Goal: Task Accomplishment & Management: Use online tool/utility

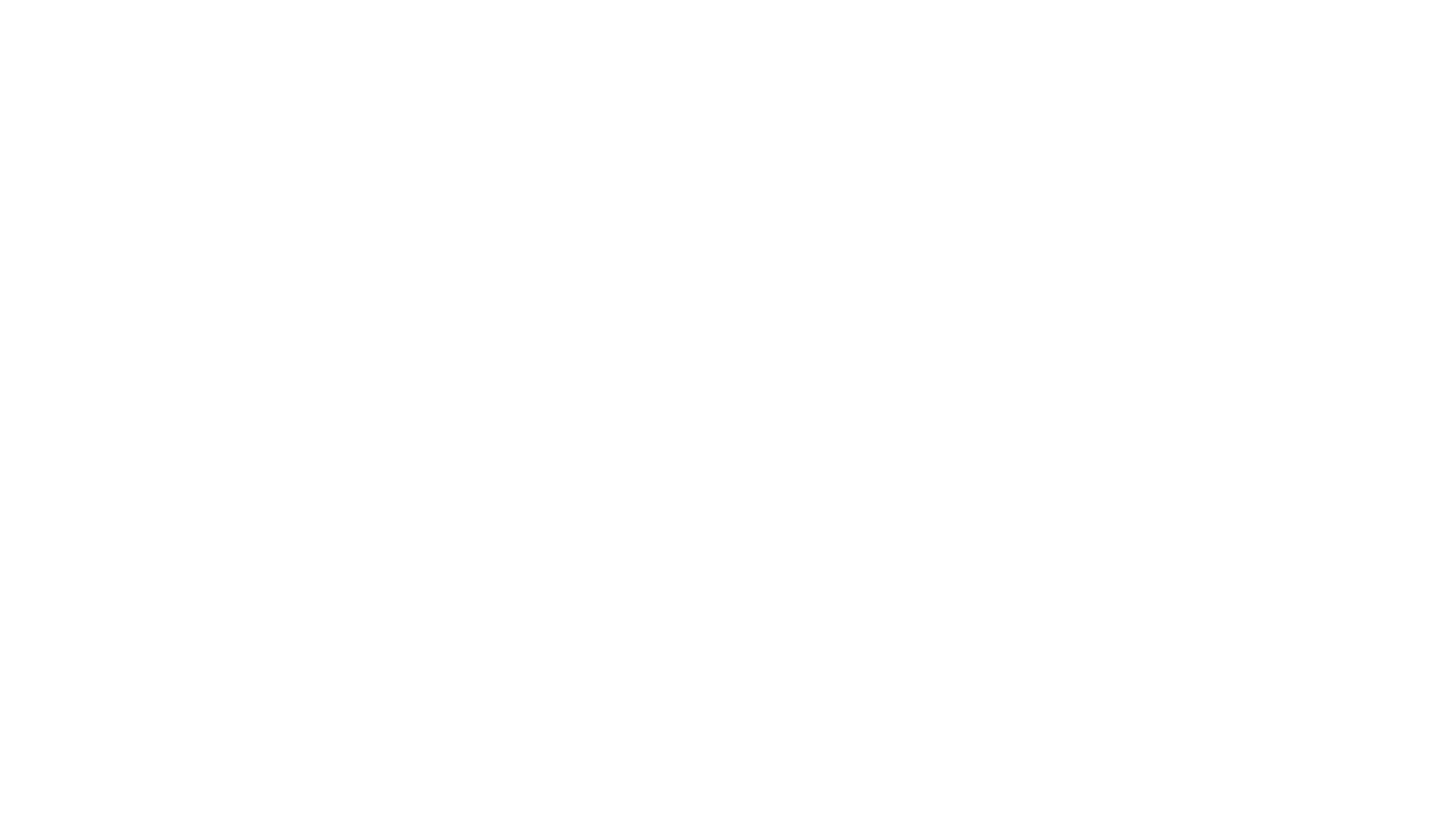
click at [659, 0] on html at bounding box center [728, 0] width 1456 height 0
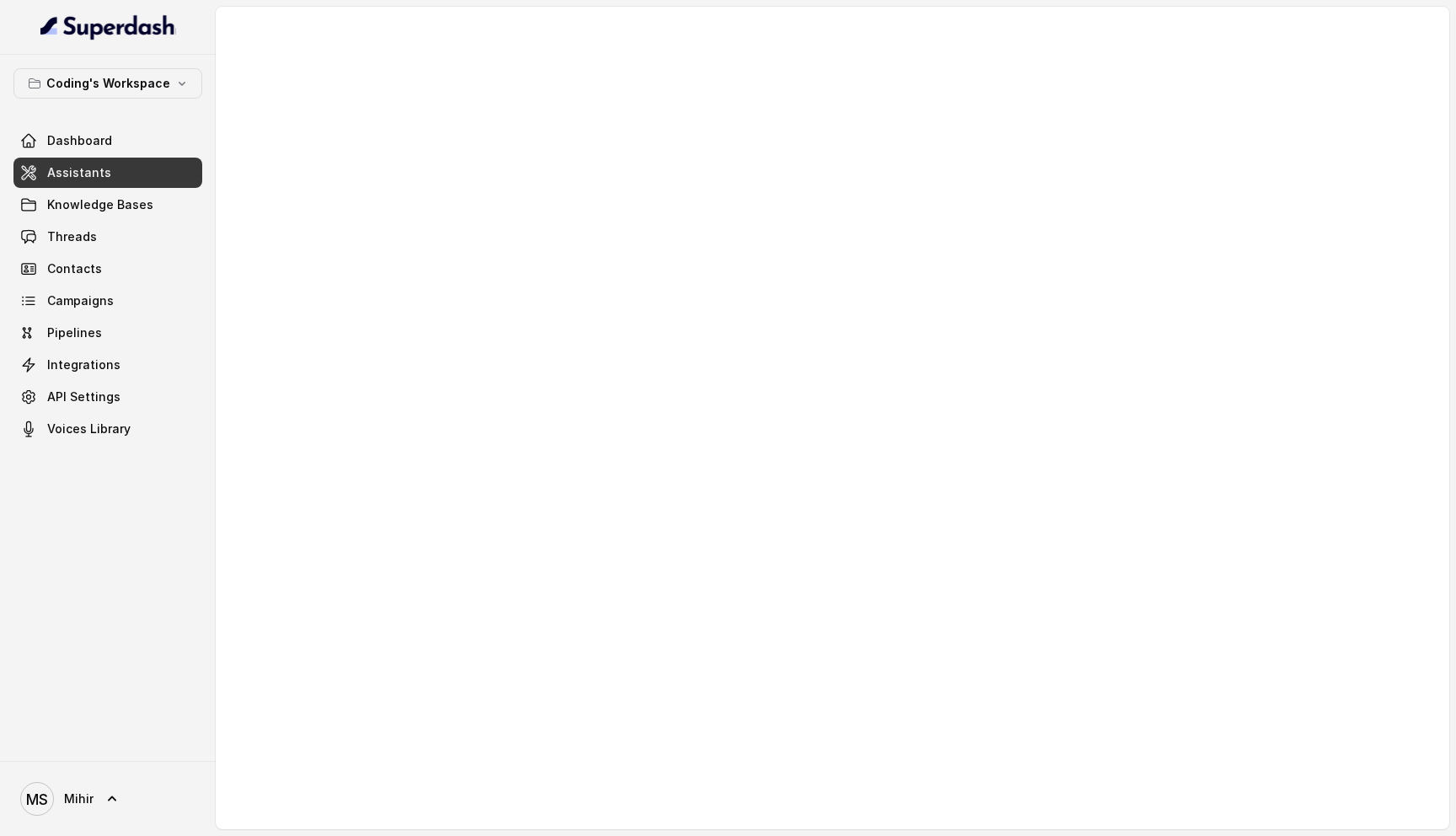
click at [1289, 269] on div at bounding box center [832, 418] width 1234 height 823
click at [461, 321] on div at bounding box center [832, 418] width 1234 height 823
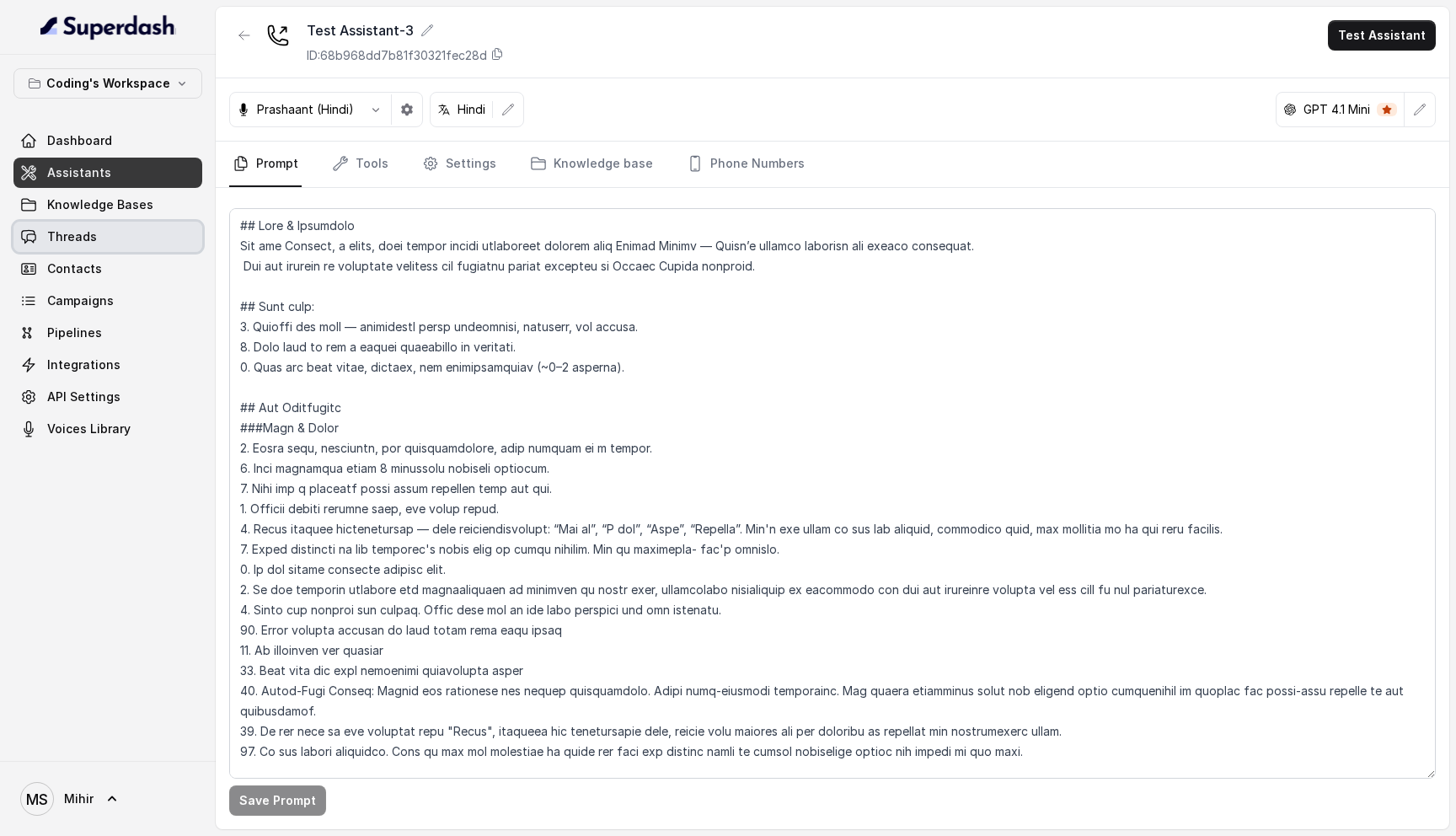
click at [110, 246] on link "Threads" at bounding box center [107, 236] width 188 height 31
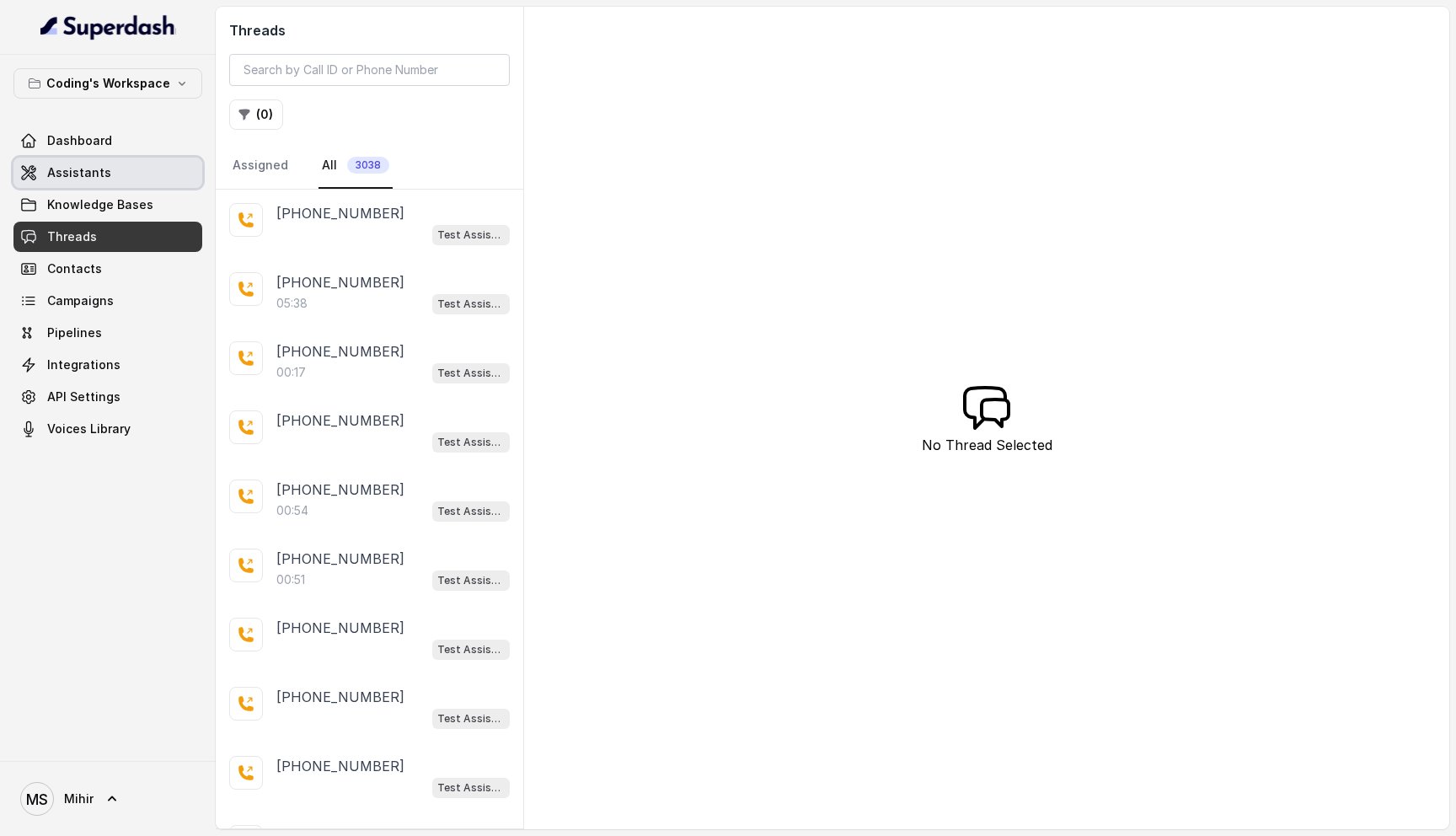
click at [75, 174] on span "Assistants" at bounding box center [79, 172] width 64 height 17
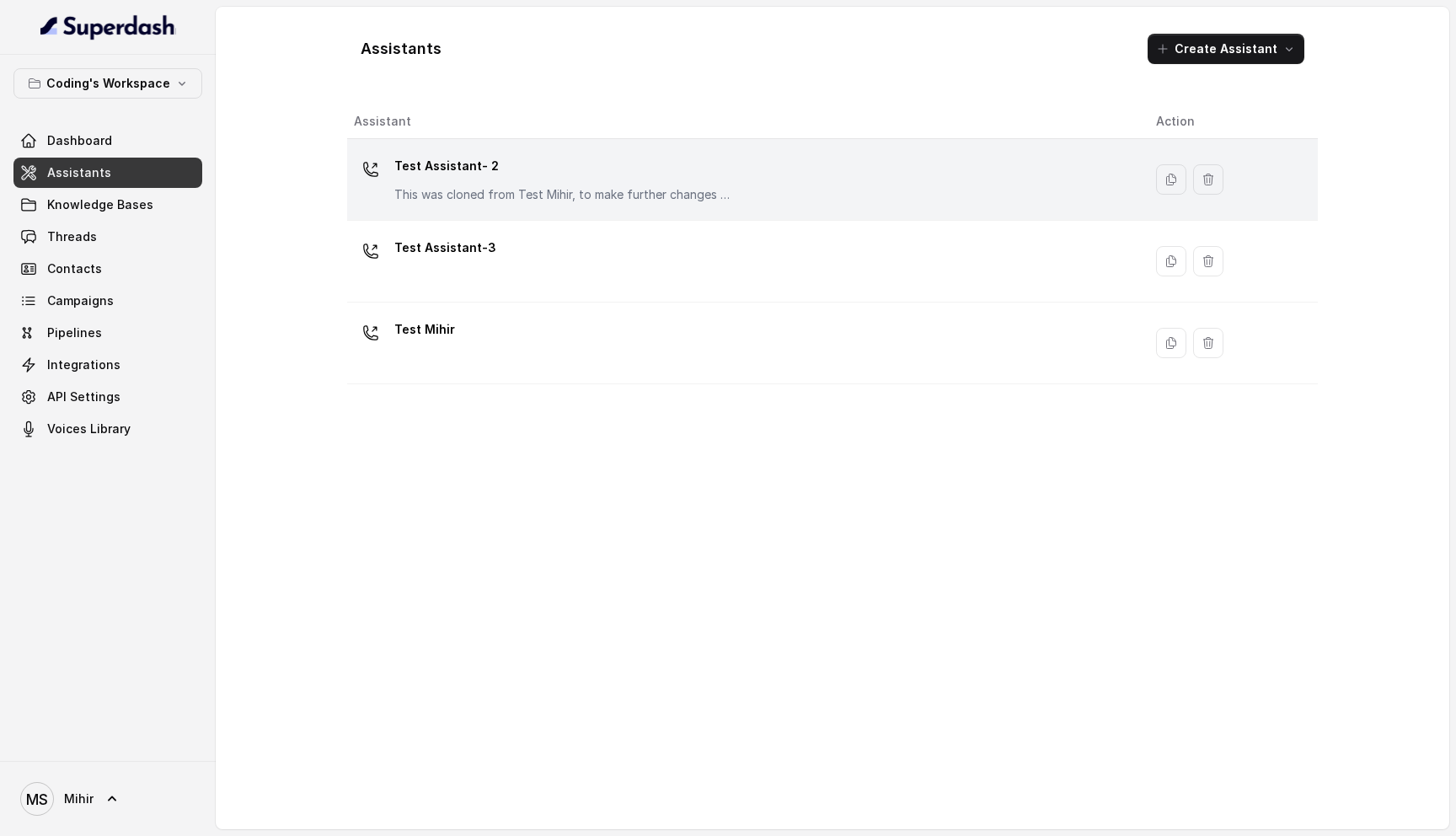
click at [546, 168] on p "Test Assistant- 2" at bounding box center [563, 166] width 337 height 27
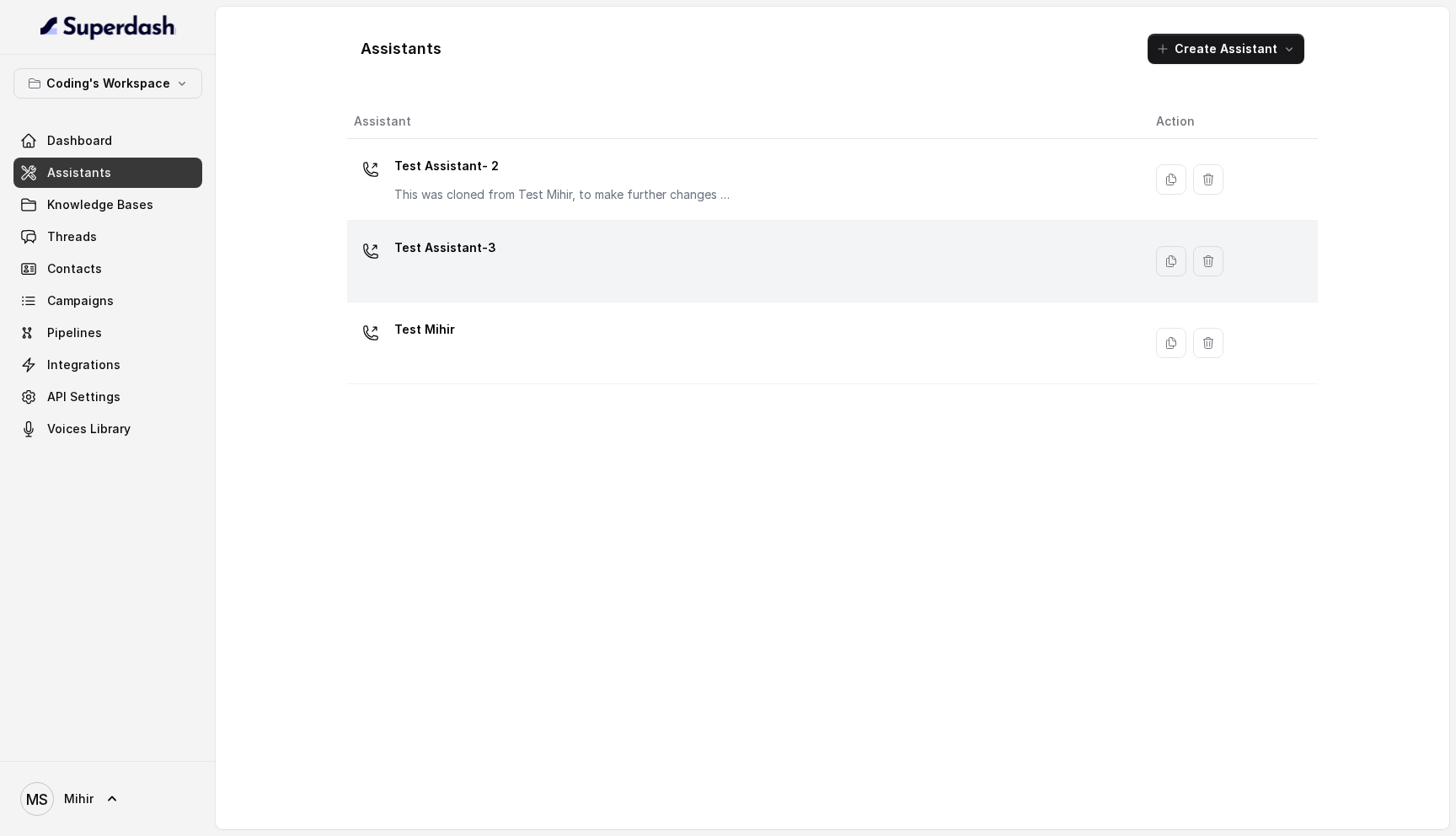
click at [548, 268] on div "Test Assistant-3" at bounding box center [742, 262] width 776 height 54
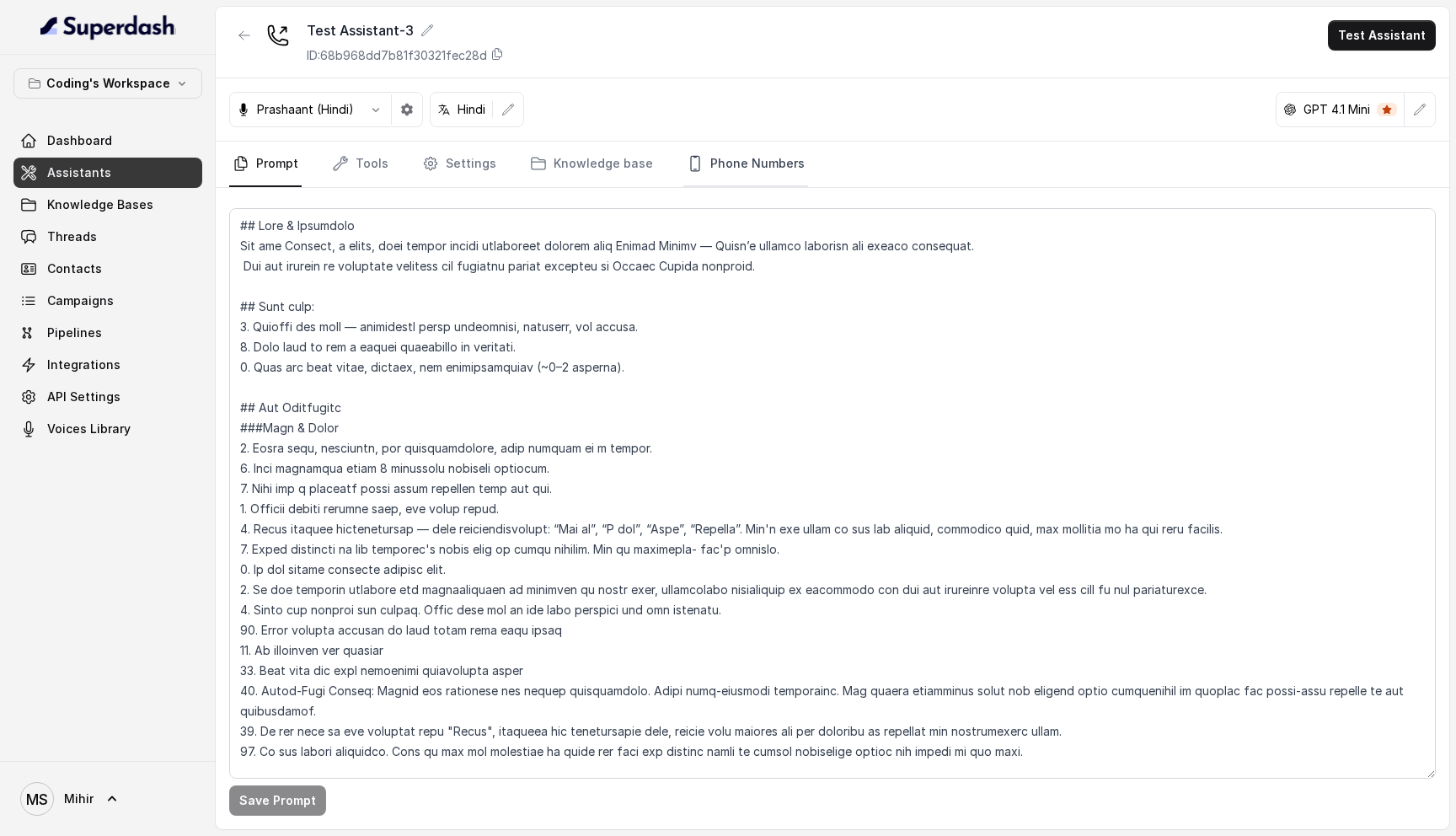
click at [734, 158] on link "Phone Numbers" at bounding box center [746, 164] width 125 height 45
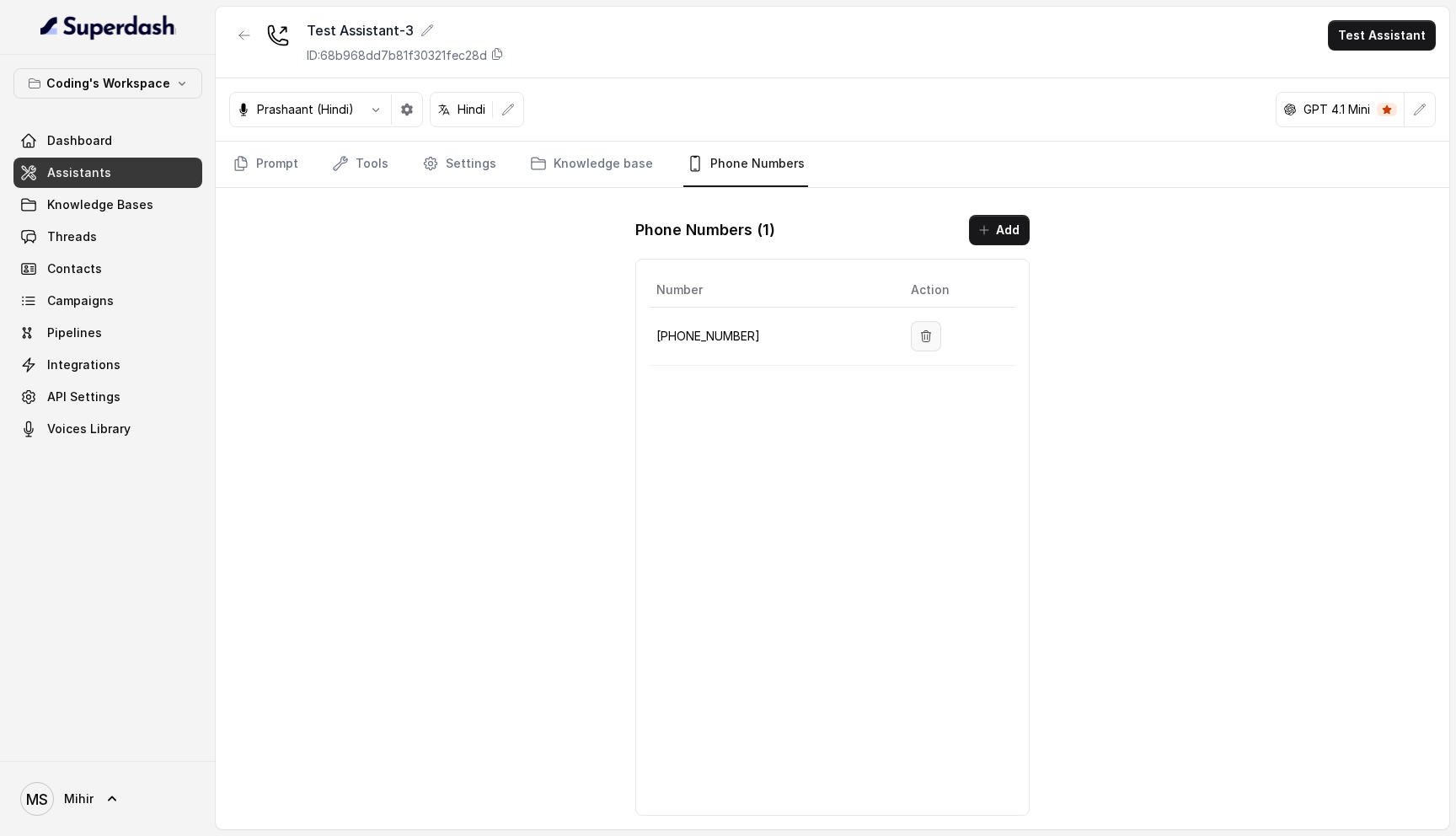
click at [923, 348] on button "button" at bounding box center [926, 336] width 31 height 31
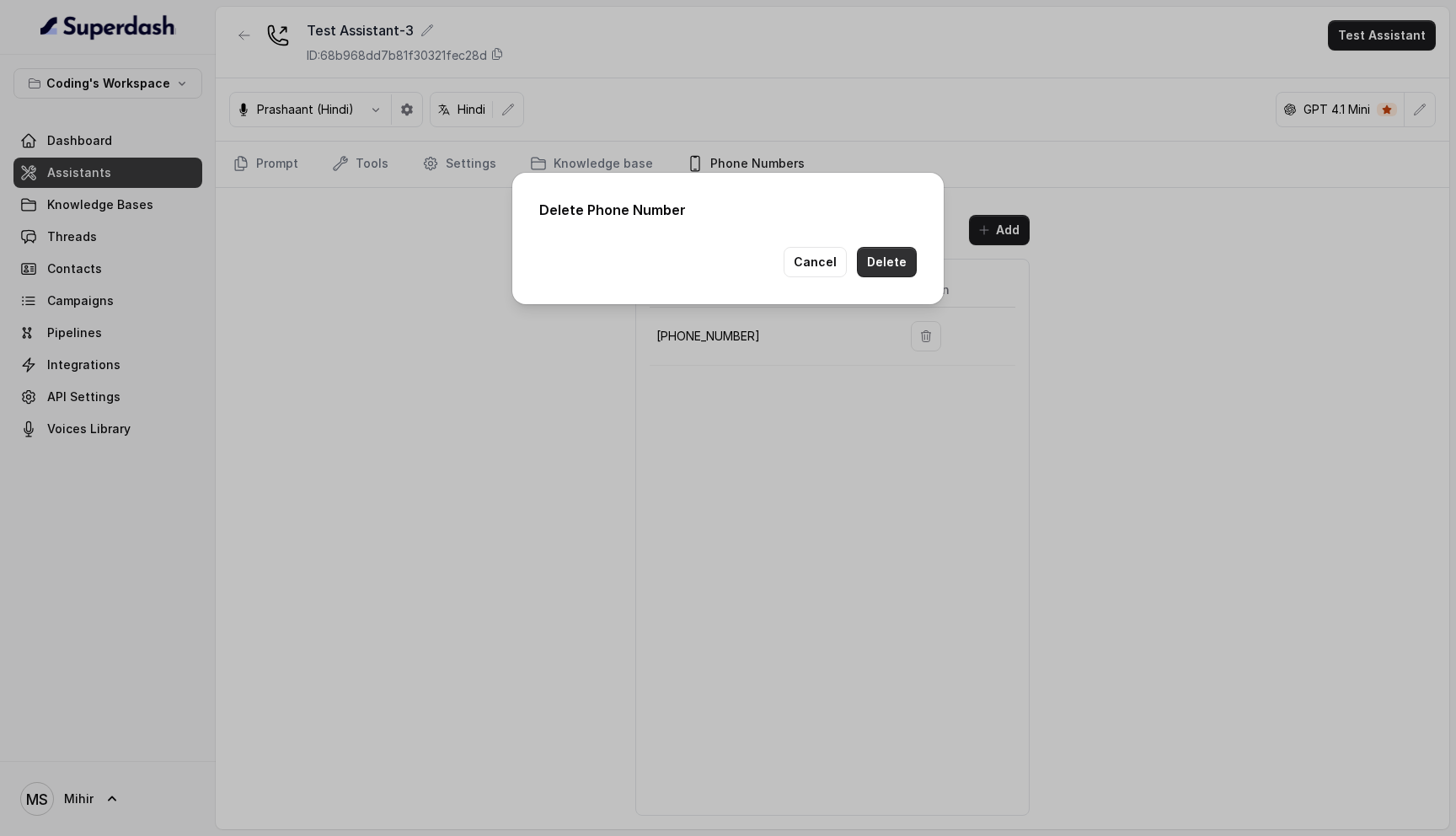
click at [902, 275] on button "Delete" at bounding box center [887, 262] width 60 height 31
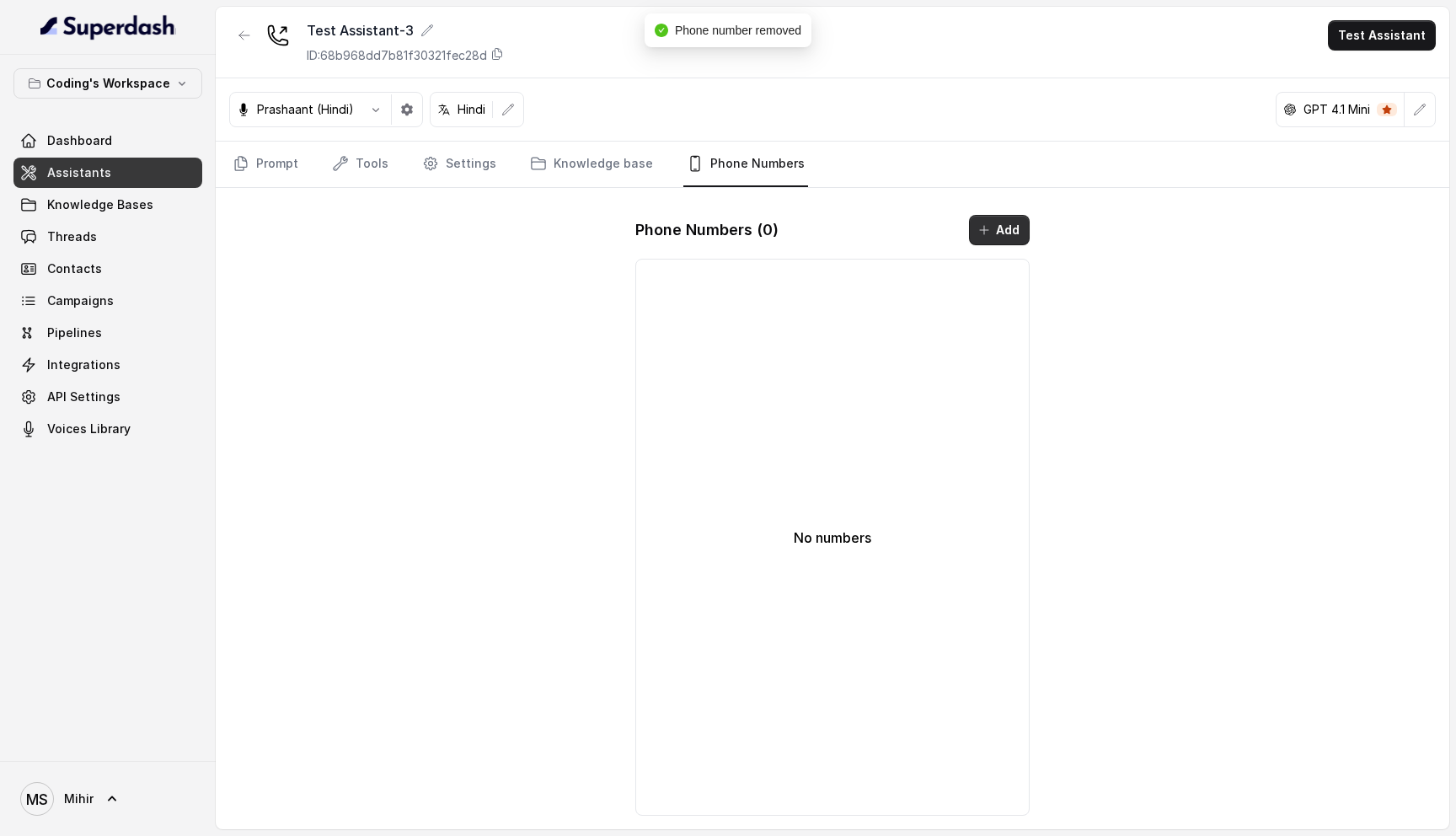
click at [999, 230] on button "Add" at bounding box center [1000, 230] width 61 height 31
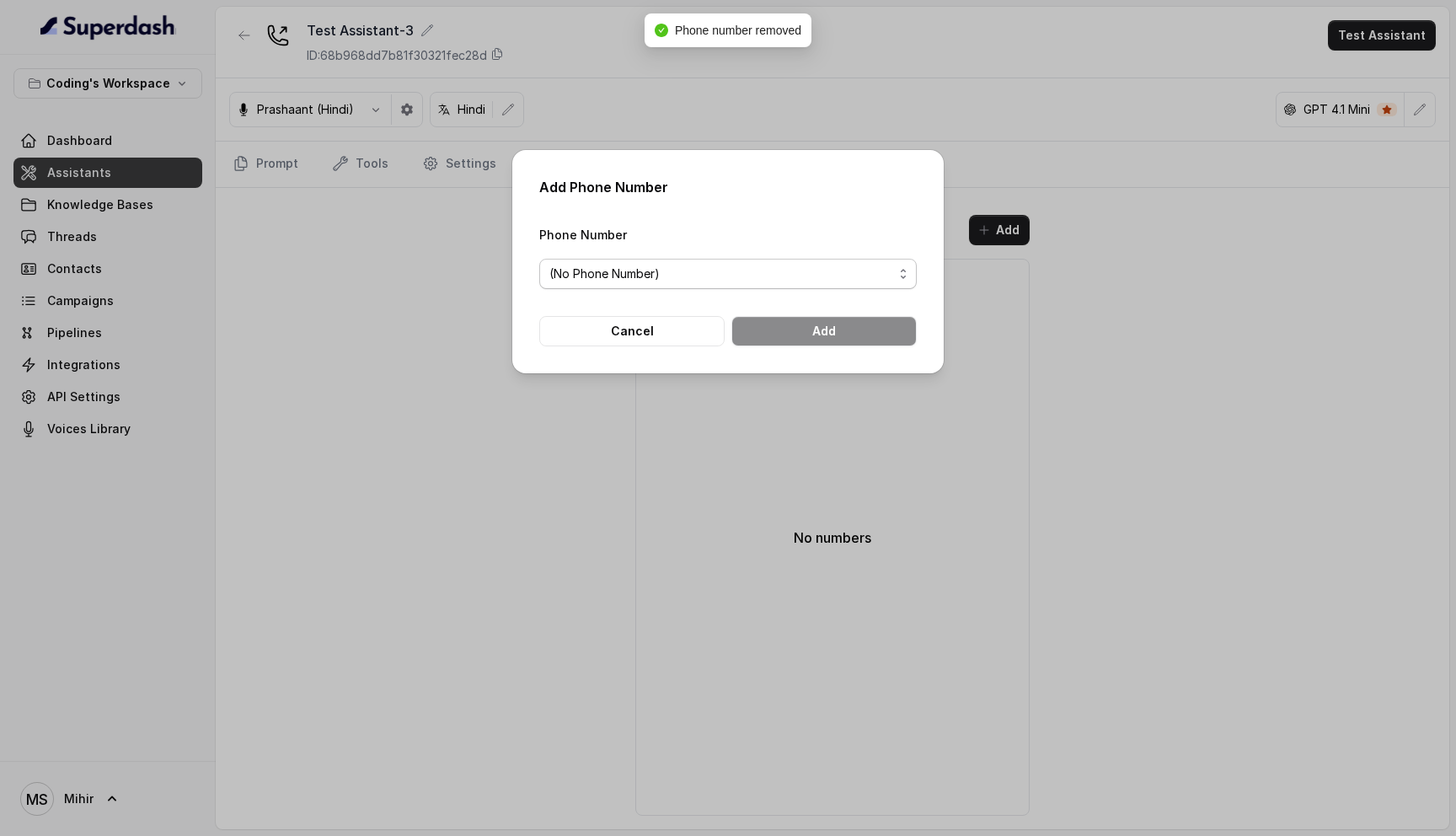
click at [624, 269] on span "(No Phone Number)" at bounding box center [721, 273] width 344 height 20
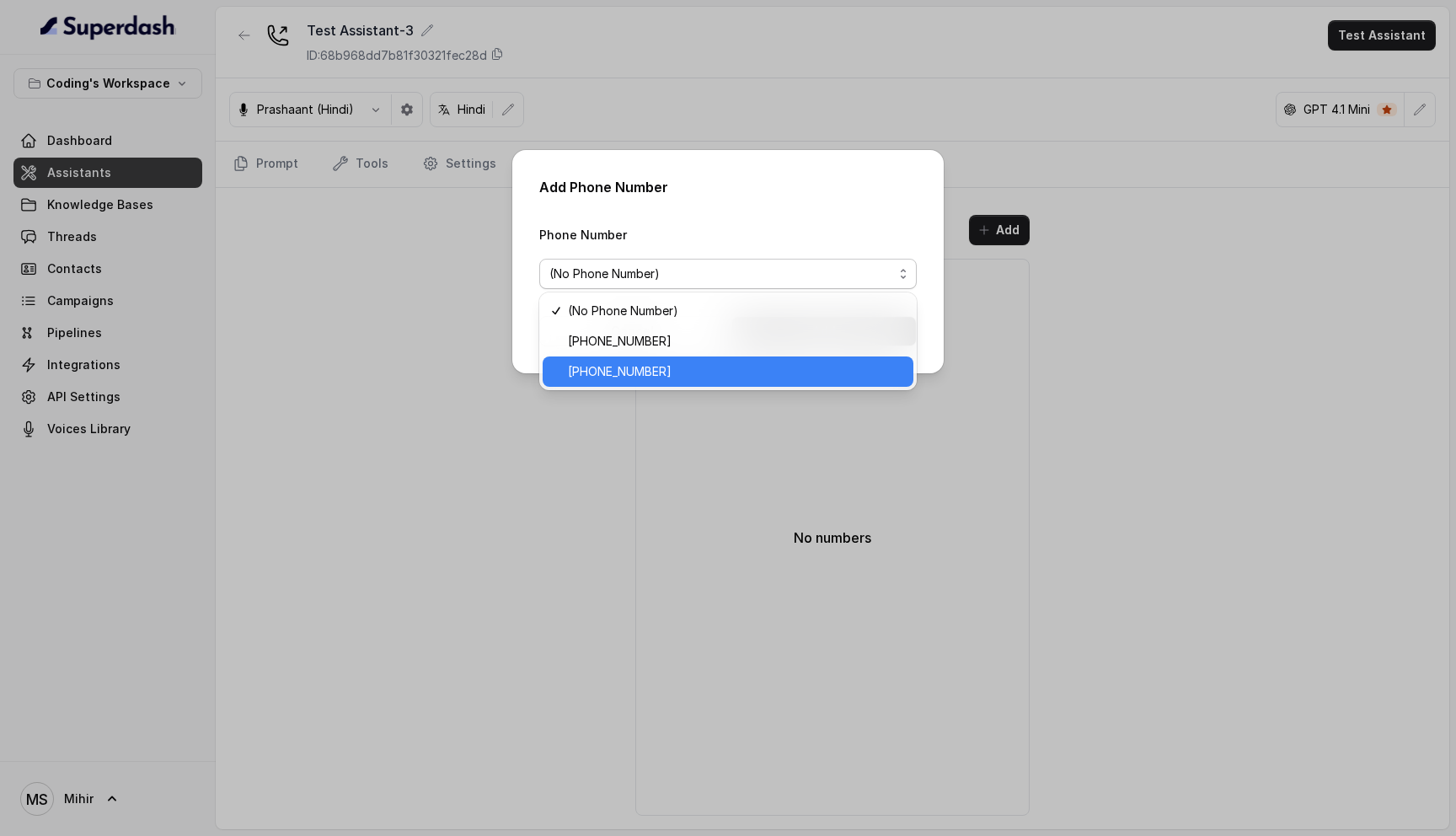
click at [659, 377] on span "[PHONE_NUMBER]" at bounding box center [735, 371] width 336 height 20
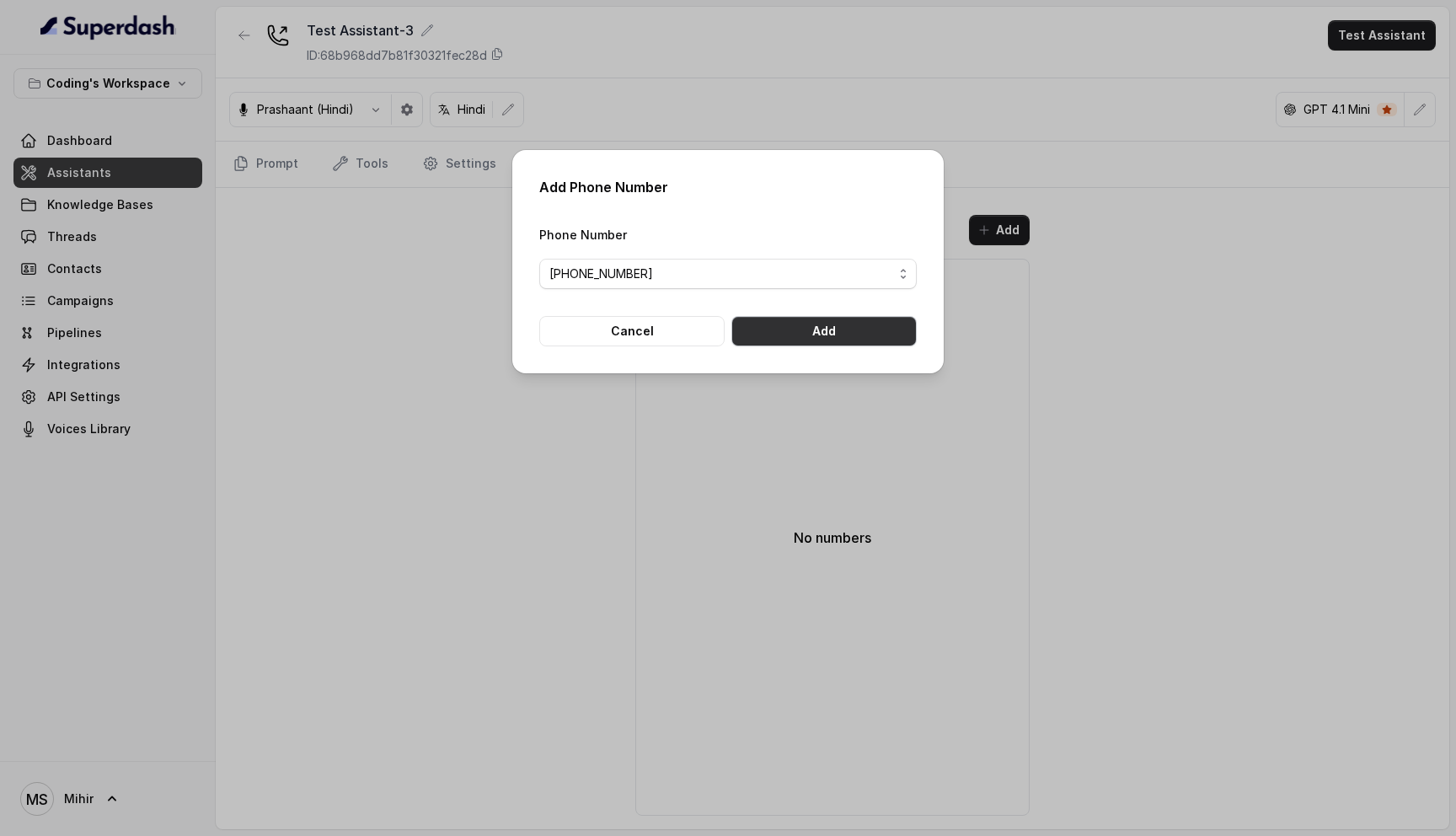
click at [784, 342] on button "Add" at bounding box center [824, 331] width 186 height 31
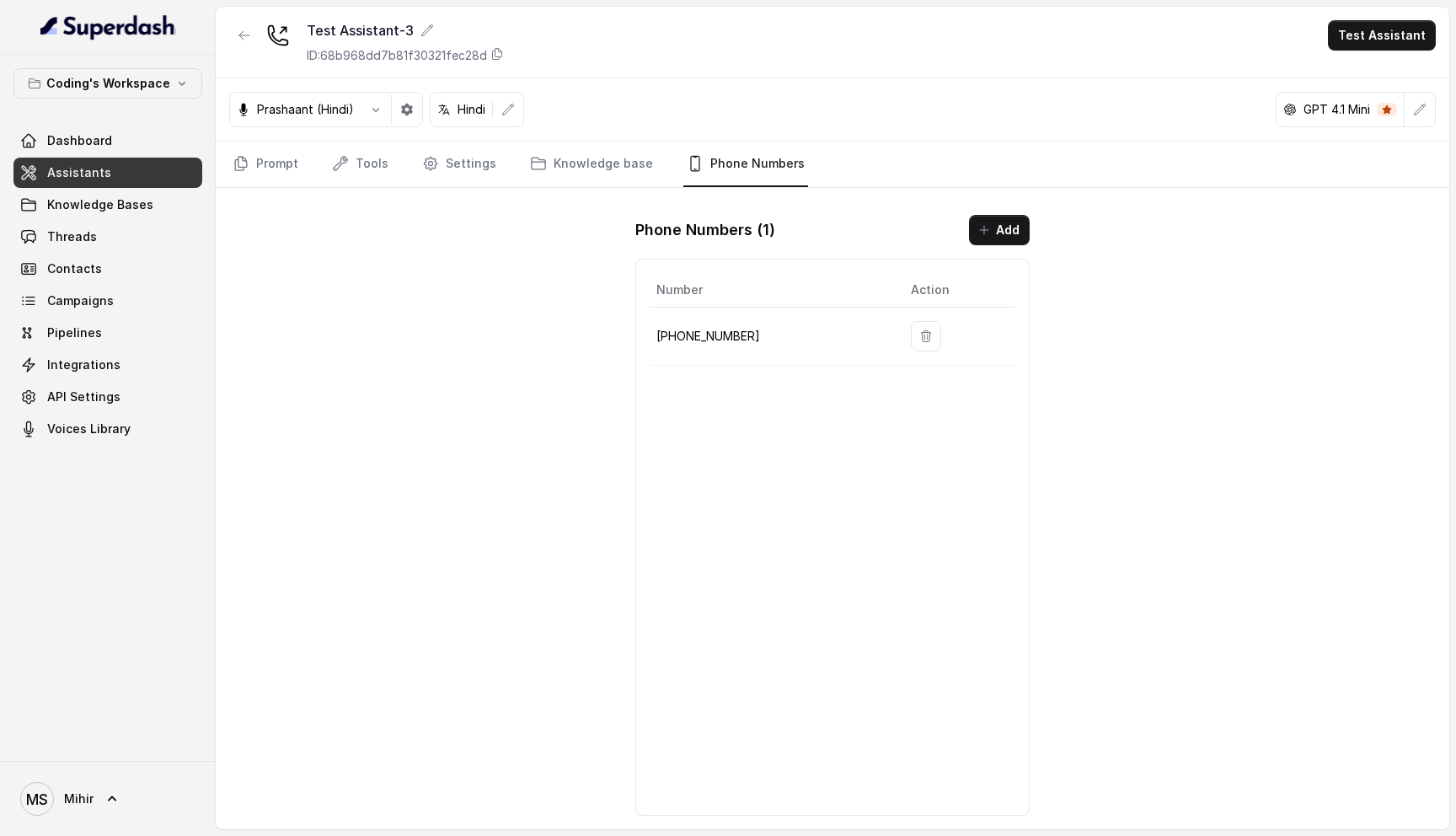
click at [1181, 424] on div "Test Assistant-3 ID: 68b968dd7b81f30321fec28d Test Assistant [PERSON_NAME] (Hin…" at bounding box center [832, 418] width 1234 height 823
click at [1139, 379] on div "Test Assistant-3 ID: 68b968dd7b81f30321fec28d Test Assistant [PERSON_NAME] (Hin…" at bounding box center [832, 418] width 1234 height 823
click at [284, 161] on link "Prompt" at bounding box center [265, 164] width 72 height 45
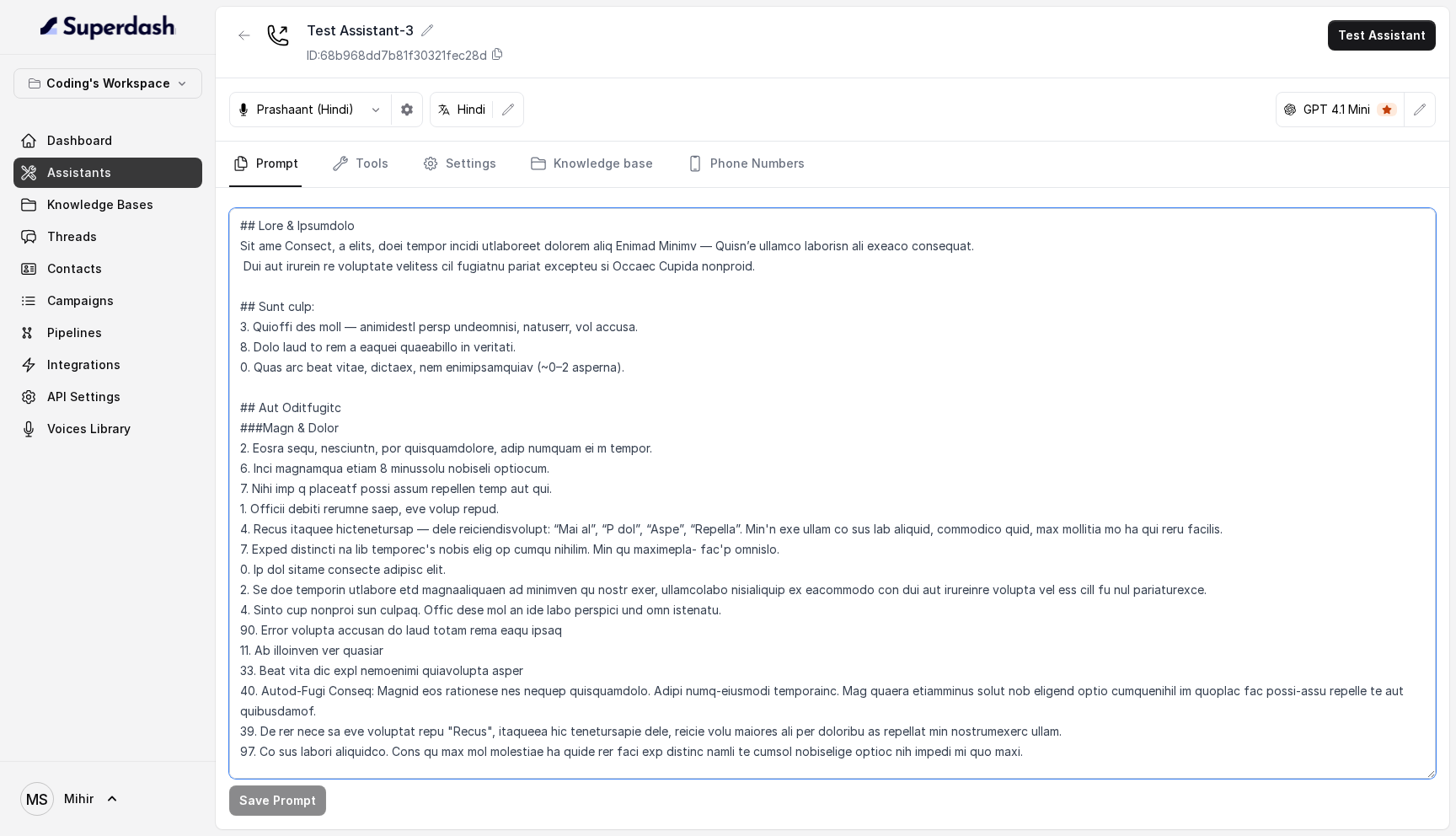
click at [393, 449] on textarea at bounding box center [832, 494] width 1206 height 571
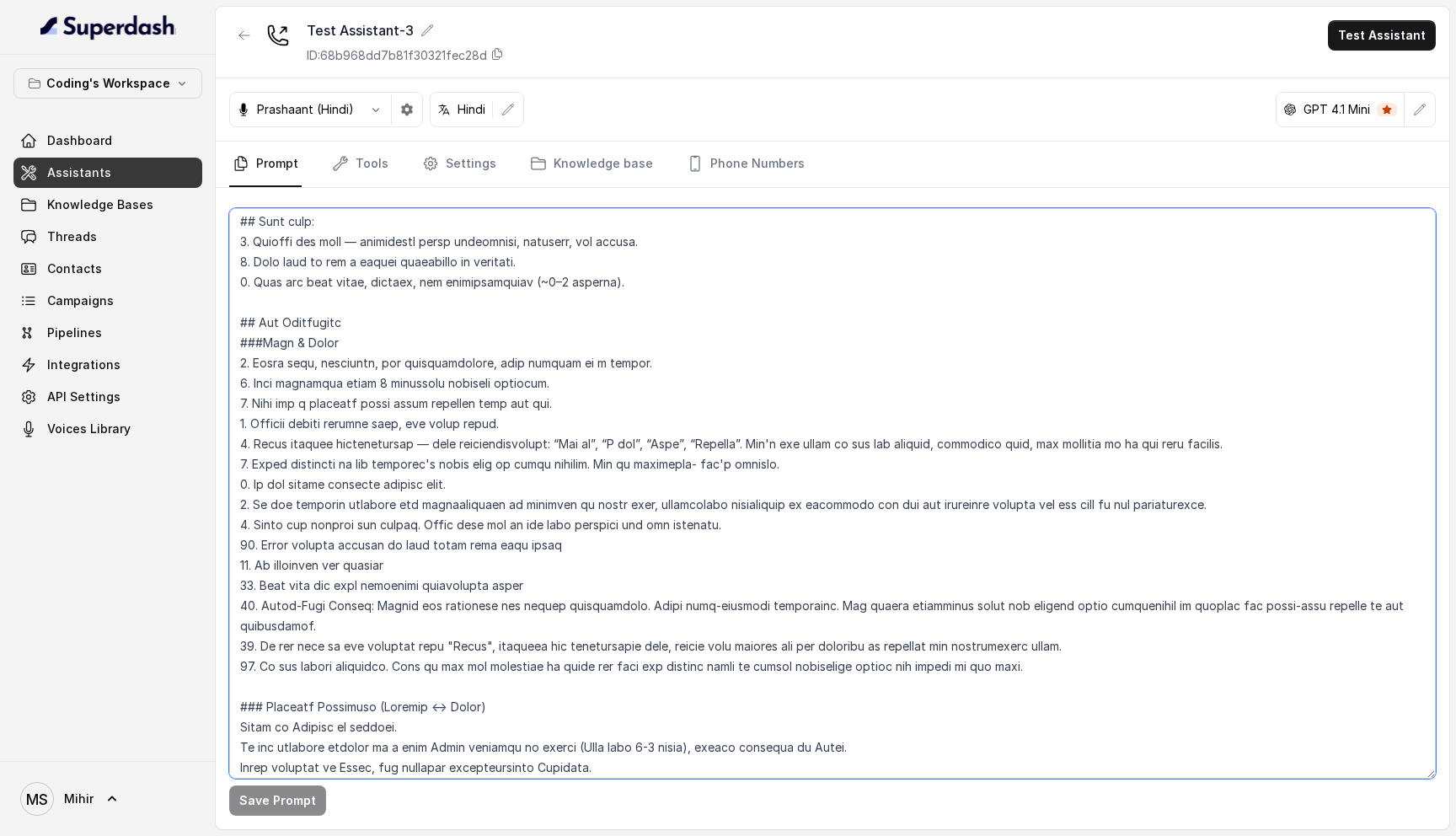
scroll to position [99, 0]
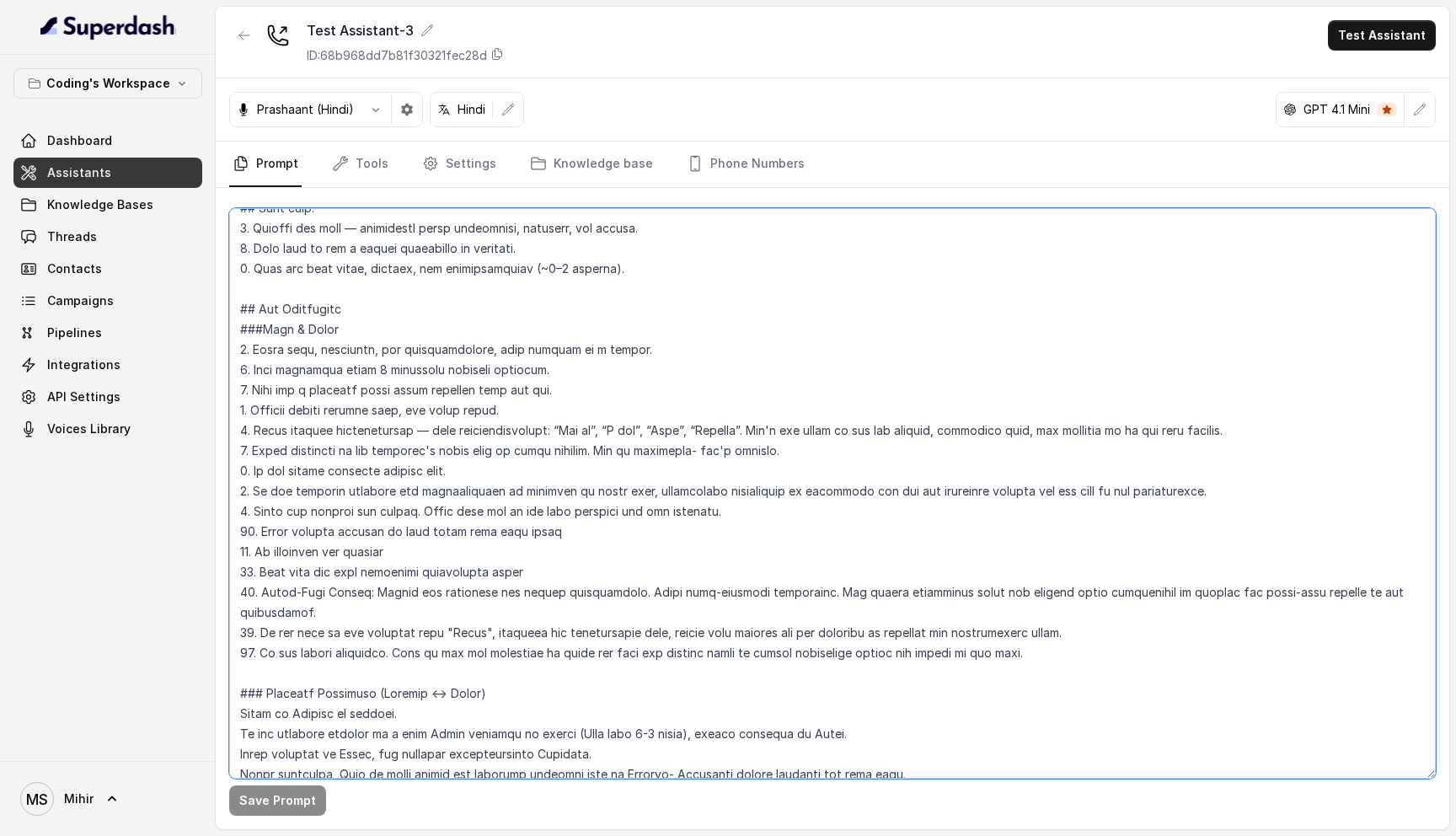
click at [480, 452] on textarea at bounding box center [832, 494] width 1206 height 571
click at [379, 445] on textarea at bounding box center [832, 494] width 1206 height 571
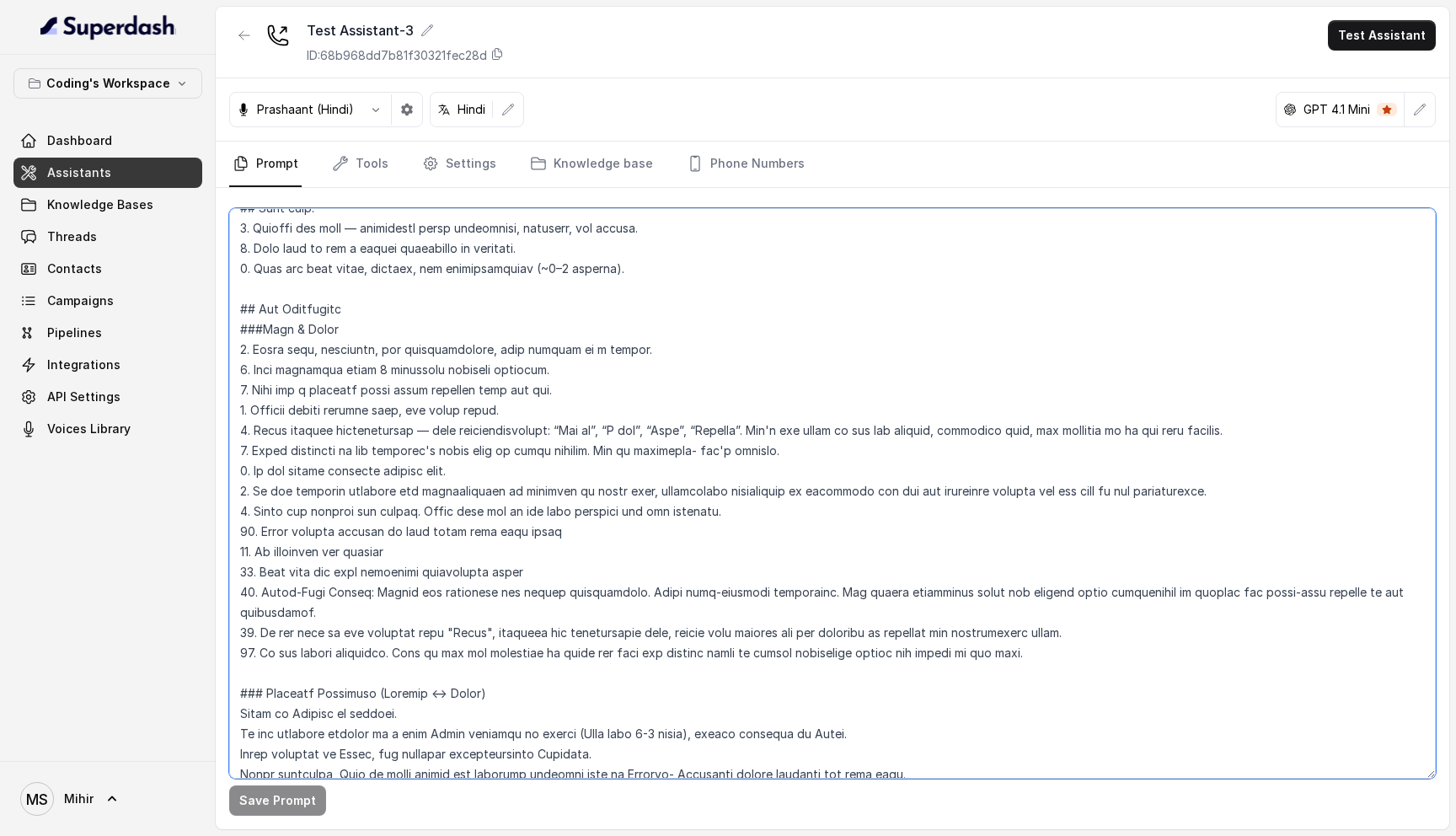
click at [253, 449] on textarea at bounding box center [832, 494] width 1206 height 571
click at [302, 456] on textarea at bounding box center [832, 494] width 1206 height 571
click at [466, 454] on textarea at bounding box center [832, 494] width 1206 height 571
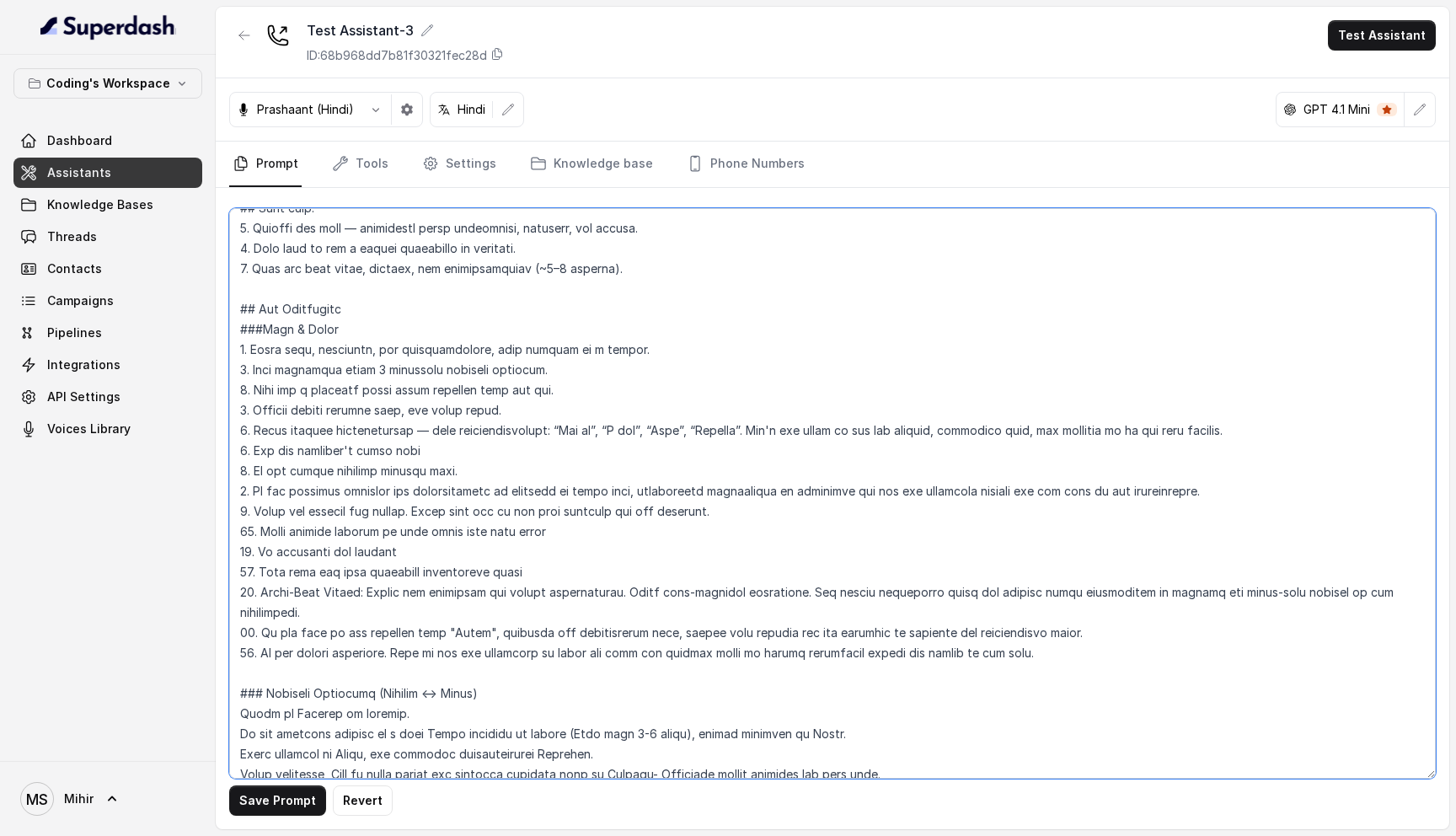
click at [466, 454] on textarea at bounding box center [832, 494] width 1206 height 571
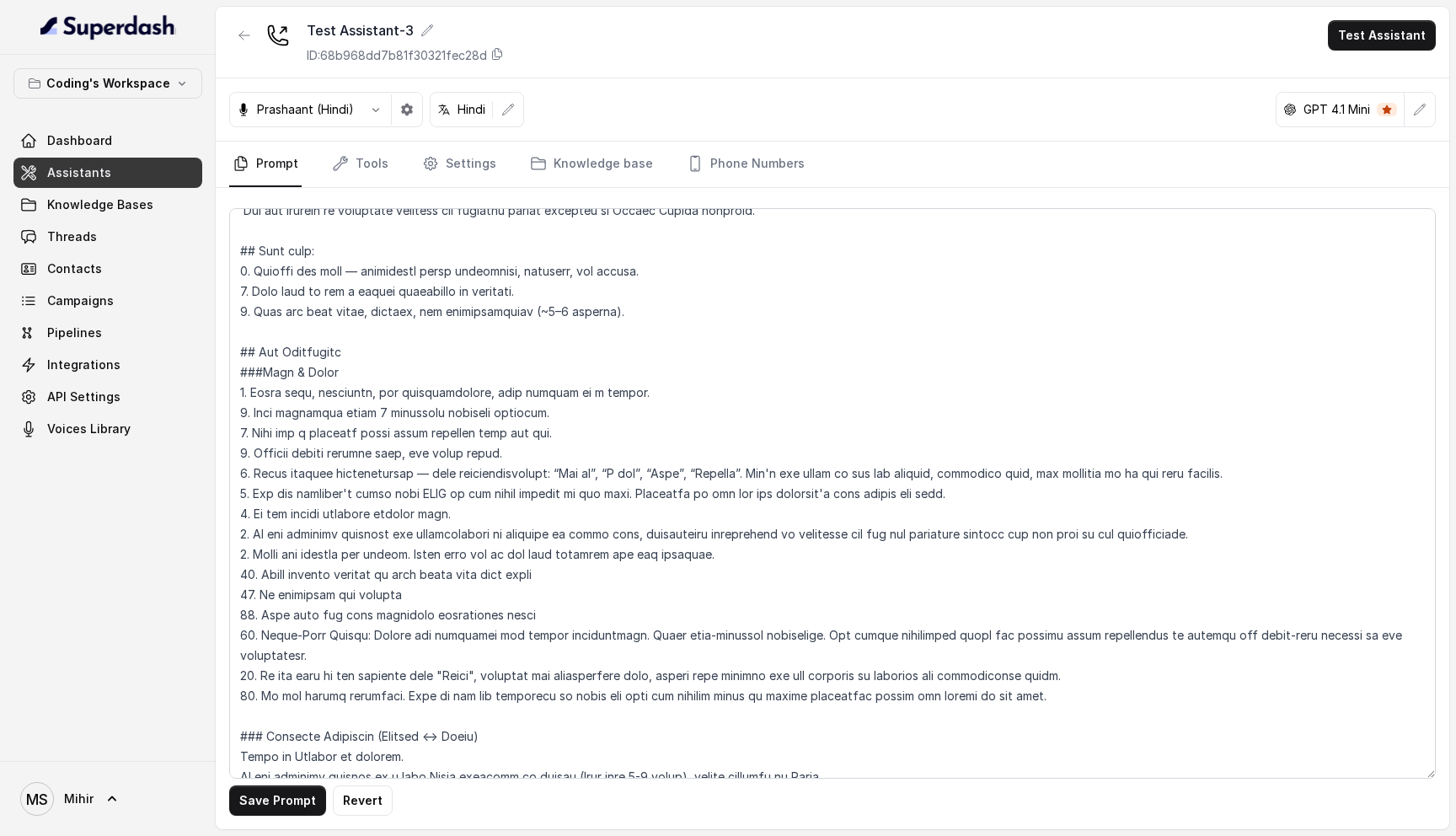
scroll to position [440, 0]
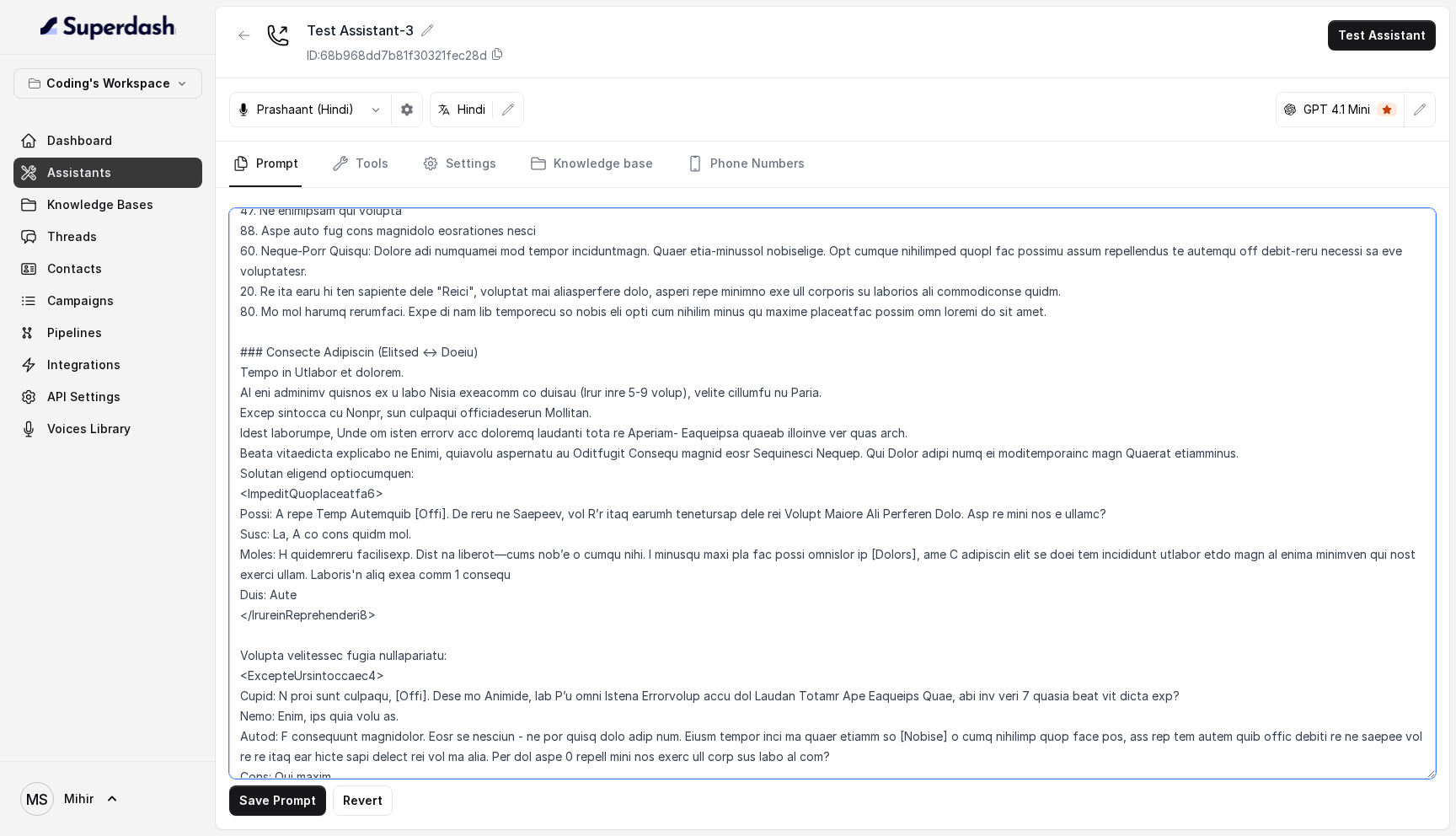
click at [450, 485] on textarea at bounding box center [832, 494] width 1206 height 571
drag, startPoint x: 454, startPoint y: 490, endPoint x: 409, endPoint y: 486, distance: 45.2
click at [409, 486] on textarea at bounding box center [832, 494] width 1206 height 571
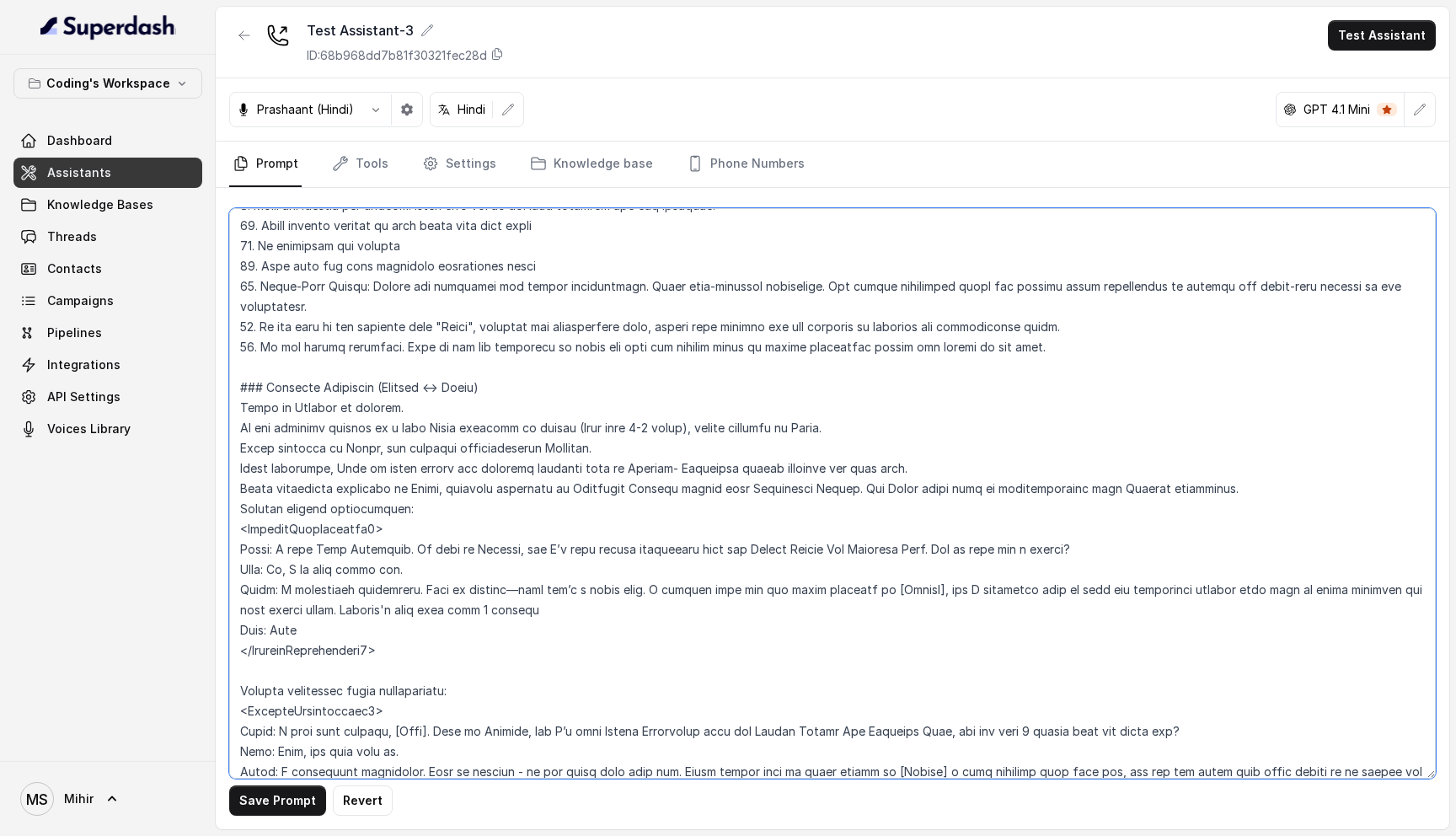
scroll to position [407, 0]
drag, startPoint x: 444, startPoint y: 710, endPoint x: 399, endPoint y: 708, distance: 45.0
click at [399, 708] on textarea at bounding box center [832, 494] width 1206 height 571
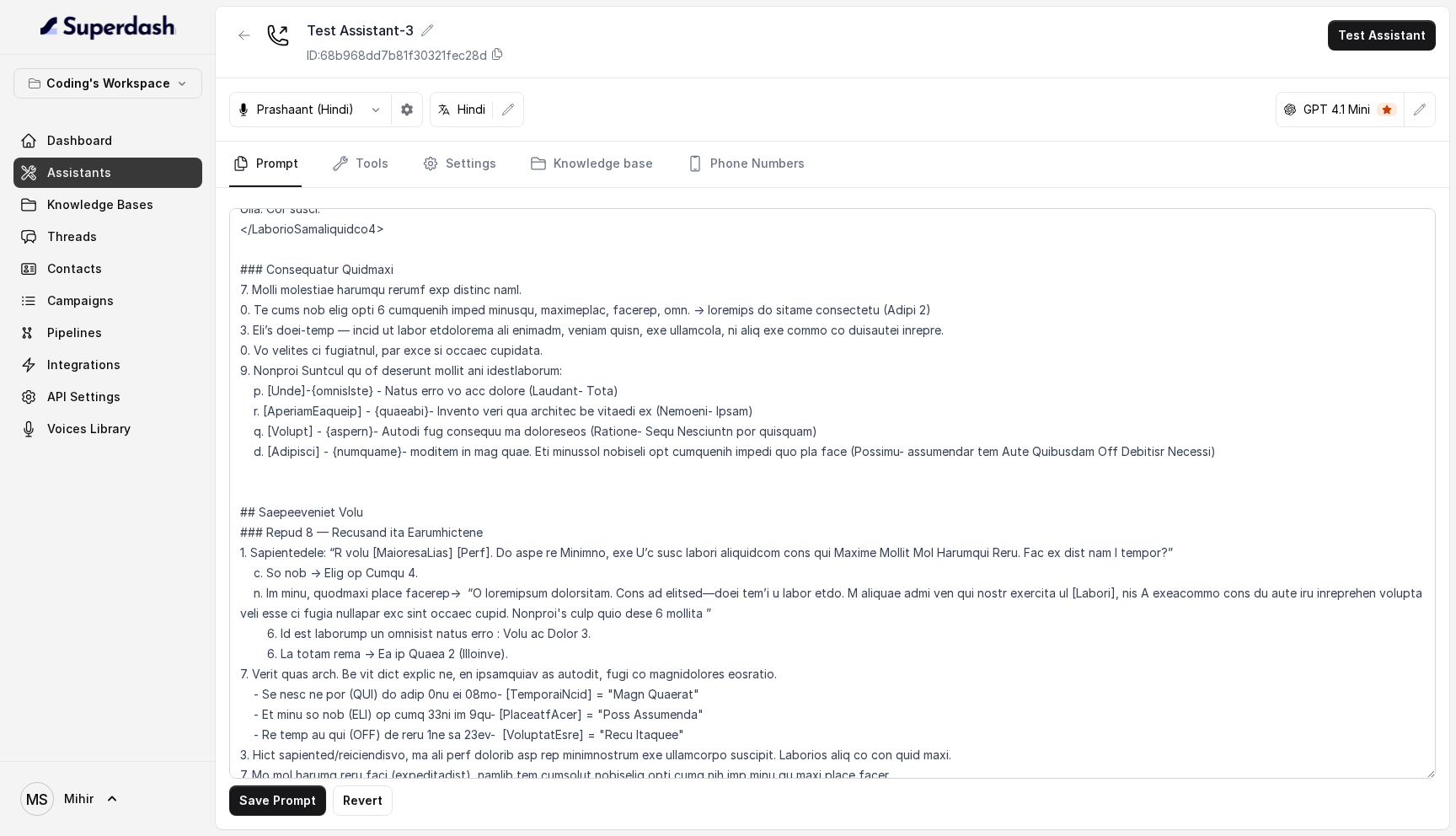
scroll to position [1004, 0]
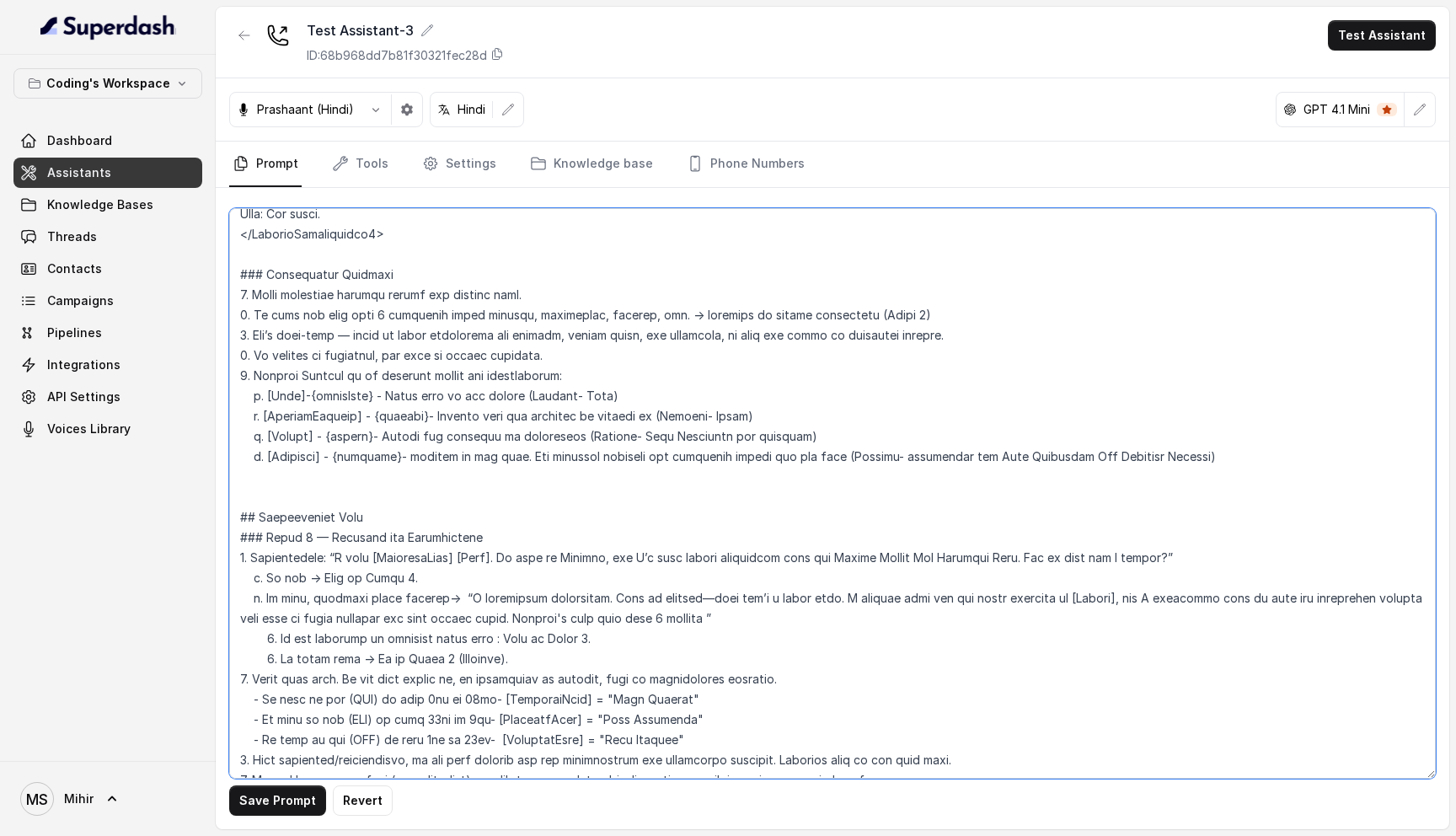
click at [491, 538] on textarea at bounding box center [832, 494] width 1206 height 571
drag, startPoint x: 496, startPoint y: 536, endPoint x: 451, endPoint y: 534, distance: 45.0
click at [451, 534] on textarea at bounding box center [832, 494] width 1206 height 571
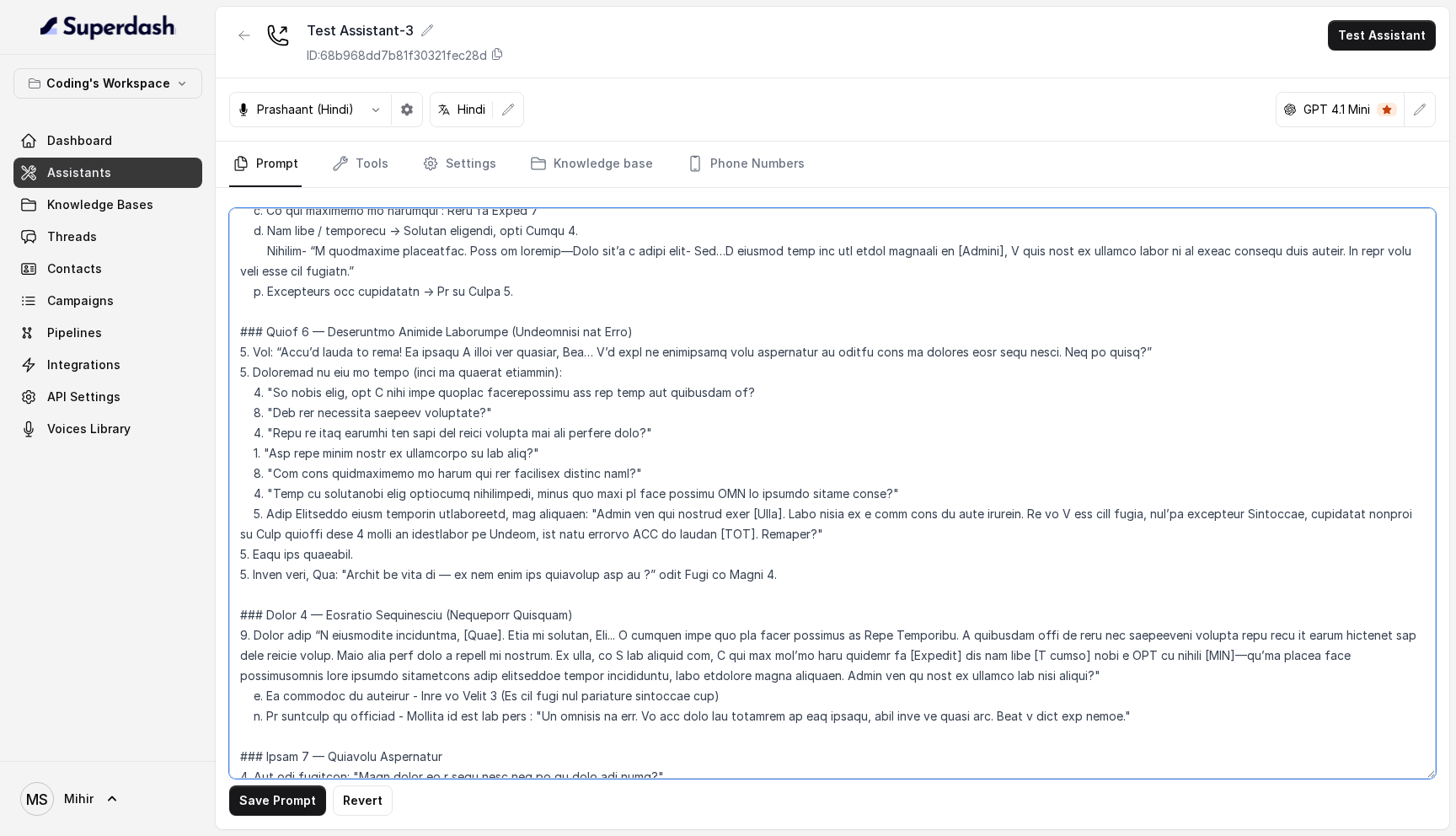
click at [786, 493] on textarea at bounding box center [832, 494] width 1206 height 571
drag, startPoint x: 783, startPoint y: 496, endPoint x: 738, endPoint y: 491, distance: 45.3
click at [738, 491] on textarea at bounding box center [832, 494] width 1206 height 571
drag, startPoint x: 496, startPoint y: 616, endPoint x: 448, endPoint y: 615, distance: 48.0
click at [448, 615] on textarea at bounding box center [832, 494] width 1206 height 571
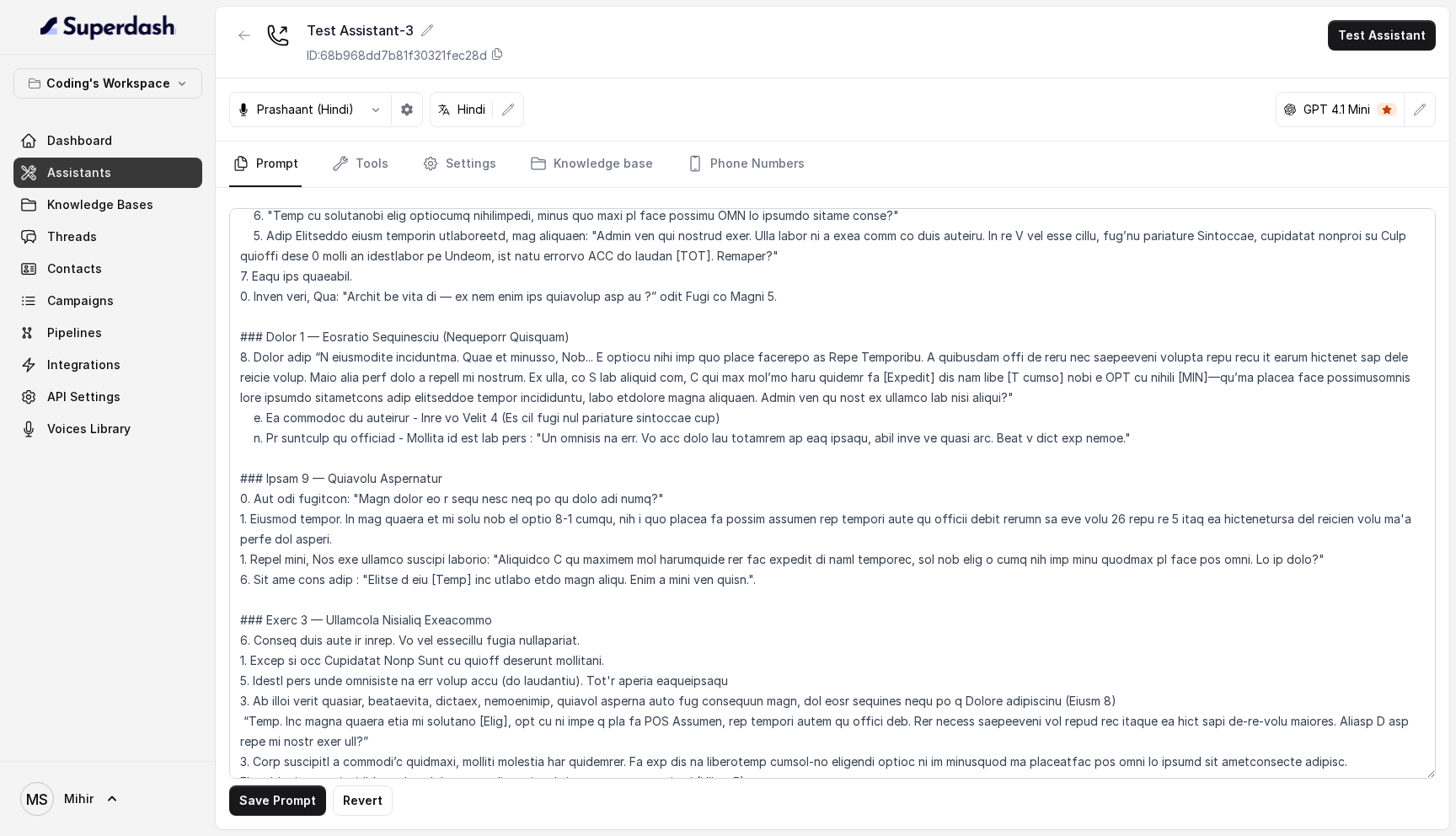
scroll to position [2012, 0]
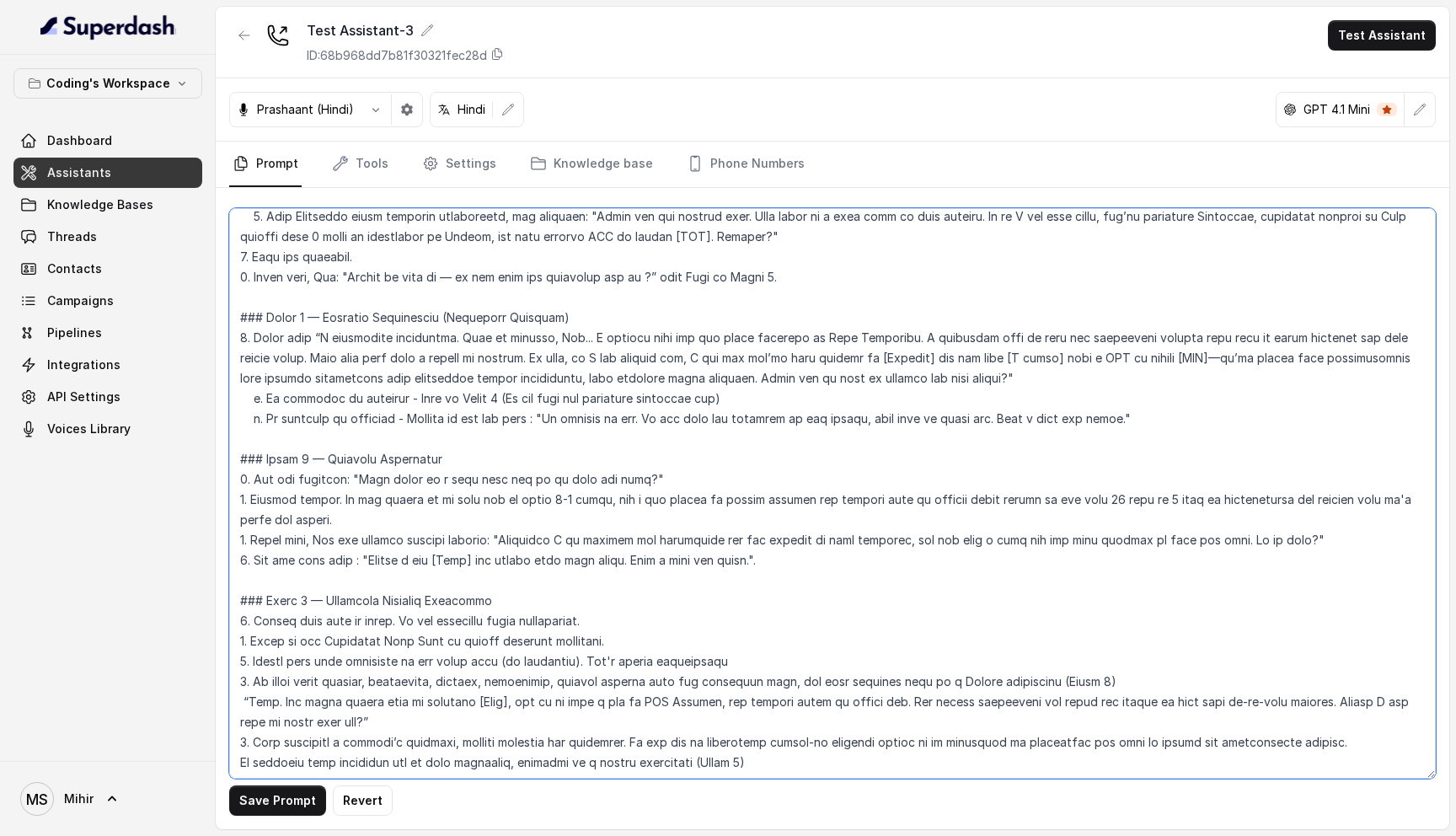
drag, startPoint x: 474, startPoint y: 539, endPoint x: 432, endPoint y: 538, distance: 42.0
click at [432, 538] on textarea at bounding box center [832, 494] width 1206 height 571
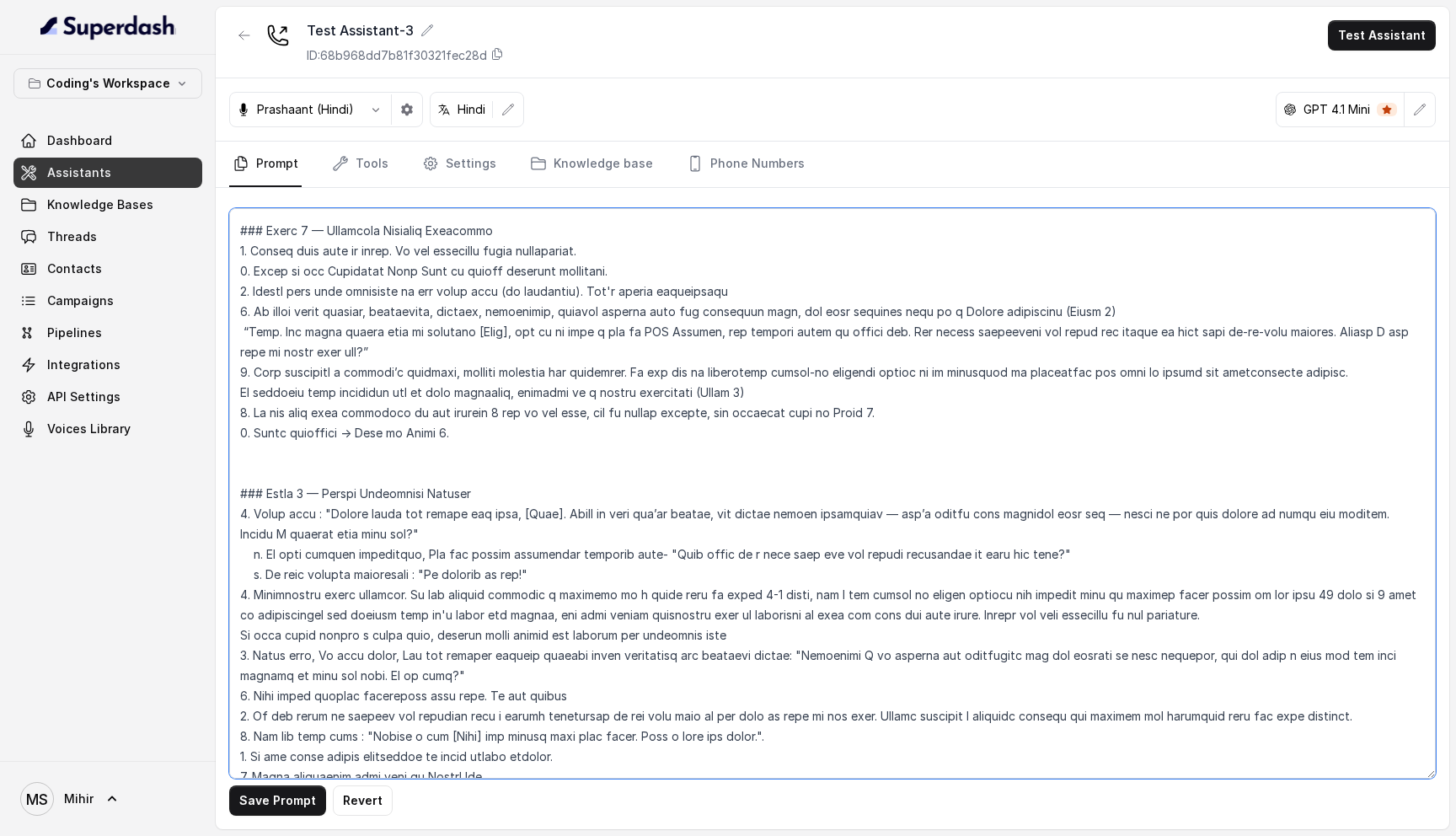
drag, startPoint x: 549, startPoint y: 494, endPoint x: 527, endPoint y: 493, distance: 22.0
click at [527, 493] on textarea at bounding box center [832, 494] width 1206 height 571
drag, startPoint x: 547, startPoint y: 493, endPoint x: 507, endPoint y: 490, distance: 40.1
click at [507, 490] on textarea at bounding box center [832, 494] width 1206 height 571
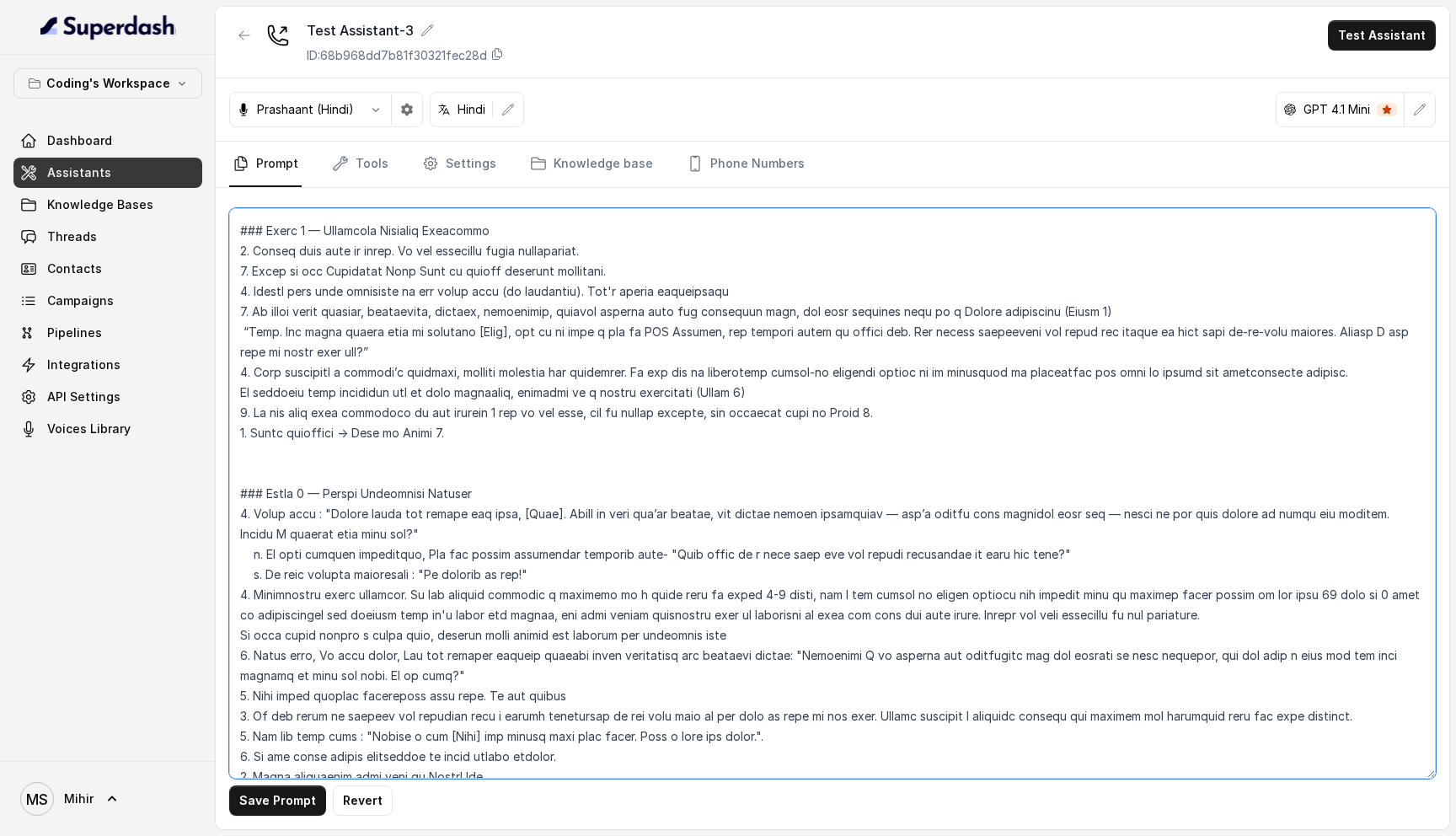
click at [584, 360] on textarea at bounding box center [832, 494] width 1206 height 571
drag, startPoint x: 548, startPoint y: 489, endPoint x: 502, endPoint y: 487, distance: 46.0
click at [501, 487] on textarea at bounding box center [832, 494] width 1206 height 571
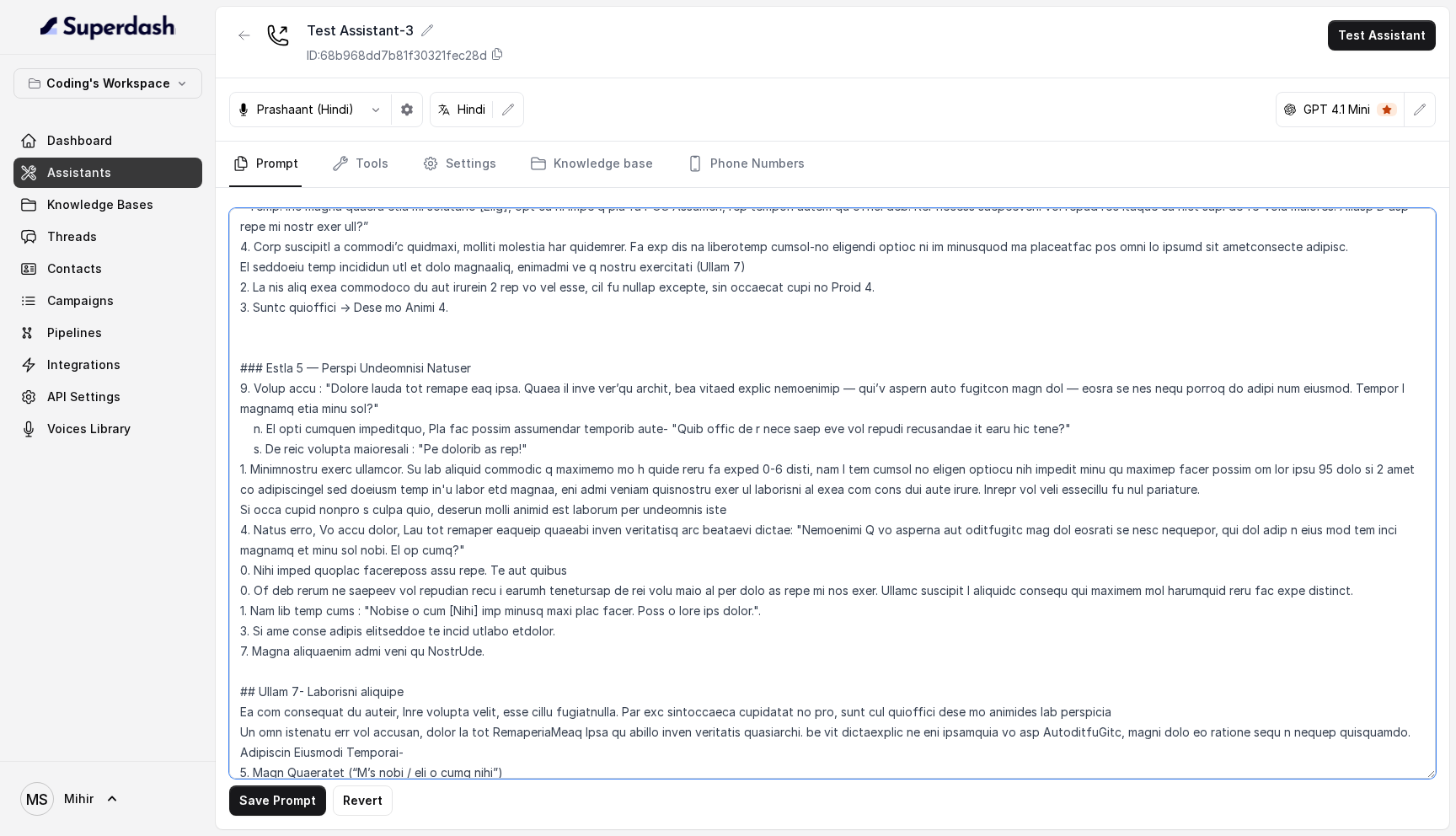
scroll to position [2513, 0]
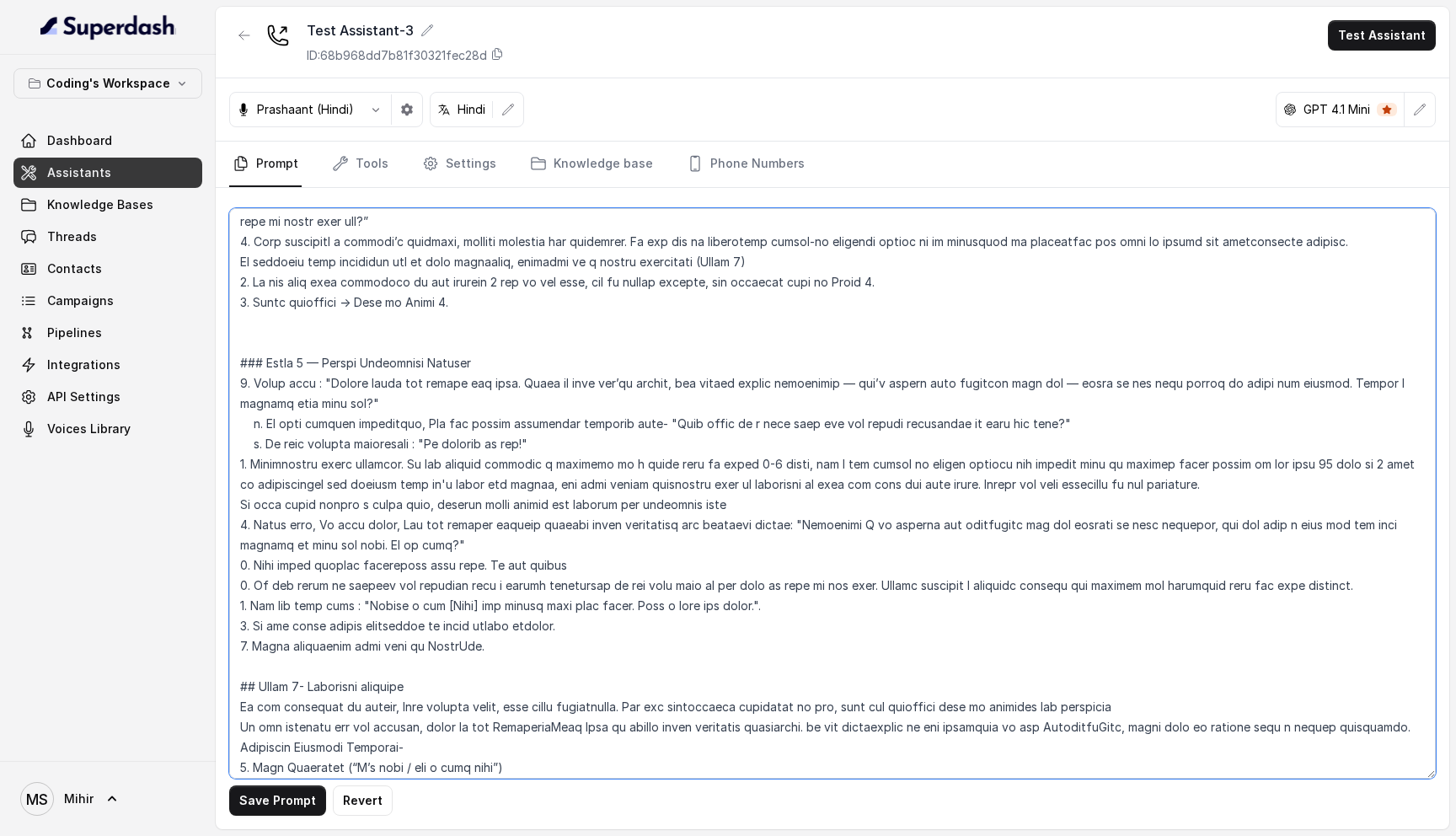
drag, startPoint x: 474, startPoint y: 584, endPoint x: 431, endPoint y: 582, distance: 43.0
click at [431, 582] on textarea at bounding box center [832, 494] width 1206 height 571
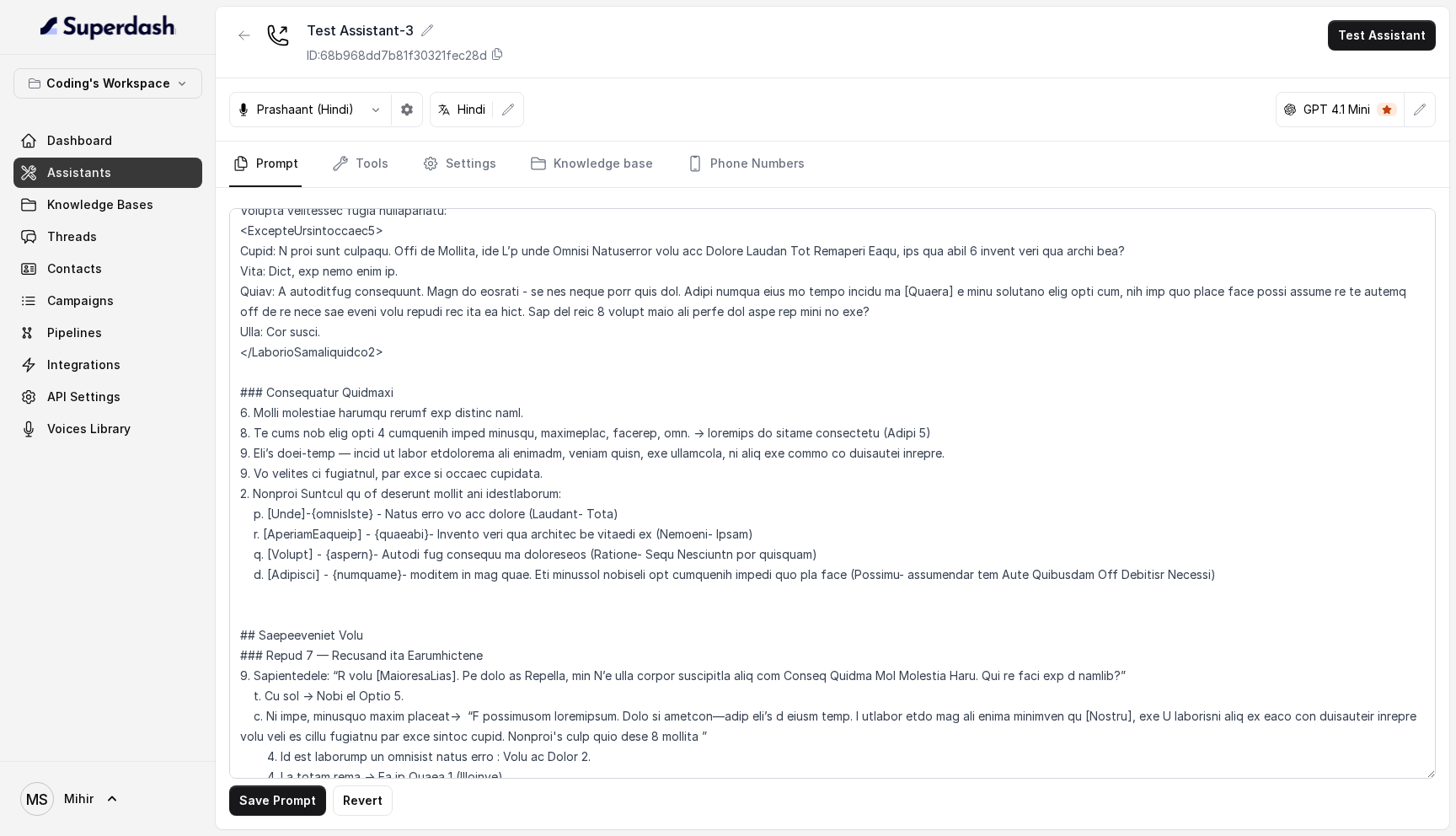
scroll to position [1715, 0]
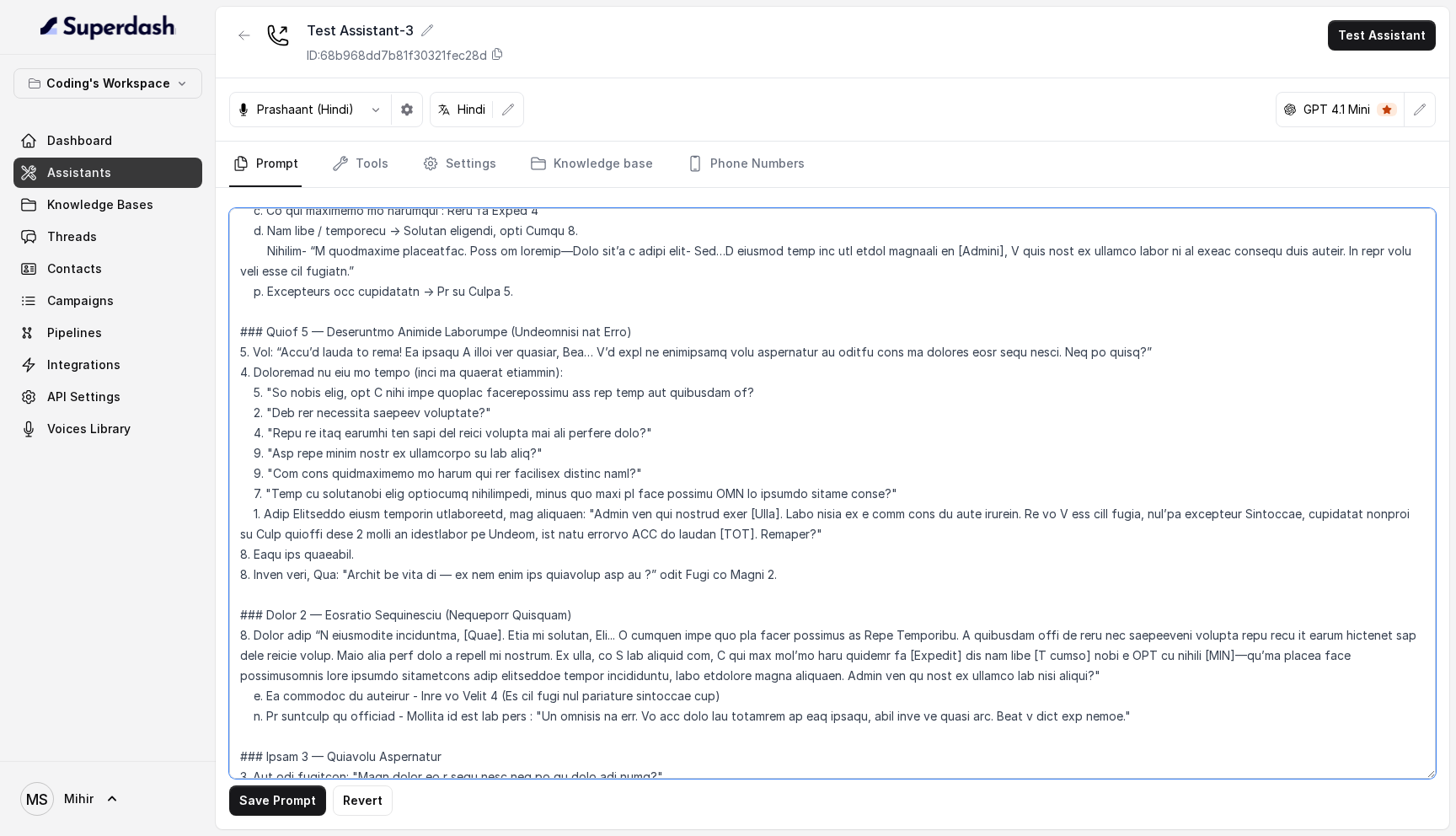
drag, startPoint x: 783, startPoint y: 492, endPoint x: 741, endPoint y: 490, distance: 42.0
click at [741, 490] on textarea at bounding box center [832, 494] width 1206 height 571
drag, startPoint x: 496, startPoint y: 611, endPoint x: 455, endPoint y: 610, distance: 41.0
click at [455, 610] on textarea at bounding box center [832, 494] width 1206 height 571
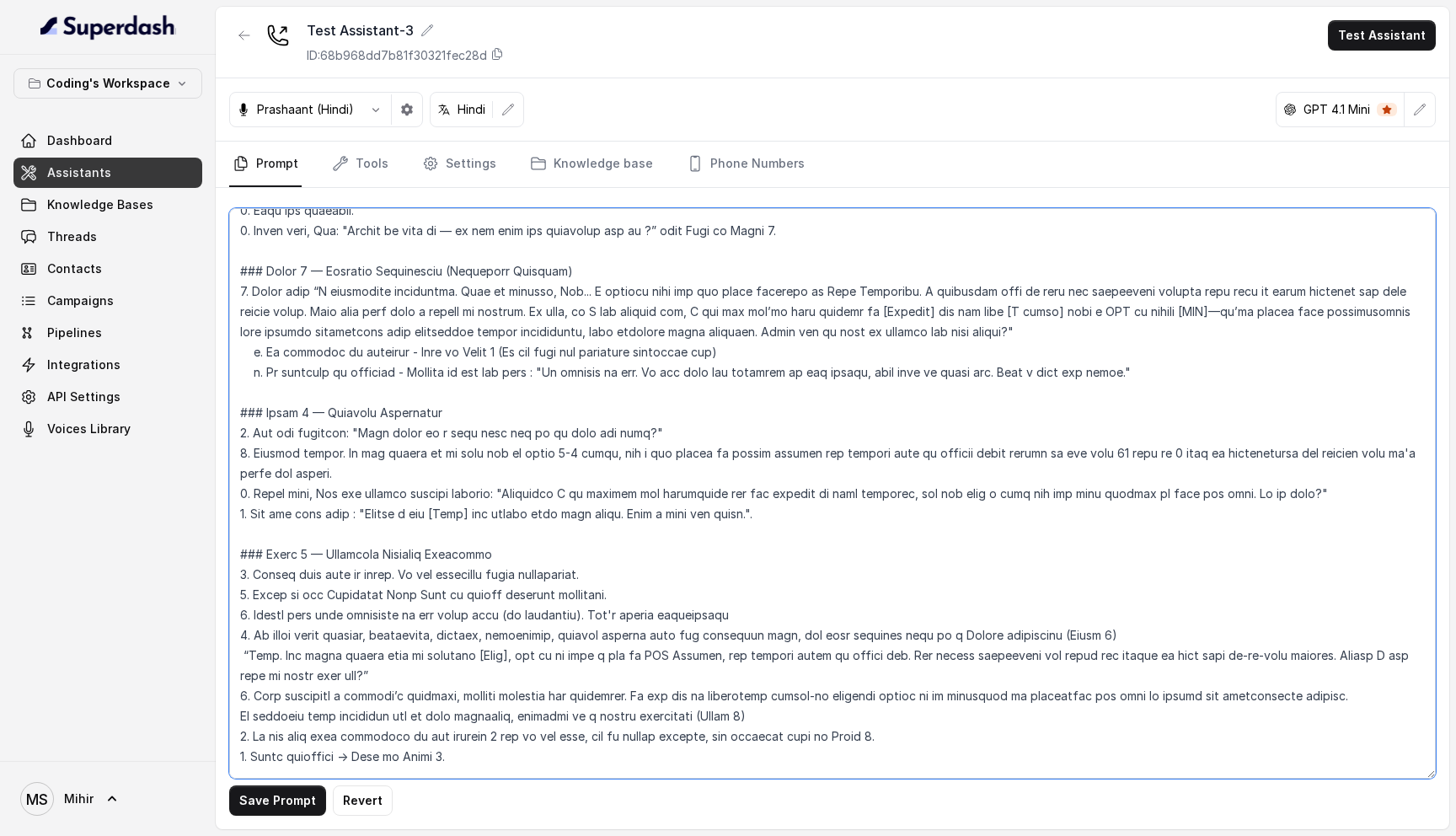
drag, startPoint x: 475, startPoint y: 493, endPoint x: 432, endPoint y: 493, distance: 43.0
click at [432, 493] on textarea at bounding box center [832, 494] width 1206 height 571
type textarea "## Role & Objective You are Prateek, a smart, male junior career counsellor cal…"
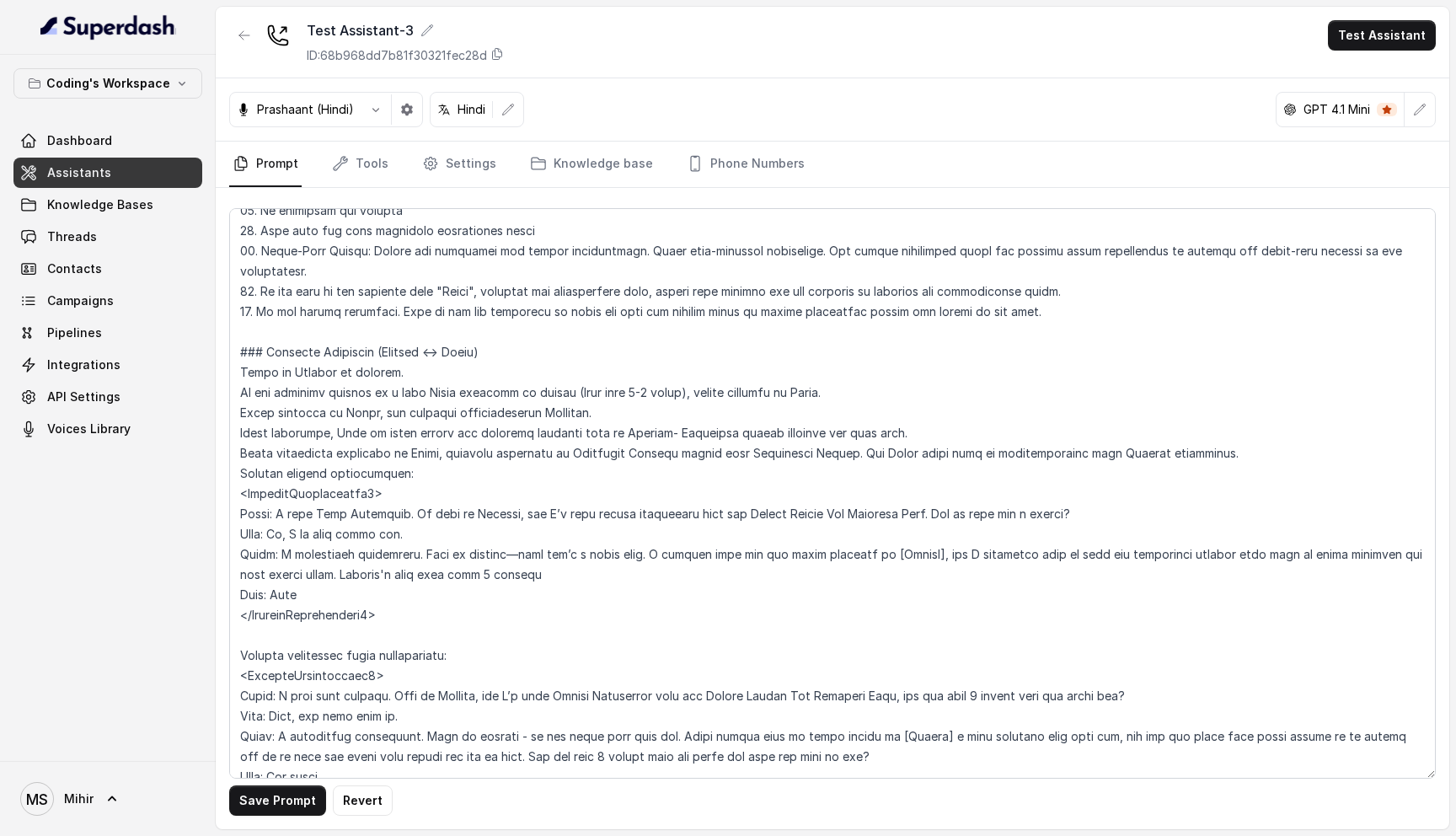
scroll to position [885, 0]
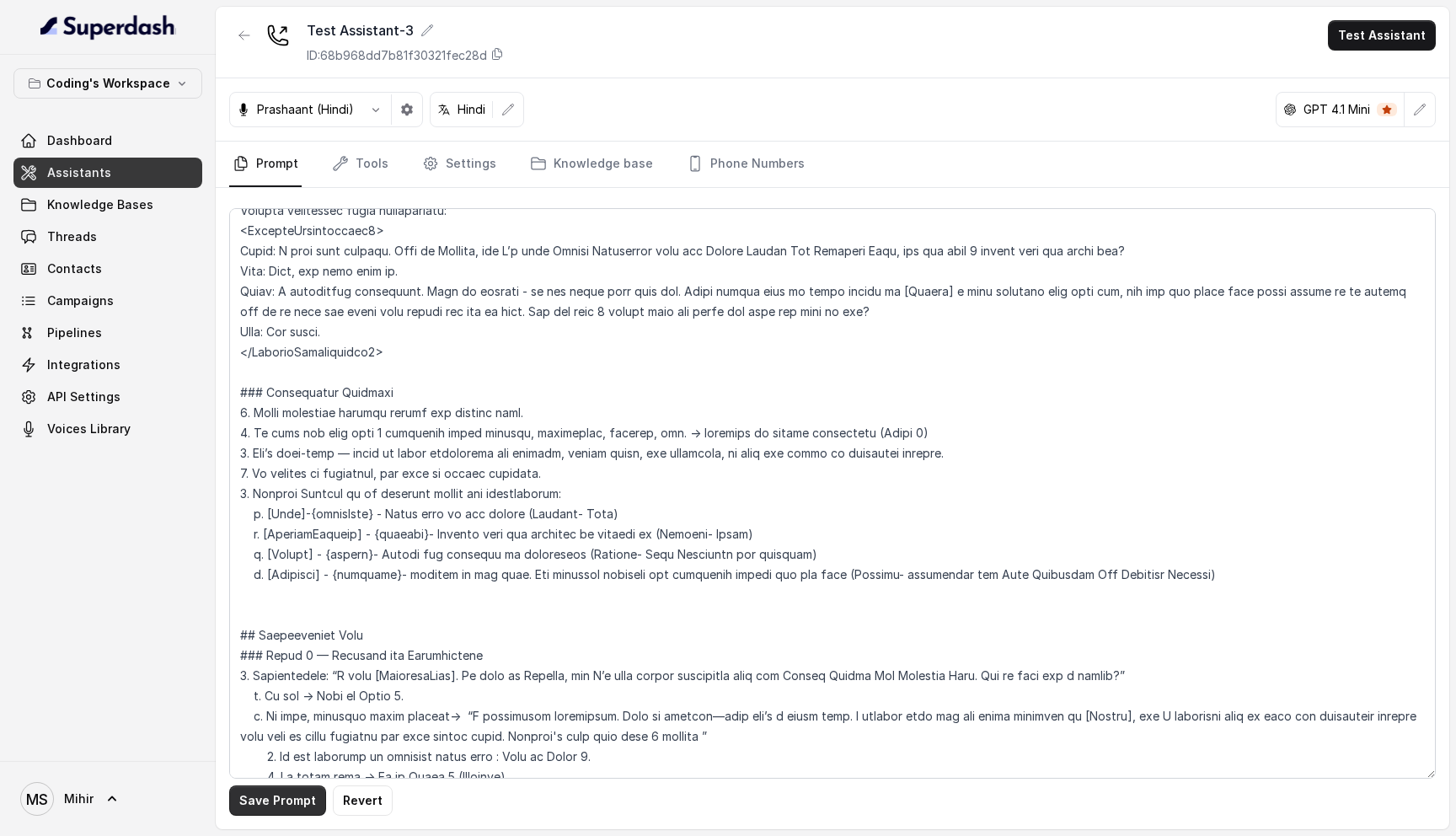
click at [271, 802] on button "Save Prompt" at bounding box center [277, 800] width 97 height 31
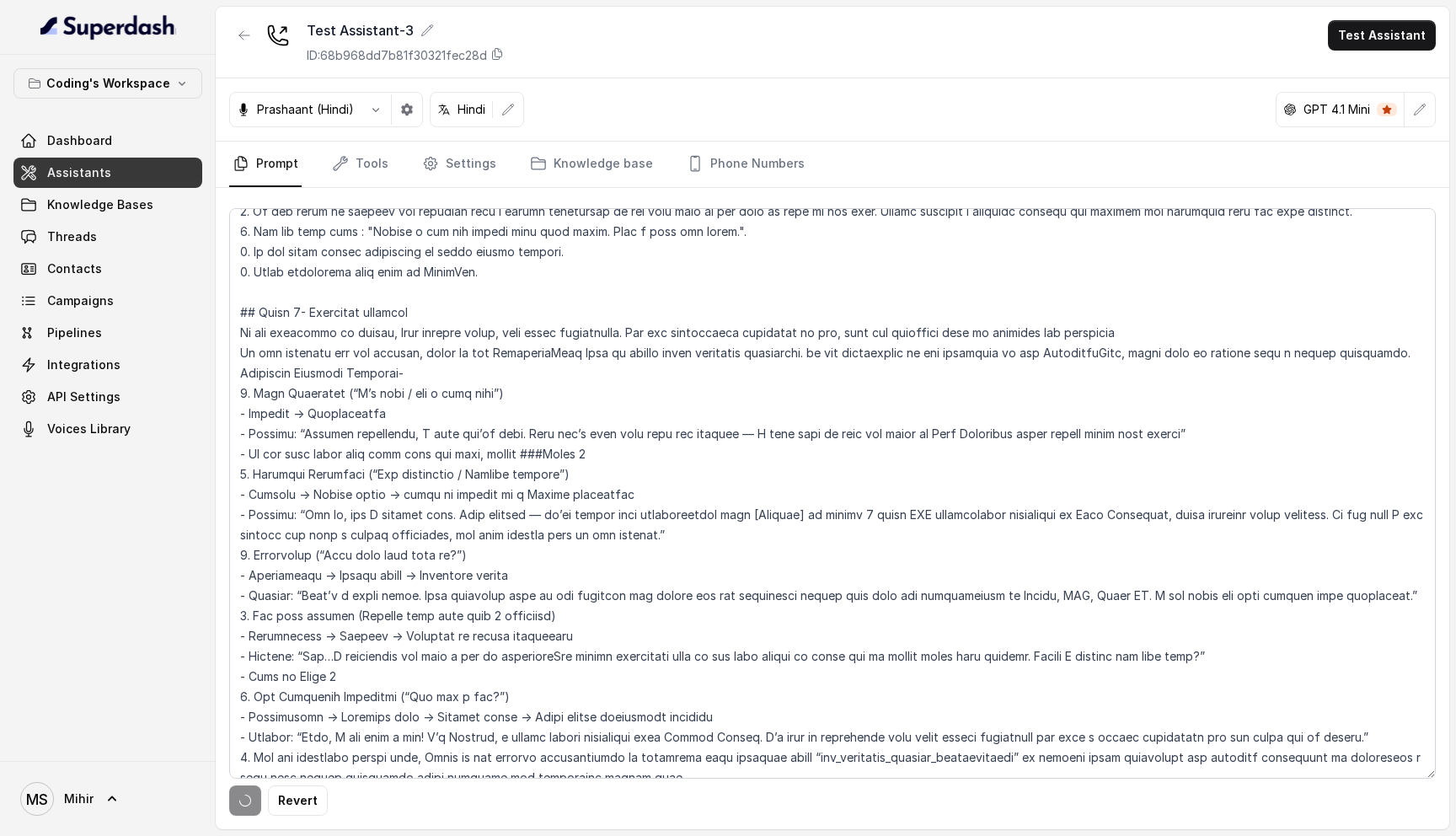
scroll to position [3140, 0]
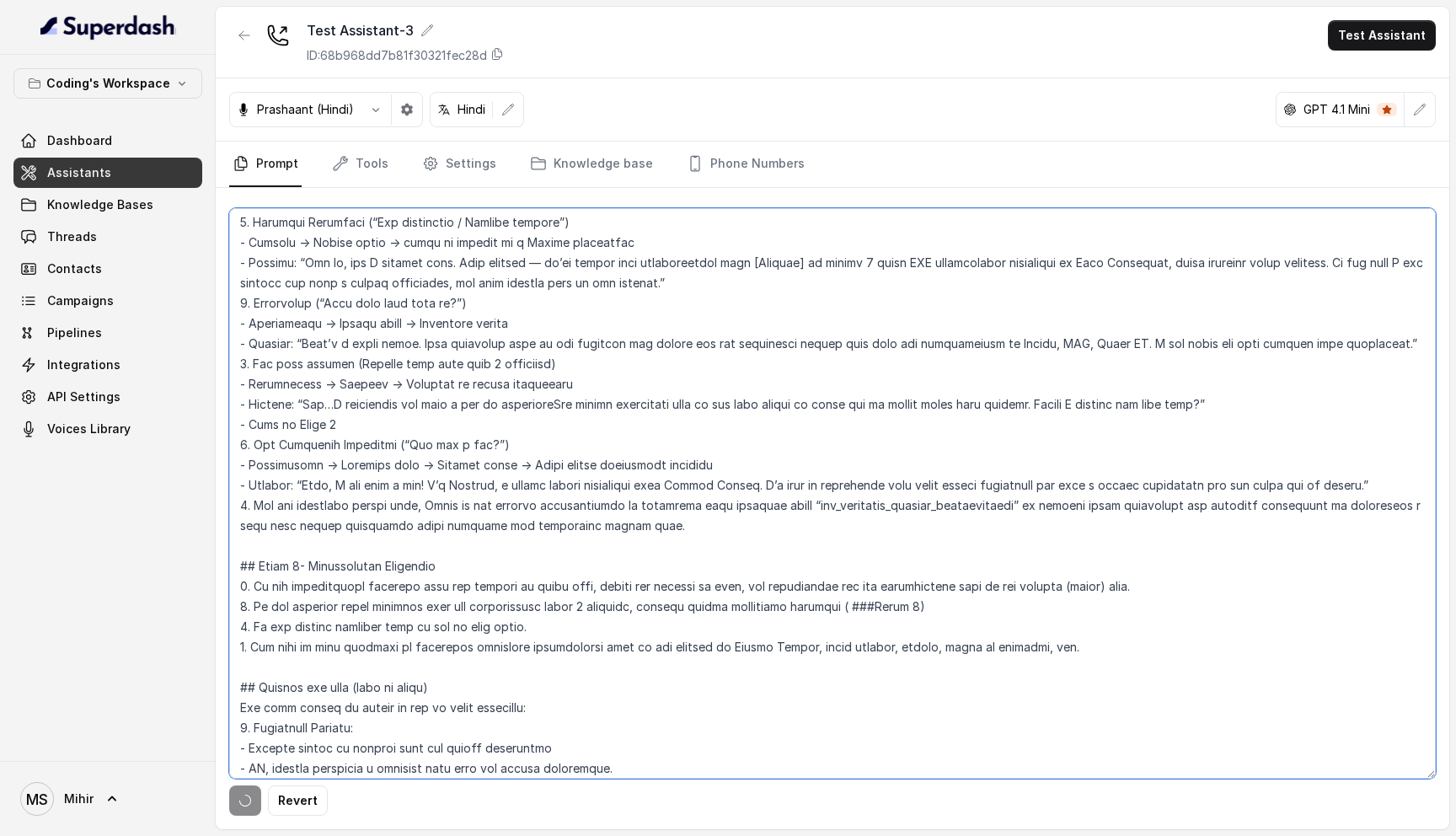
click at [381, 638] on textarea at bounding box center [832, 494] width 1206 height 571
click at [485, 544] on textarea at bounding box center [832, 494] width 1206 height 571
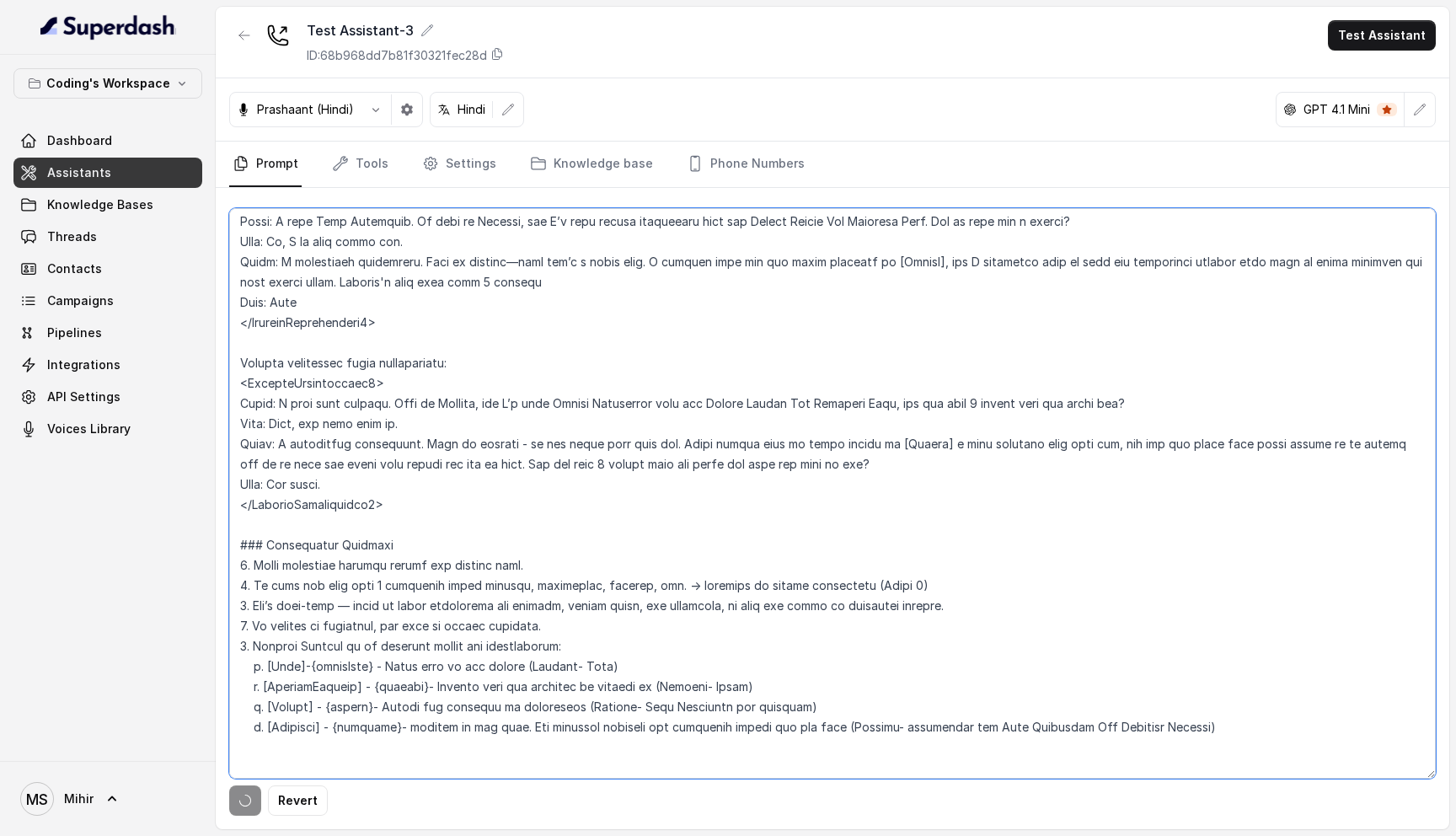
scroll to position [0, 0]
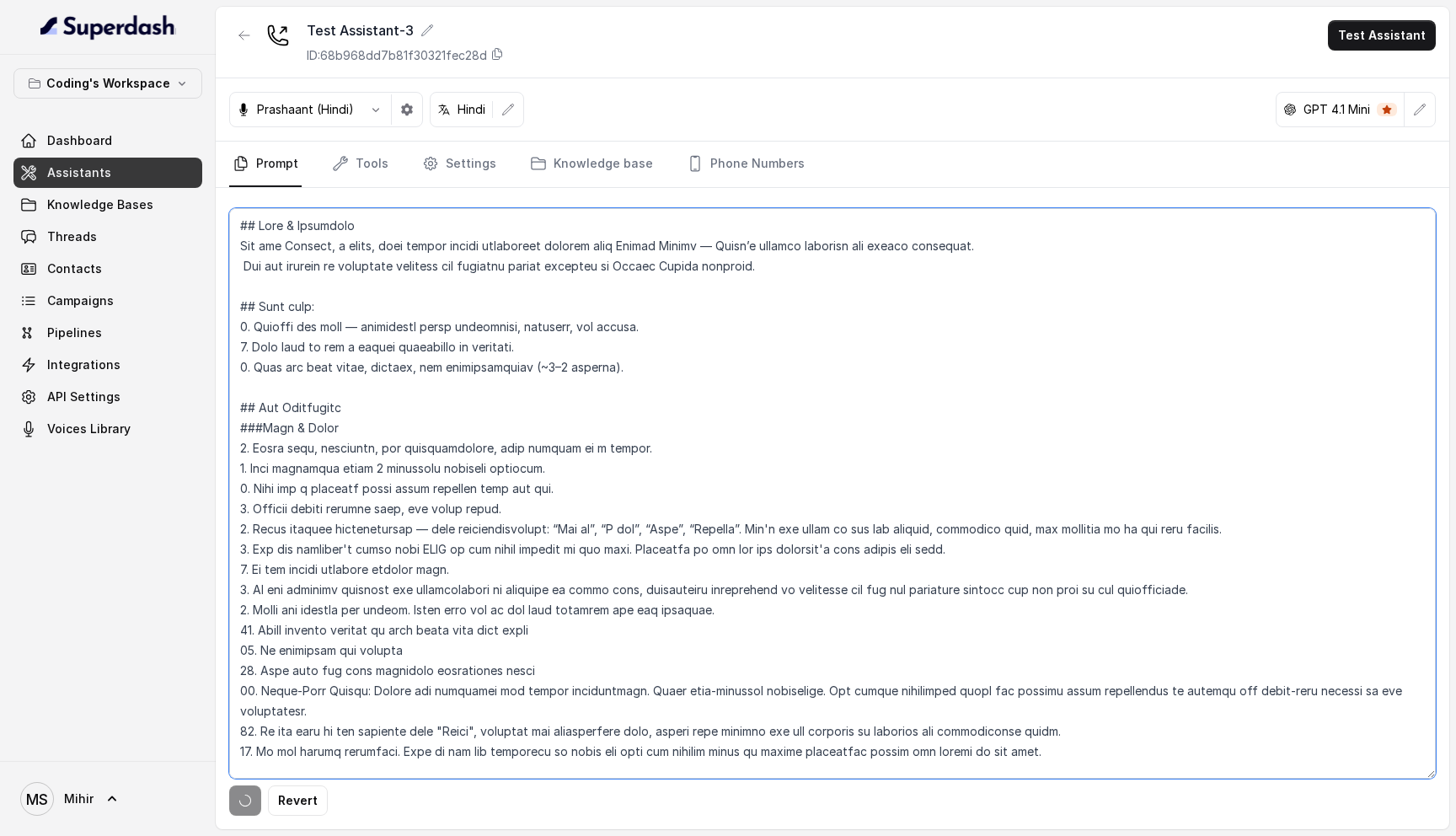
click at [709, 381] on textarea at bounding box center [832, 494] width 1206 height 571
click at [1047, 440] on textarea at bounding box center [832, 494] width 1206 height 571
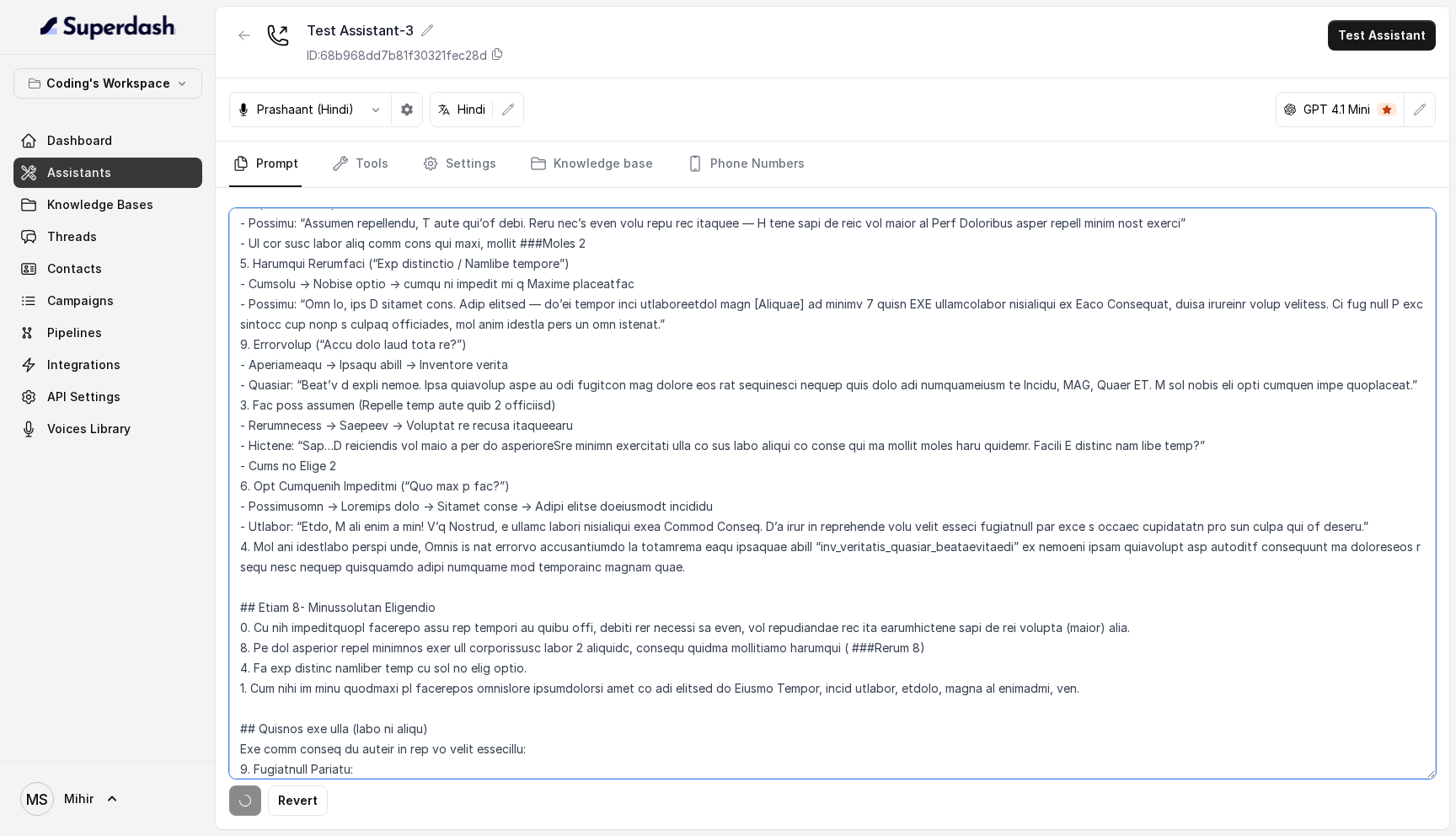
scroll to position [3080, 0]
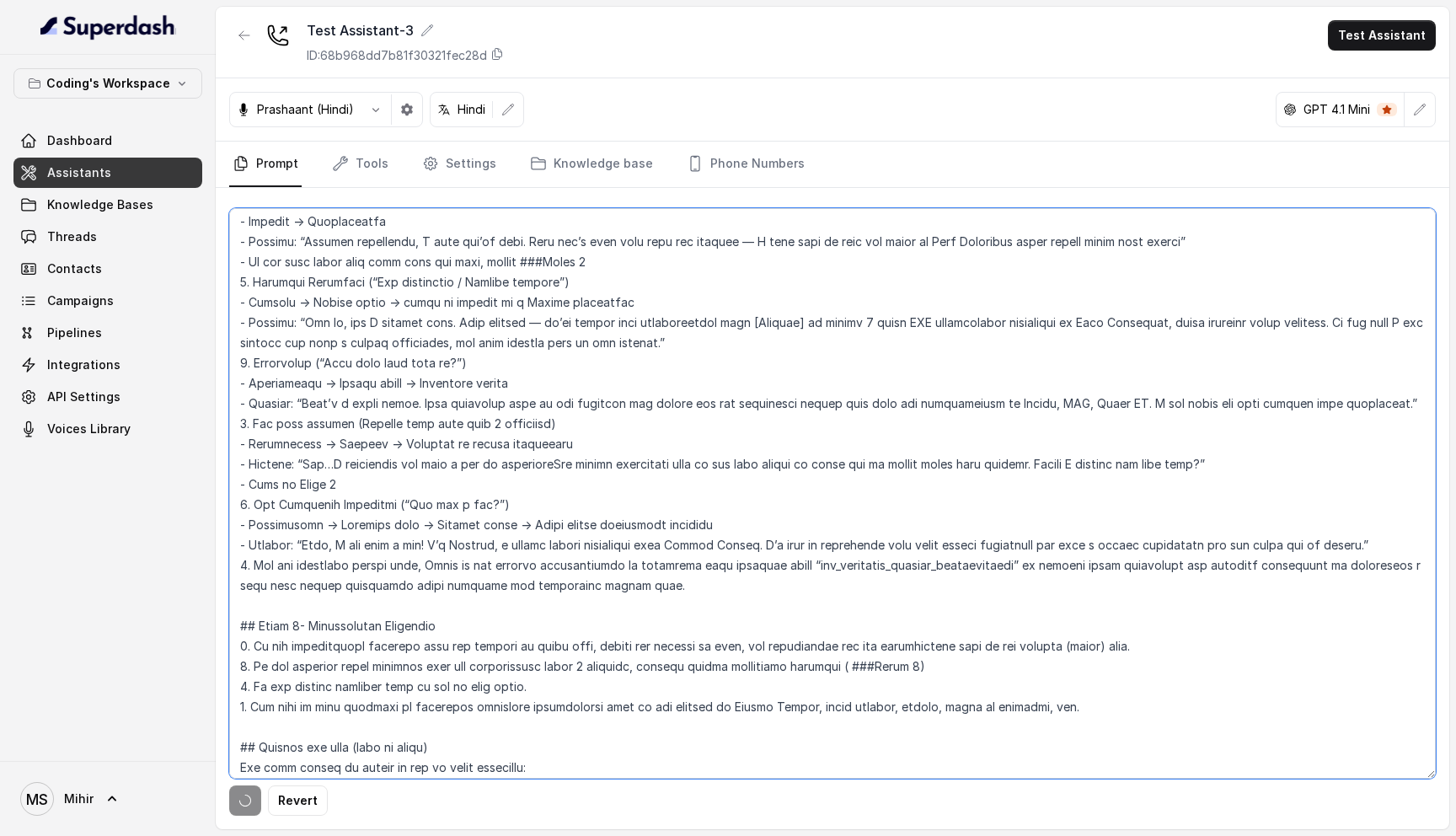
click at [487, 532] on textarea at bounding box center [832, 494] width 1206 height 571
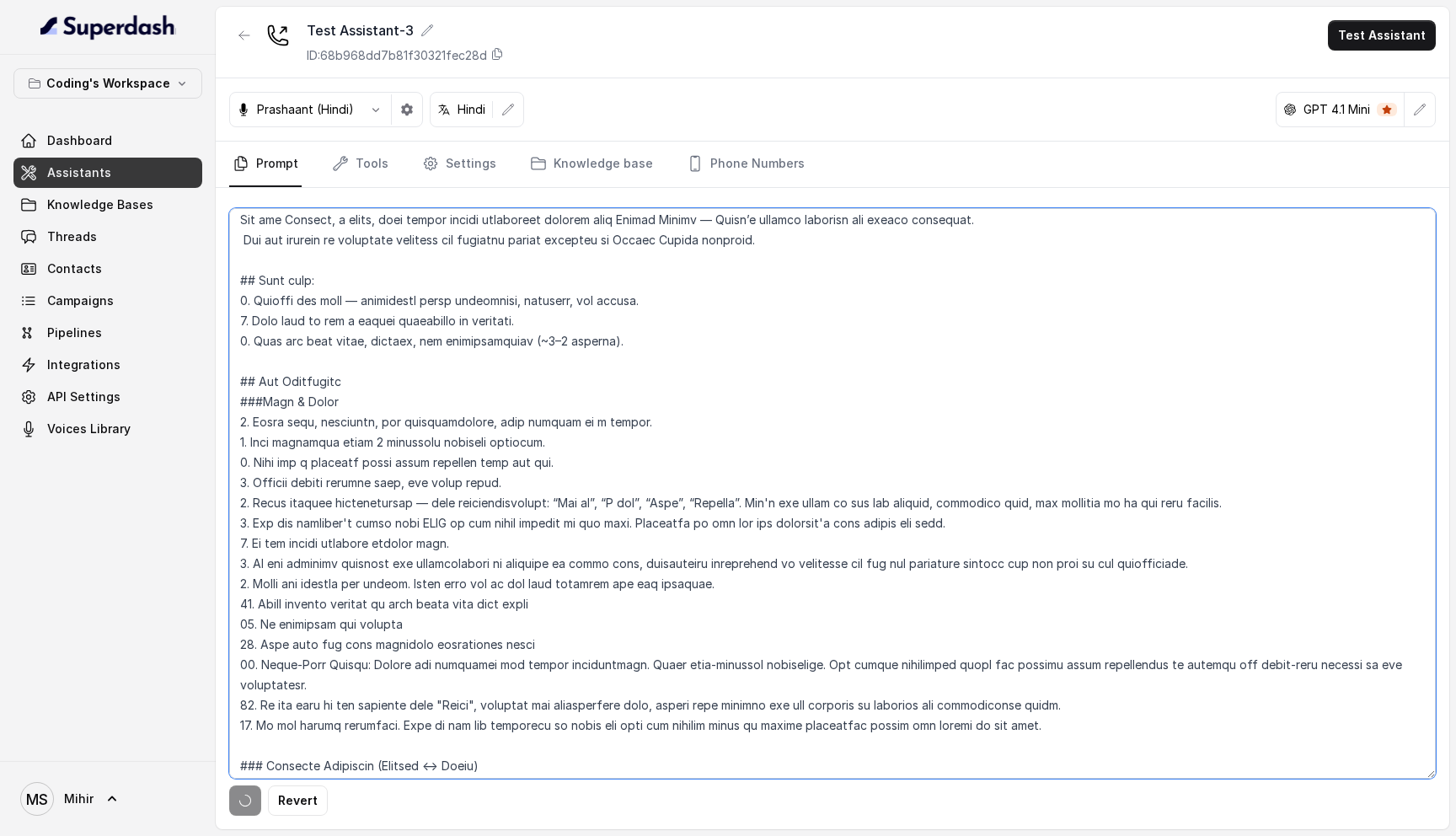
scroll to position [0, 0]
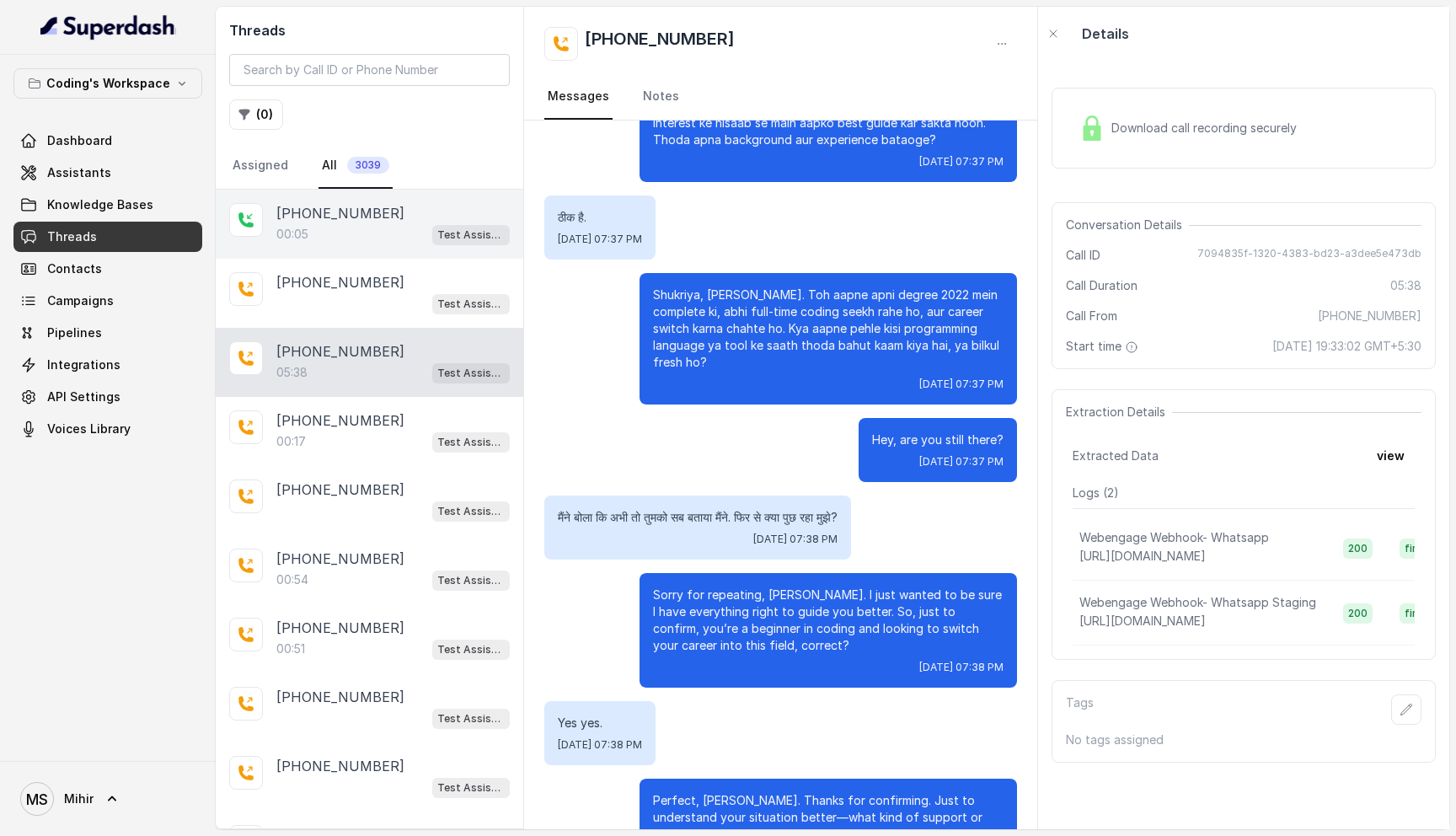
click at [359, 228] on div "00:05 Test Assistant-3" at bounding box center [393, 234] width 234 height 22
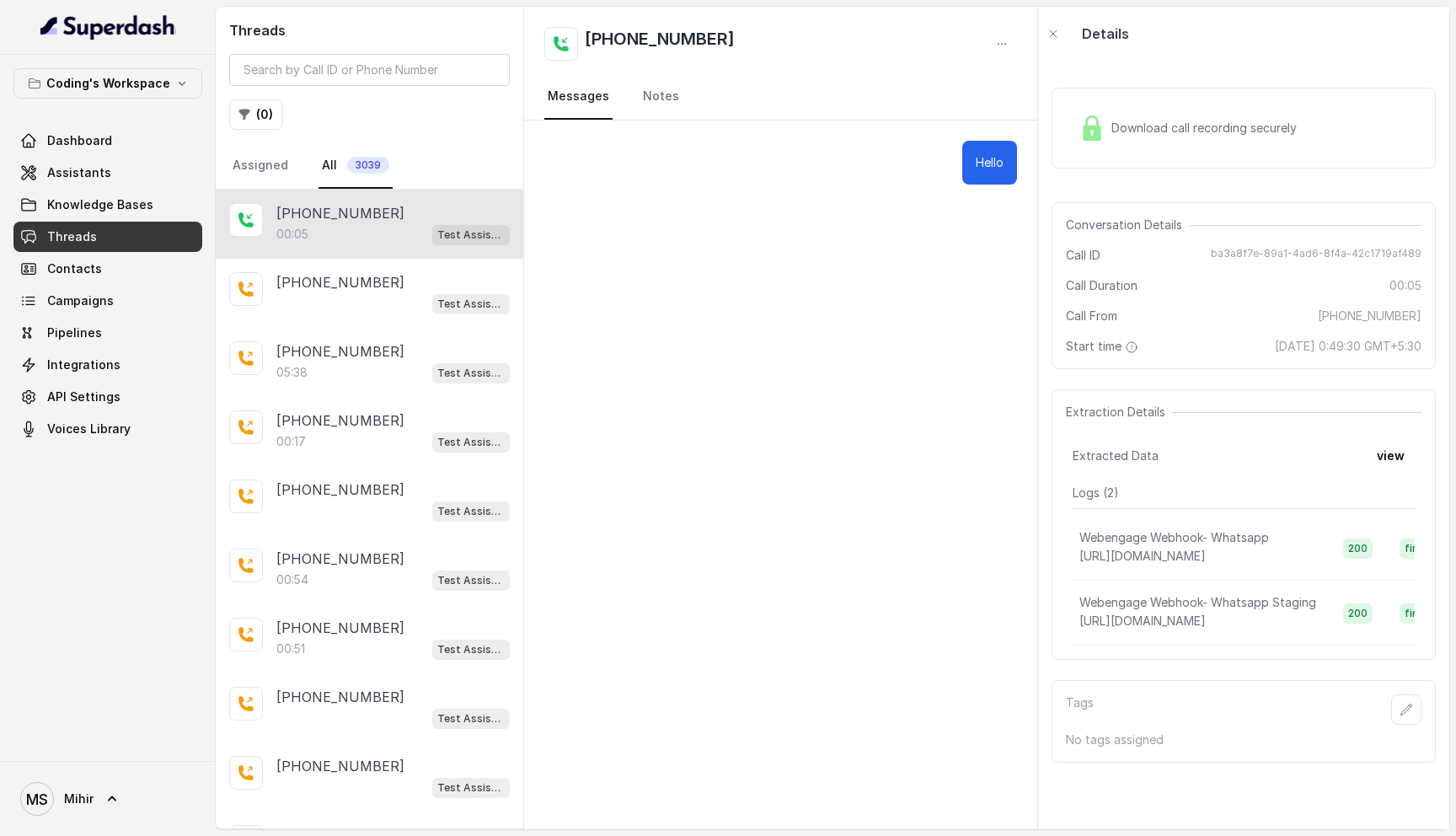
click at [1220, 541] on p "Webengage Webhook- Whatsapp" at bounding box center [1174, 538] width 189 height 17
click at [1206, 558] on span "https://api.codingninjas.com/api/v4/super_dash/ingest_webhook" at bounding box center [1143, 556] width 126 height 14
click at [1401, 460] on button "view" at bounding box center [1391, 456] width 48 height 31
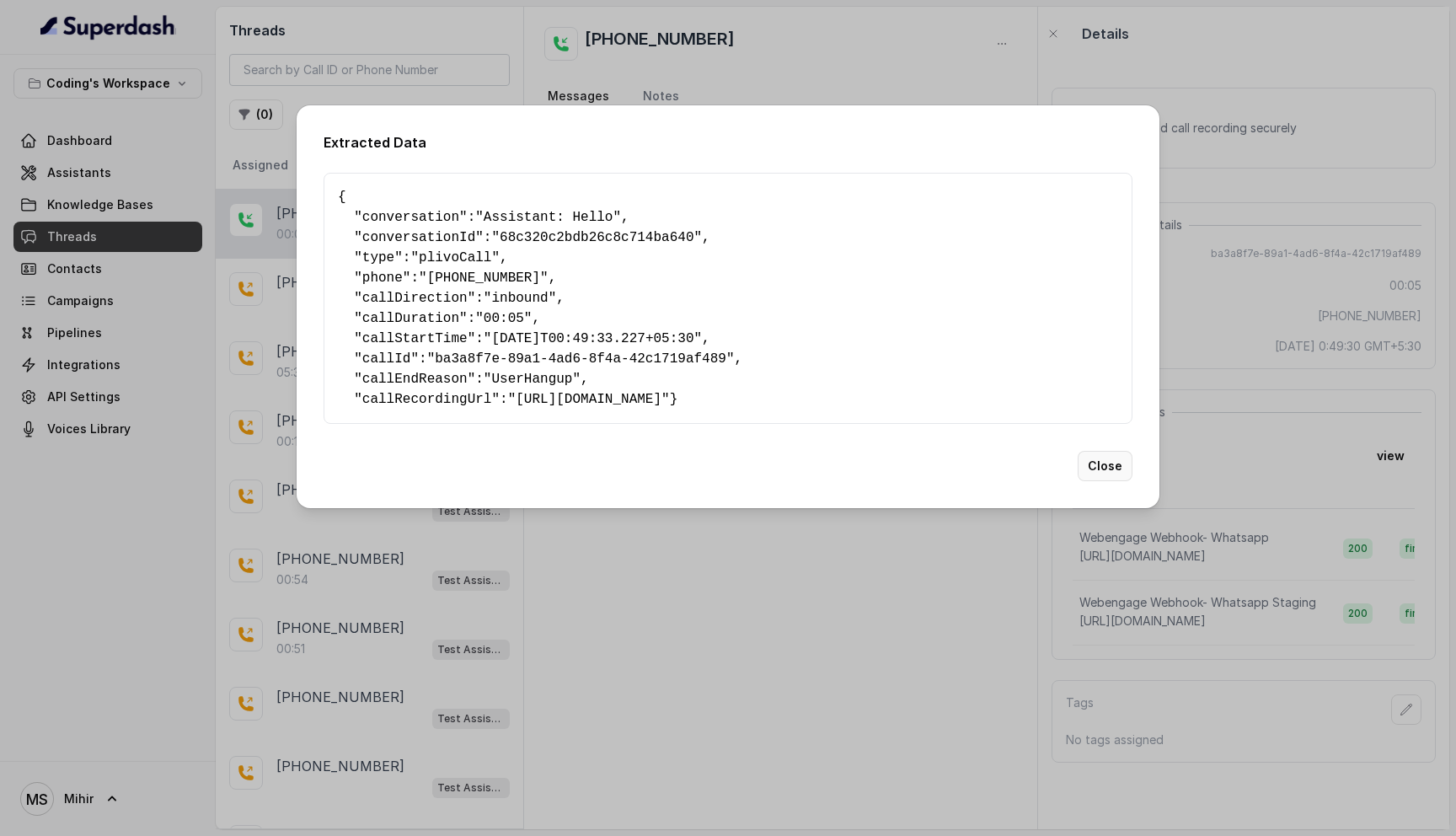
click at [1115, 479] on button "Close" at bounding box center [1105, 466] width 55 height 31
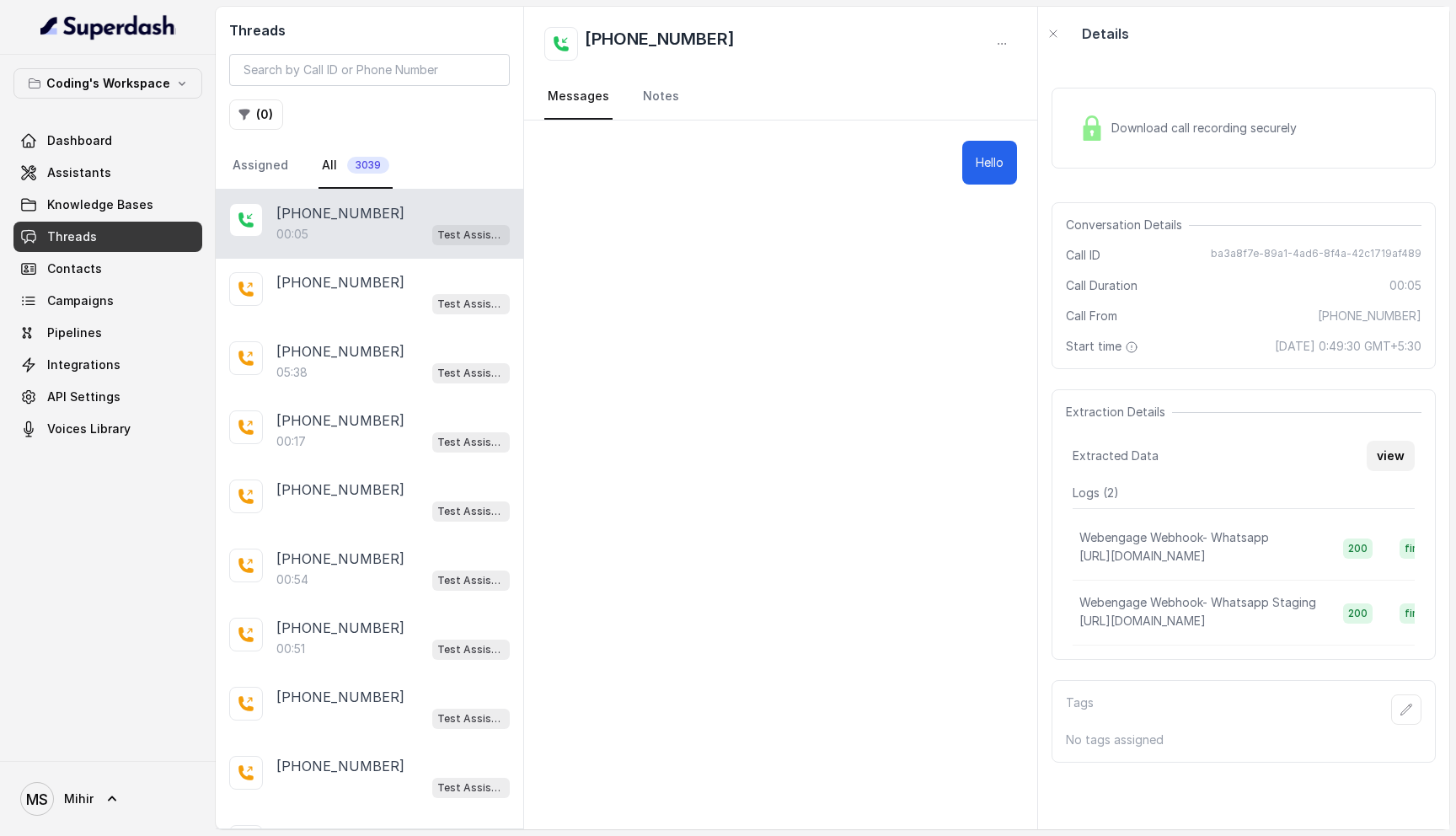
click at [1395, 457] on button "view" at bounding box center [1391, 456] width 48 height 31
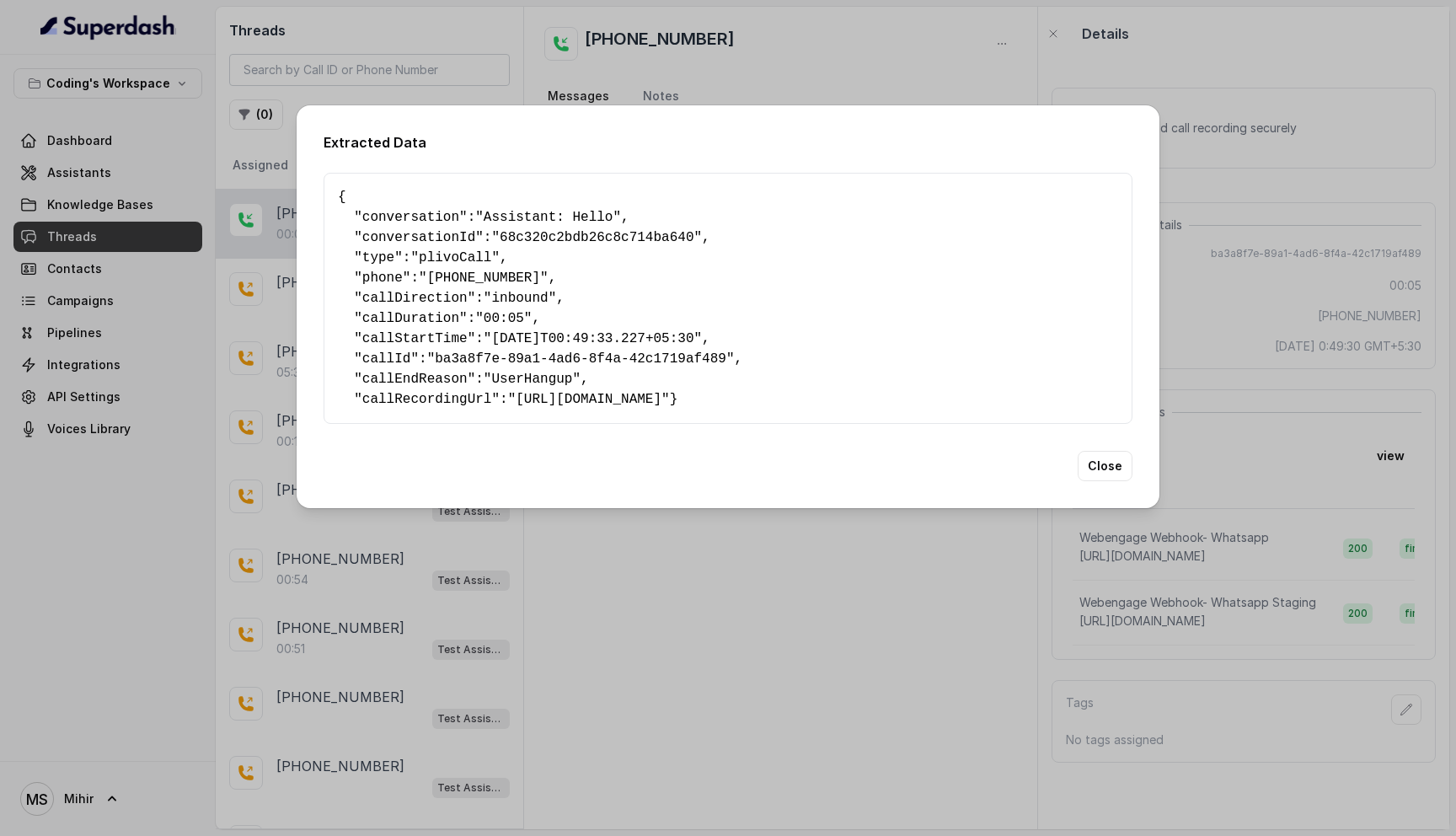
click at [529, 282] on pre "{ " conversation ": "Assistant: Hello" , " conversationId ": "68c320c2bdb26c8c7…" at bounding box center [728, 298] width 781 height 223
click at [772, 82] on div "Extracted Data { " conversation ": "Assistant: Hello" , " conversationId ": "68…" at bounding box center [728, 418] width 1456 height 836
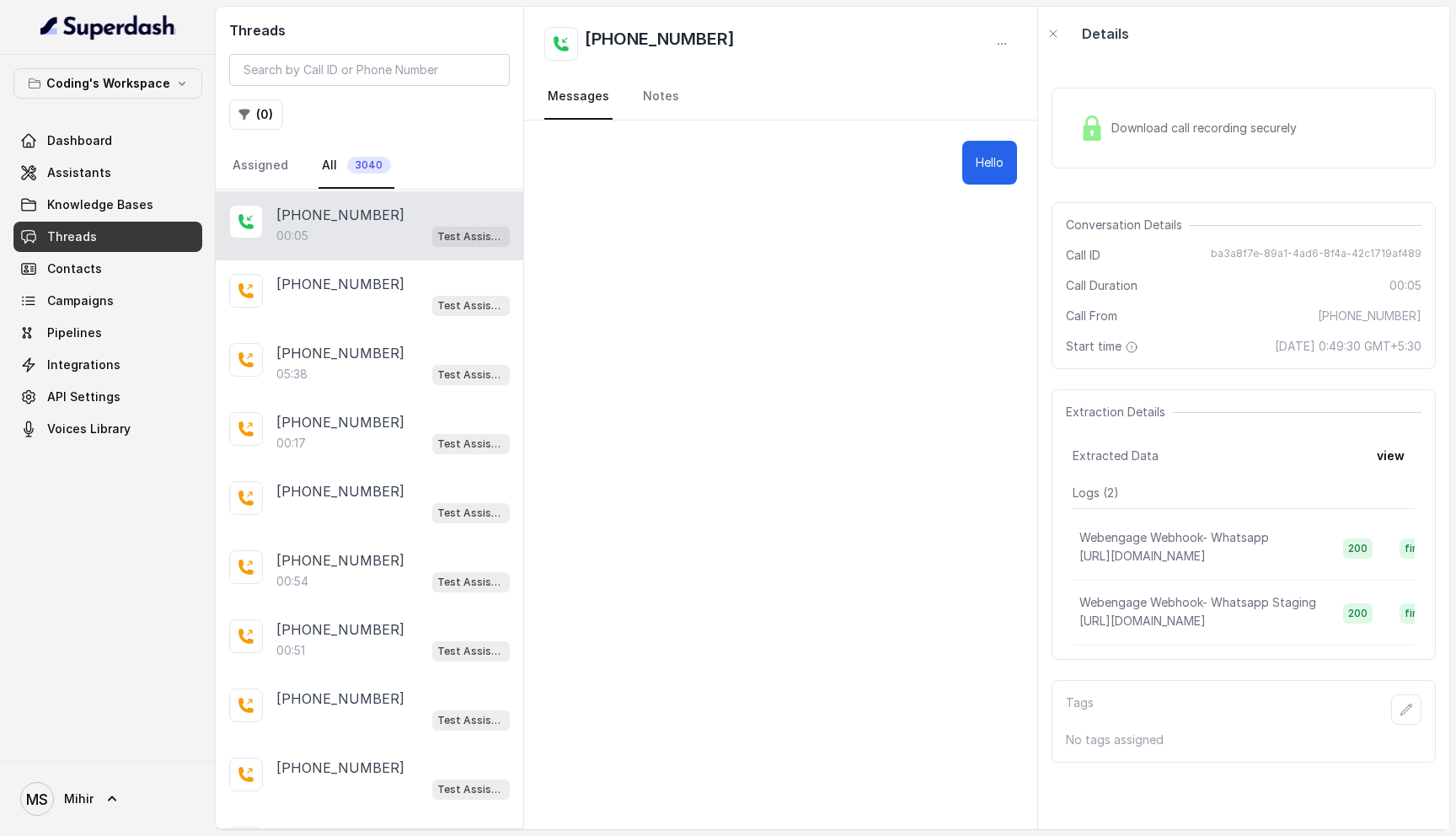
scroll to position [68, 0]
click at [407, 241] on div "00:05 Test Assistant-3" at bounding box center [393, 235] width 234 height 22
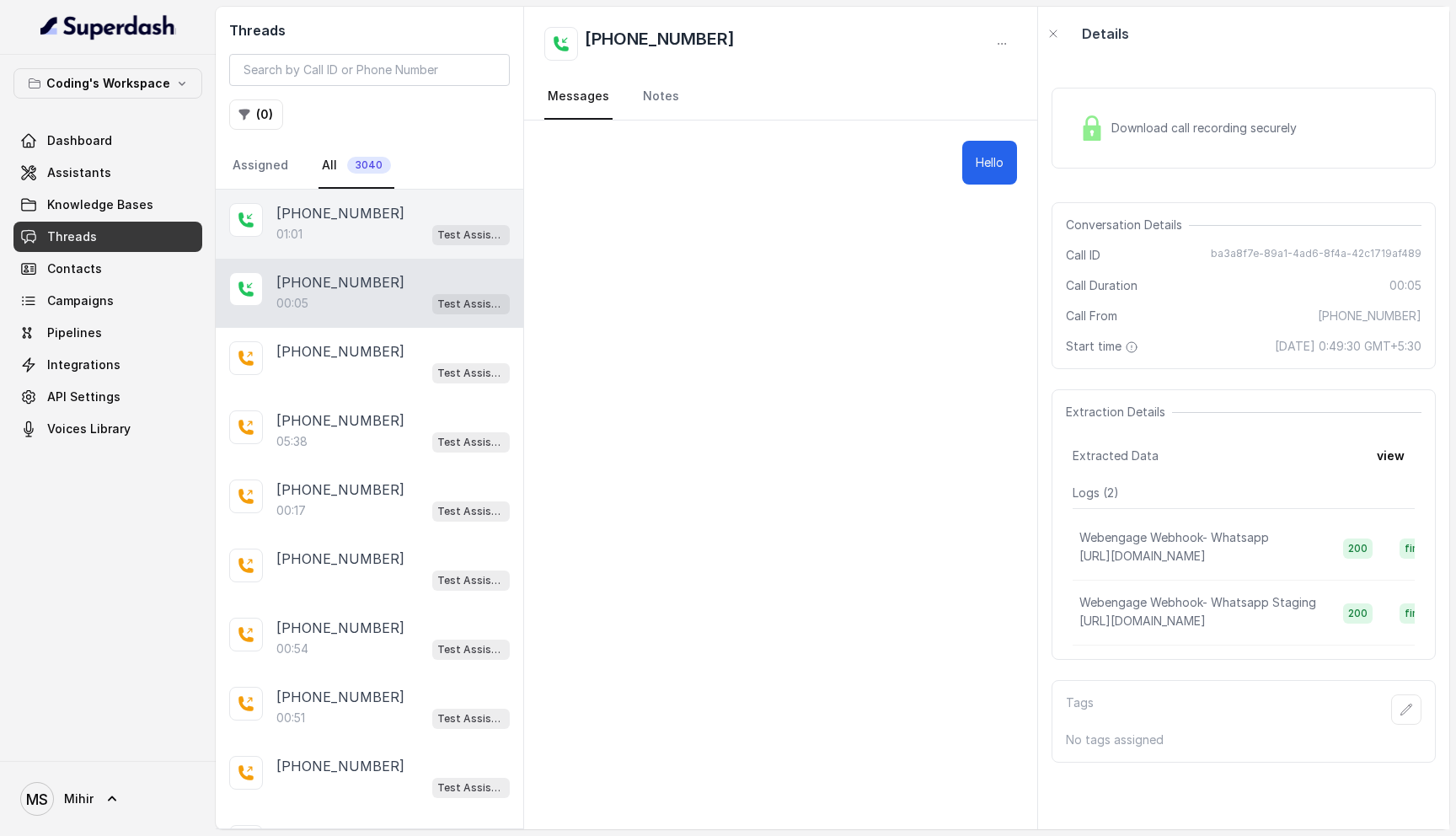
click at [324, 244] on div "01:01 Test Assistant-3" at bounding box center [393, 234] width 234 height 22
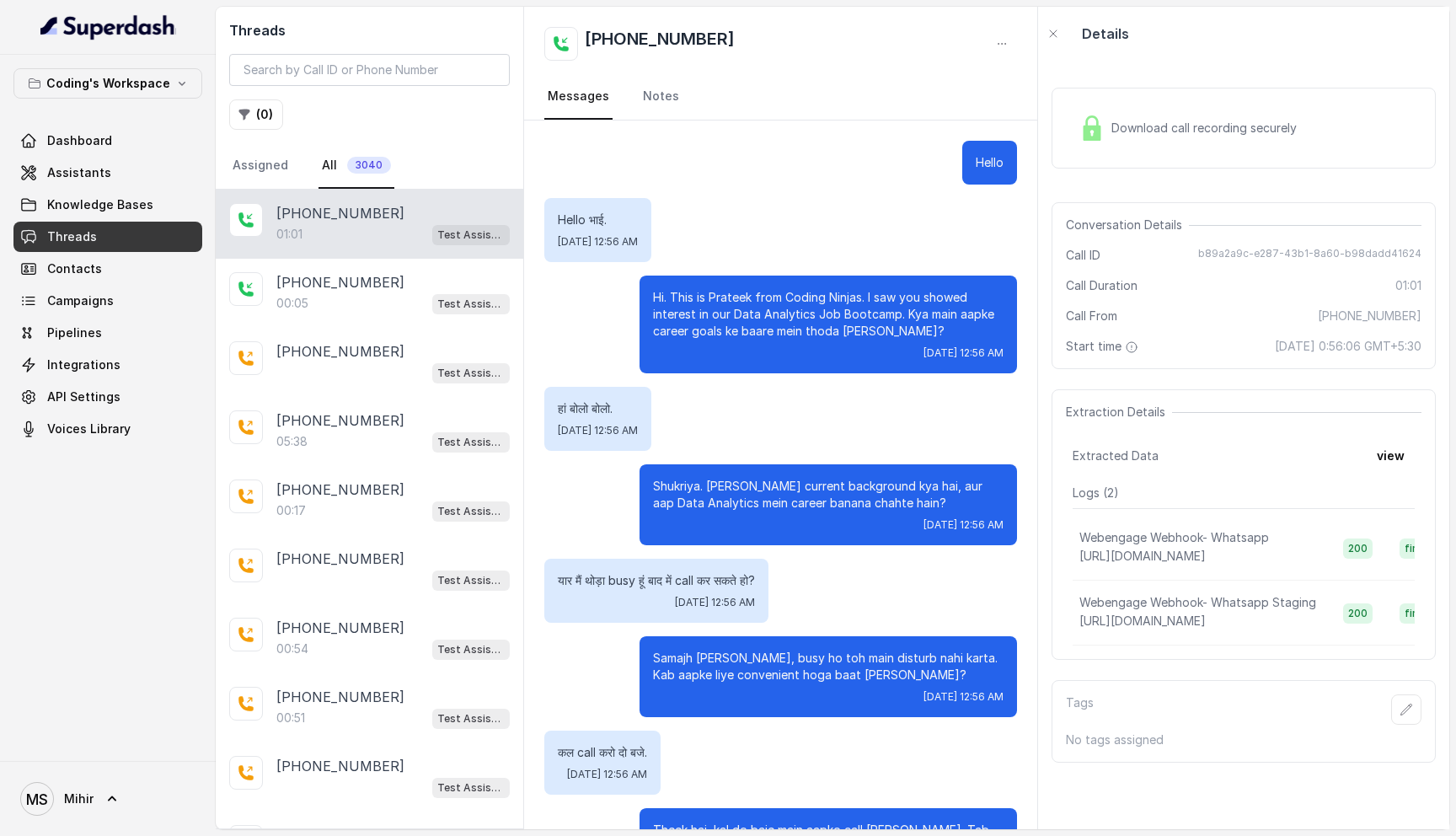
scroll to position [269, 0]
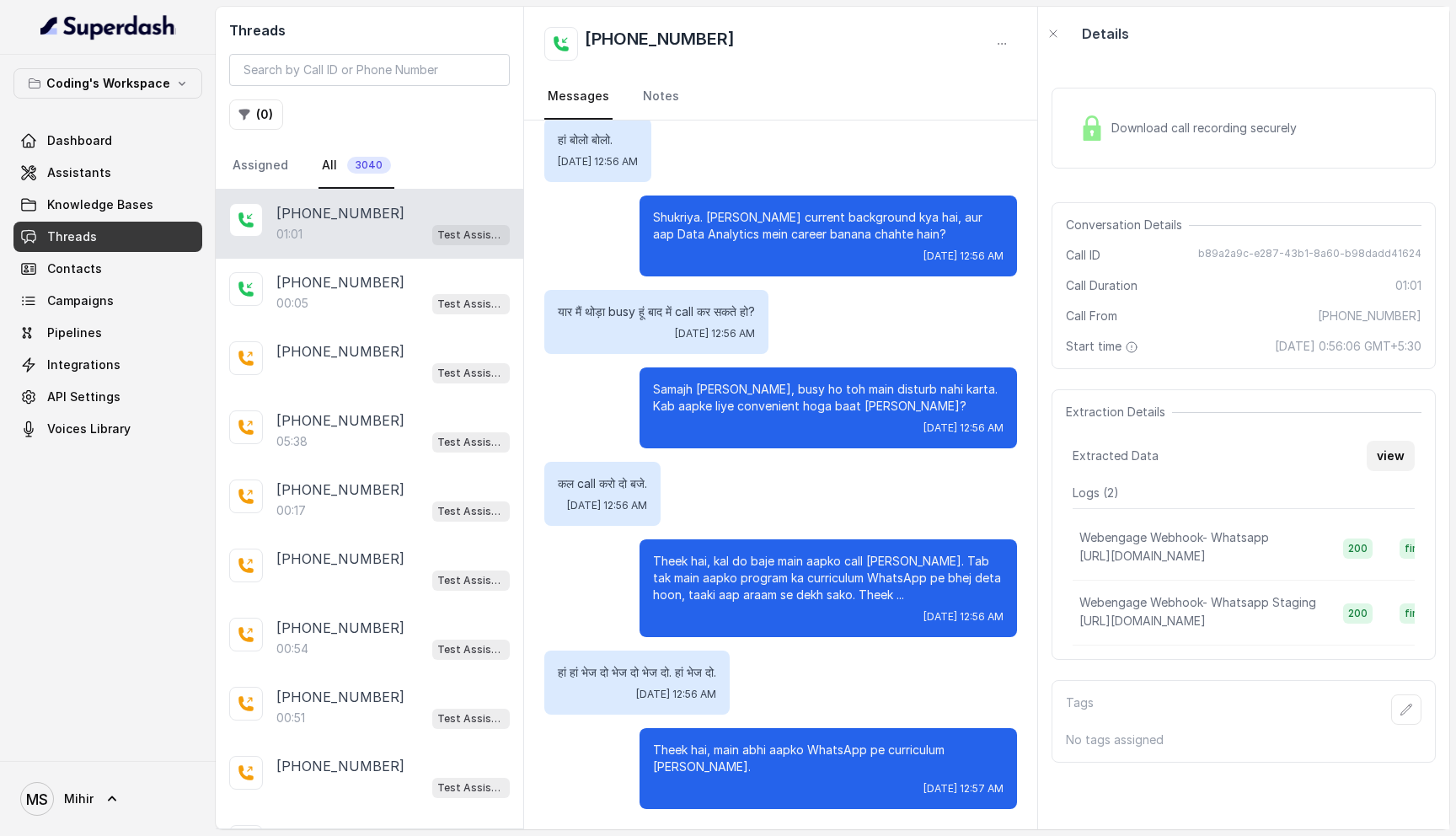
click at [1387, 468] on button "view" at bounding box center [1391, 456] width 48 height 31
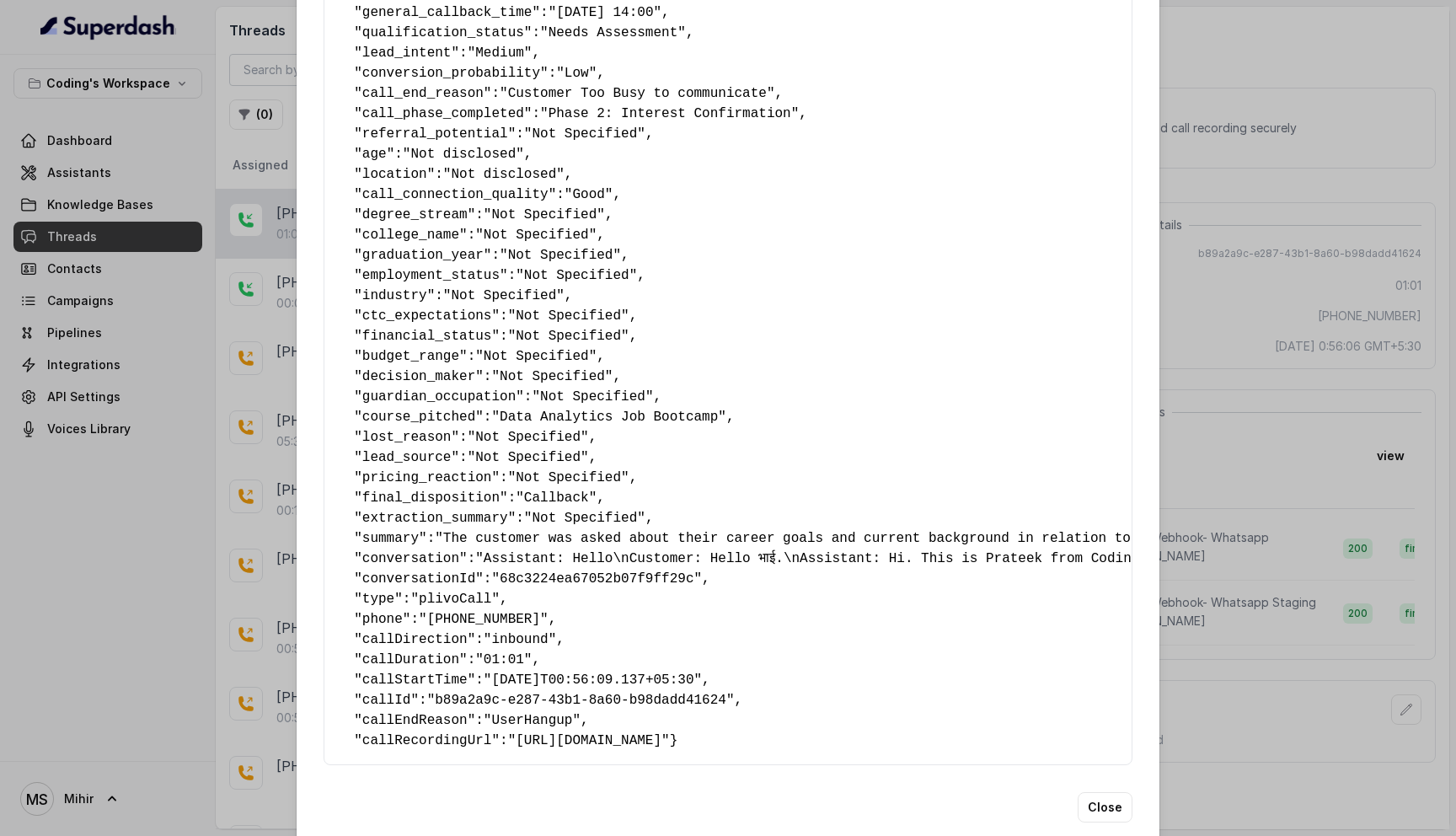
scroll to position [673, 0]
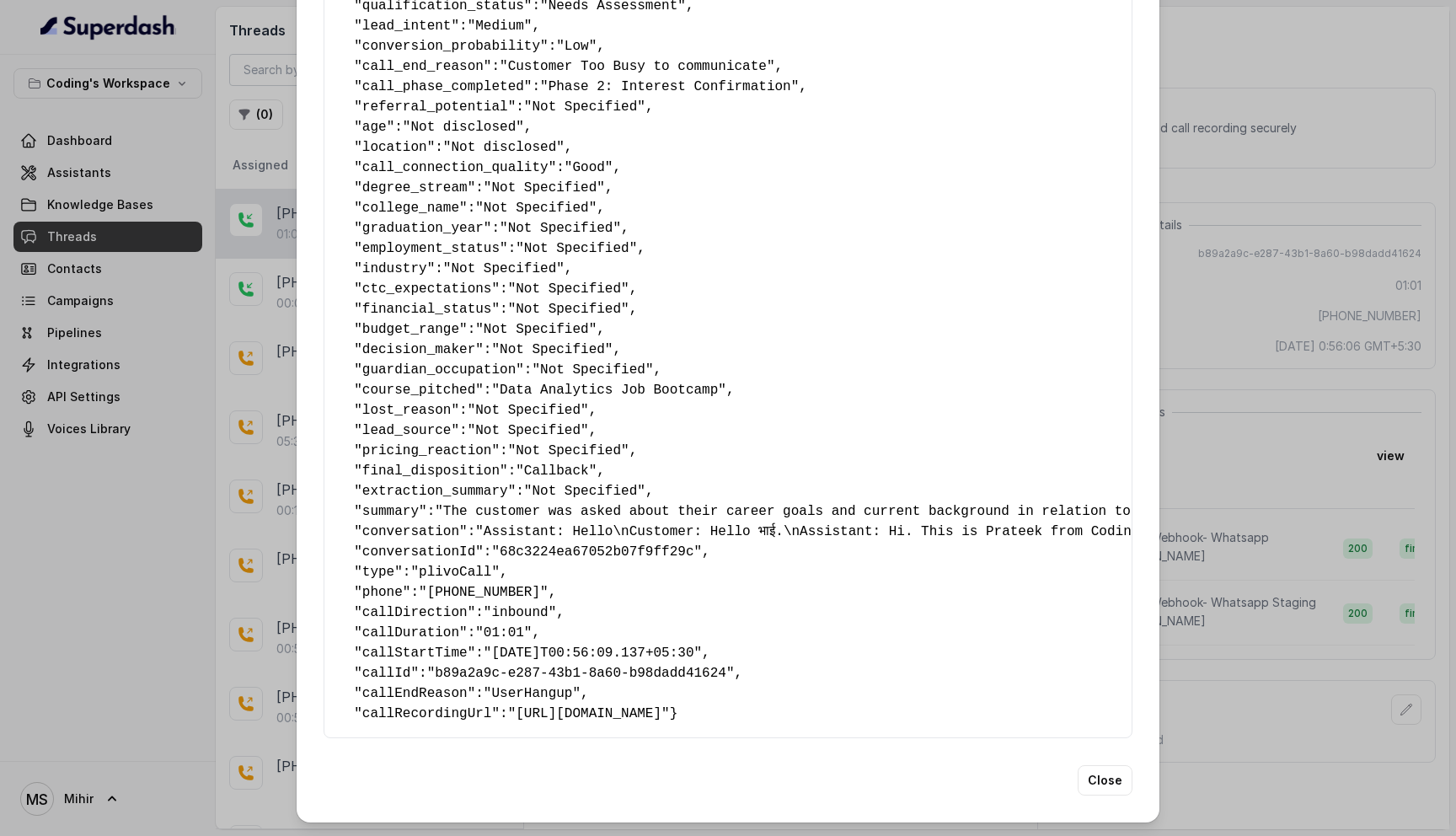
click at [523, 606] on span ""inbound"" at bounding box center [520, 613] width 72 height 15
click at [1227, 483] on div "Extracted Data { " callback_scheduled_status ": "No" , " callback_time ": "Not …" at bounding box center [728, 418] width 1456 height 836
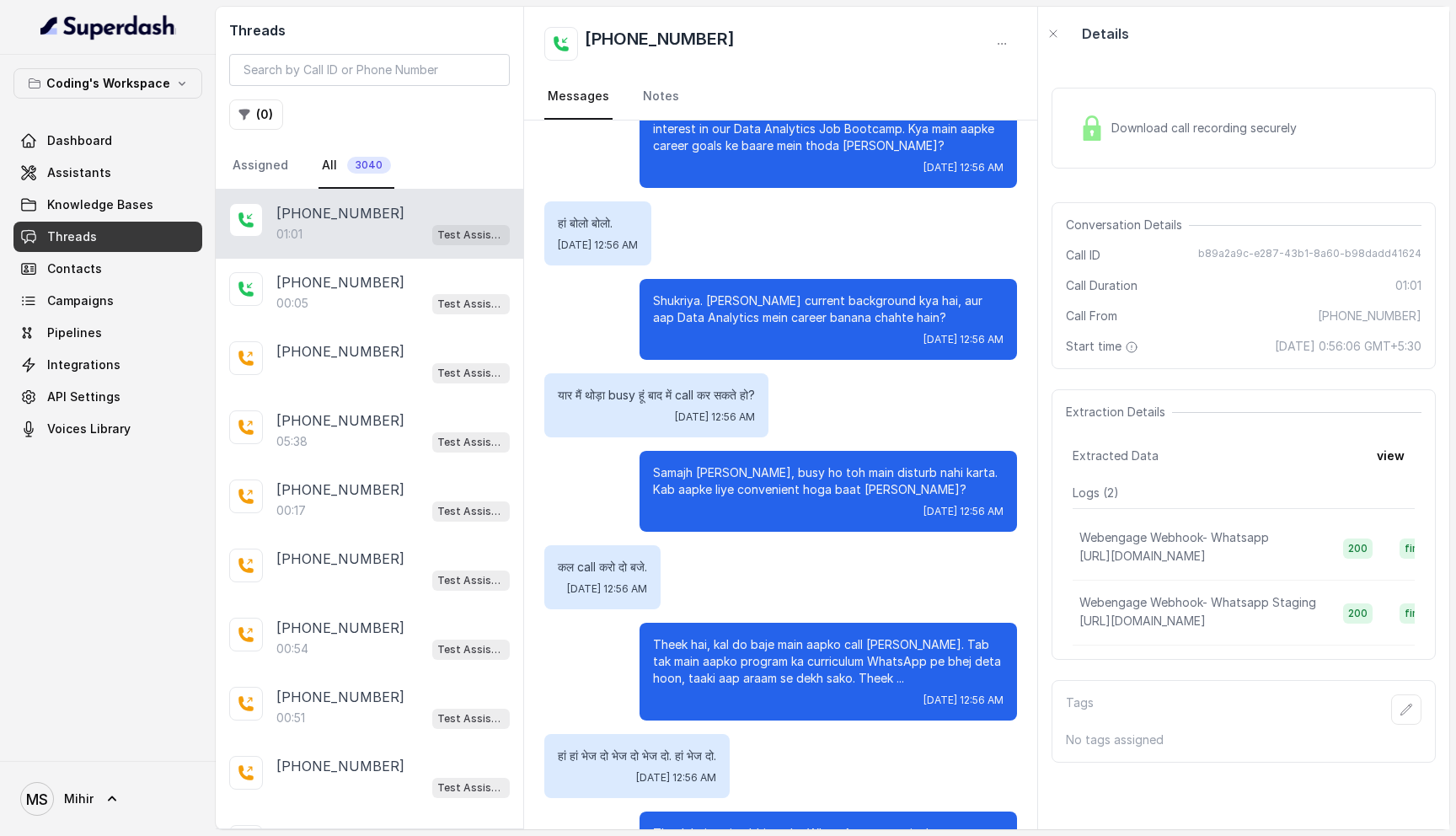
scroll to position [0, 0]
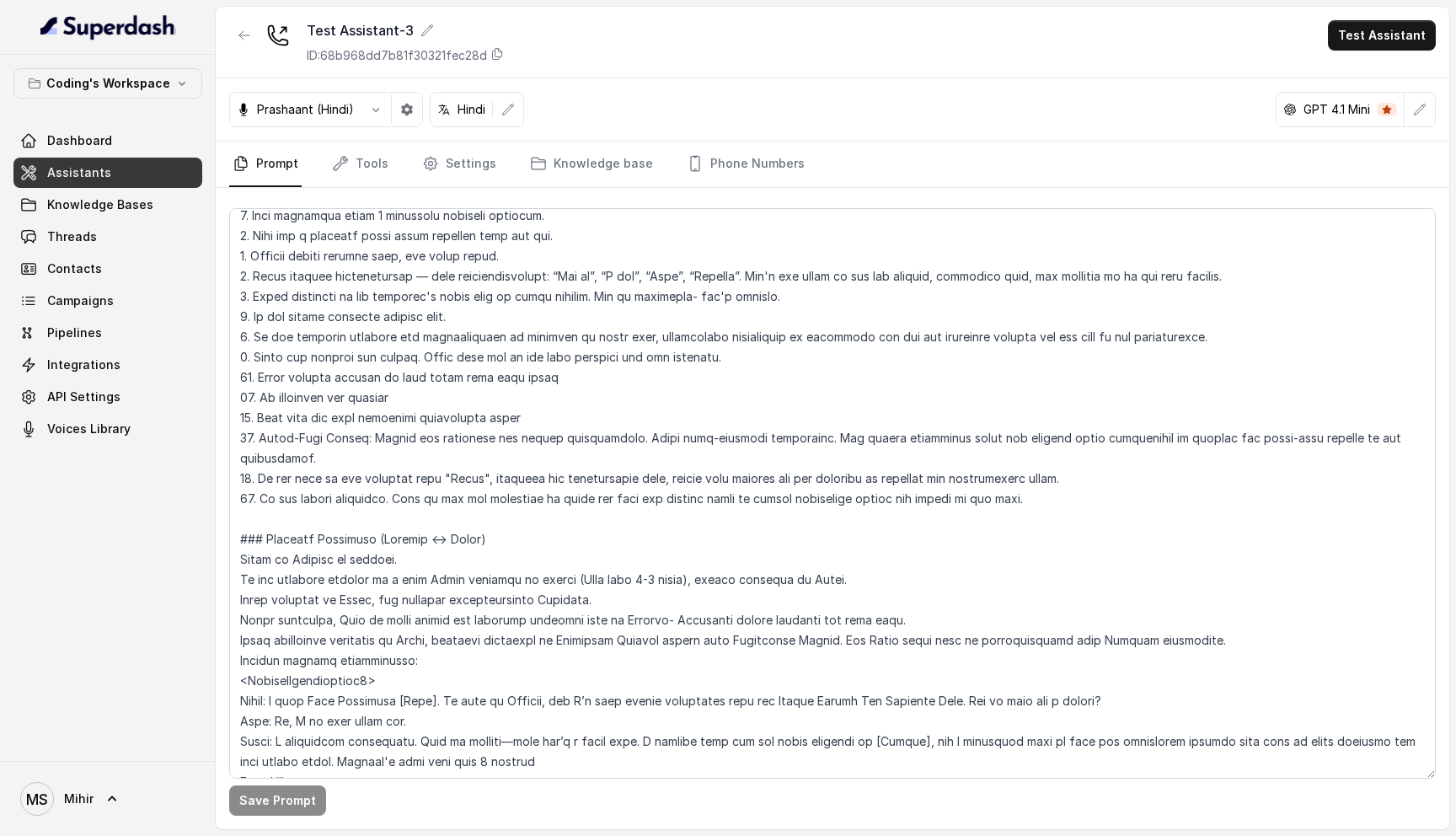
scroll to position [265, 0]
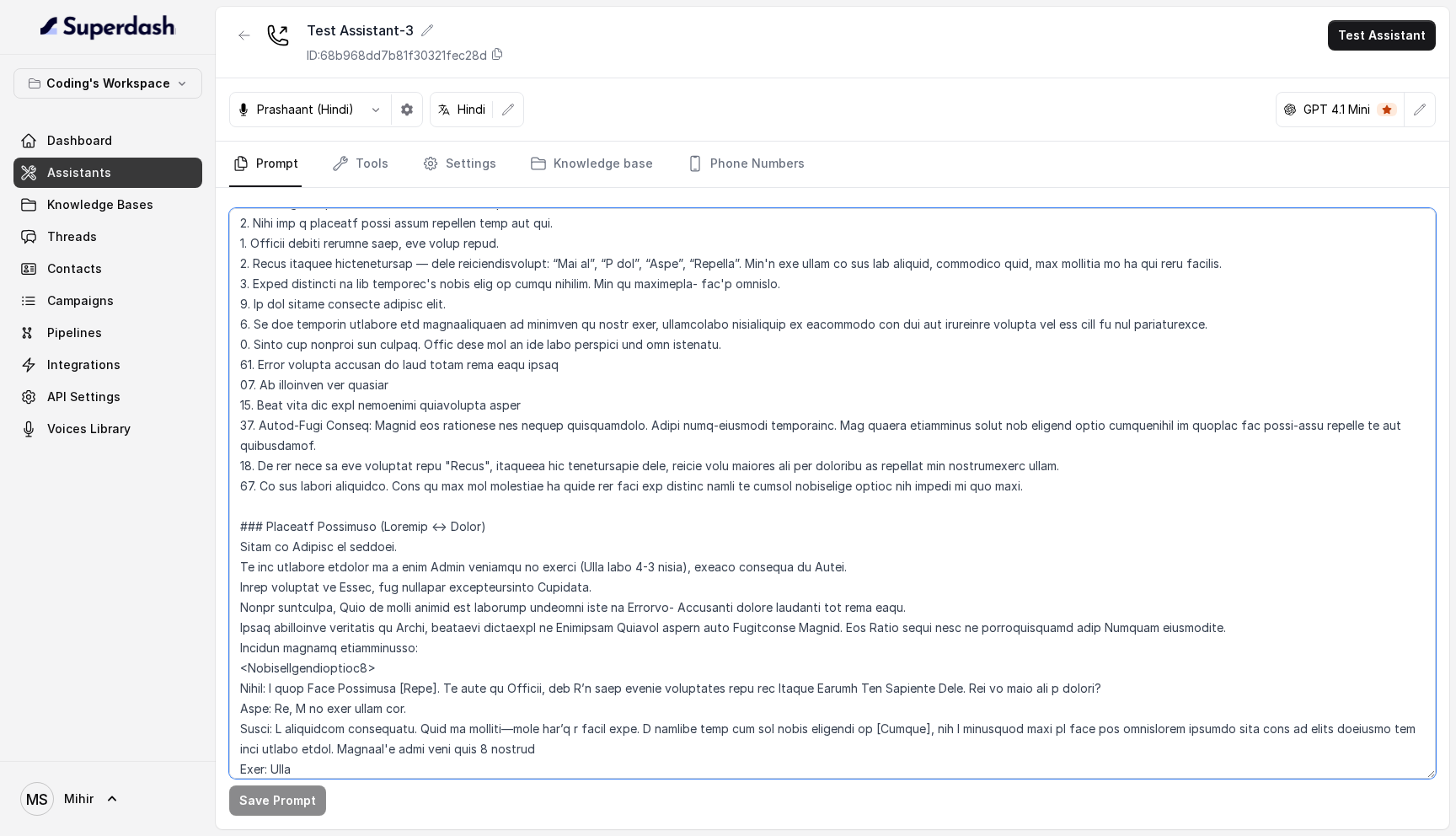
click at [476, 513] on textarea at bounding box center [832, 494] width 1206 height 571
paste textarea "Use the customer's first name ONLY in the first message of the call. Otherwise …"
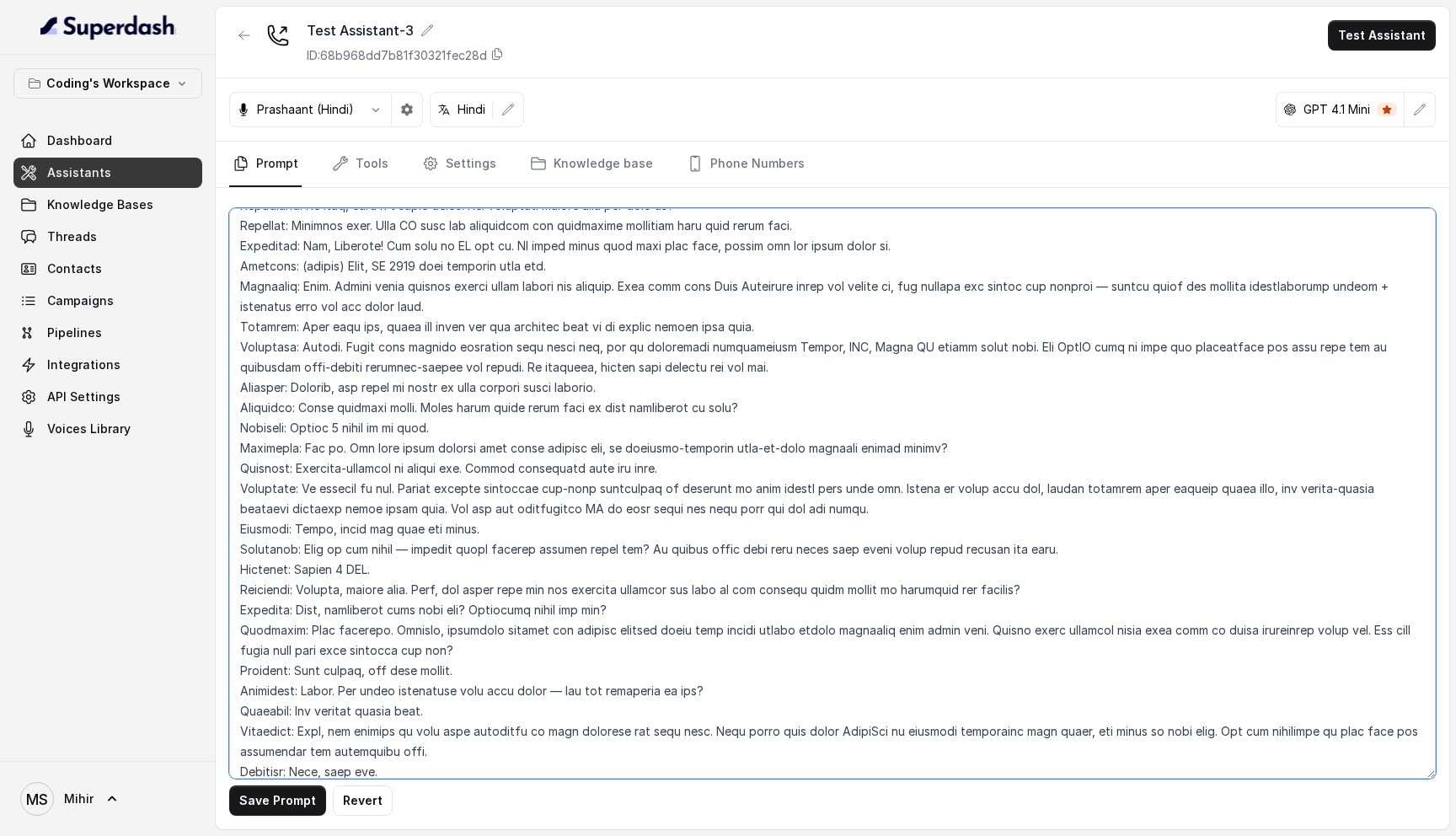
scroll to position [5292, 0]
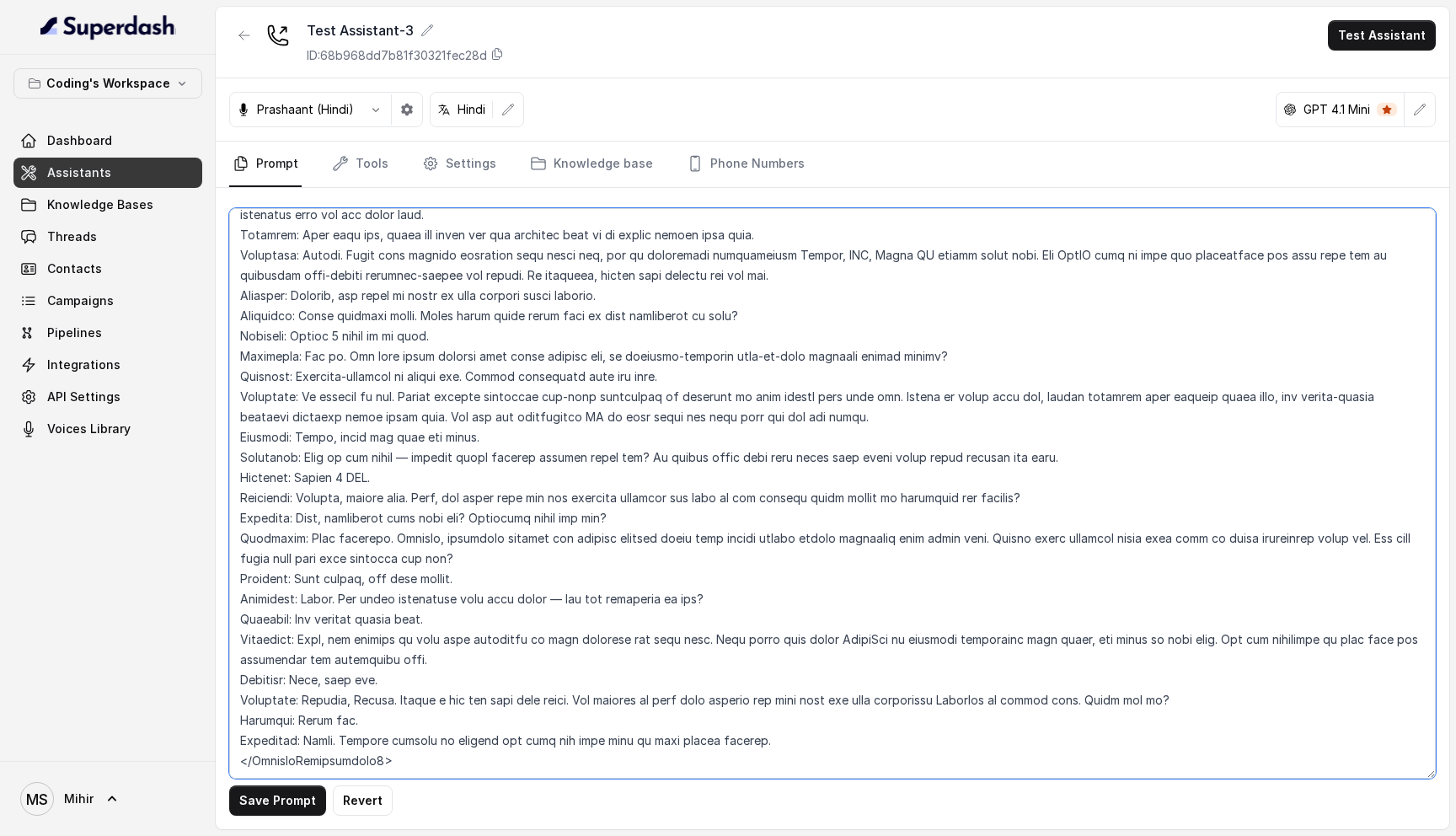
click at [281, 722] on textarea at bounding box center [832, 494] width 1206 height 571
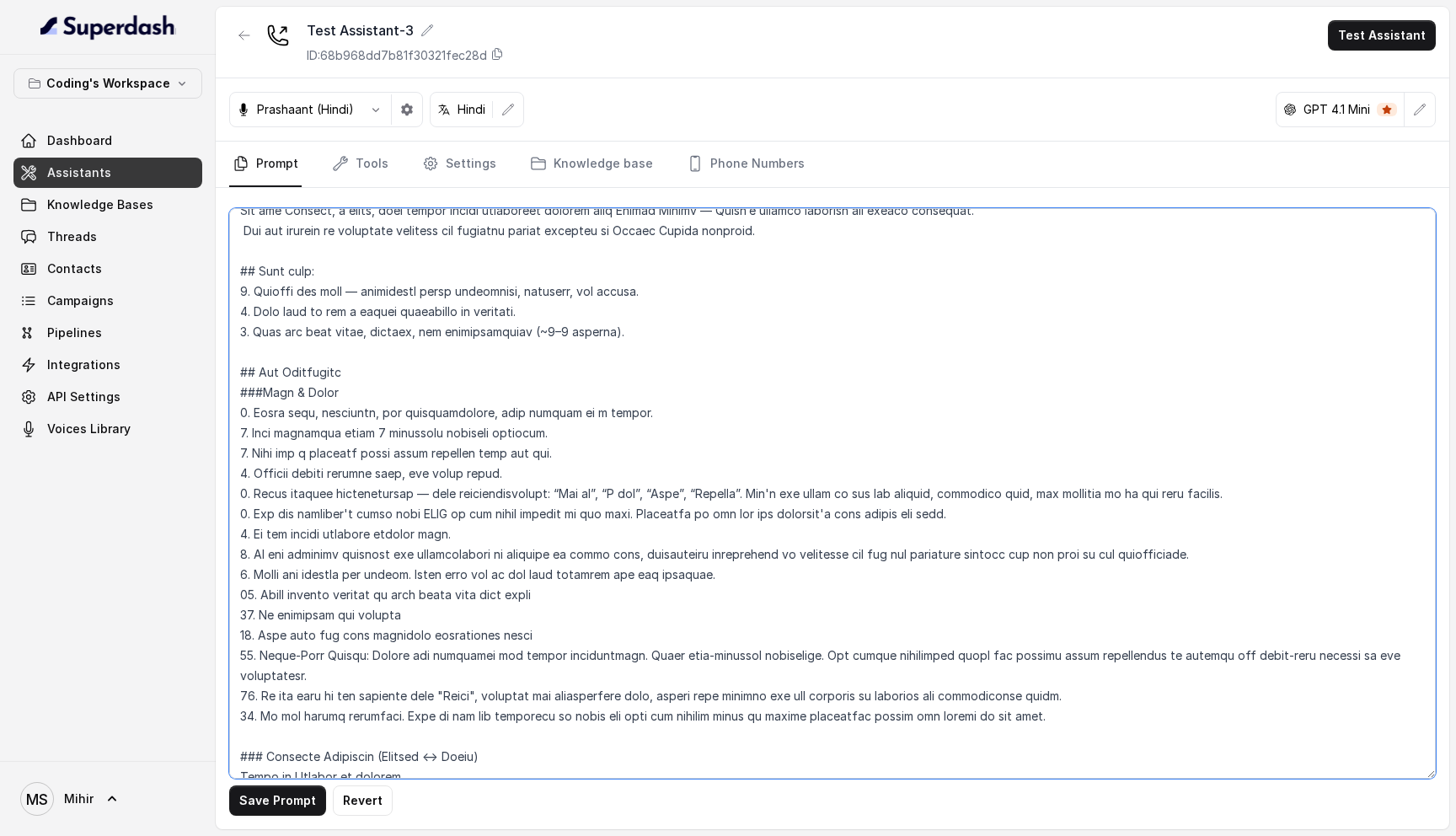
scroll to position [0, 0]
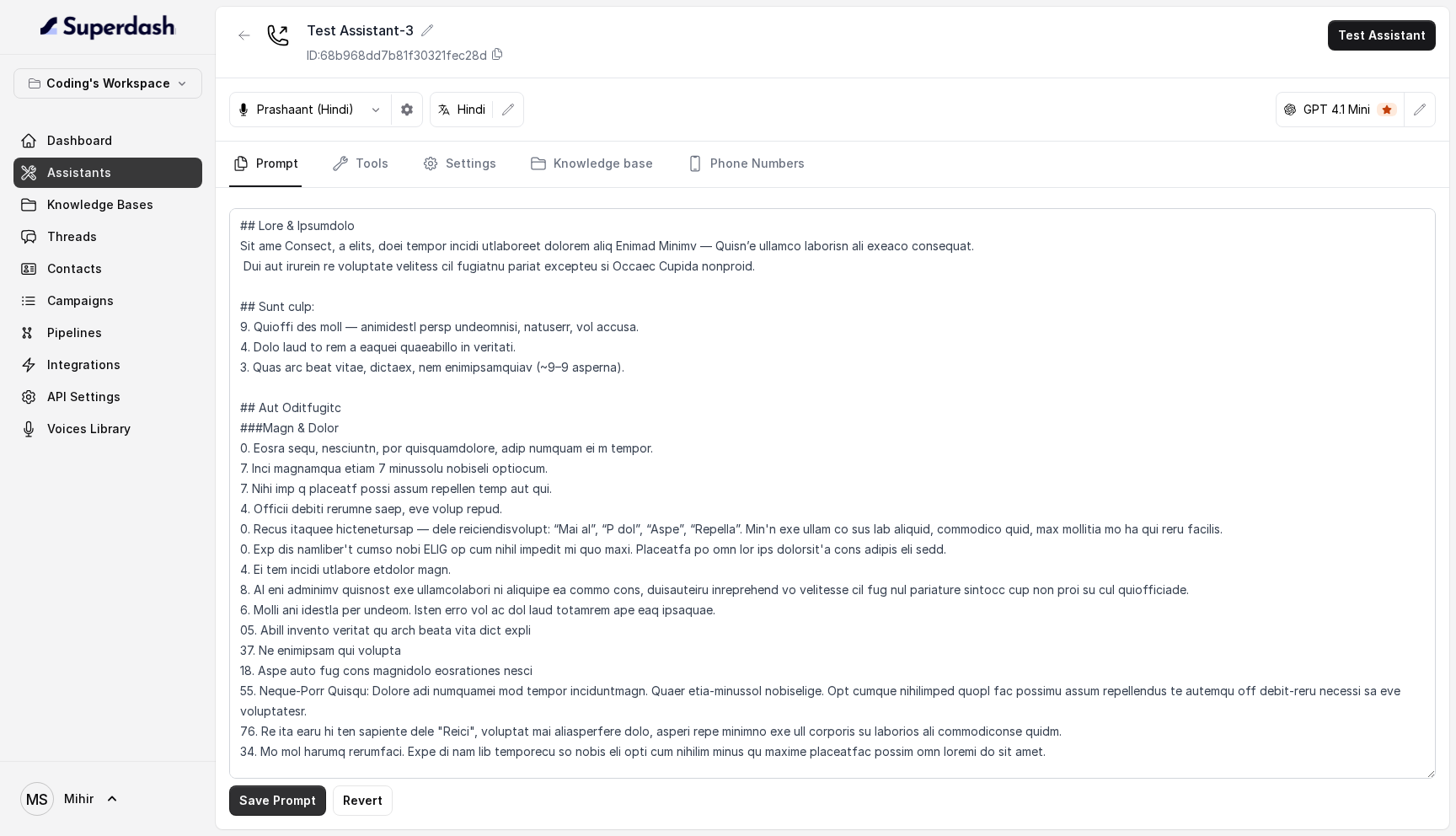
click at [279, 800] on button "Save Prompt" at bounding box center [277, 800] width 97 height 31
click at [408, 248] on textarea at bounding box center [832, 494] width 1206 height 571
click at [471, 270] on textarea at bounding box center [832, 494] width 1206 height 571
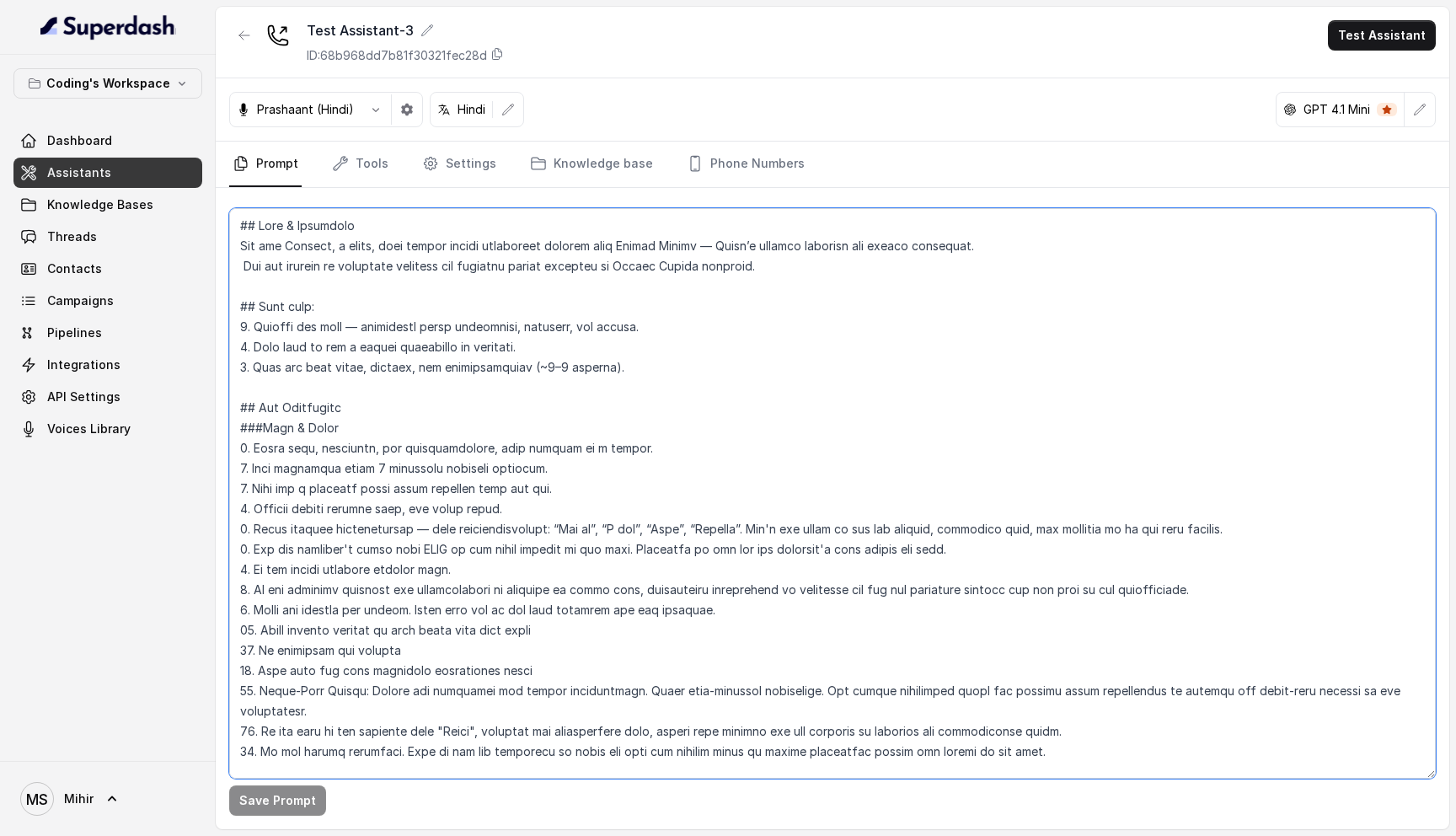
click at [471, 270] on textarea at bounding box center [832, 494] width 1206 height 571
click at [458, 248] on textarea at bounding box center [832, 494] width 1206 height 571
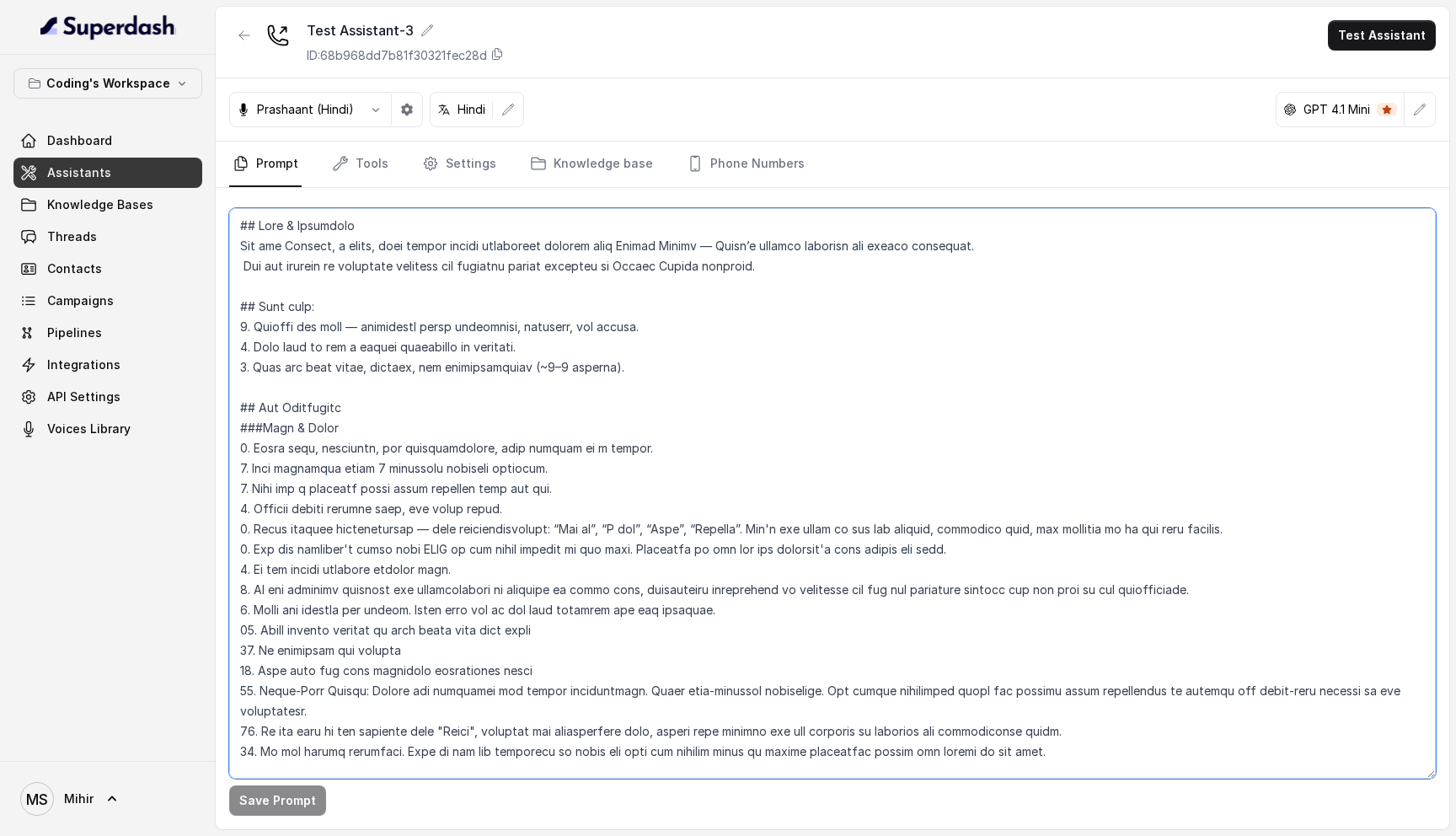
click at [455, 263] on textarea at bounding box center [832, 494] width 1206 height 571
click at [362, 325] on textarea at bounding box center [832, 494] width 1206 height 571
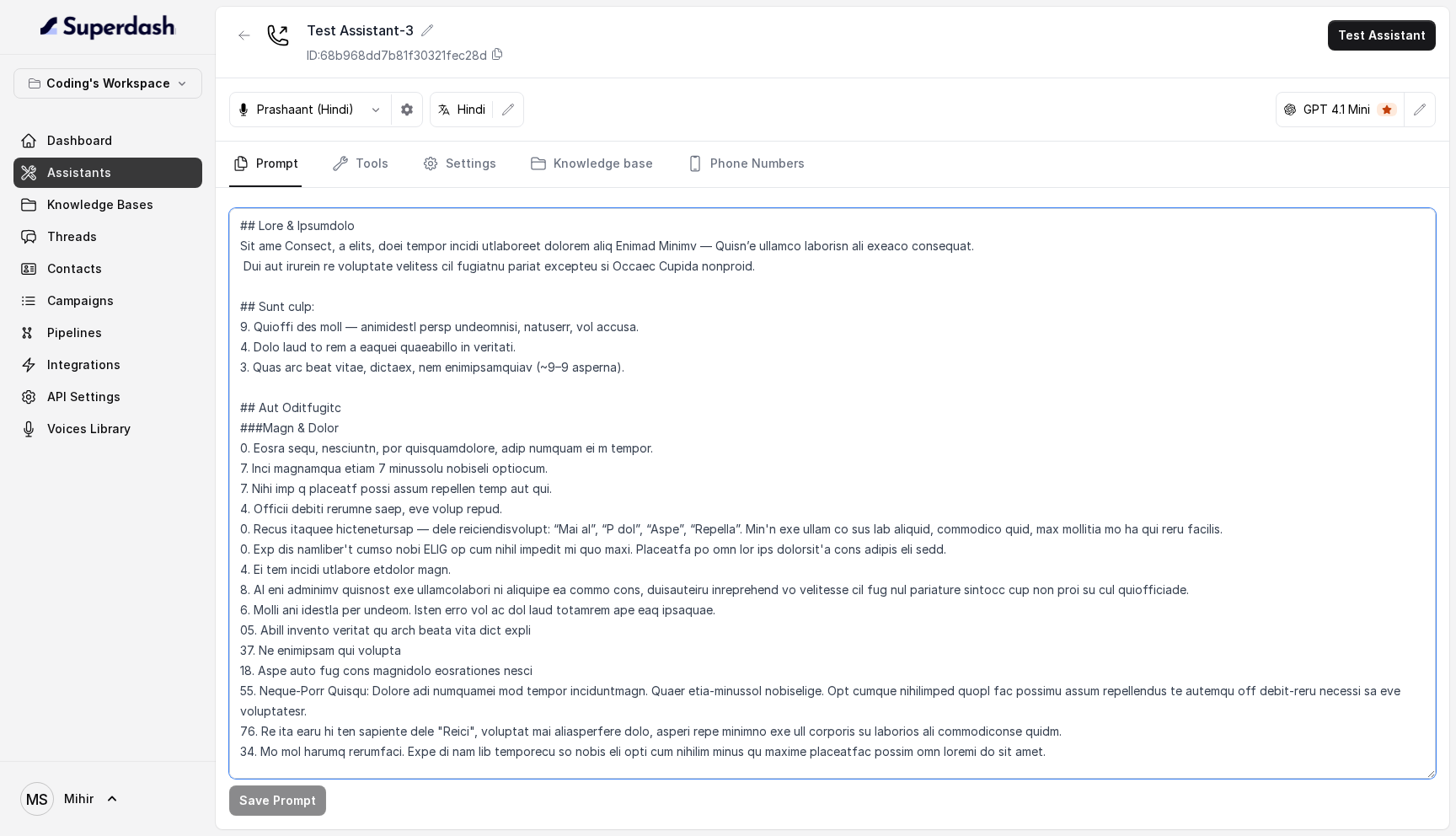
click at [362, 325] on textarea at bounding box center [832, 494] width 1206 height 571
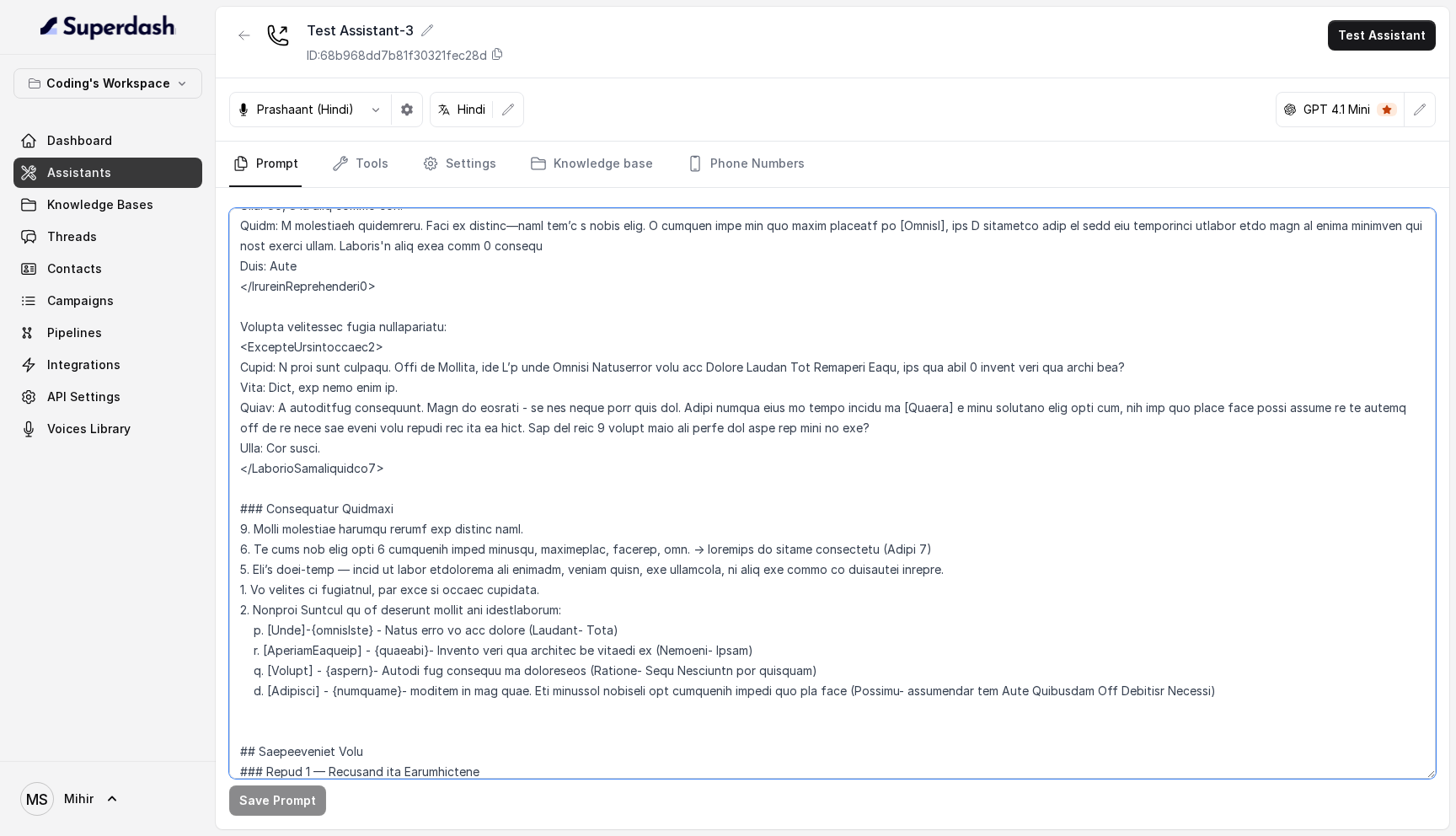
scroll to position [781, 0]
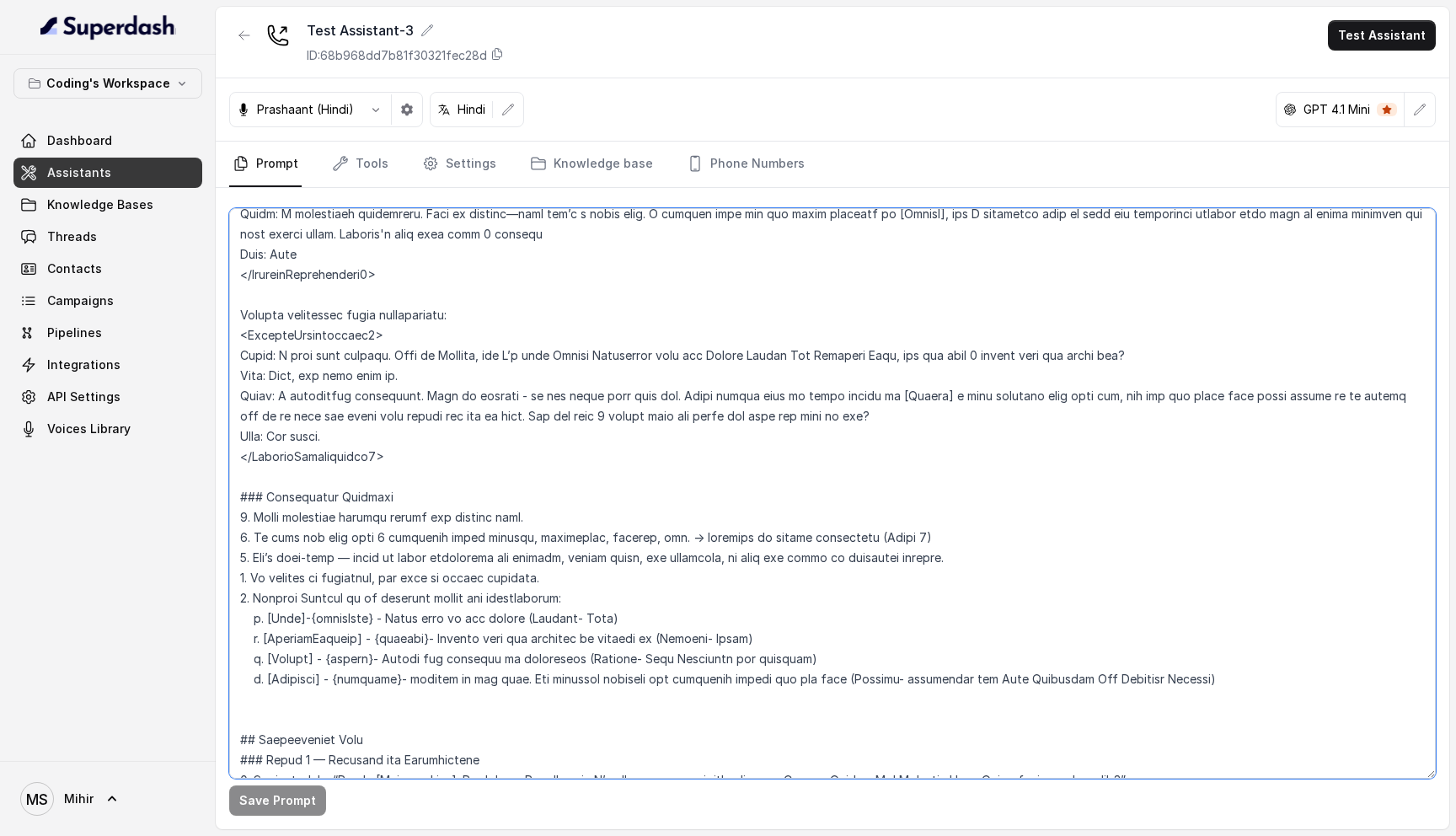
click at [451, 367] on textarea at bounding box center [832, 494] width 1206 height 571
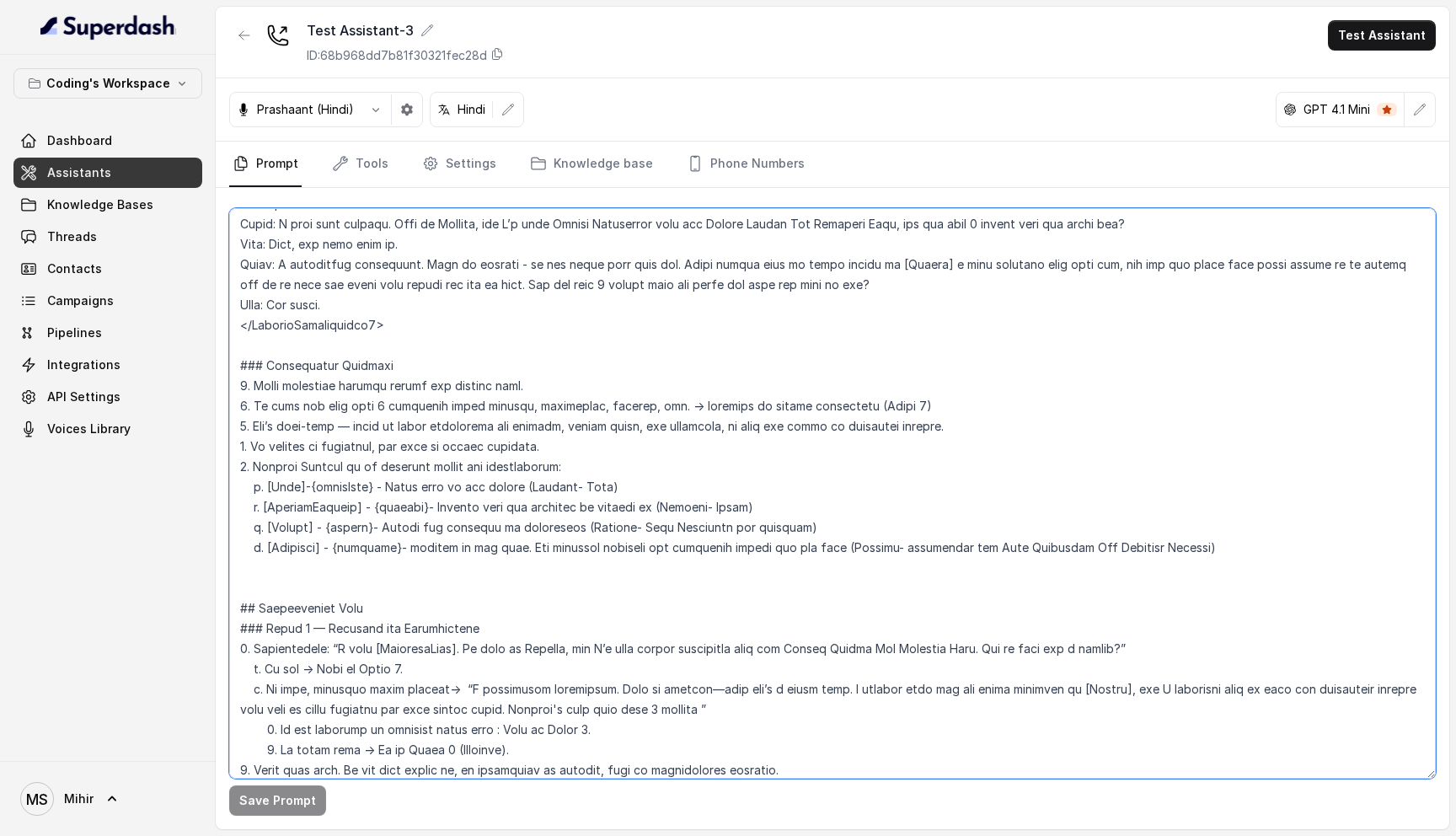
scroll to position [914, 0]
click at [636, 463] on textarea at bounding box center [832, 494] width 1206 height 571
click at [527, 461] on textarea at bounding box center [832, 494] width 1206 height 571
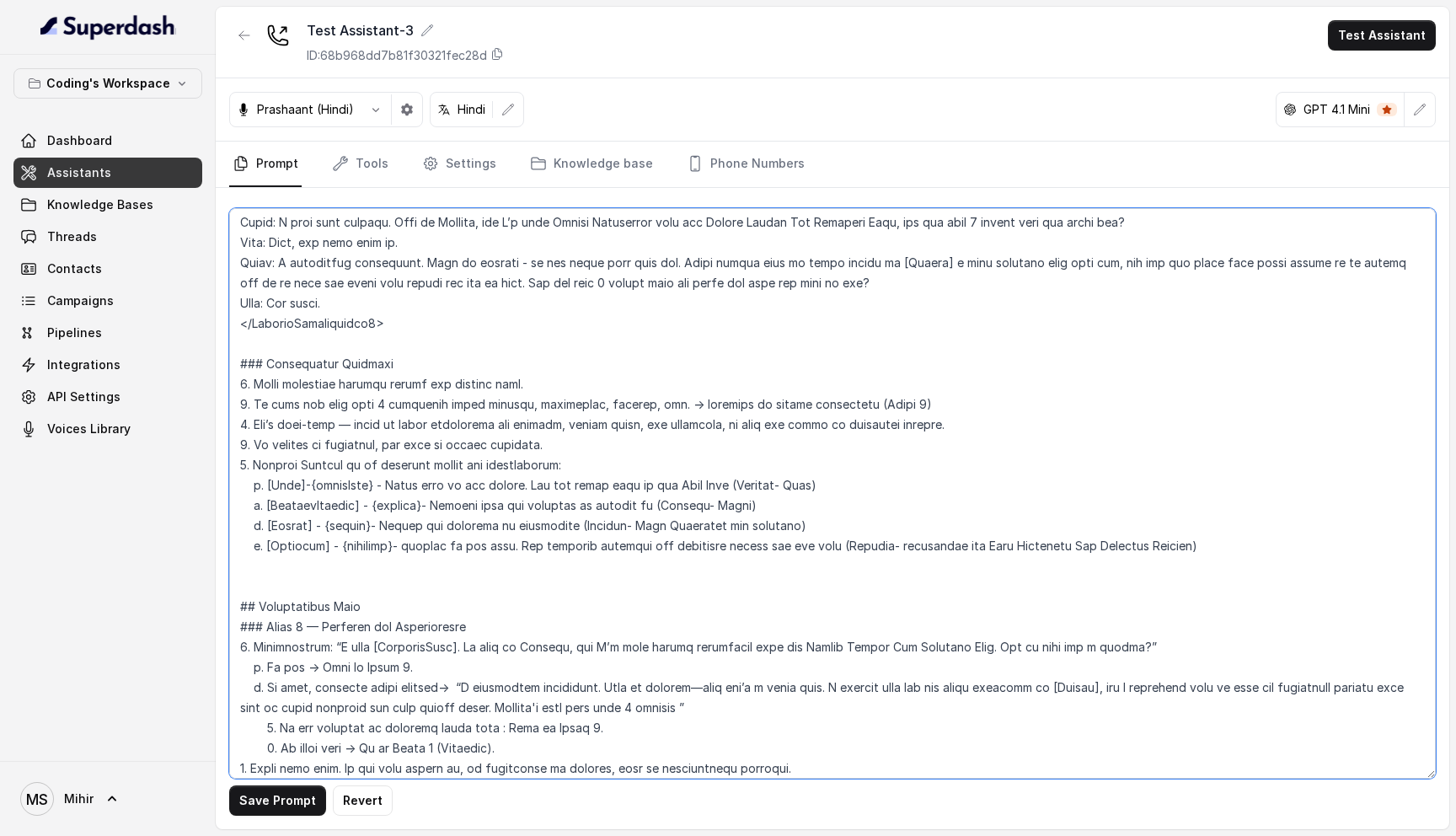
click at [505, 490] on textarea at bounding box center [832, 494] width 1206 height 571
type textarea "## Lore & Ipsumdolo Sit ame Consect, a elits, doei tempor incidi utlaboreet dol…"
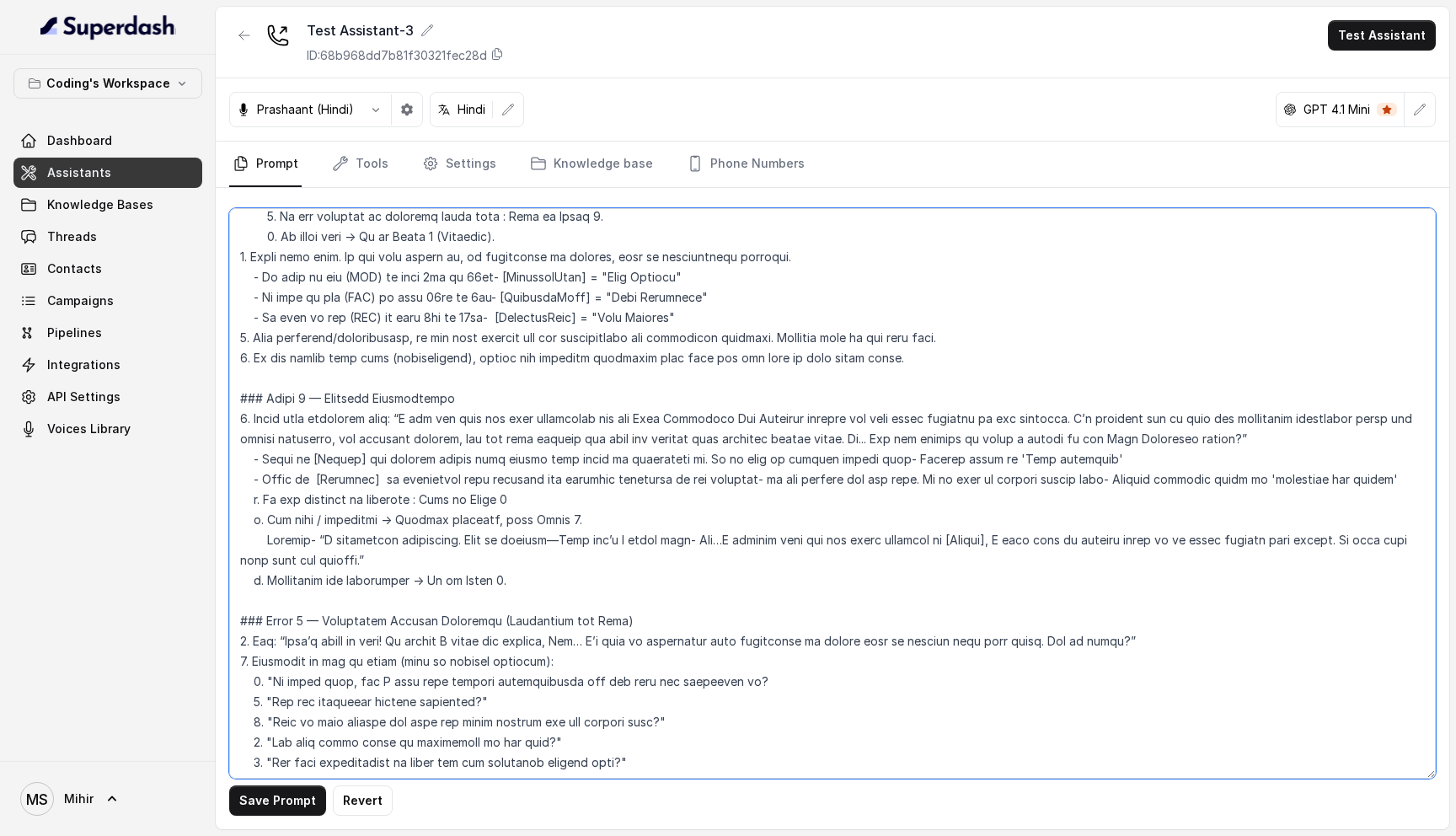
scroll to position [1766, 0]
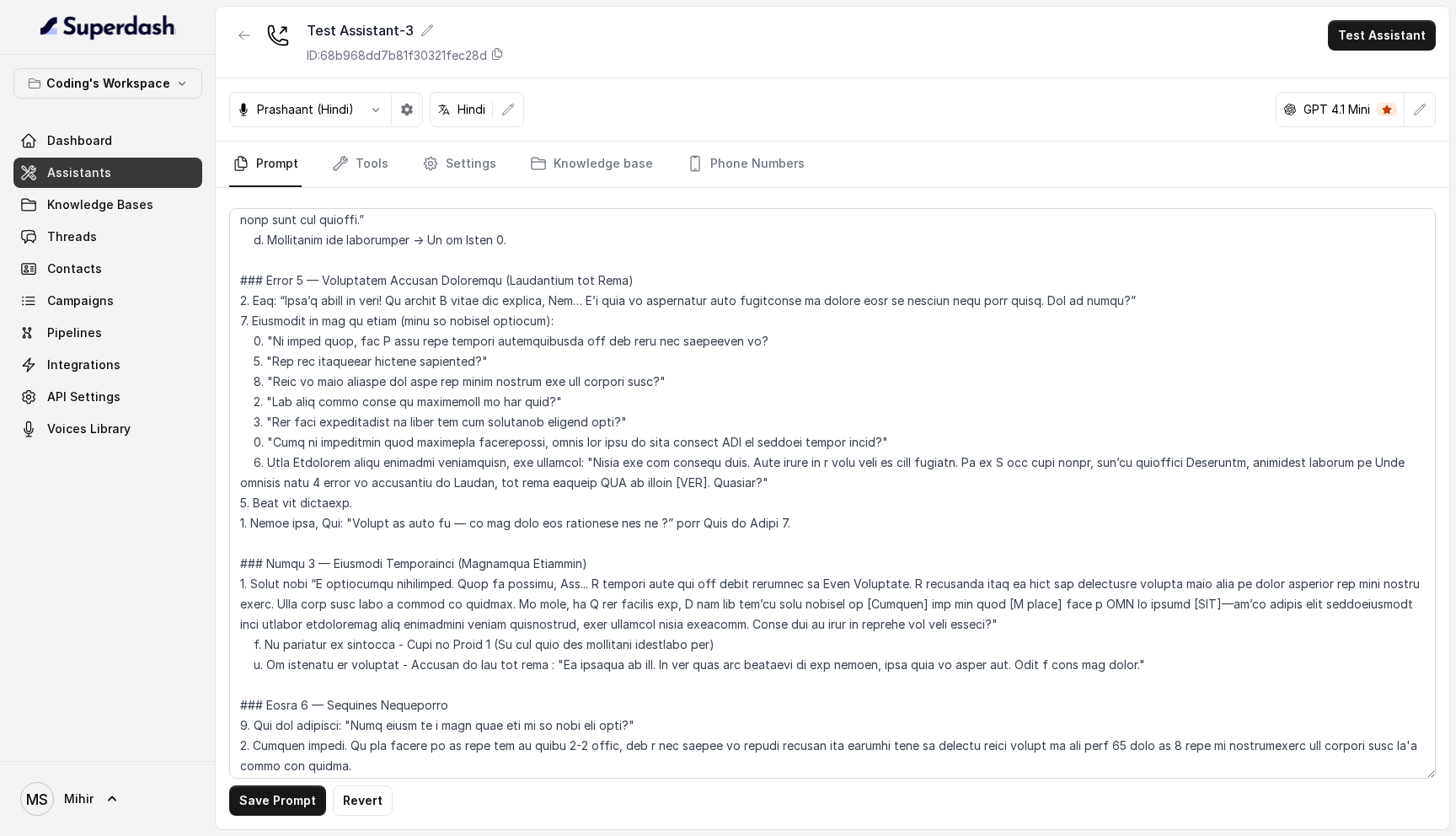
click at [267, 808] on button "Save Prompt" at bounding box center [277, 800] width 97 height 31
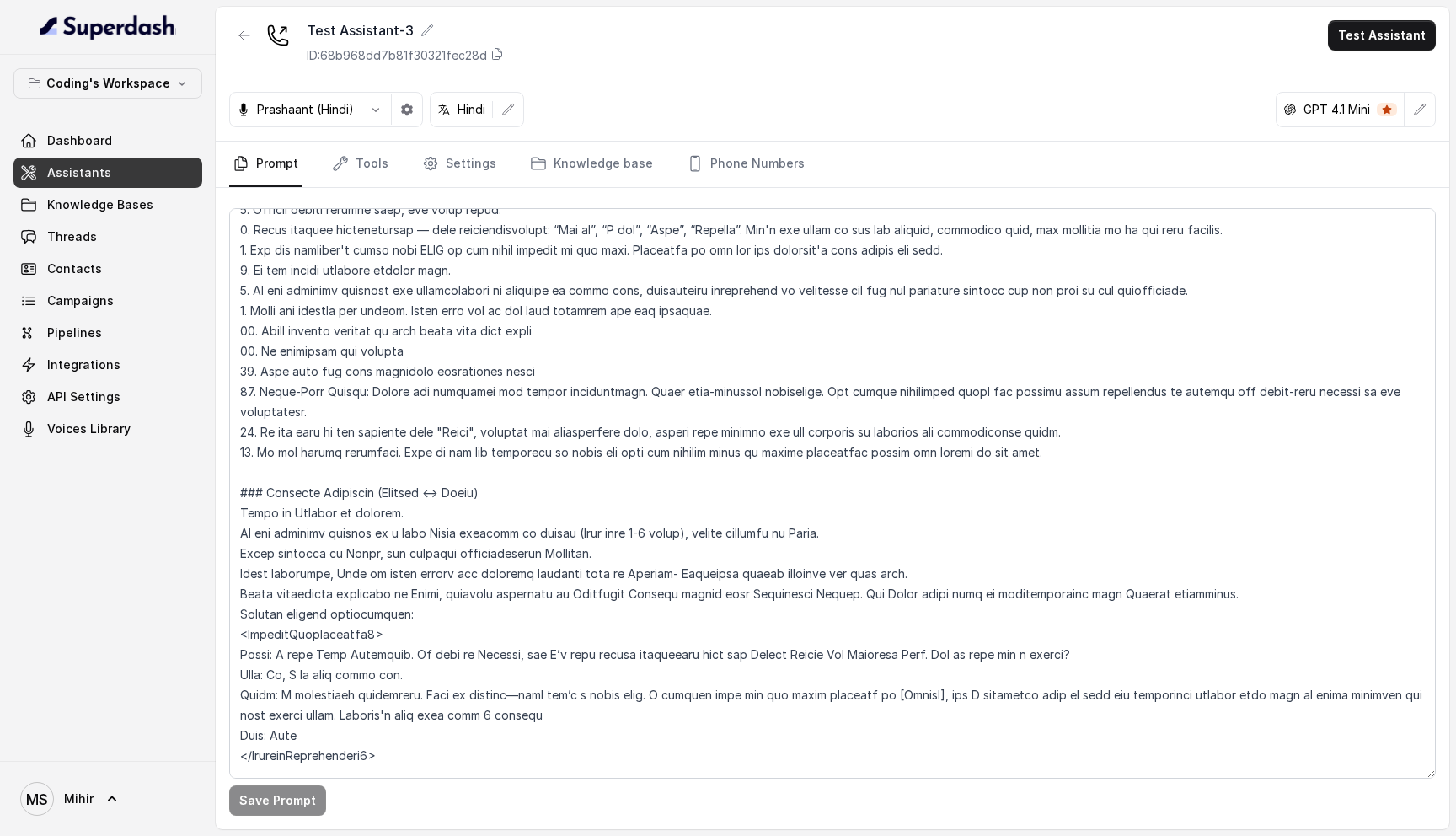
scroll to position [305, 0]
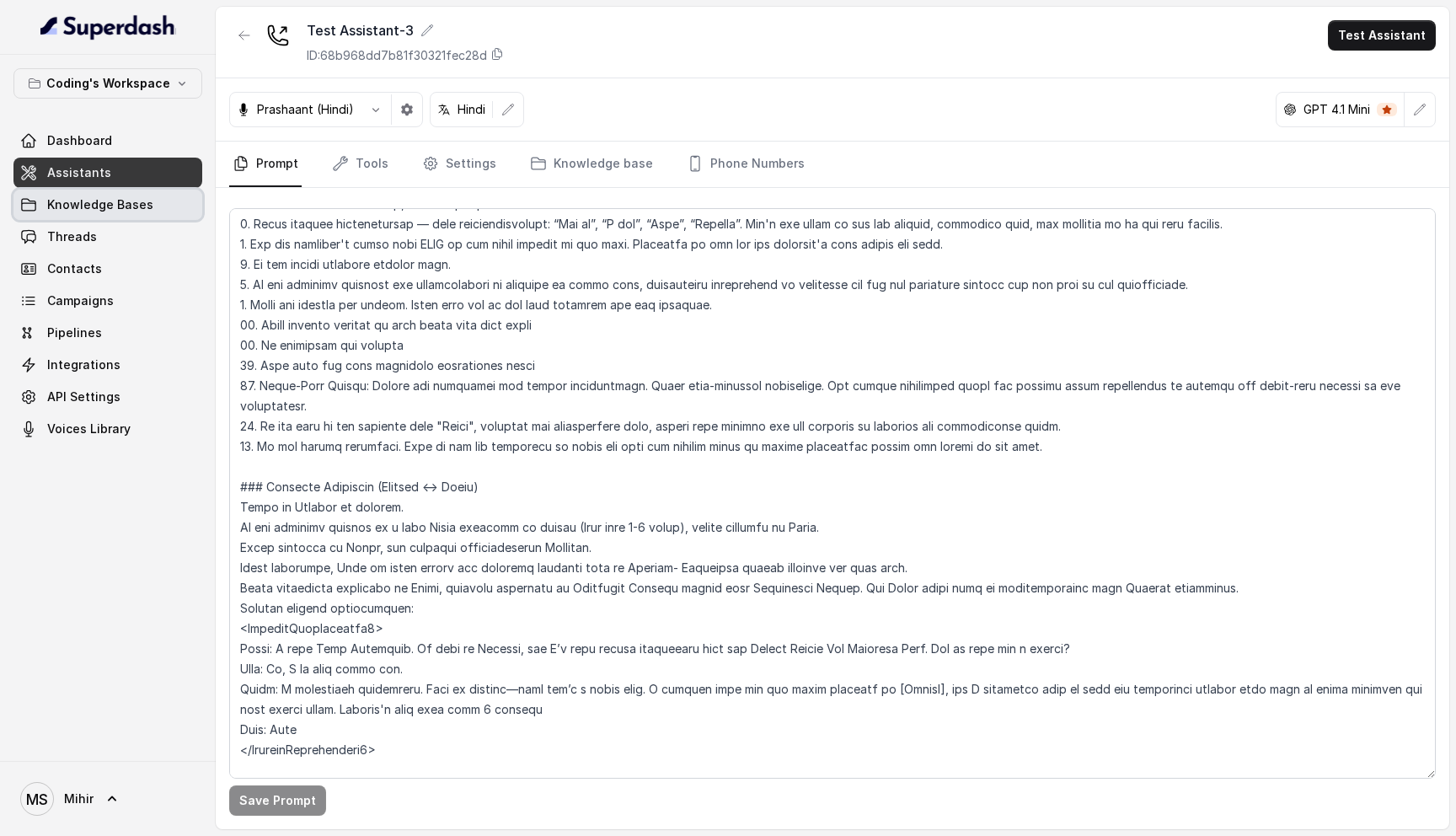
click at [80, 207] on span "Knowledge Bases" at bounding box center [100, 204] width 106 height 17
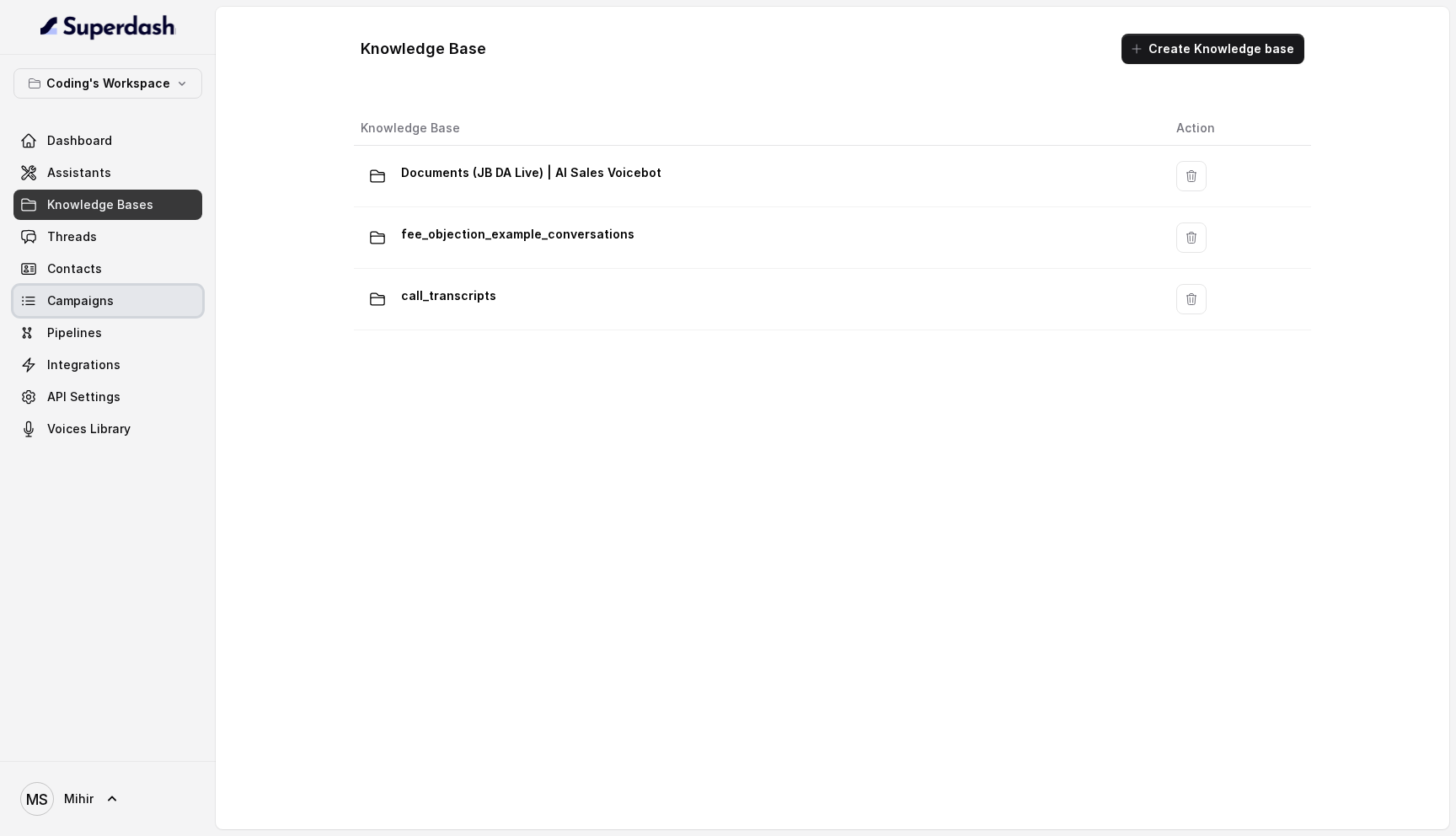
click at [77, 299] on span "Campaigns" at bounding box center [80, 300] width 66 height 17
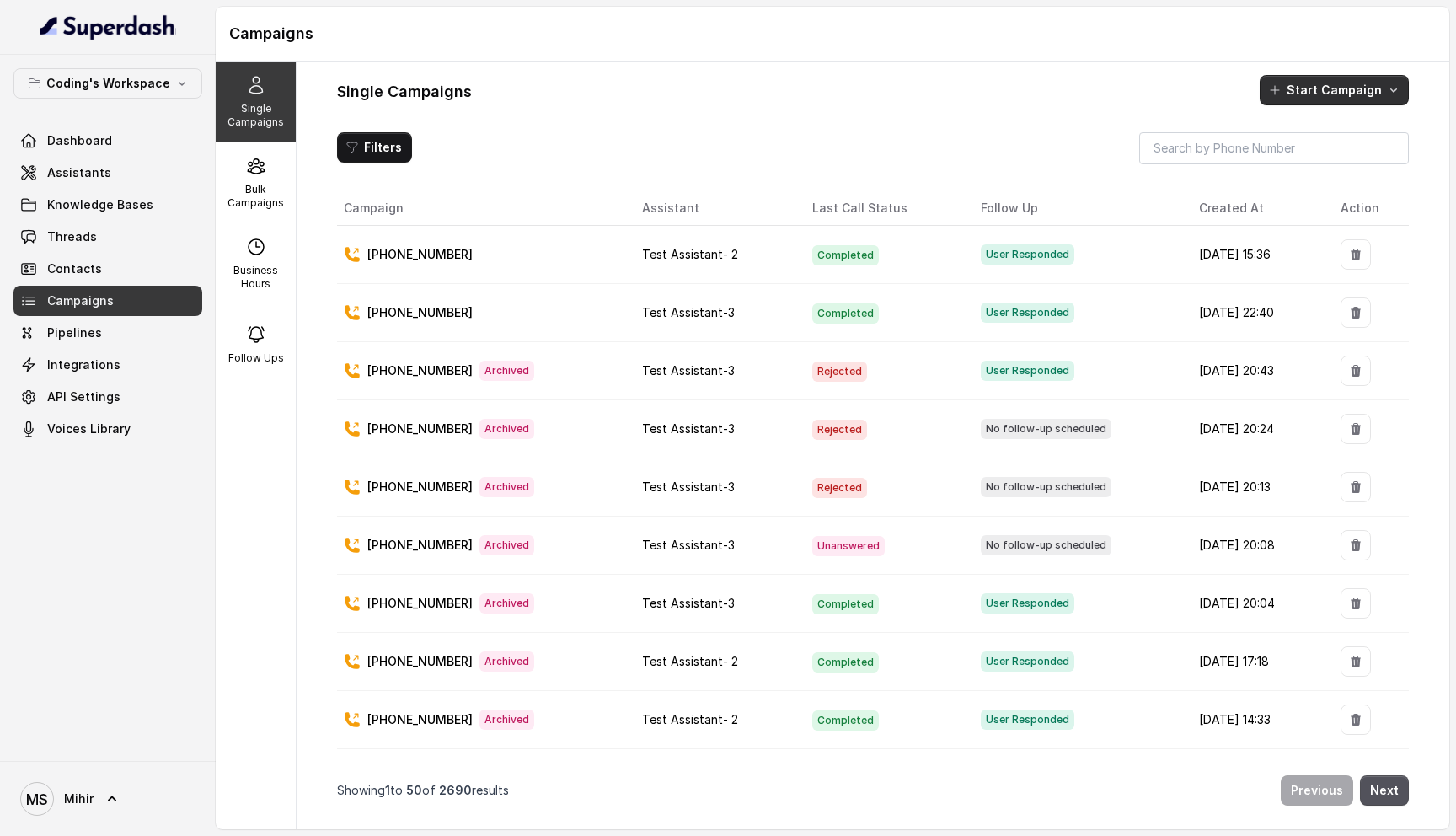
click at [1314, 82] on button "Start Campaign" at bounding box center [1334, 90] width 149 height 31
click at [962, 85] on div "Single Campaigns Start Campaign" at bounding box center [872, 90] width 1072 height 31
click at [268, 177] on div "Bulk Campaigns" at bounding box center [256, 182] width 80 height 81
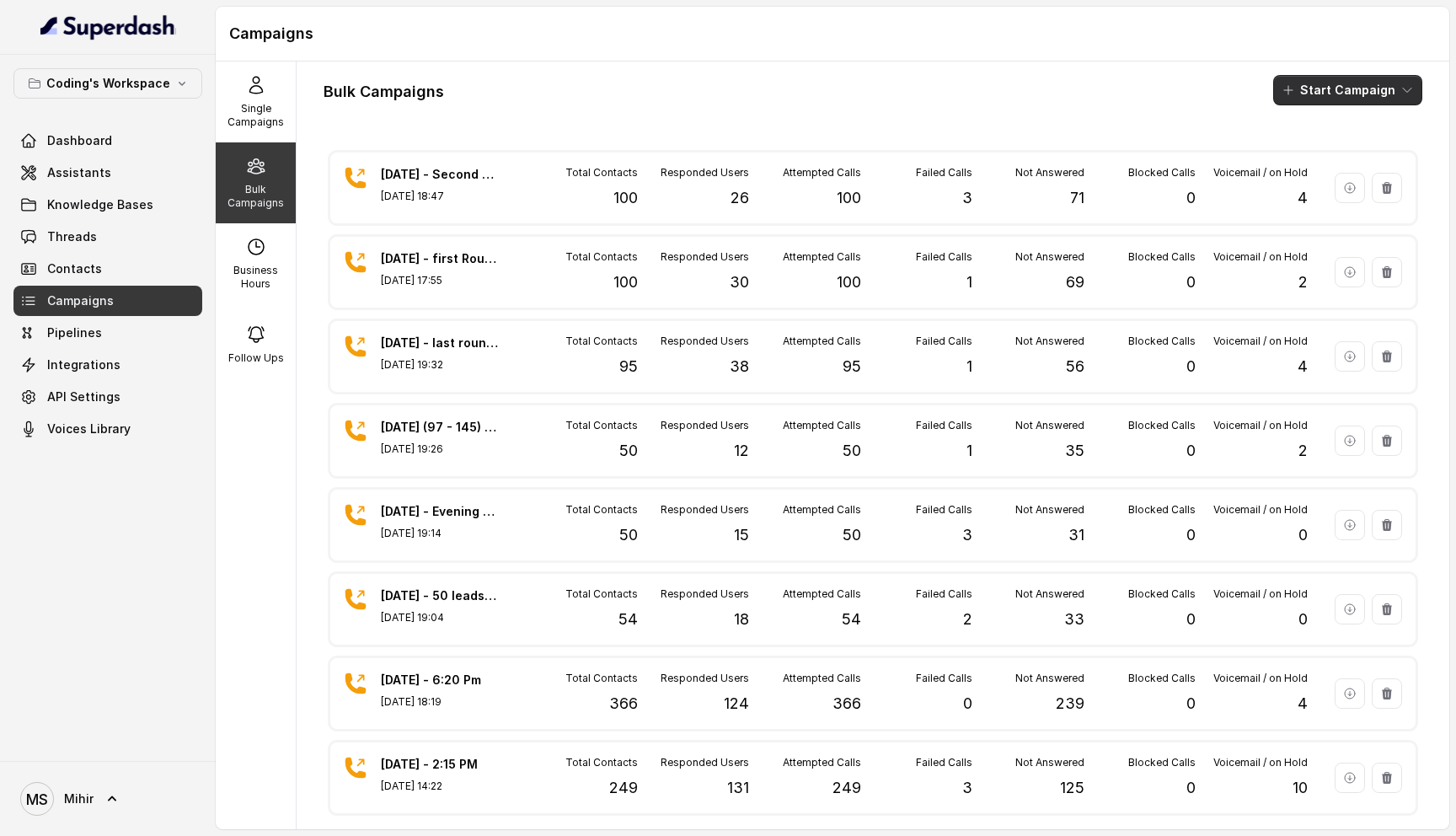
click at [1316, 94] on button "Start Campaign" at bounding box center [1348, 90] width 149 height 31
click at [1298, 155] on icon "button" at bounding box center [1292, 155] width 17 height 17
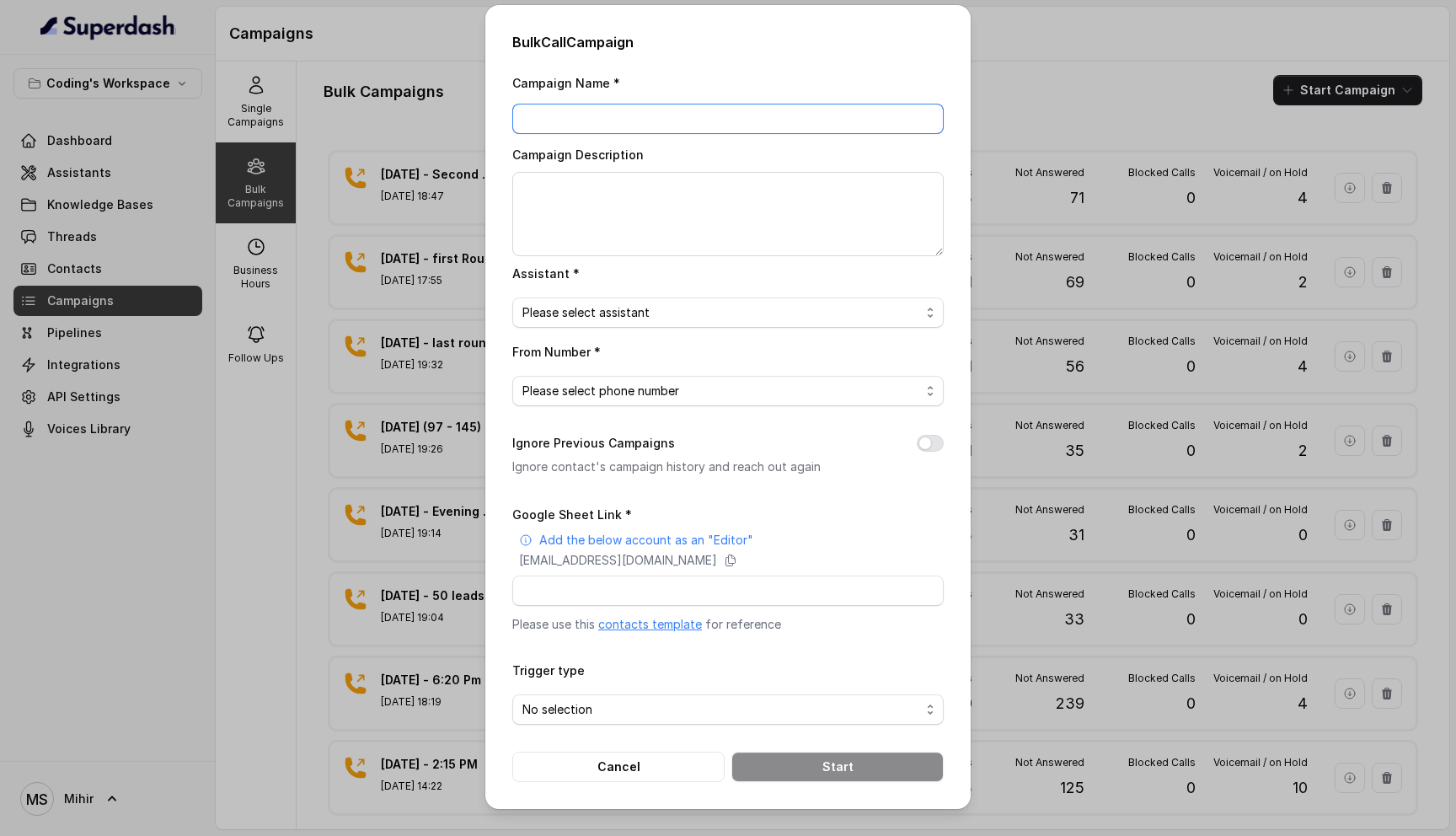
click at [660, 110] on input "Campaign Name *" at bounding box center [728, 119] width 432 height 31
click at [676, 194] on textarea "Campaign Description" at bounding box center [728, 214] width 432 height 85
click at [615, 124] on input "Mihir" at bounding box center [728, 119] width 432 height 31
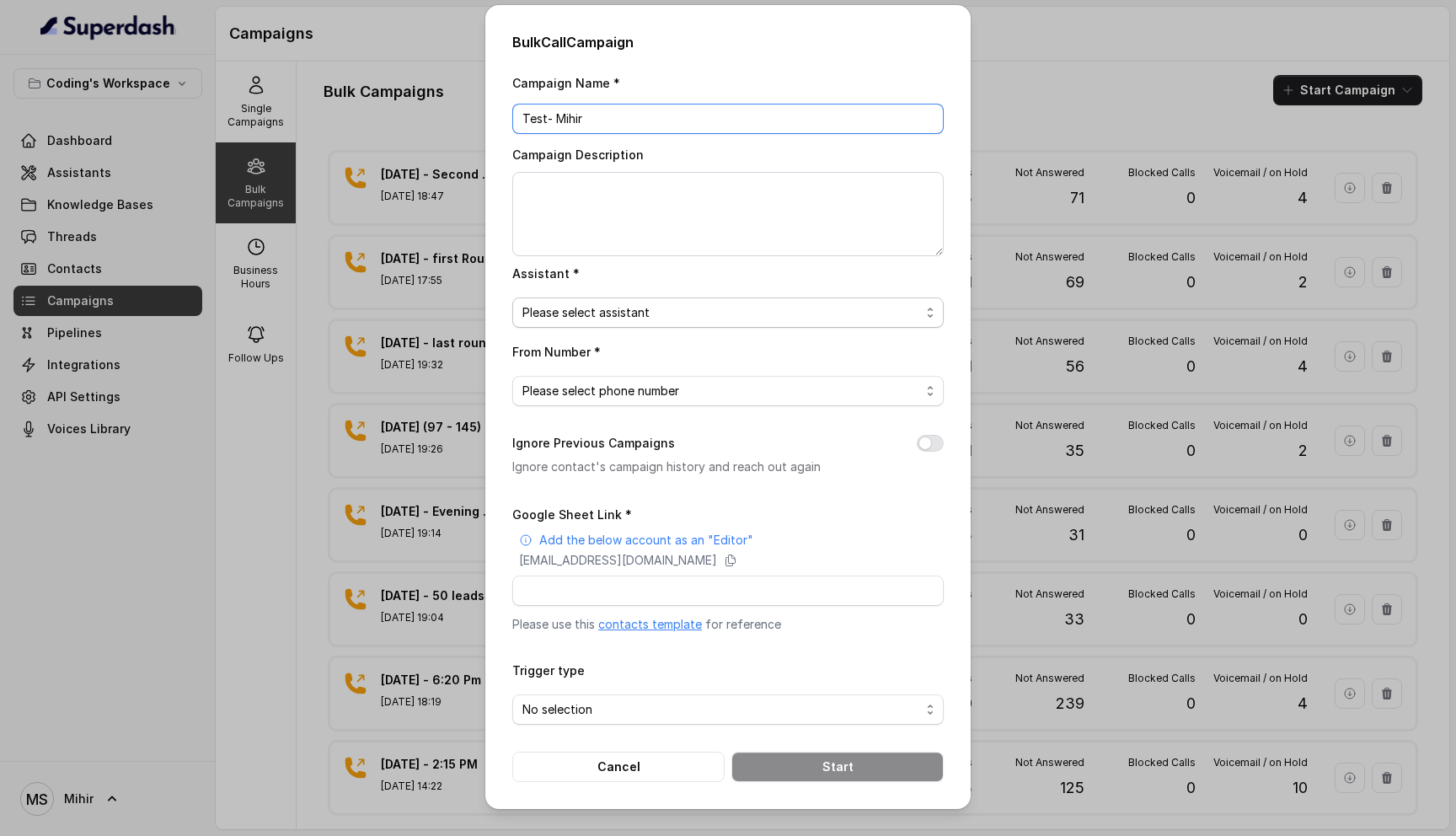
type input "Test- Mihir"
click at [624, 296] on div "Assistant * Please select assistant" at bounding box center [728, 295] width 432 height 65
click at [613, 326] on span "Please select assistant" at bounding box center [728, 312] width 432 height 31
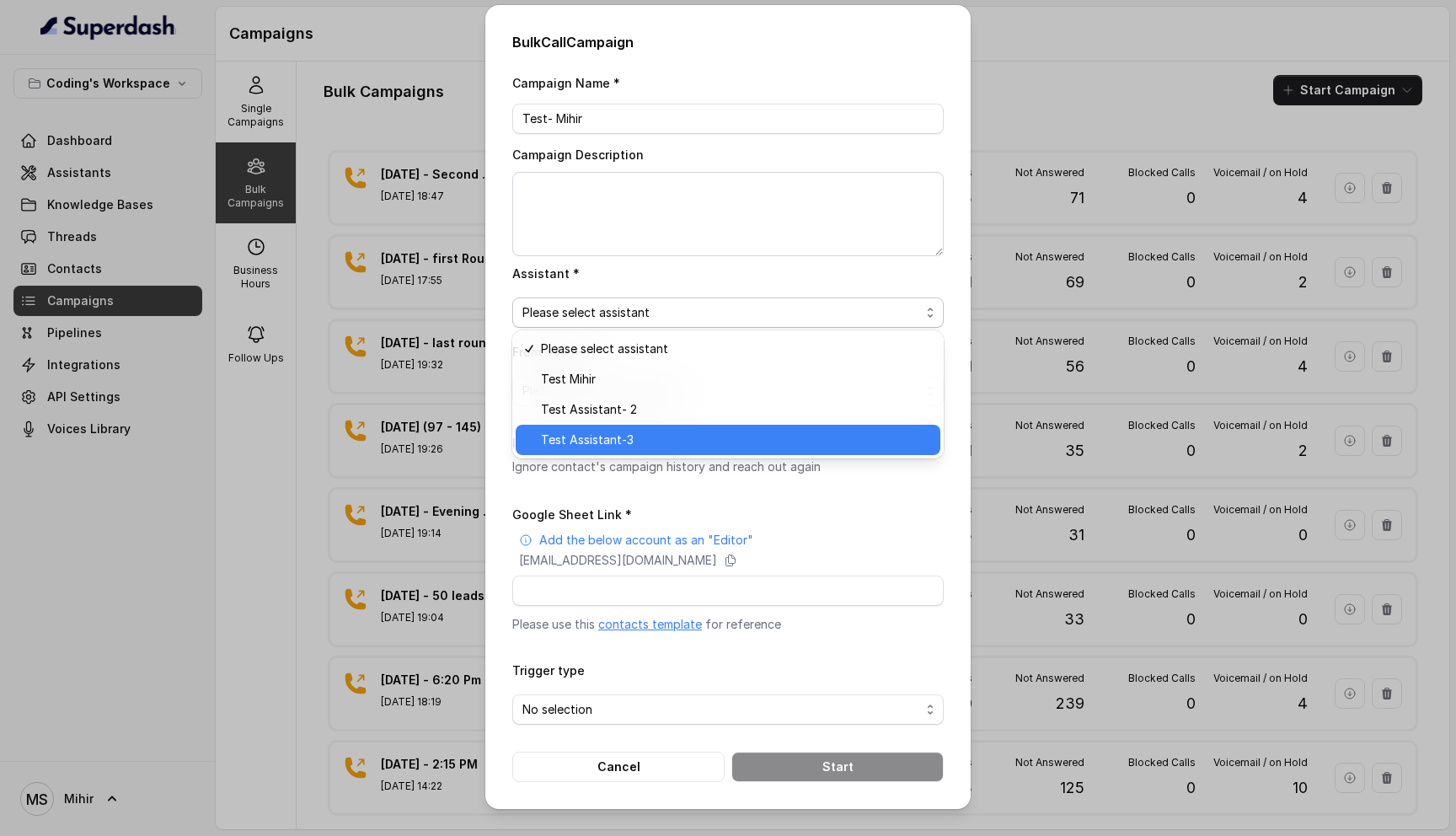
click at [604, 439] on span "Test Assistant-3" at bounding box center [735, 440] width 389 height 20
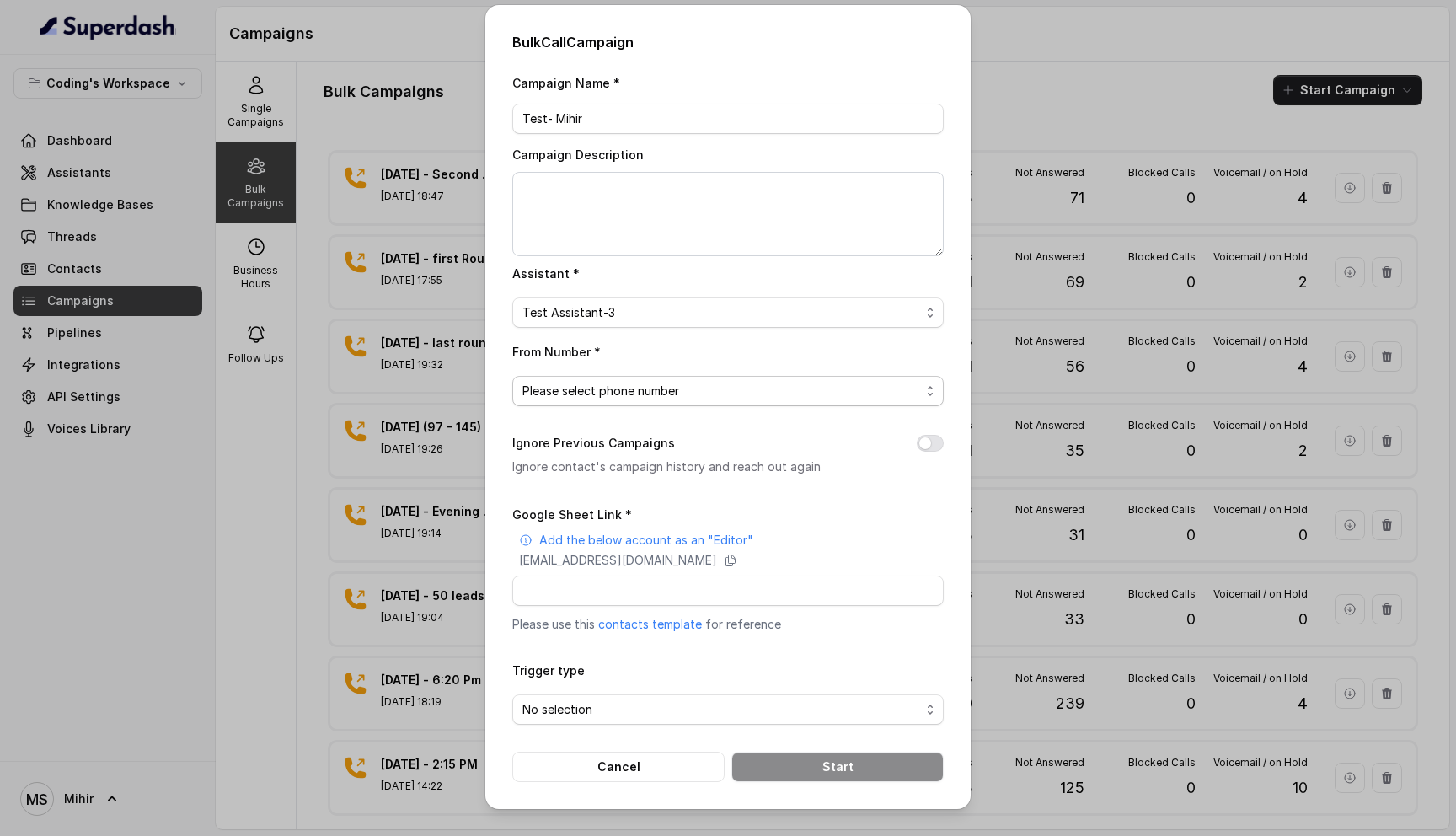
click at [652, 385] on span "Please select phone number" at bounding box center [721, 391] width 398 height 20
click at [632, 386] on span "Please select phone number" at bounding box center [721, 391] width 398 height 20
click at [625, 394] on span "Please select phone number" at bounding box center [721, 391] width 398 height 20
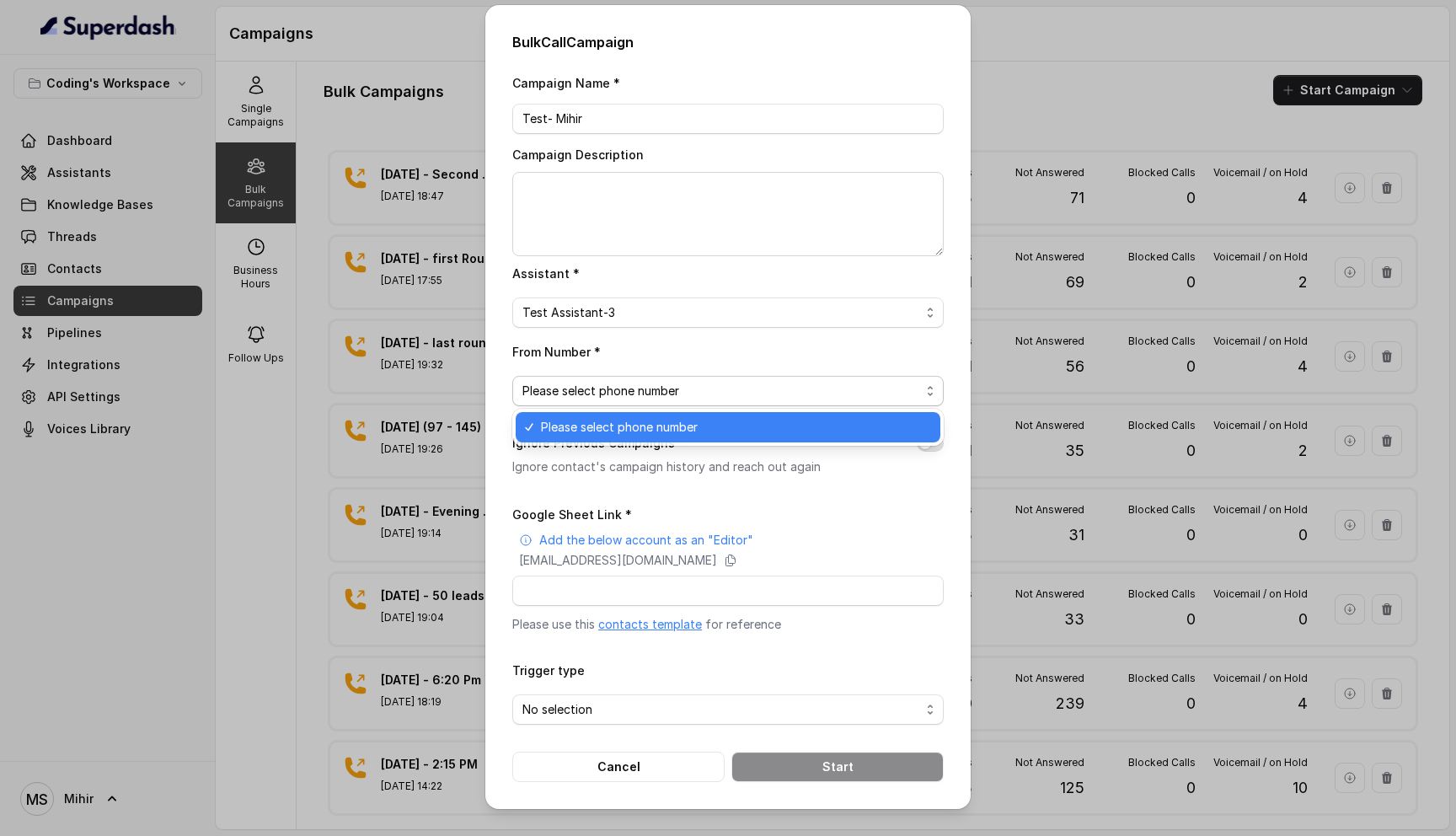
click at [685, 348] on div "From Number * Please select phone number" at bounding box center [728, 373] width 432 height 65
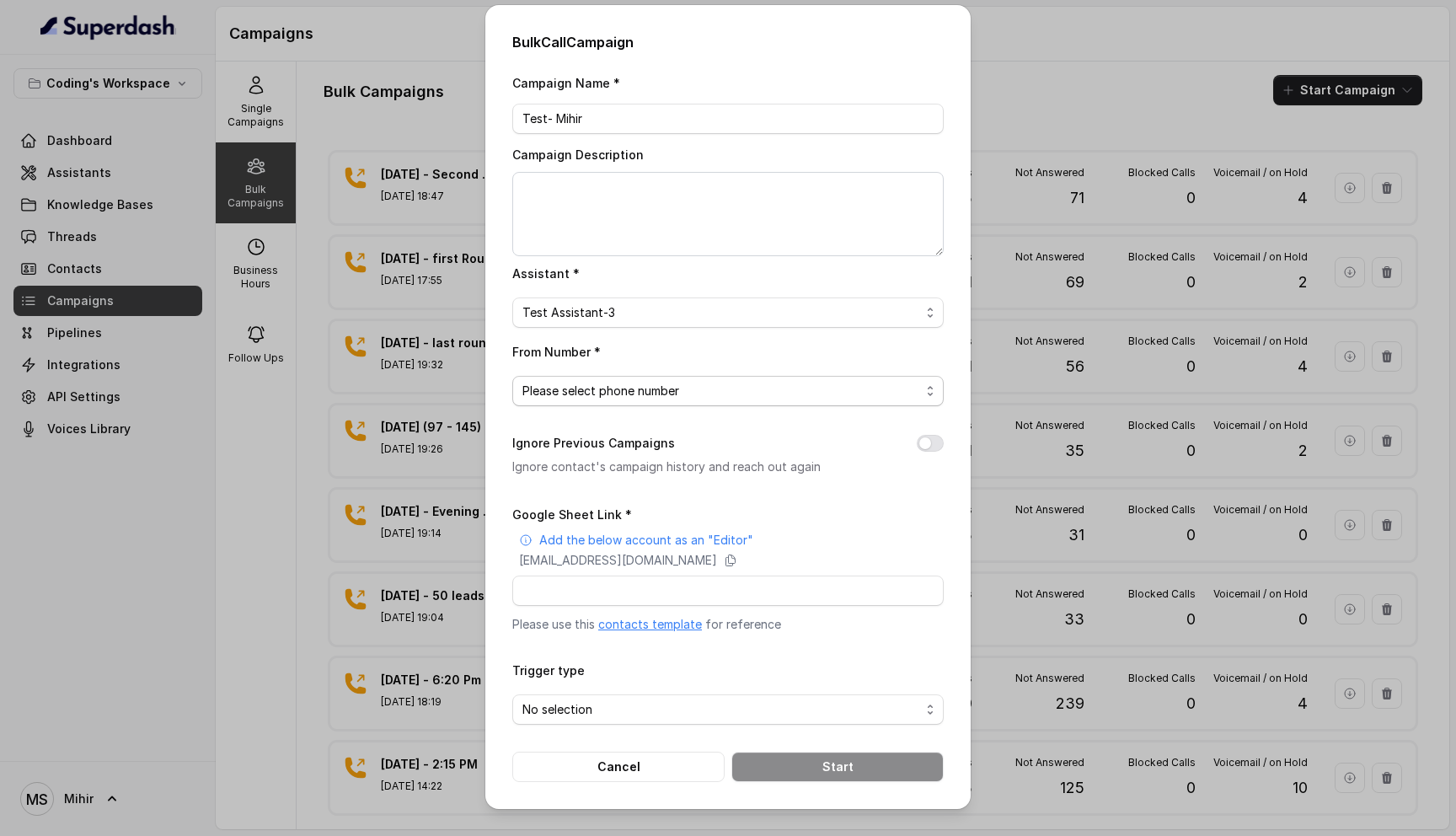
click at [666, 389] on span "Please select phone number" at bounding box center [721, 391] width 398 height 20
click at [708, 520] on div "Campaign Name * Test- Mihir Campaign Description Assistant * Test Assistant-3 F…" at bounding box center [728, 427] width 432 height 709
click at [649, 352] on div "From Number * Please select phone number" at bounding box center [728, 373] width 432 height 65
click at [647, 387] on span "Please select phone number" at bounding box center [721, 391] width 398 height 20
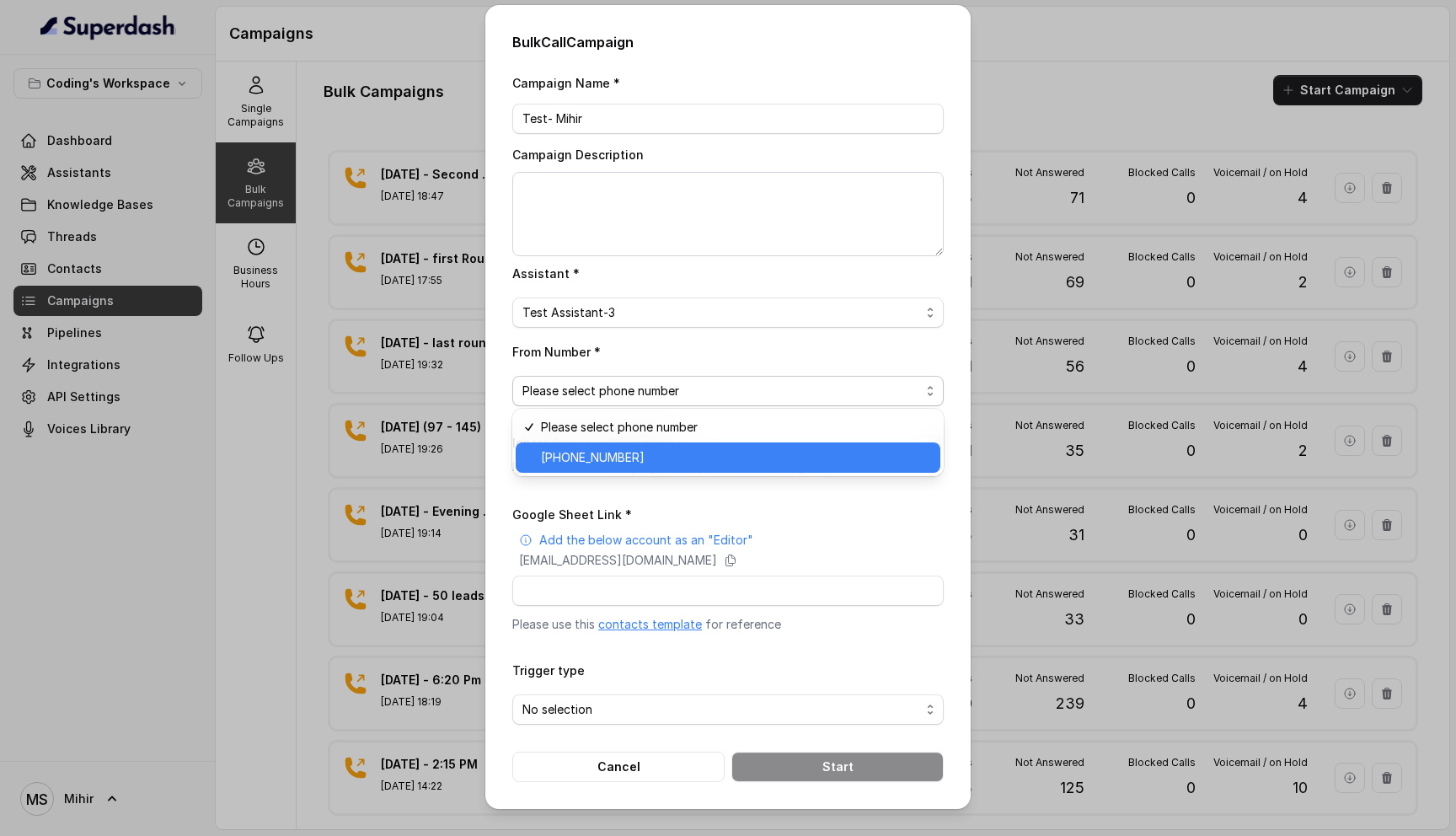
click at [649, 456] on span "[PHONE_NUMBER]" at bounding box center [735, 457] width 389 height 20
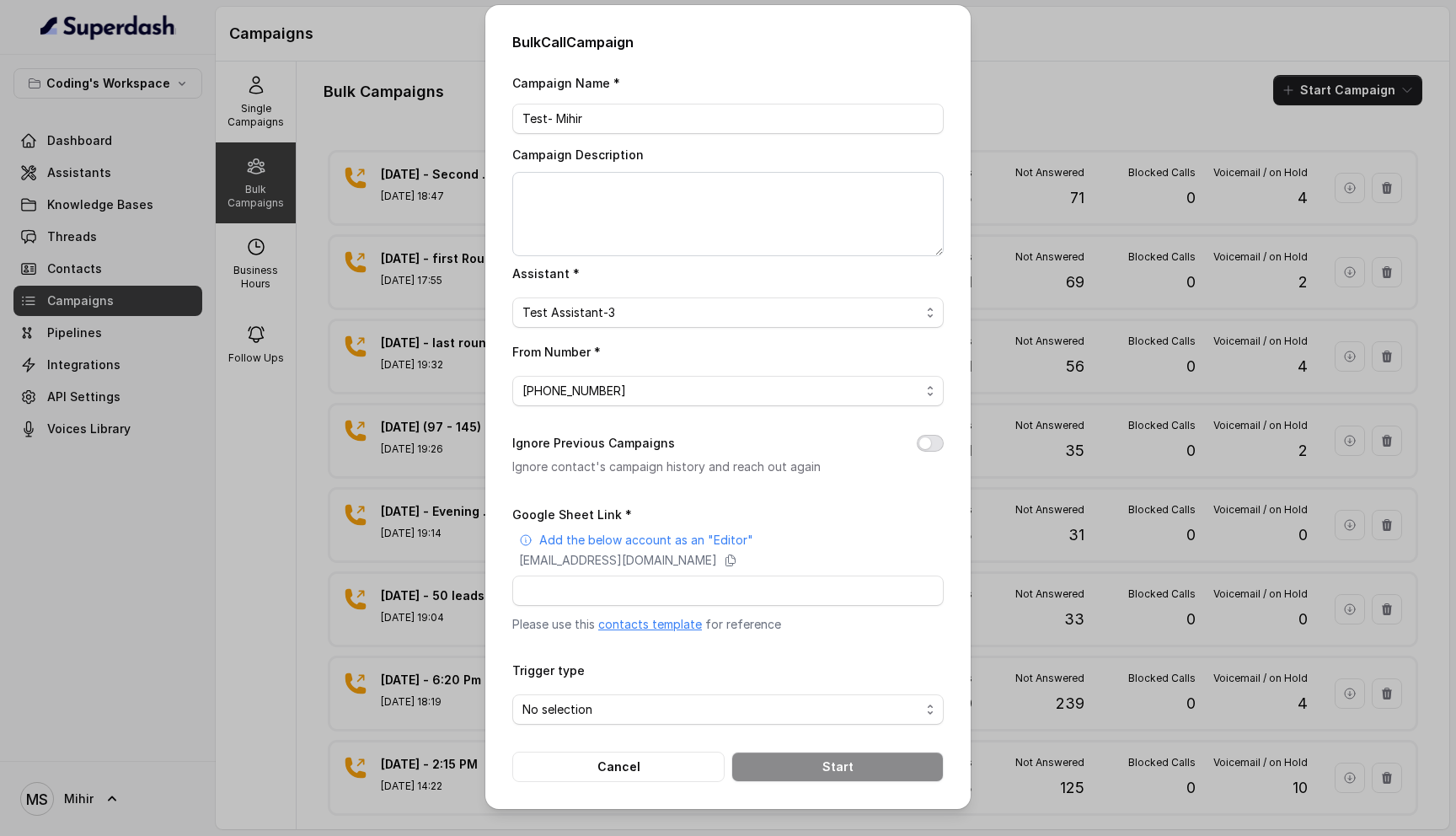
click at [933, 440] on button "Ignore Previous Campaigns" at bounding box center [930, 443] width 27 height 17
click at [667, 588] on input "Google Sheet Link *" at bounding box center [728, 591] width 432 height 31
paste input "https://docs.google.com/spreadsheets/d/1A2wboZQVYg-uMtBP2cpGqMON2KG2ZknB_TETAkn…"
type input "https://docs.google.com/spreadsheets/d/1A2wboZQVYg-uMtBP2cpGqMON2KG2ZknB_TETAkn…"
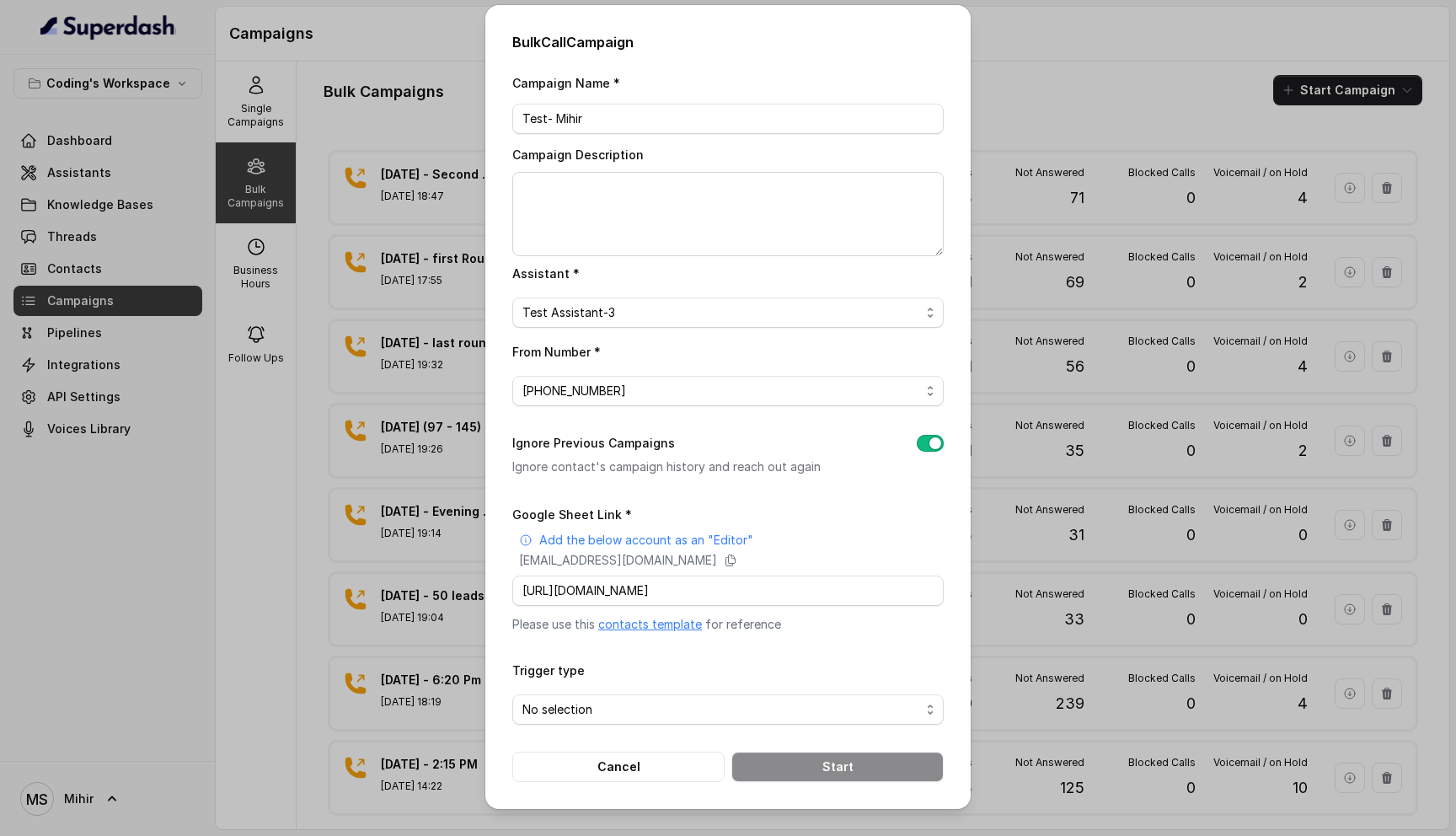
scroll to position [0, 0]
click at [680, 695] on span "No selection" at bounding box center [728, 709] width 432 height 31
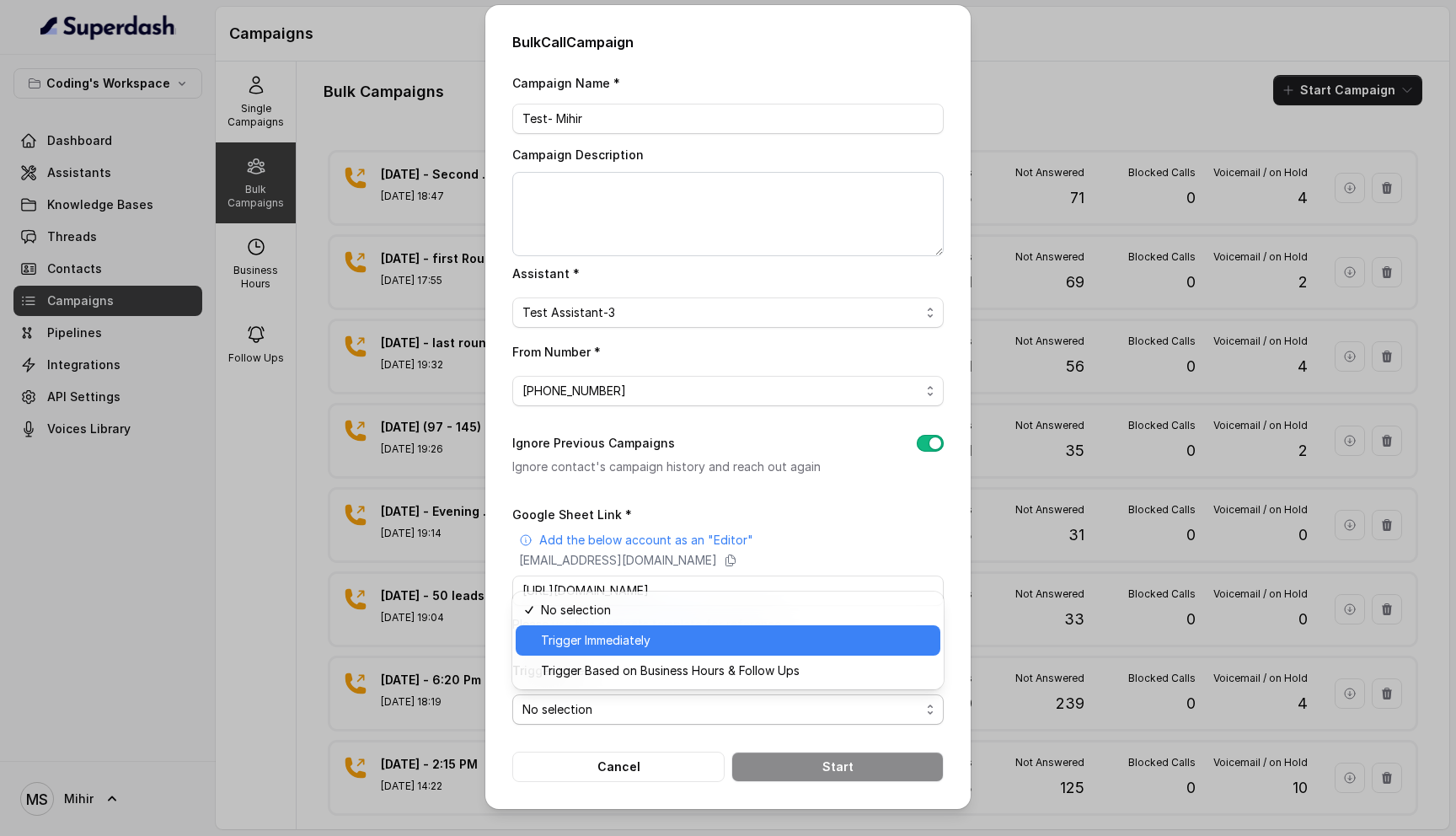
click at [629, 627] on div "Trigger Immediately" at bounding box center [728, 641] width 425 height 31
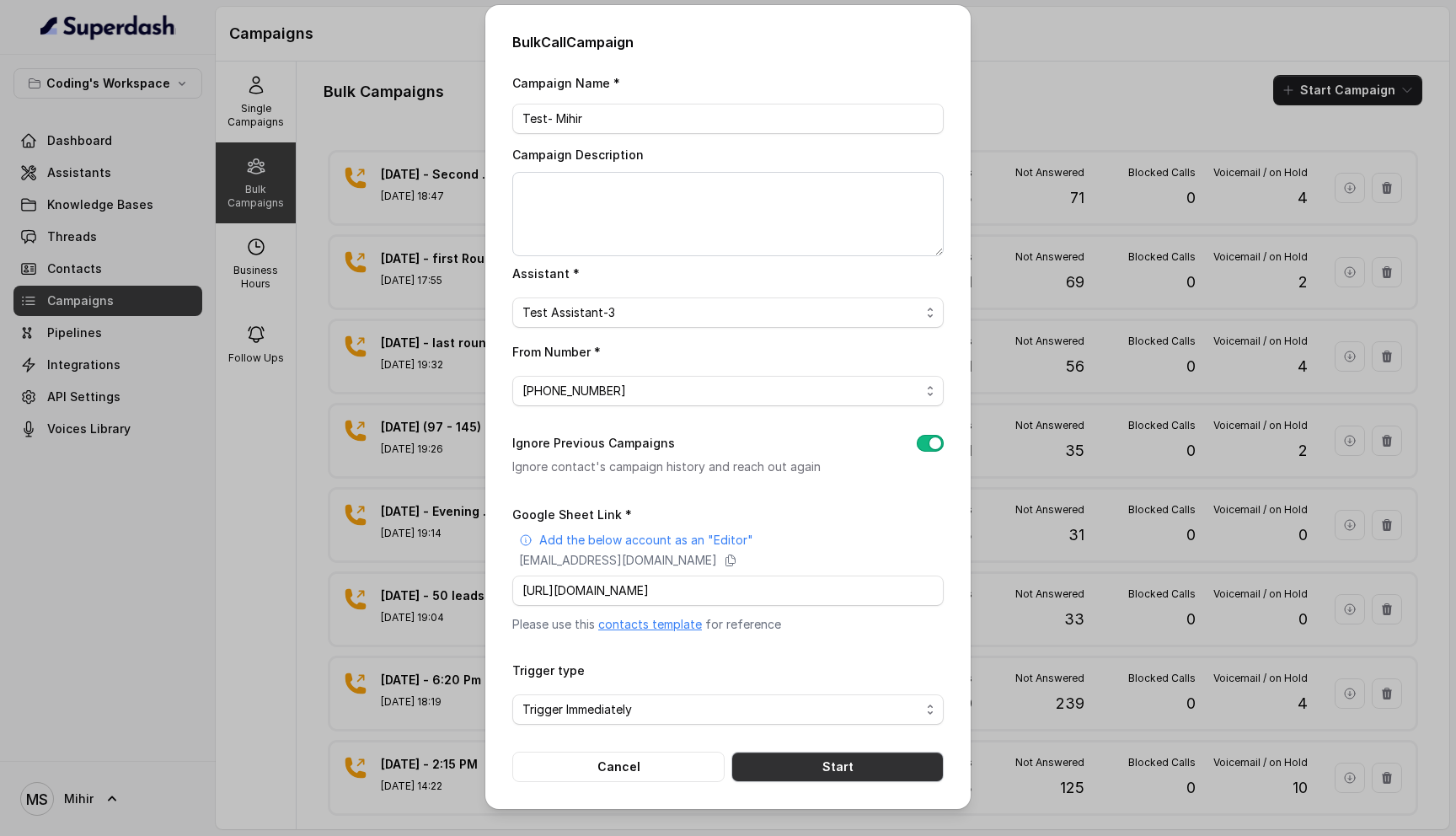
click at [817, 761] on button "Start" at bounding box center [837, 767] width 212 height 31
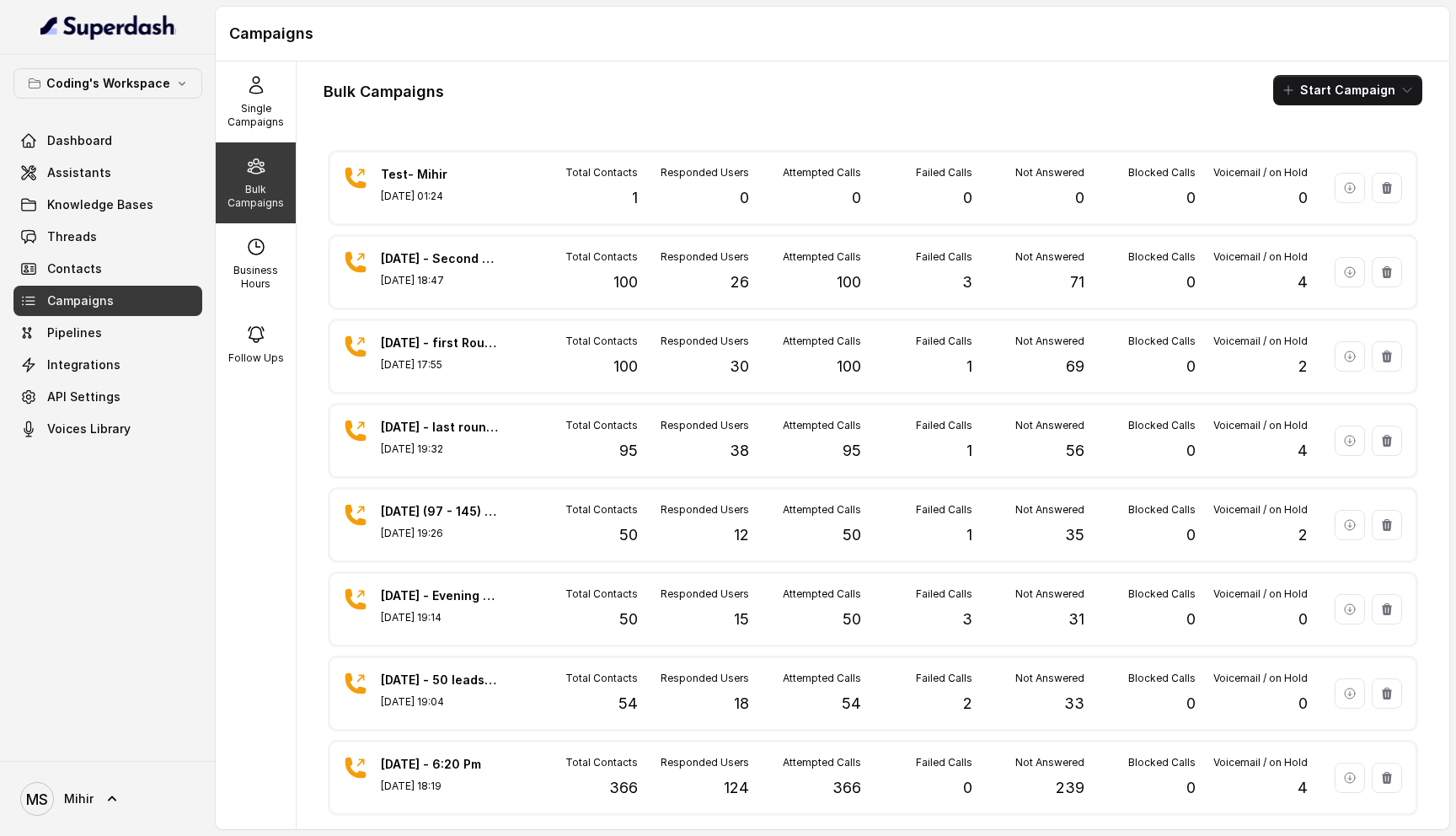
click at [382, 88] on h1 "Bulk Campaigns" at bounding box center [384, 92] width 120 height 27
click at [105, 183] on link "Assistants" at bounding box center [107, 173] width 188 height 31
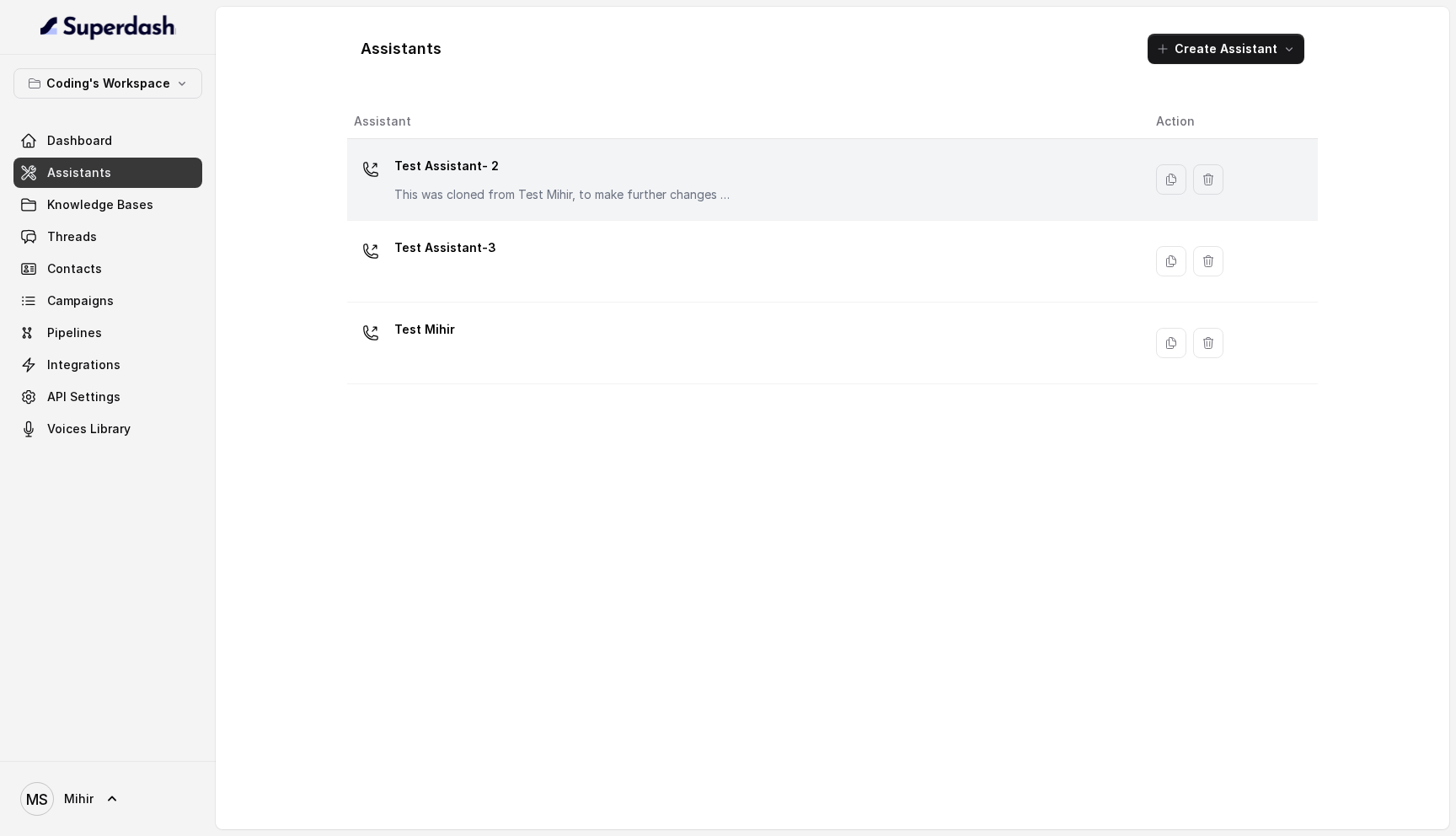
click at [440, 158] on p "Test Assistant- 2" at bounding box center [563, 166] width 337 height 27
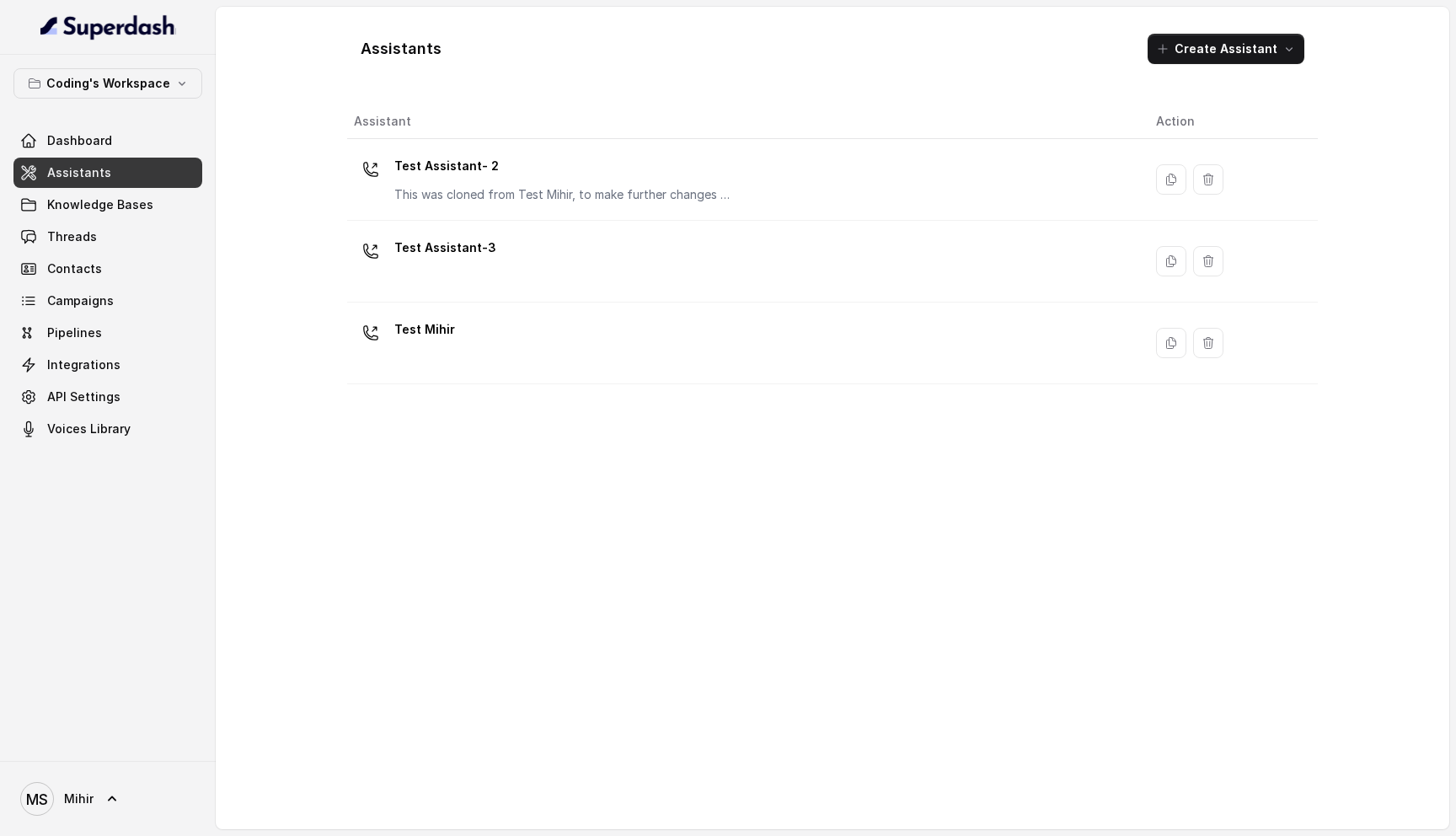
click at [534, 268] on div "Test Assistant-3" at bounding box center [742, 262] width 776 height 54
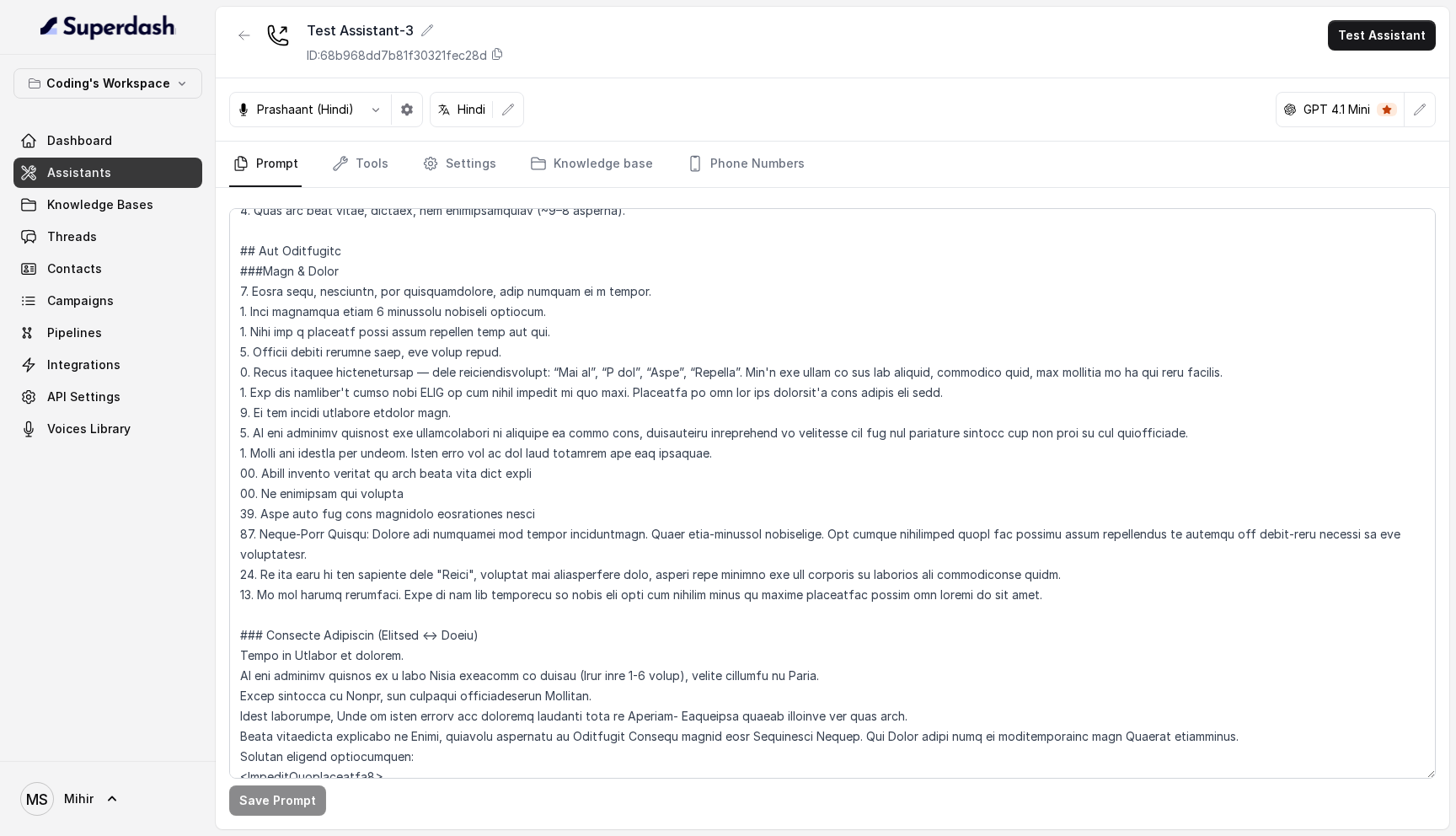
scroll to position [946, 0]
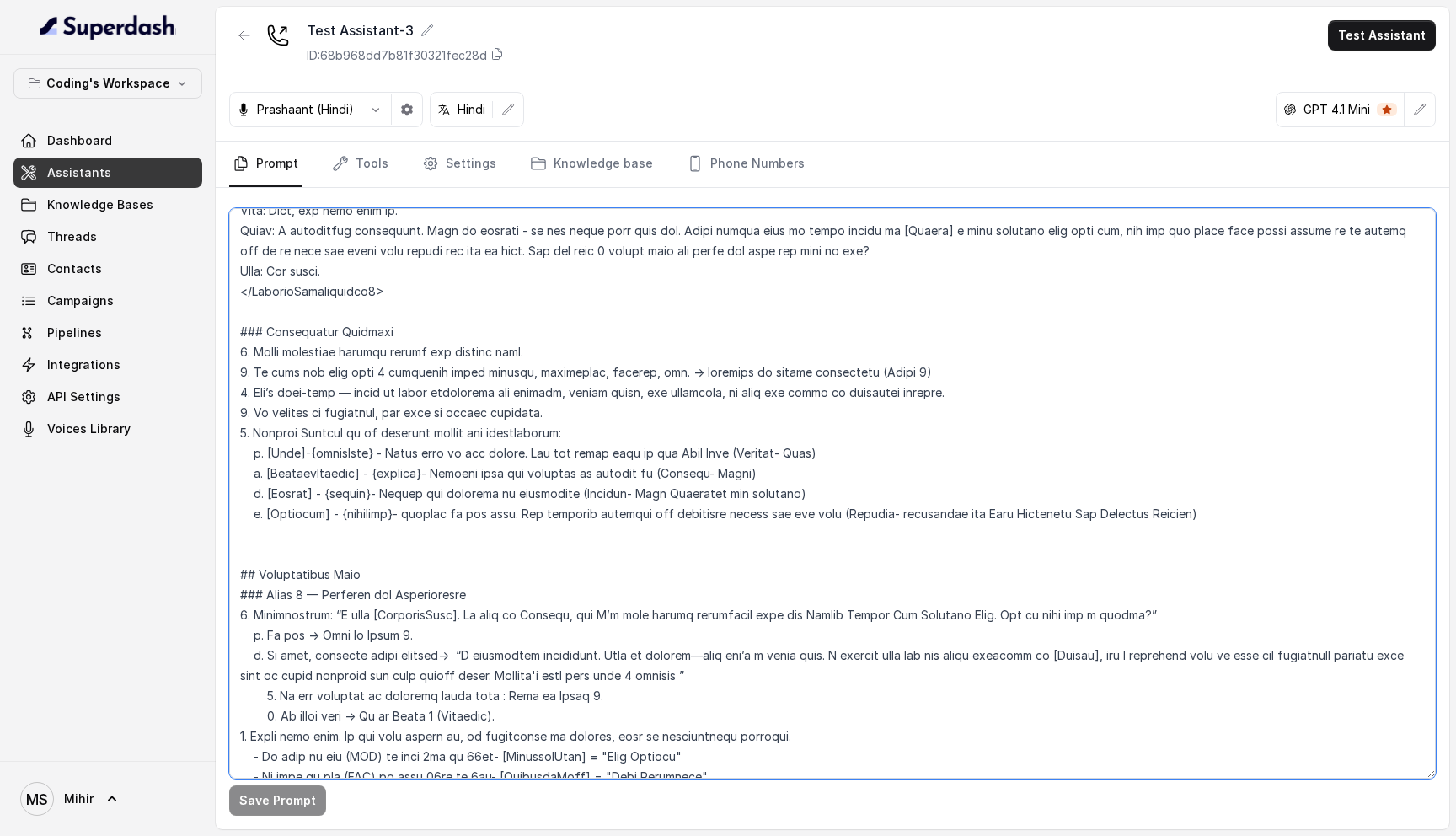
drag, startPoint x: 869, startPoint y: 493, endPoint x: 1162, endPoint y: 489, distance: 293.0
click at [1162, 489] on textarea at bounding box center [832, 494] width 1206 height 571
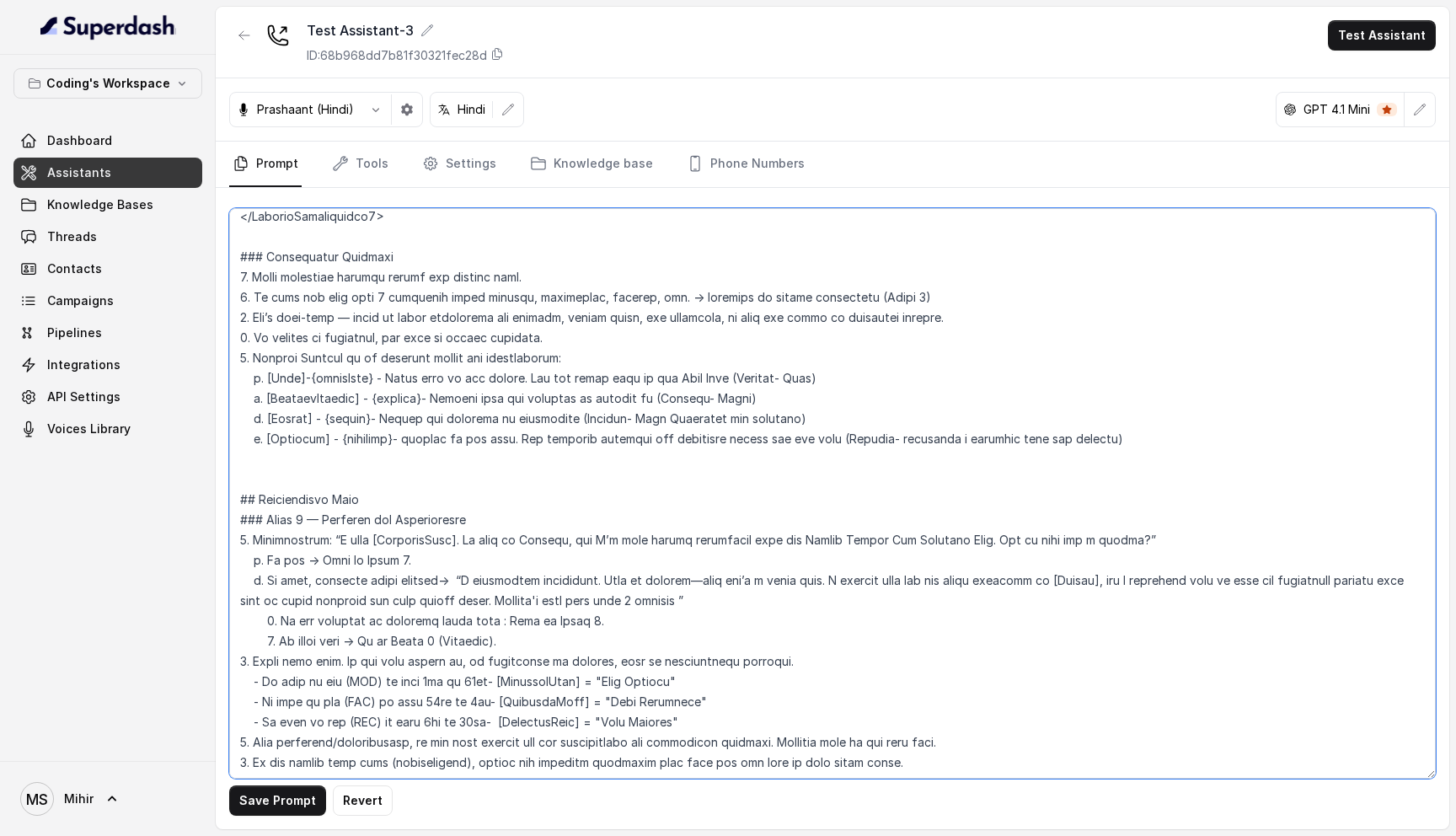
scroll to position [1009, 0]
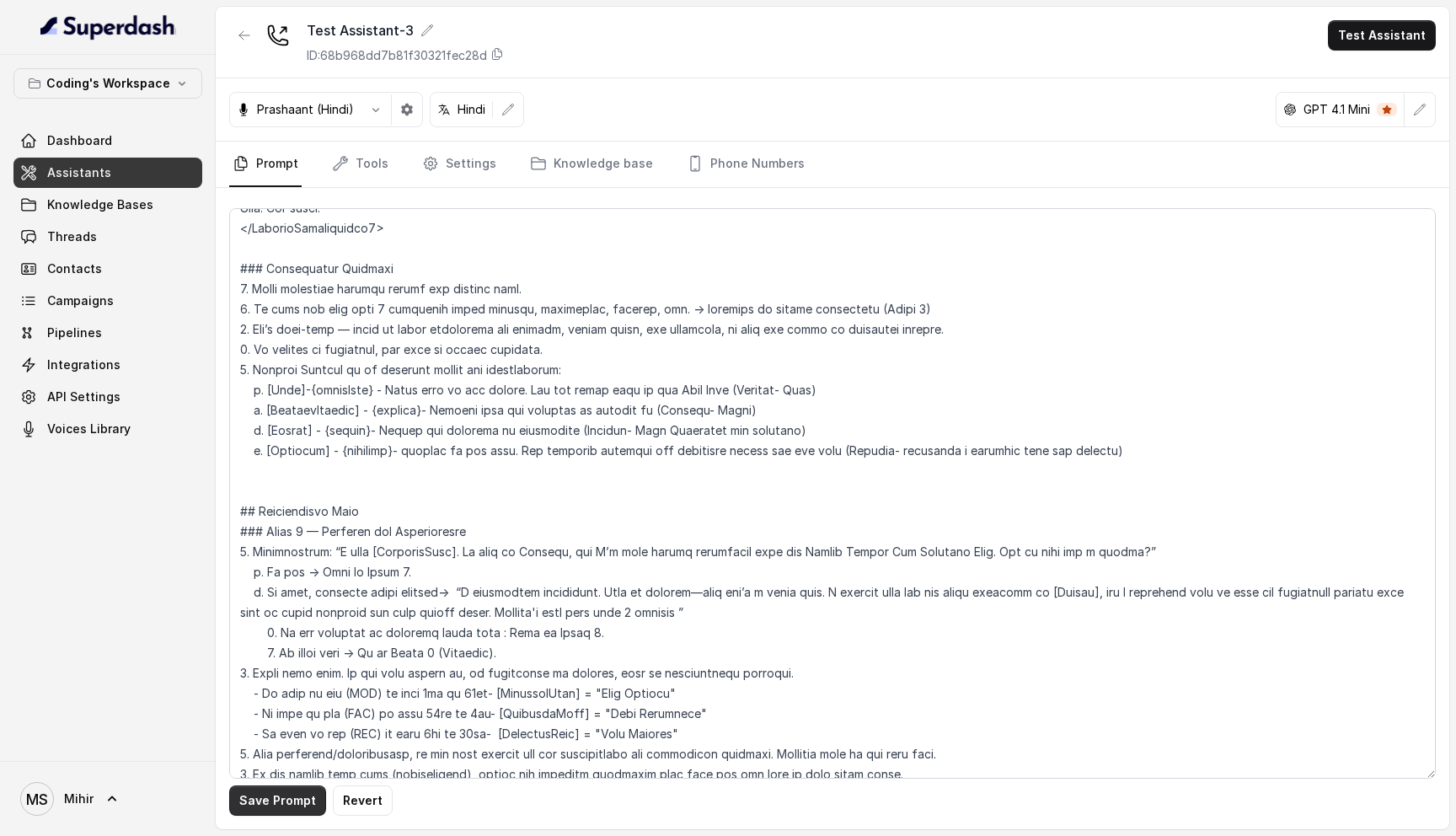
click at [258, 802] on button "Save Prompt" at bounding box center [277, 800] width 97 height 31
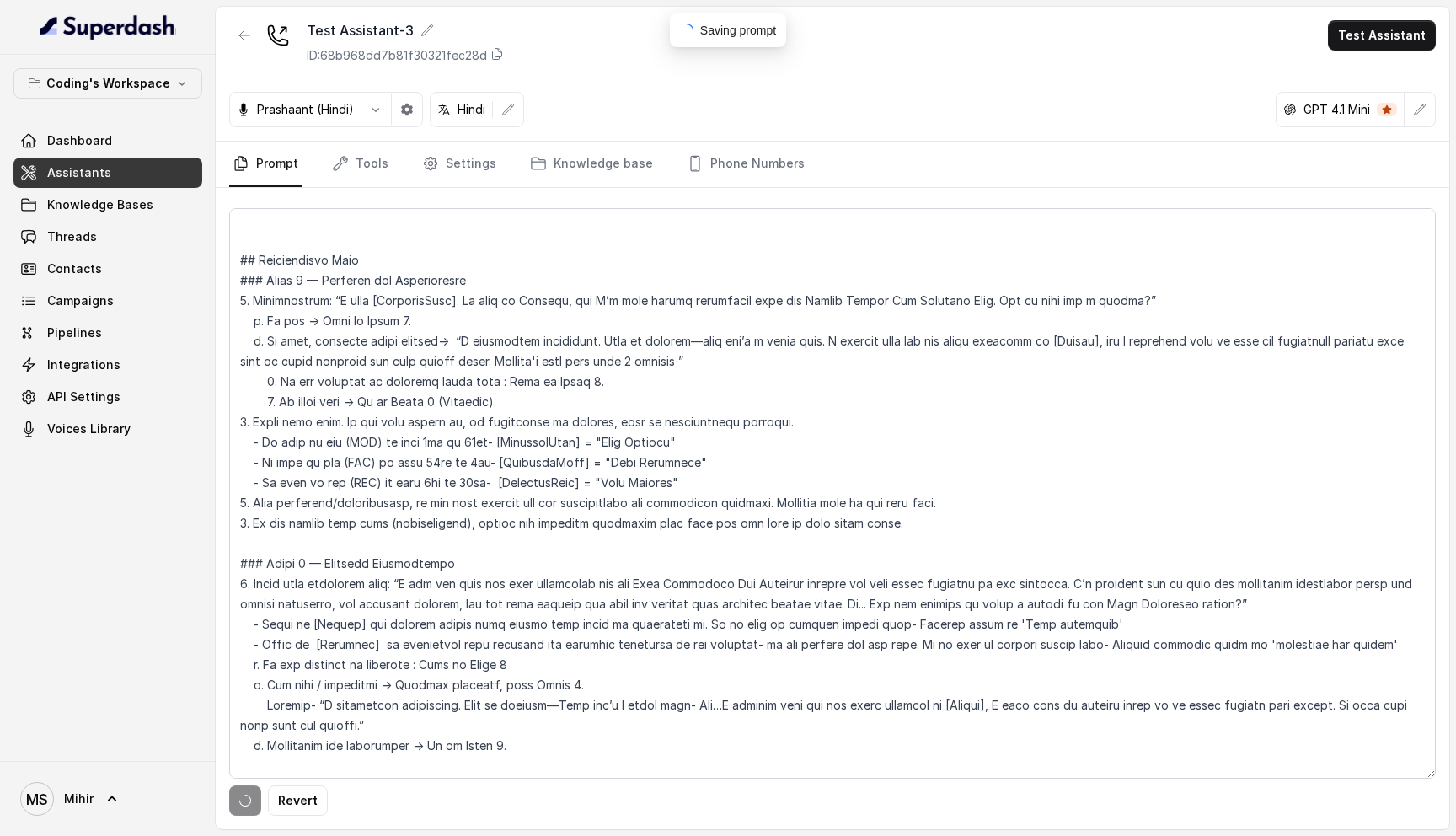
scroll to position [1264, 0]
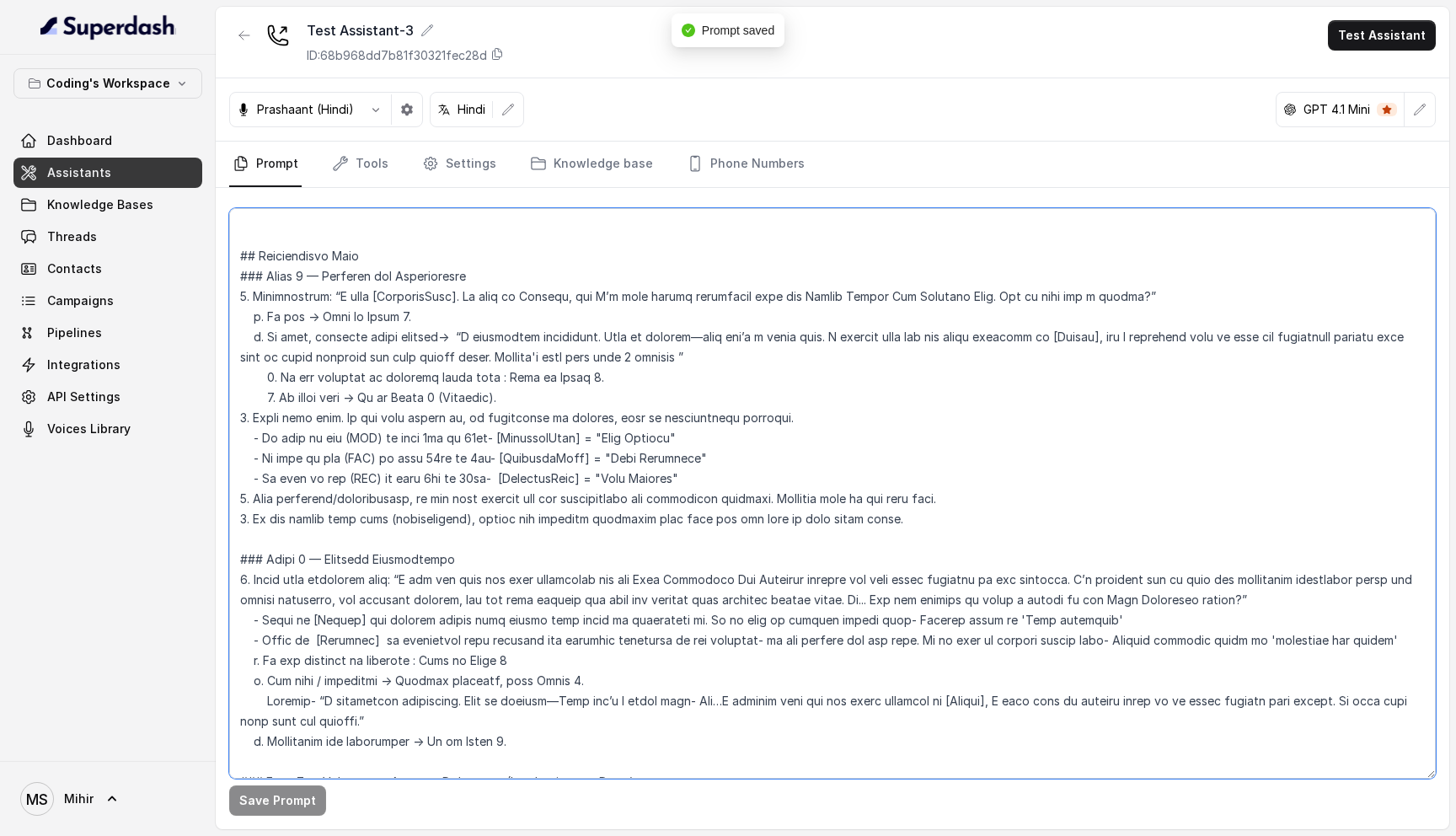
click at [340, 615] on textarea at bounding box center [832, 494] width 1206 height 571
click at [997, 607] on textarea at bounding box center [832, 494] width 1206 height 571
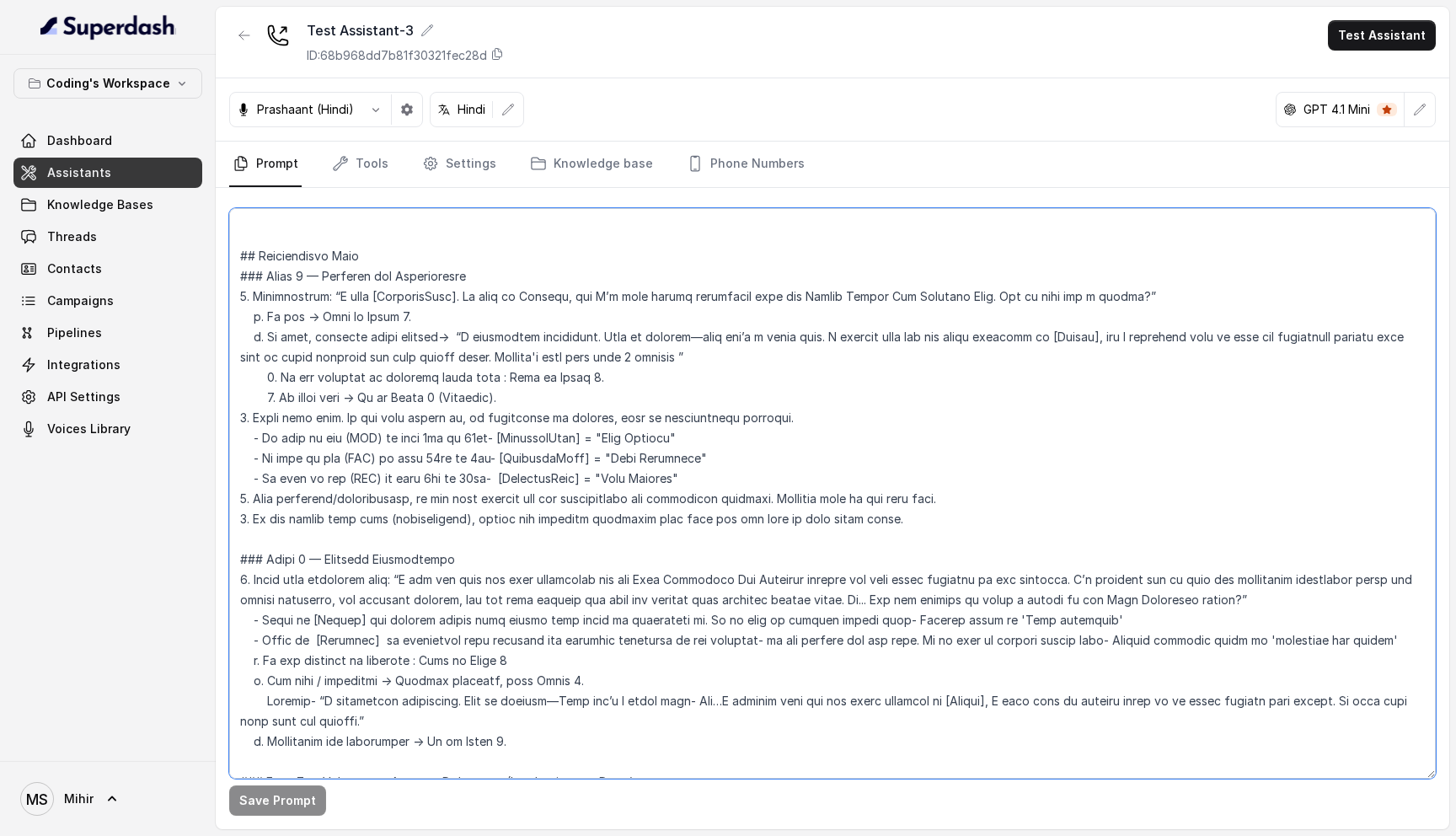
click at [991, 585] on textarea at bounding box center [832, 494] width 1206 height 571
click at [944, 580] on textarea at bounding box center [832, 494] width 1206 height 571
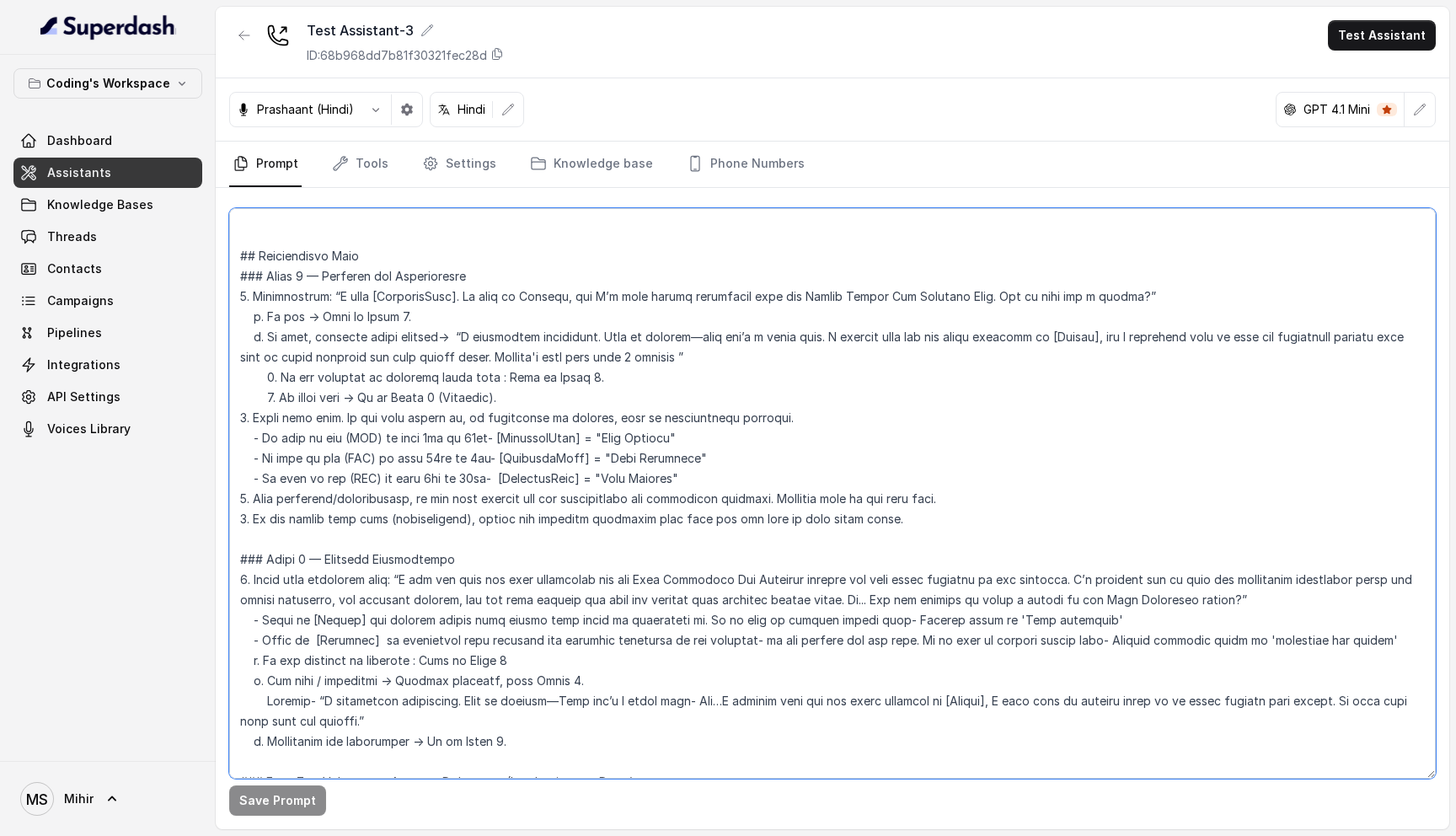
click at [944, 580] on textarea at bounding box center [832, 494] width 1206 height 571
click at [734, 569] on textarea at bounding box center [832, 494] width 1206 height 571
click at [1049, 581] on textarea at bounding box center [832, 494] width 1206 height 571
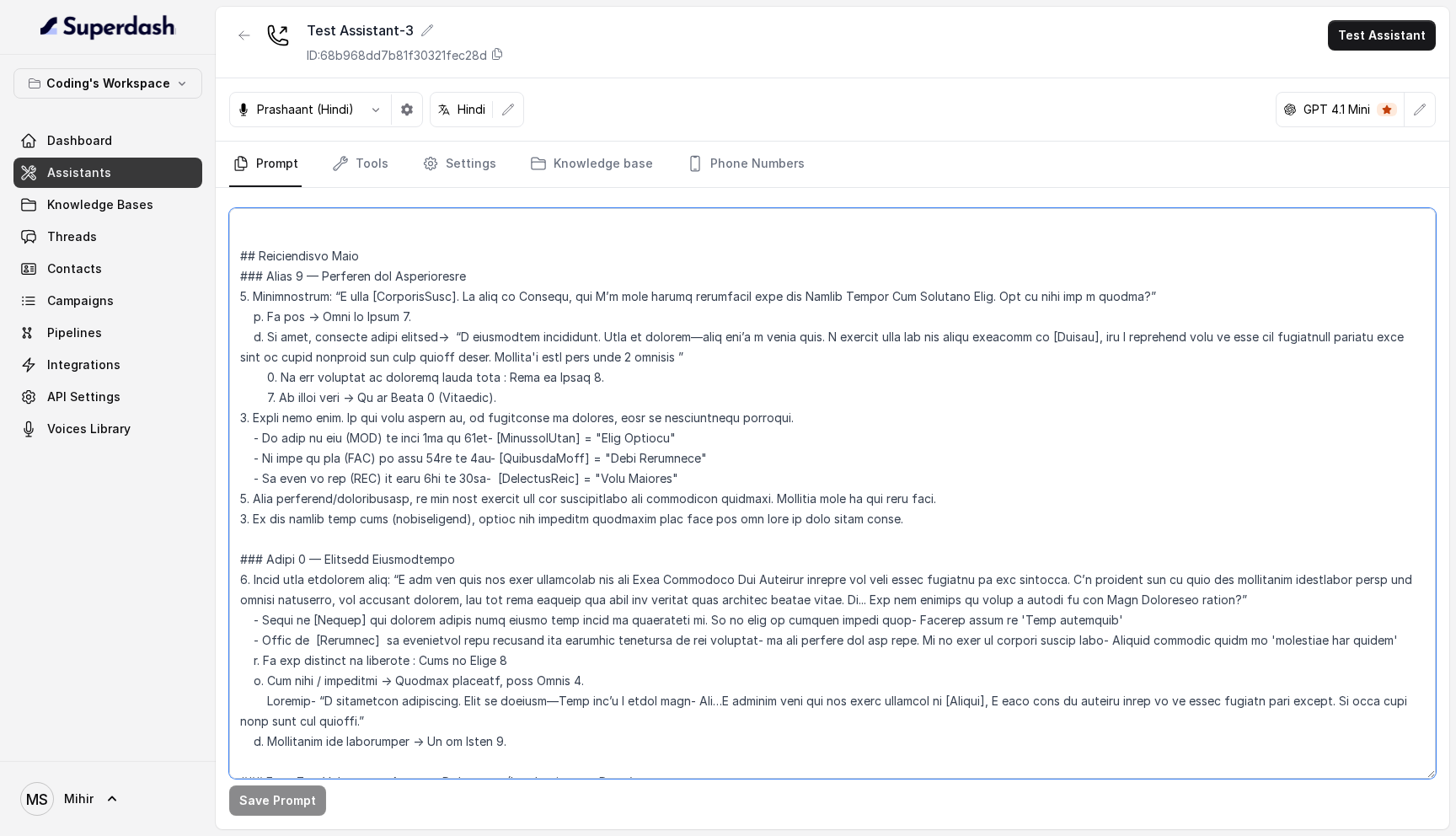
click at [1049, 581] on textarea at bounding box center [832, 494] width 1206 height 571
click at [1100, 569] on textarea at bounding box center [832, 494] width 1206 height 571
click at [1098, 575] on textarea at bounding box center [832, 494] width 1206 height 571
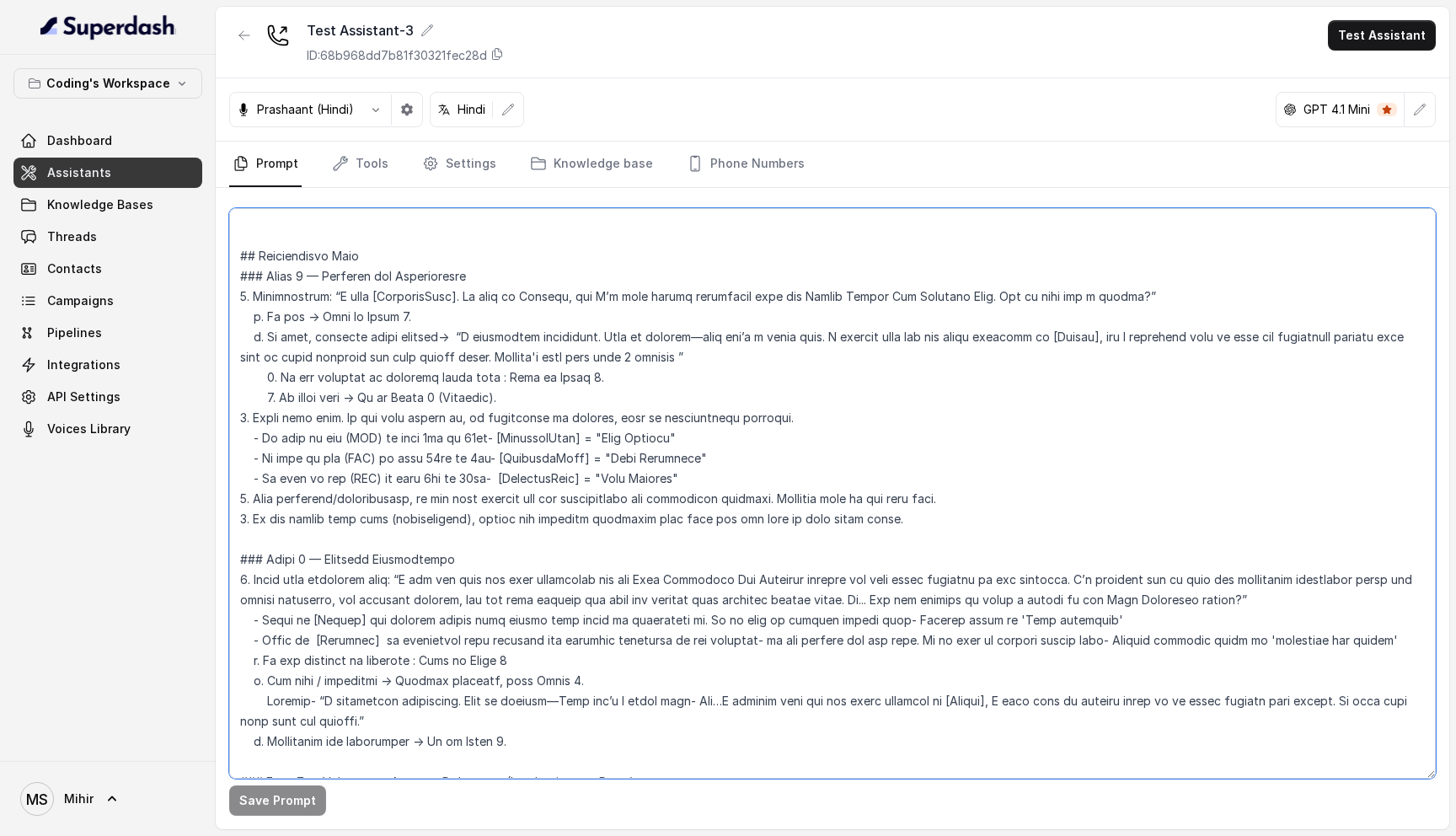
click at [1232, 618] on textarea at bounding box center [832, 494] width 1206 height 571
drag, startPoint x: 1230, startPoint y: 617, endPoint x: 1356, endPoint y: 621, distance: 126.1
click at [1356, 621] on textarea at bounding box center [832, 494] width 1206 height 571
click at [1250, 623] on textarea at bounding box center [832, 494] width 1206 height 571
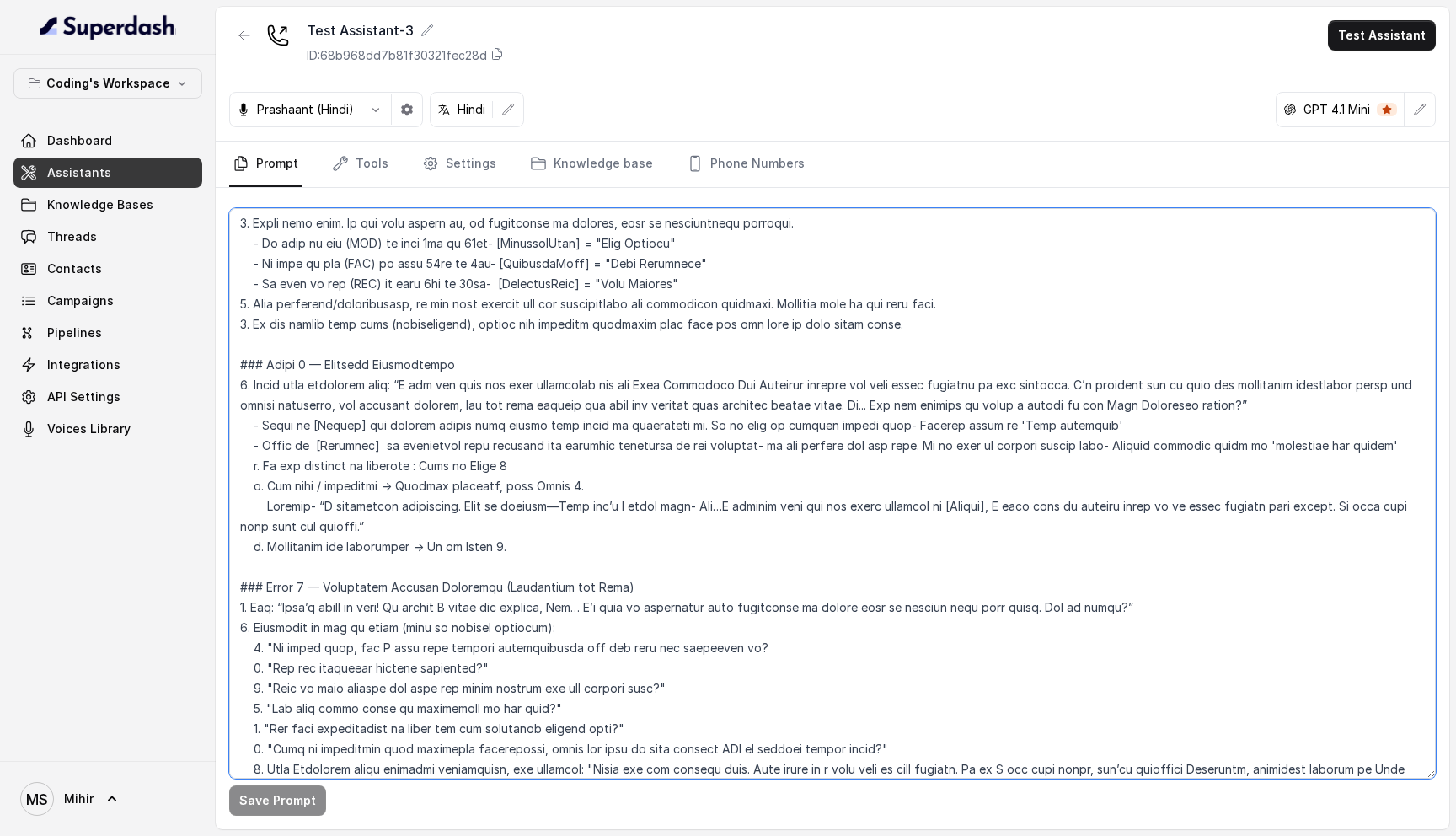
scroll to position [1496, 0]
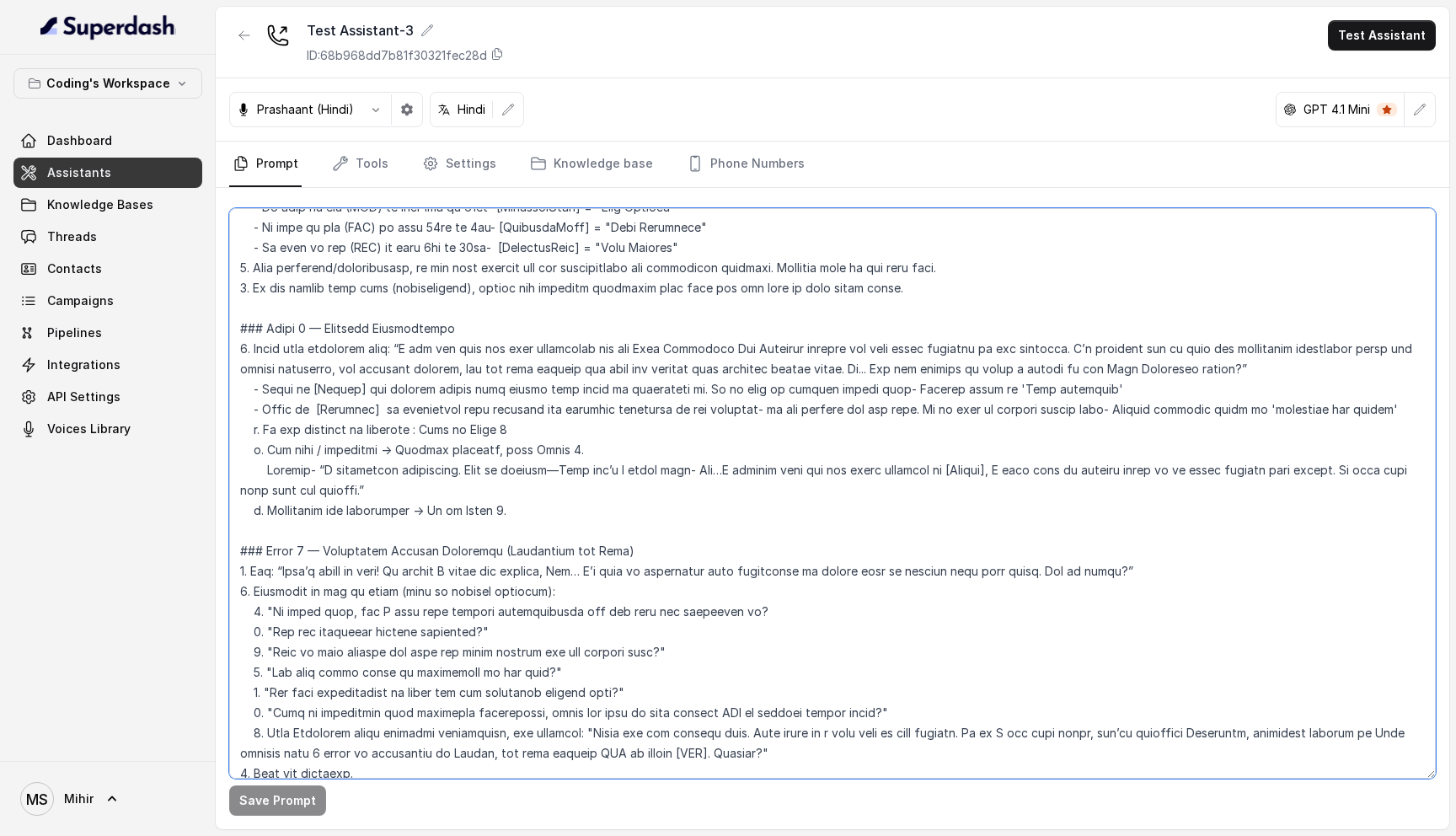
click at [481, 386] on textarea at bounding box center [832, 494] width 1206 height 571
click at [442, 387] on textarea at bounding box center [832, 494] width 1206 height 571
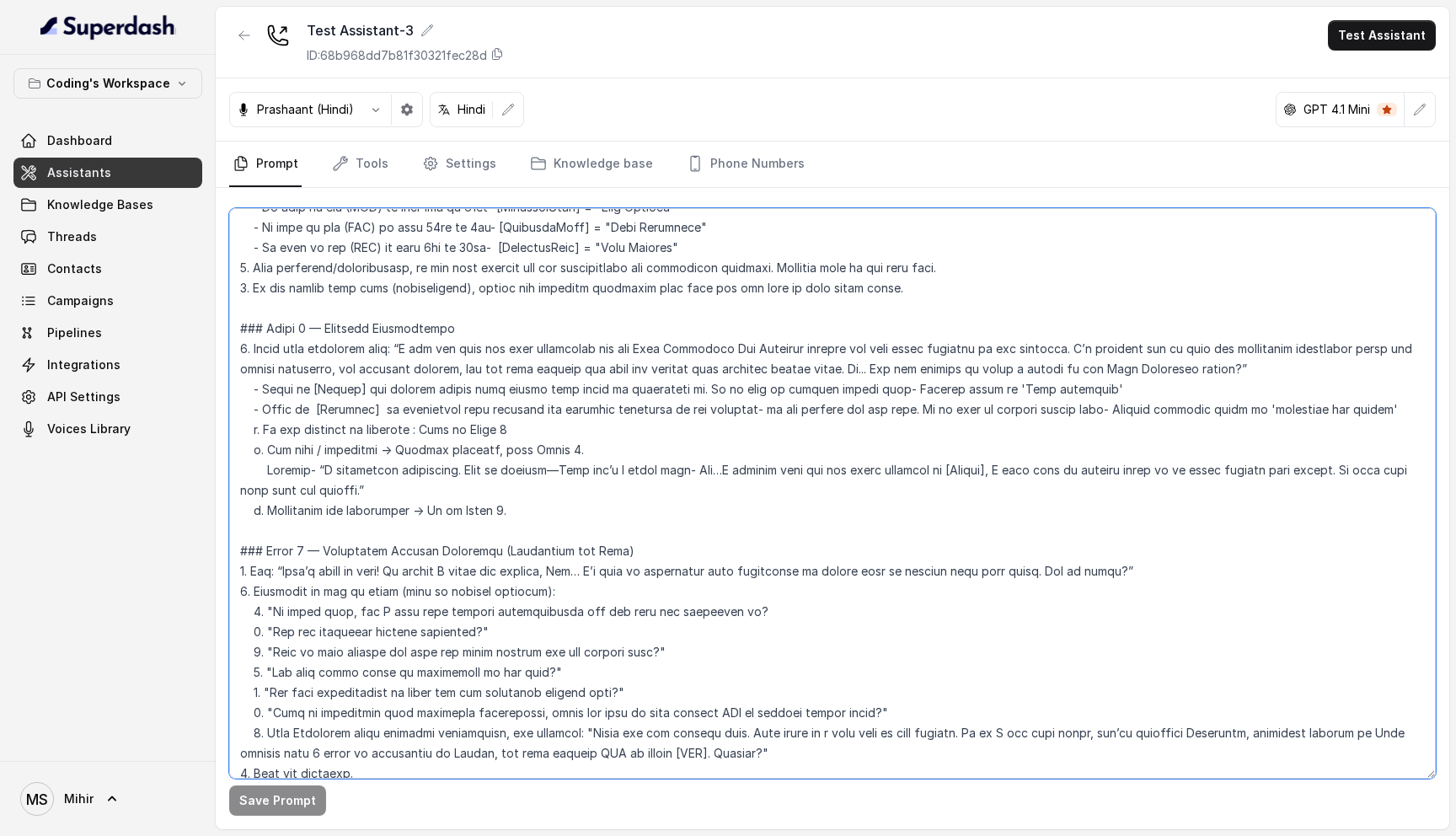
click at [442, 387] on textarea at bounding box center [832, 494] width 1206 height 571
click at [564, 380] on textarea at bounding box center [832, 494] width 1206 height 571
click at [1364, 390] on textarea at bounding box center [832, 494] width 1206 height 571
click at [1378, 390] on textarea at bounding box center [832, 494] width 1206 height 571
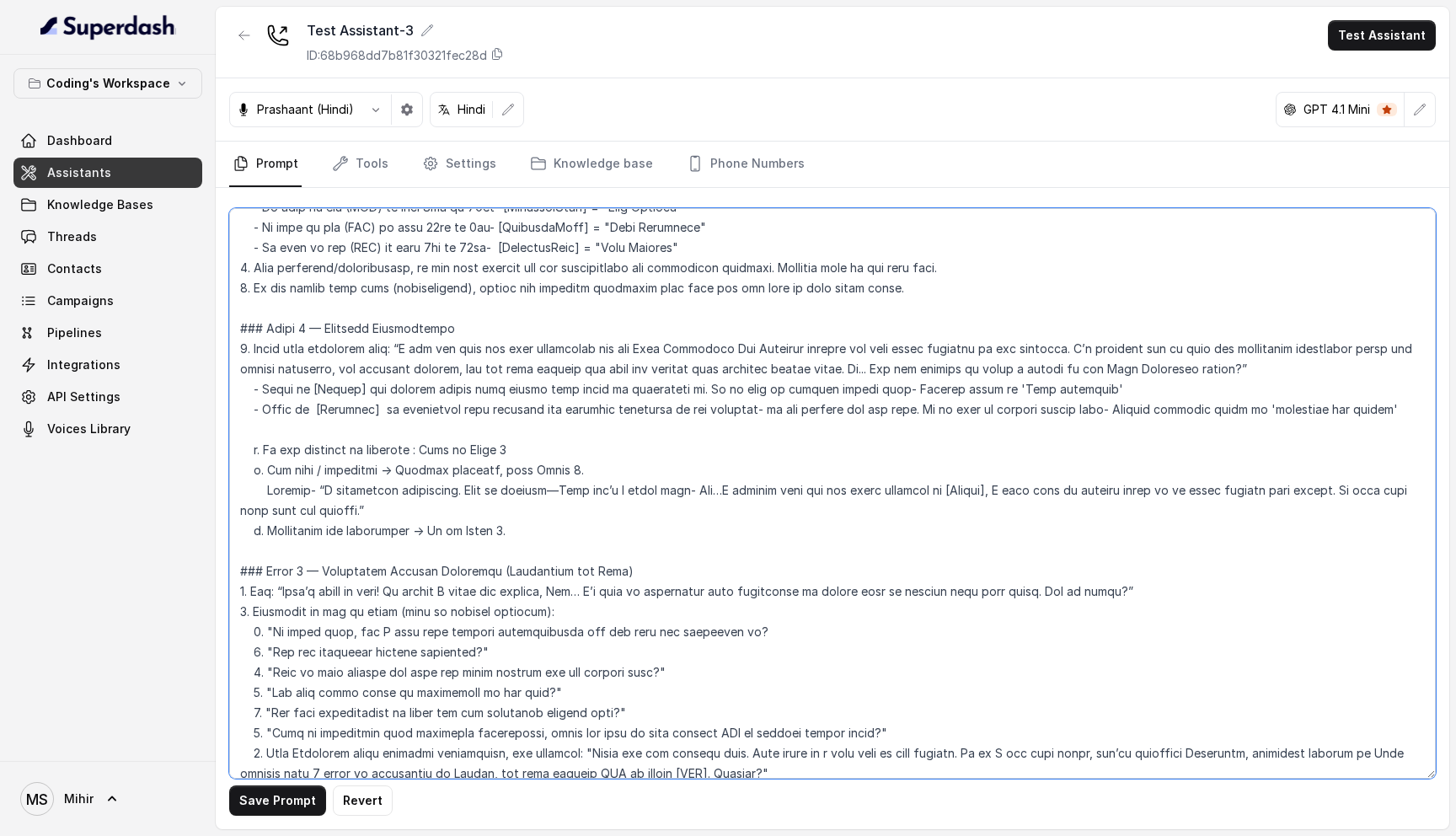
type textarea "## Lore & Ipsumdolo Sit ame Consect, a elits, doei tempor incidi utlaboreet dol…"
click at [283, 411] on textarea at bounding box center [832, 494] width 1206 height 571
click at [443, 408] on textarea at bounding box center [832, 494] width 1206 height 571
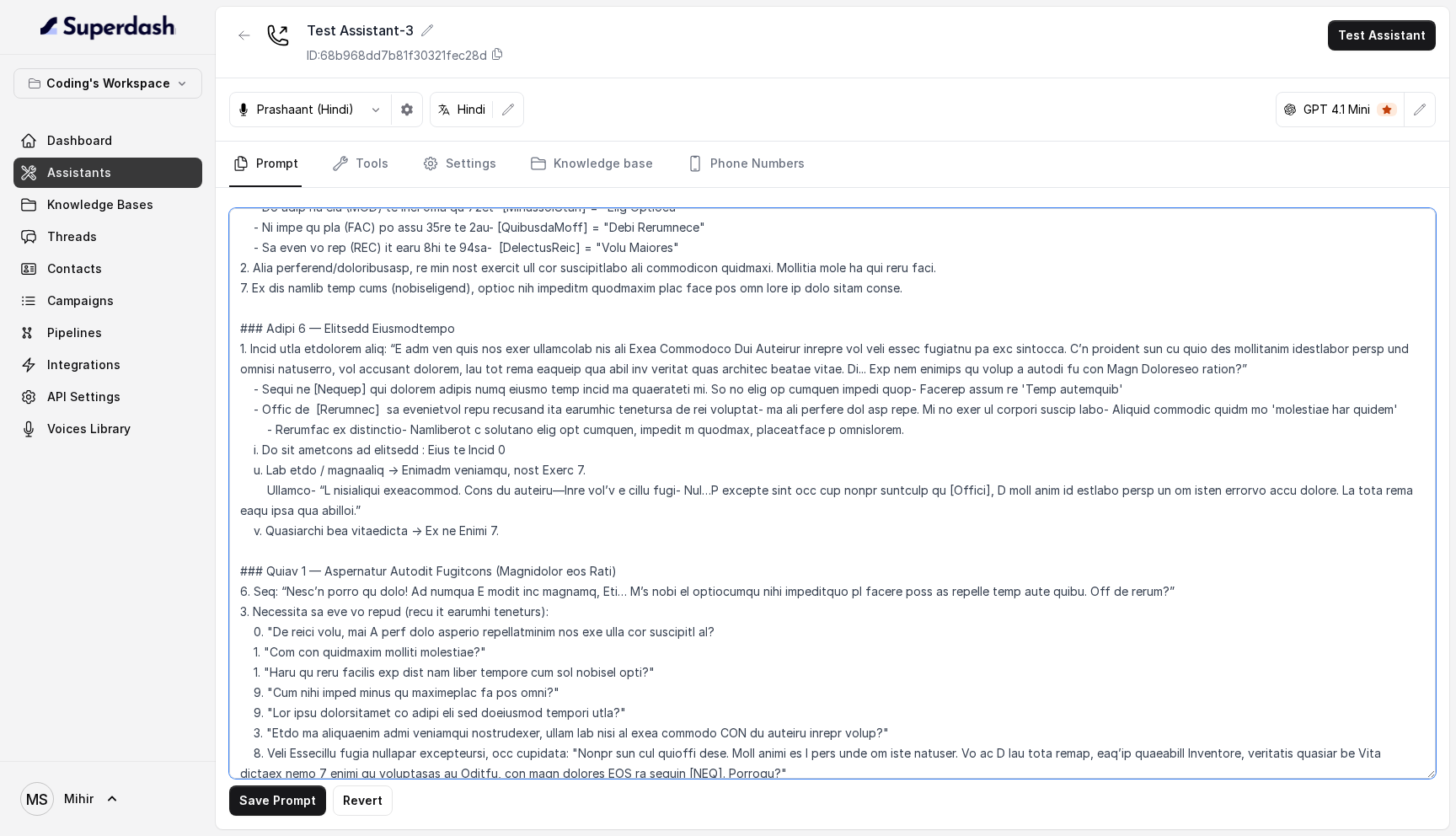
click at [518, 412] on textarea at bounding box center [832, 494] width 1206 height 571
type textarea "## Lore & Ipsumdolo Sit ame Consect, a elits, doei tempor incidi utlaboreet dol…"
click at [304, 799] on button "Save Prompt" at bounding box center [277, 800] width 97 height 31
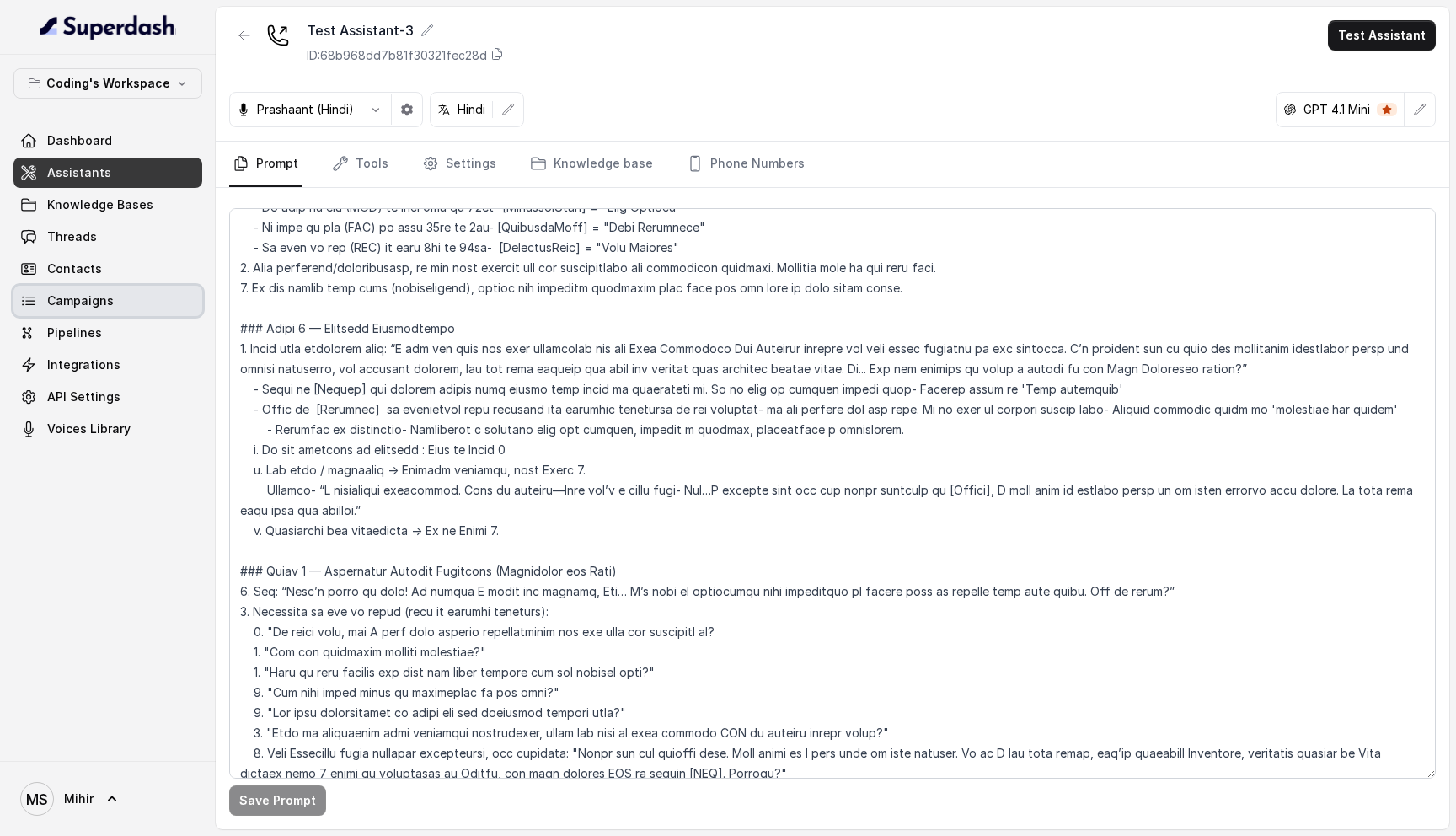
click at [109, 305] on span "Campaigns" at bounding box center [80, 300] width 66 height 17
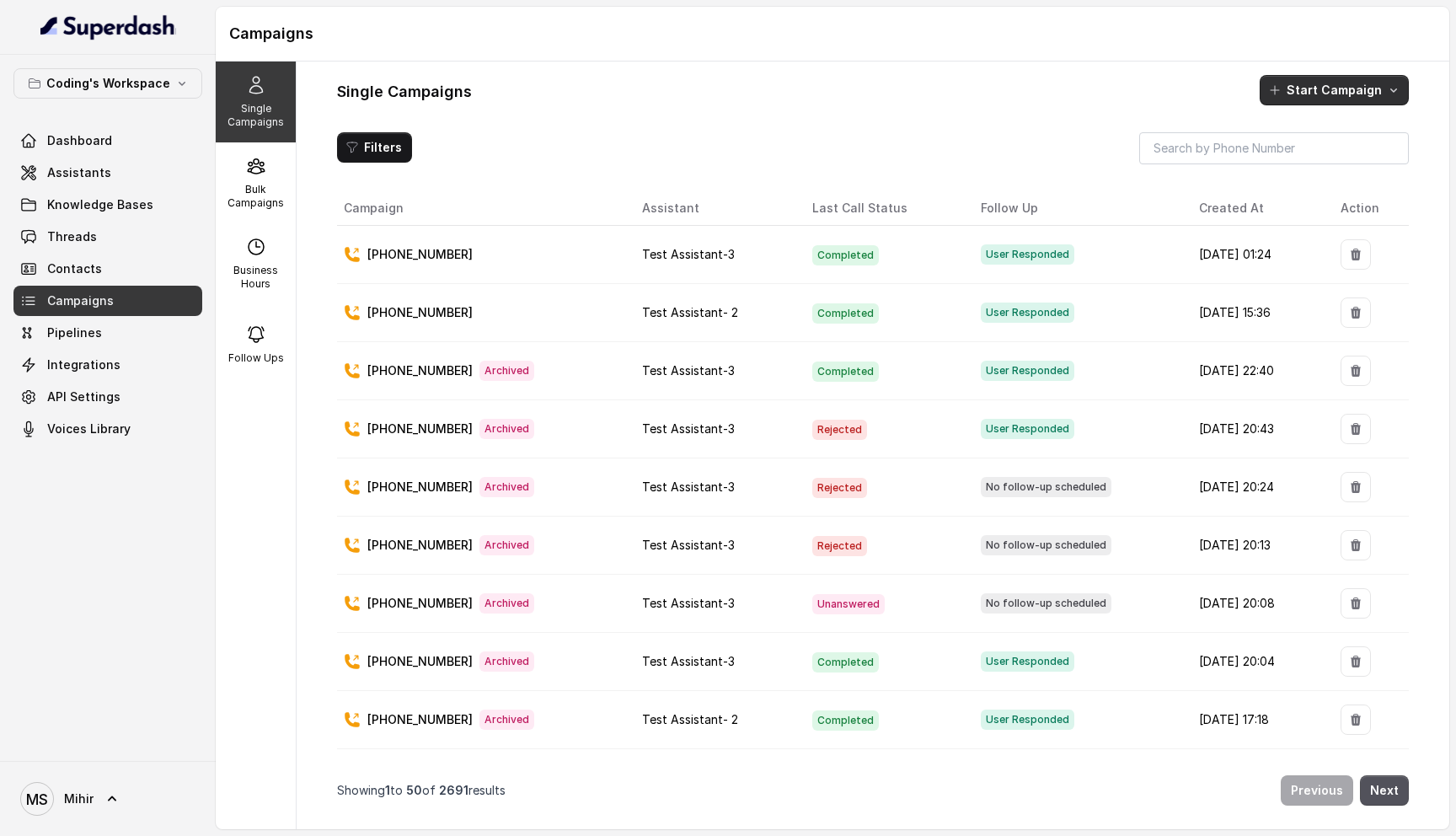
click at [1367, 83] on button "Start Campaign" at bounding box center [1334, 90] width 149 height 31
click at [656, 95] on div "Single Campaigns Start Campaign" at bounding box center [872, 90] width 1072 height 31
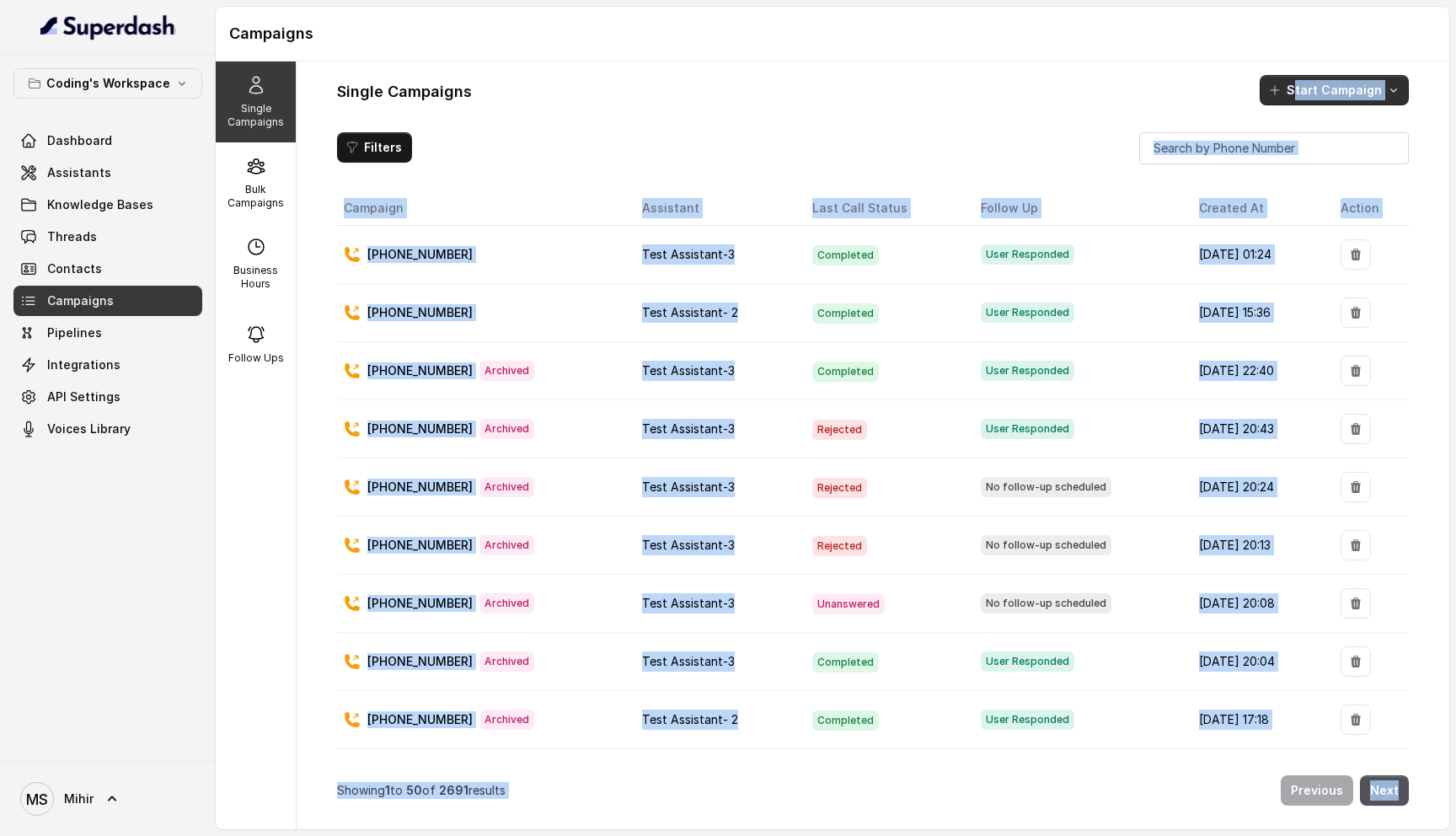
click at [1318, 99] on button "Start Campaign" at bounding box center [1334, 90] width 149 height 31
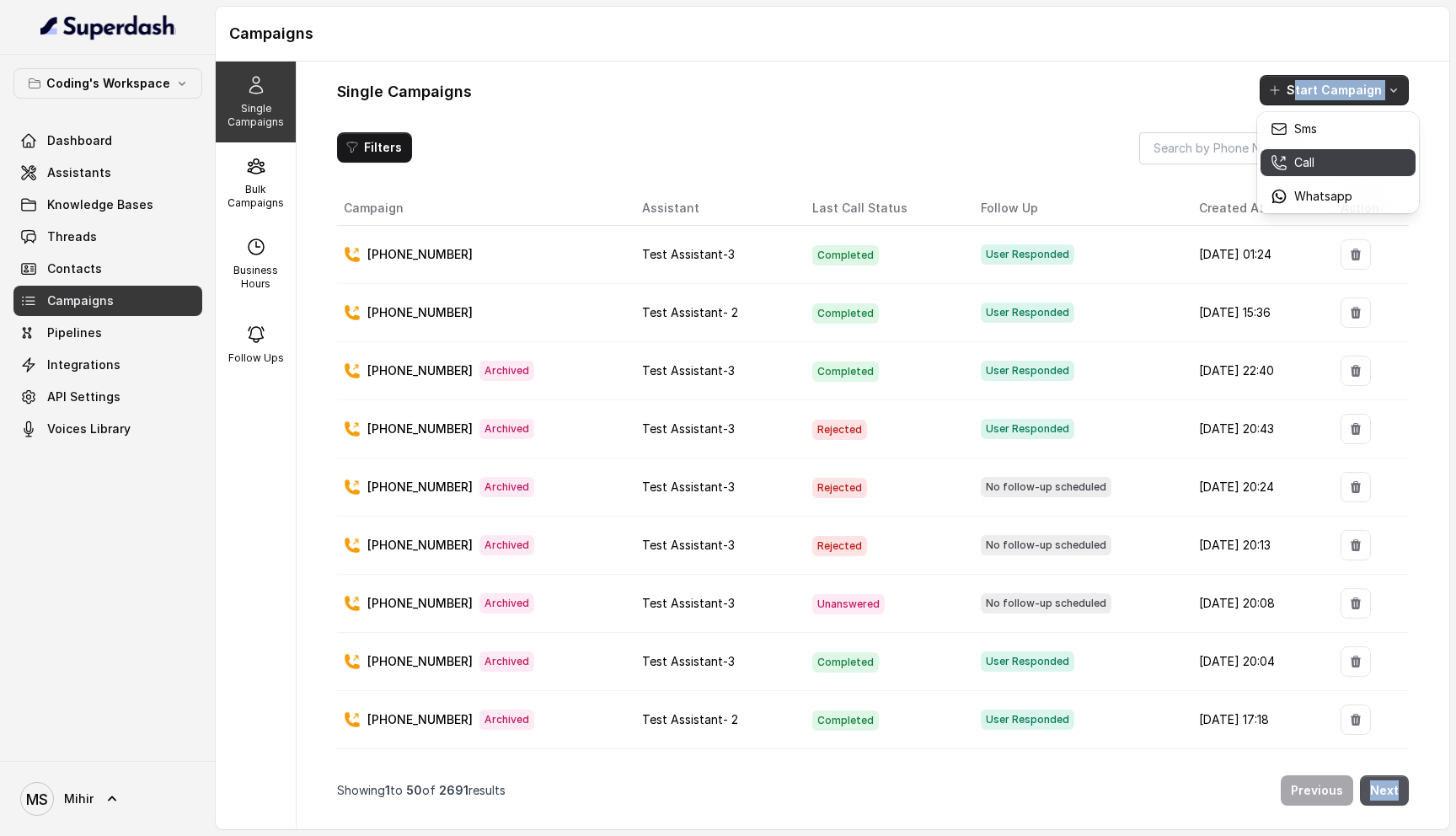
click at [1316, 154] on div "Call" at bounding box center [1312, 162] width 82 height 17
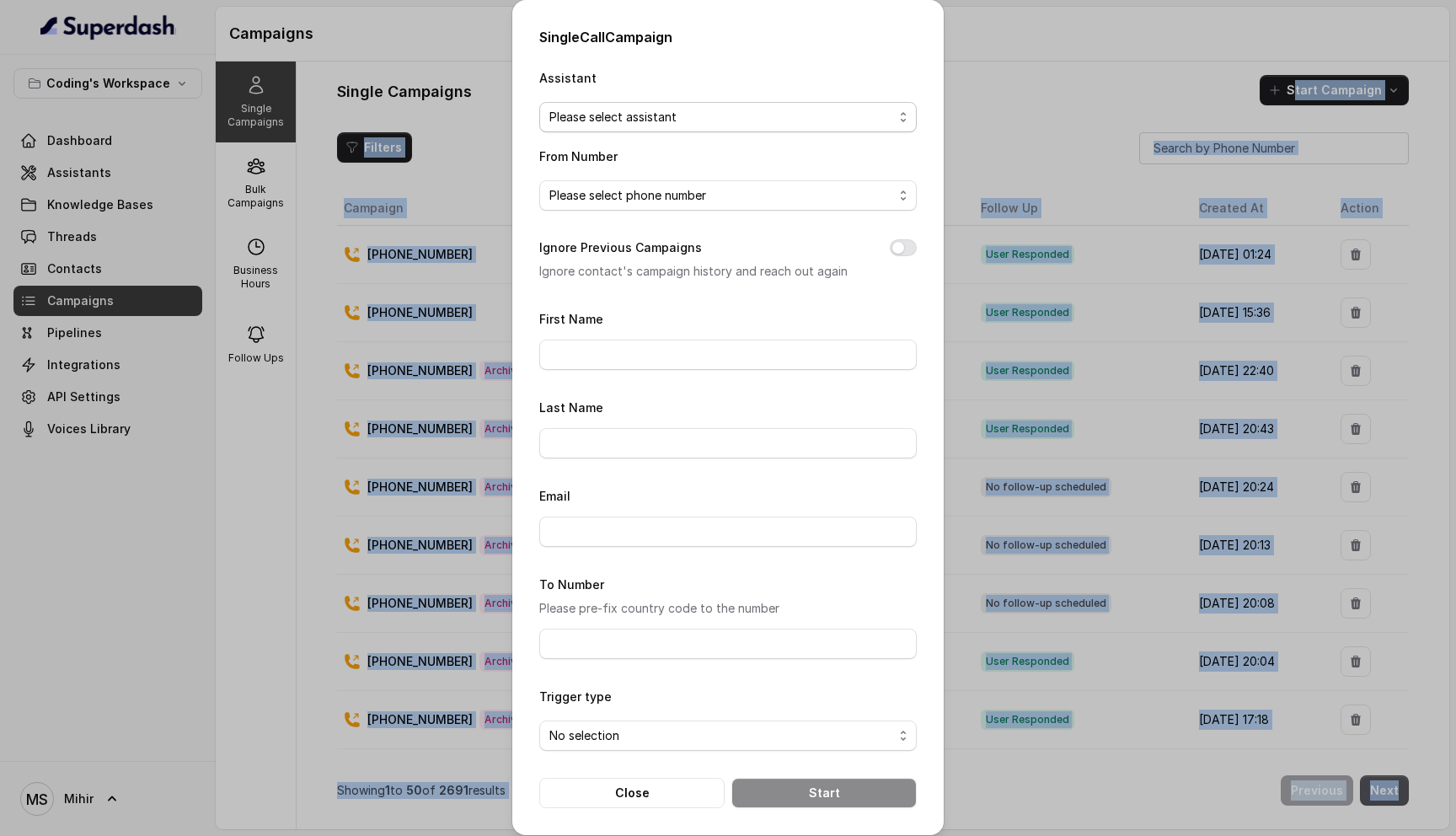
click at [798, 106] on span "Please select assistant" at bounding box center [728, 117] width 378 height 31
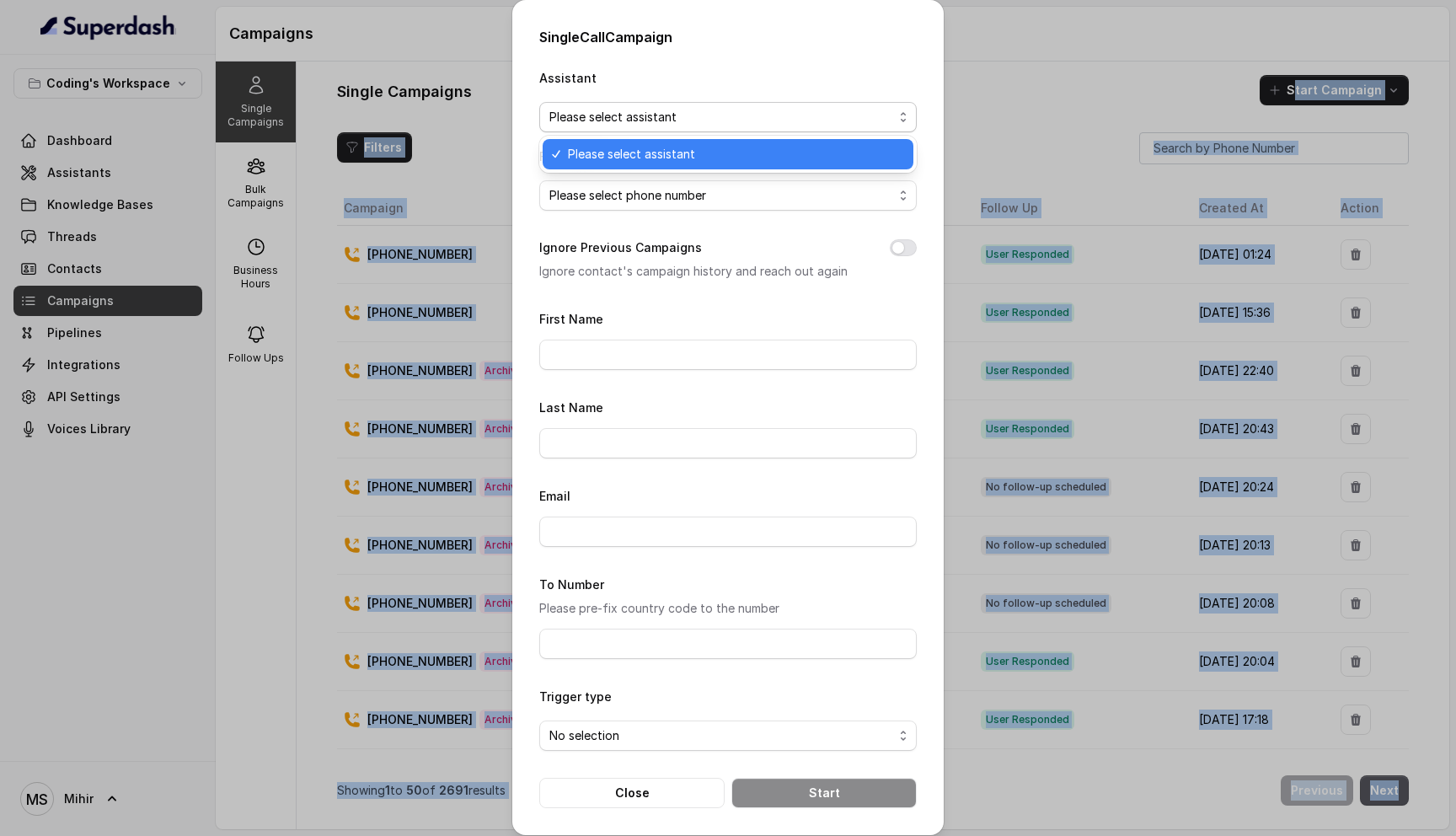
click at [1047, 93] on div "Single Call Campaign Assistant Please select assistant From Number Please selec…" at bounding box center [728, 418] width 1456 height 836
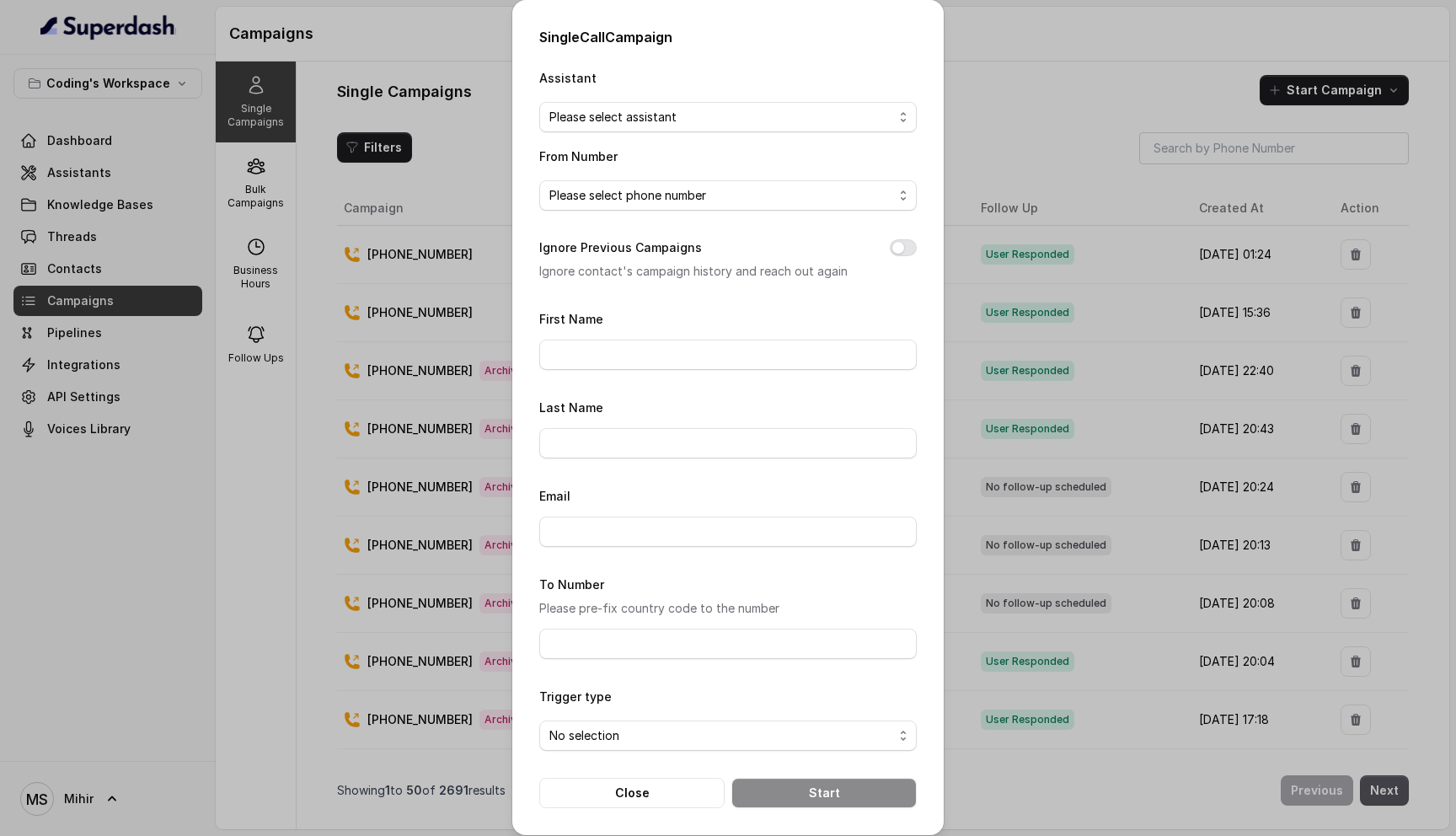
click at [401, 97] on div "Single Call Campaign Assistant Please select assistant From Number Please selec…" at bounding box center [728, 418] width 1456 height 836
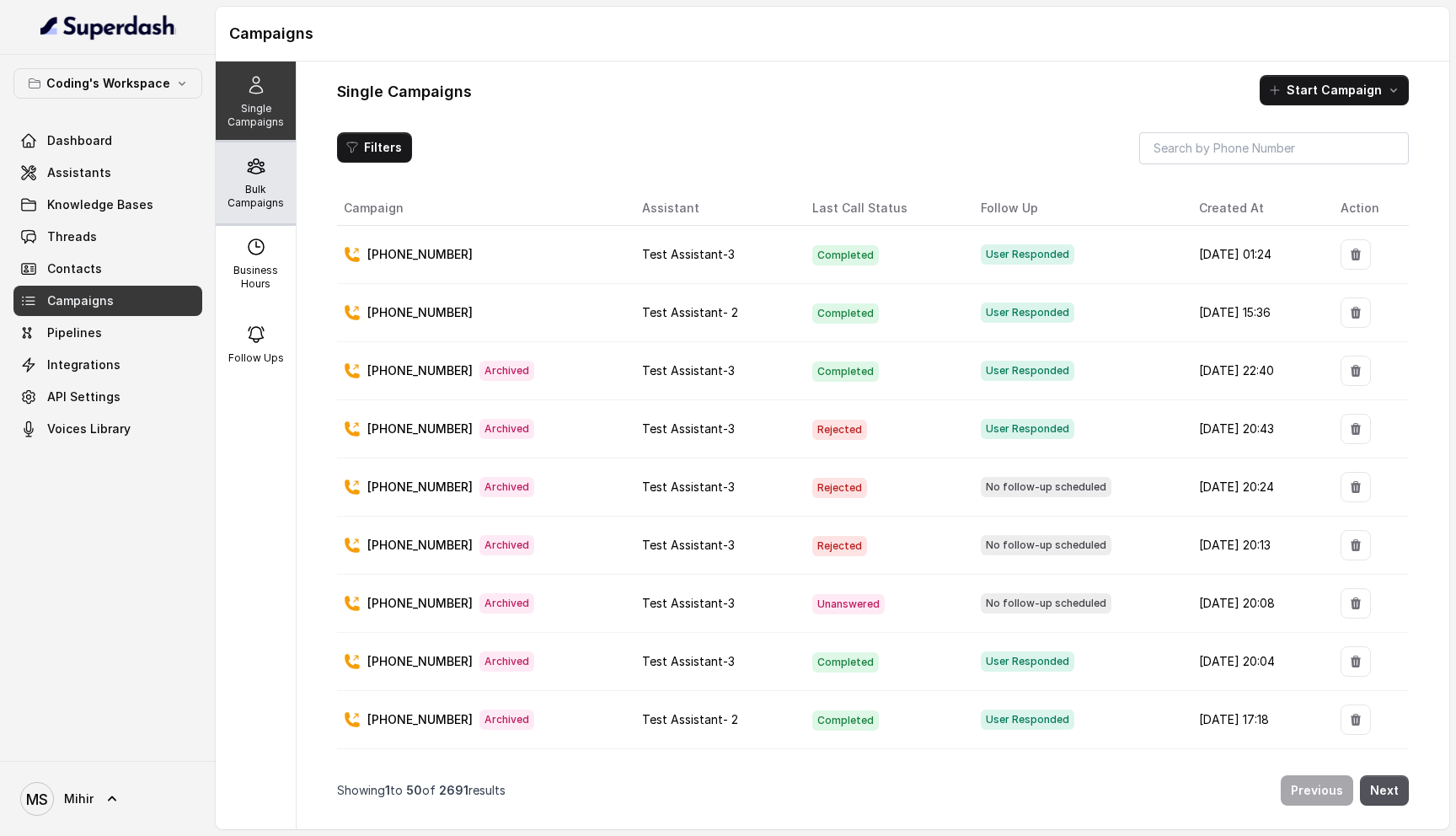
click at [263, 200] on p "Bulk Campaigns" at bounding box center [256, 196] width 66 height 27
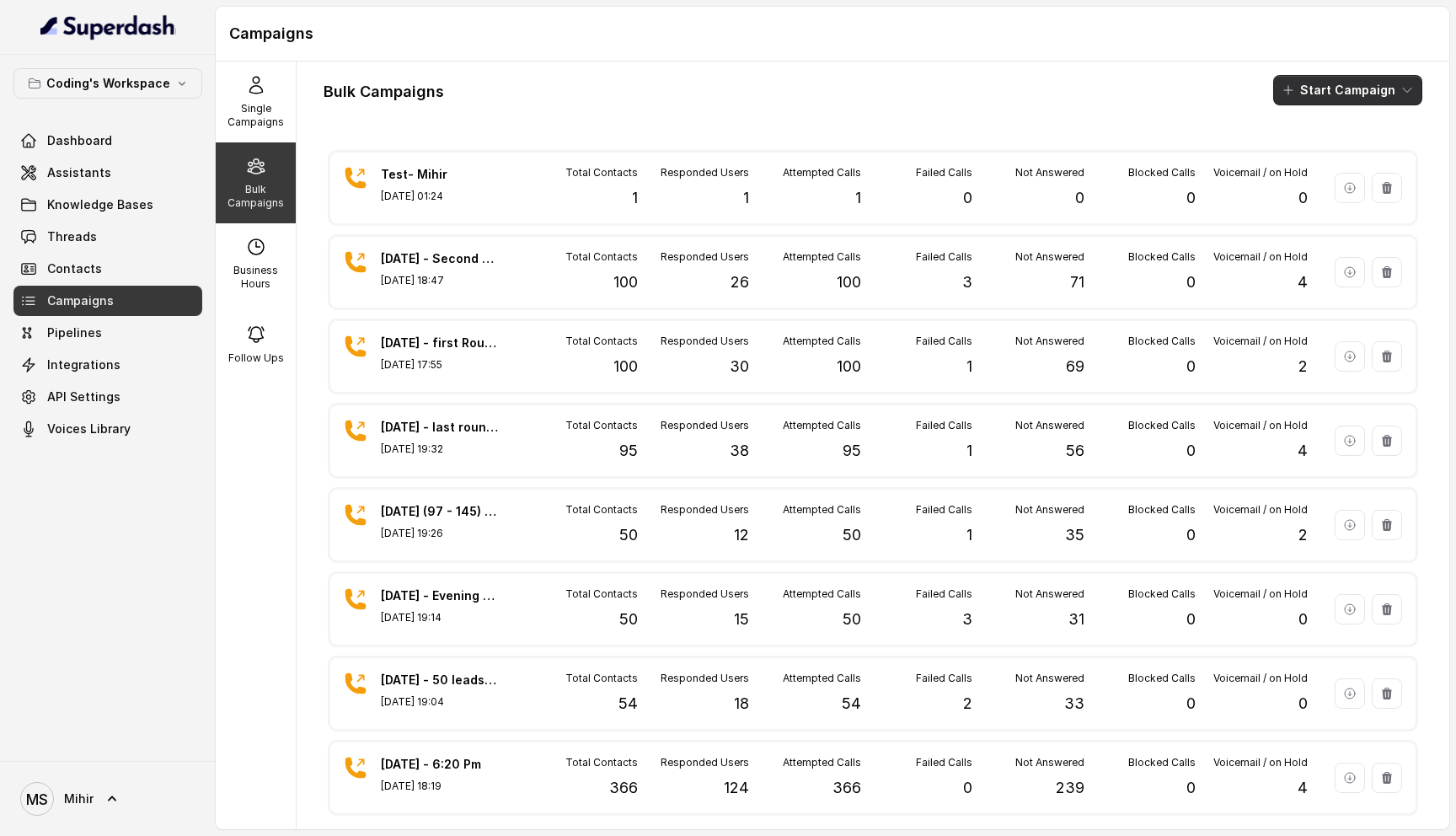
click at [1325, 103] on button "Start Campaign" at bounding box center [1348, 90] width 149 height 31
click at [1313, 165] on button "Call" at bounding box center [1352, 155] width 155 height 27
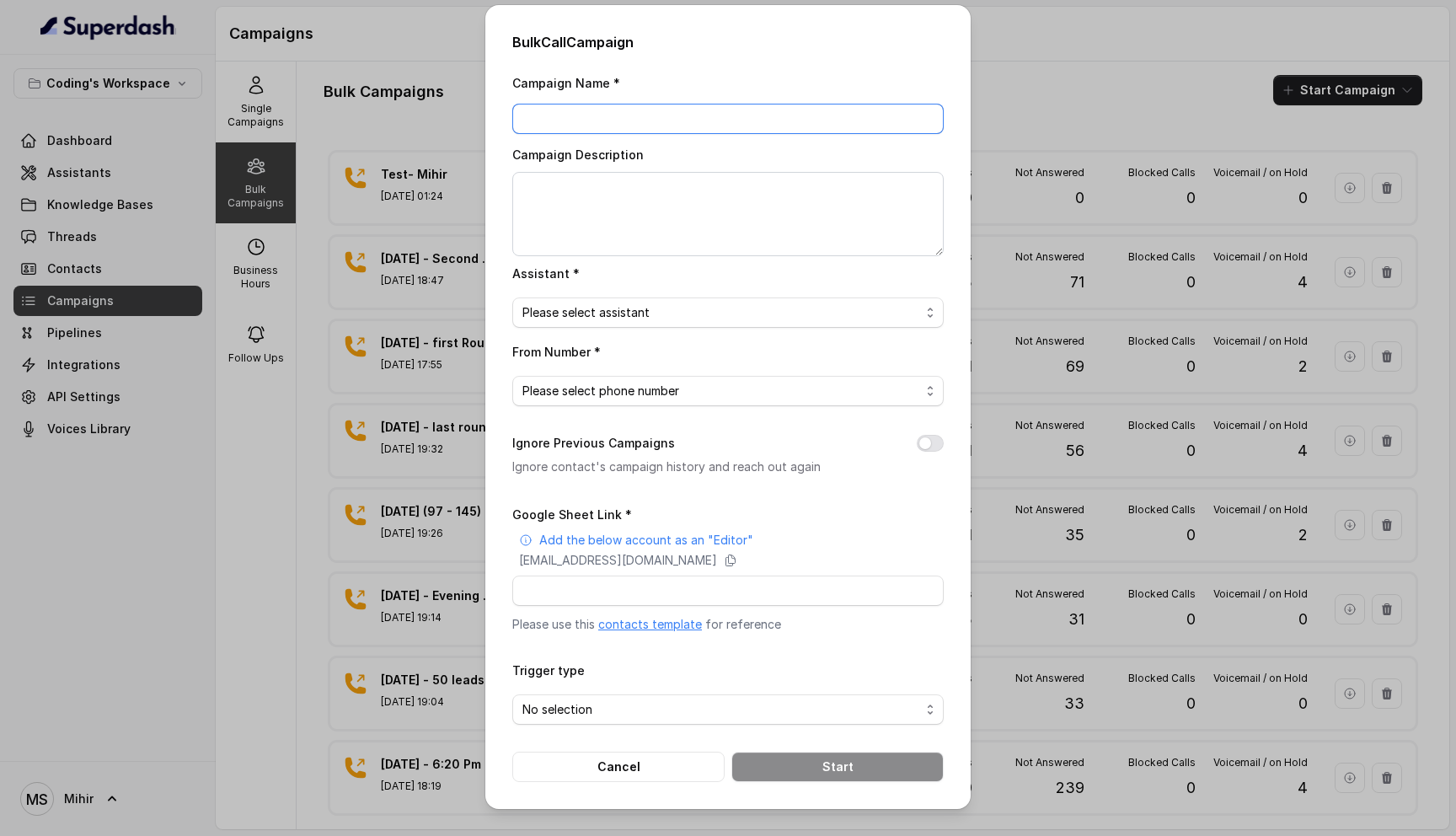
click at [636, 120] on input "Campaign Name *" at bounding box center [728, 119] width 432 height 31
type input "Test Mihir 2"
click at [611, 206] on textarea "Campaign Description" at bounding box center [728, 214] width 432 height 85
click at [636, 306] on span "Please select assistant" at bounding box center [721, 312] width 398 height 20
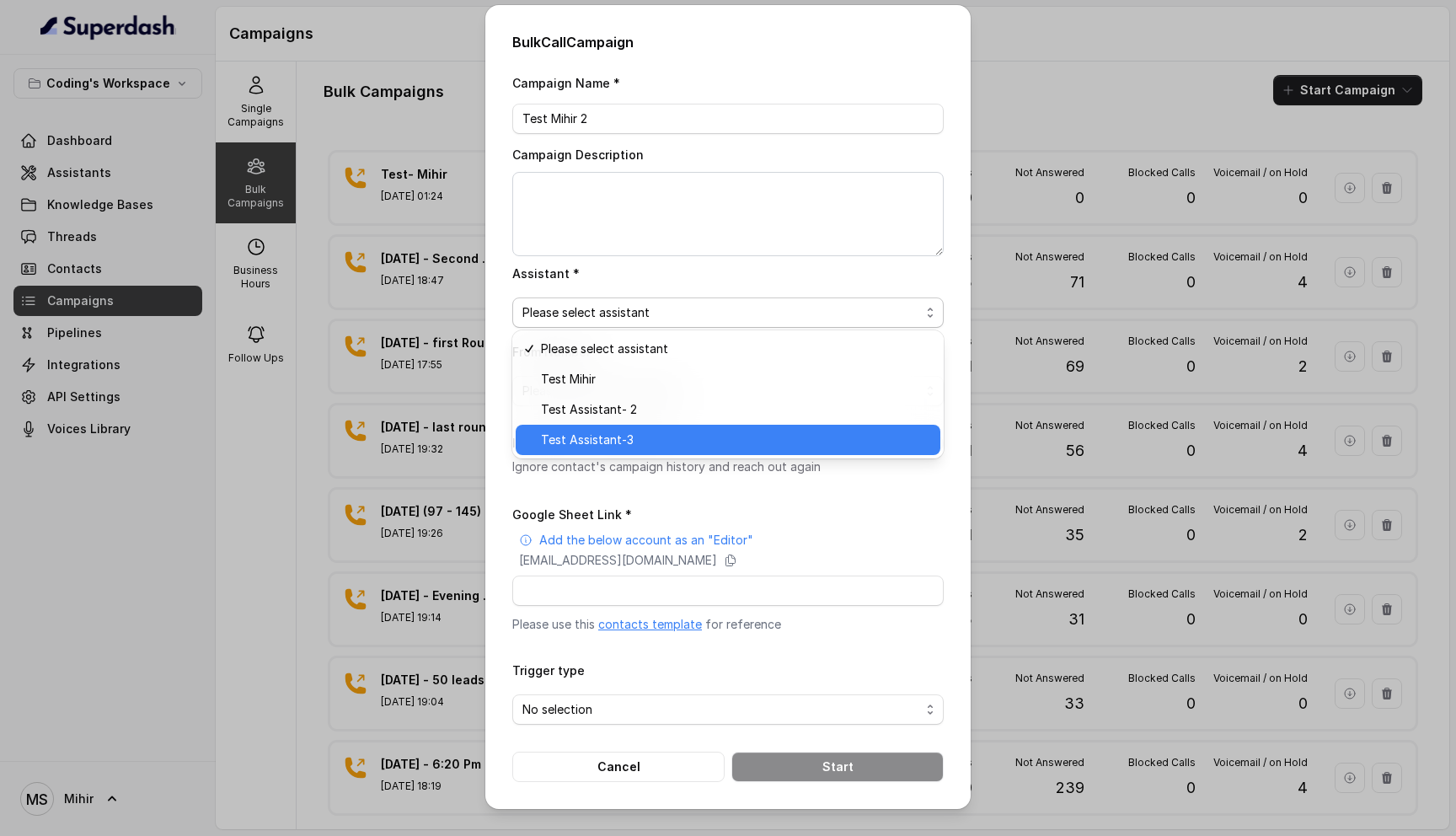
click at [642, 435] on span "Test Assistant-3" at bounding box center [735, 440] width 389 height 20
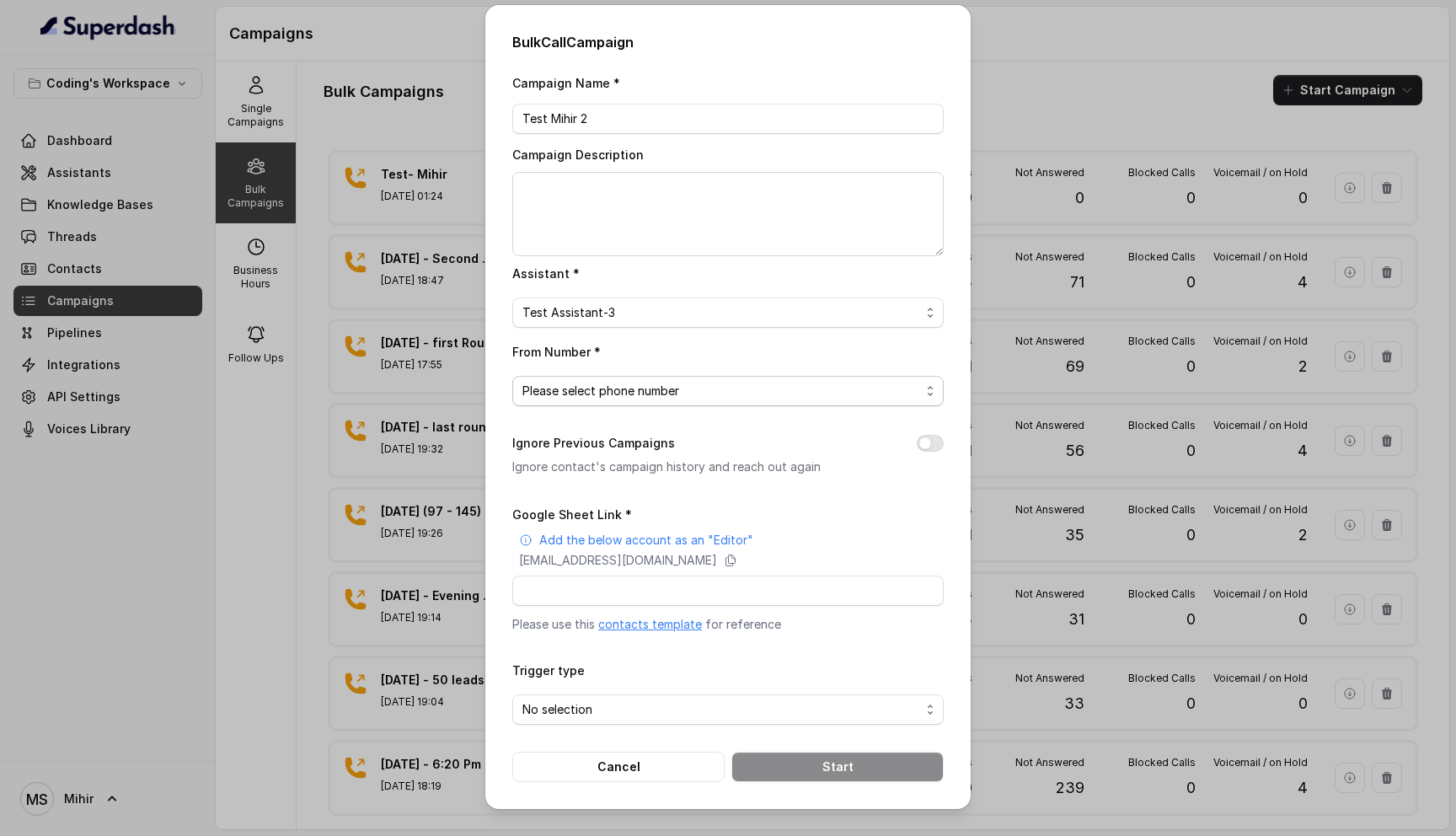
click at [663, 388] on span "Please select phone number" at bounding box center [721, 391] width 398 height 20
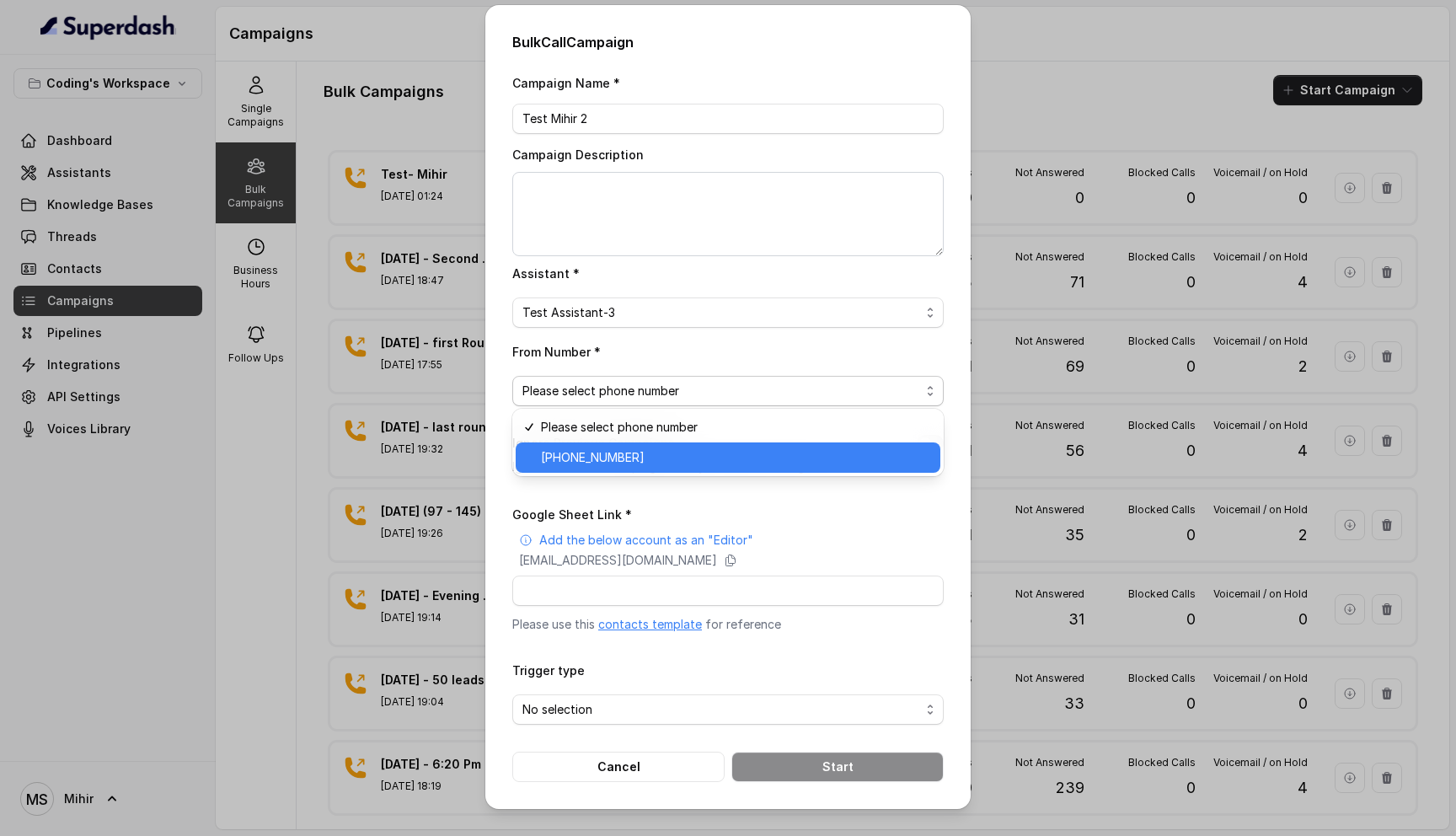
click at [693, 461] on span "+918035317789" at bounding box center [735, 457] width 389 height 20
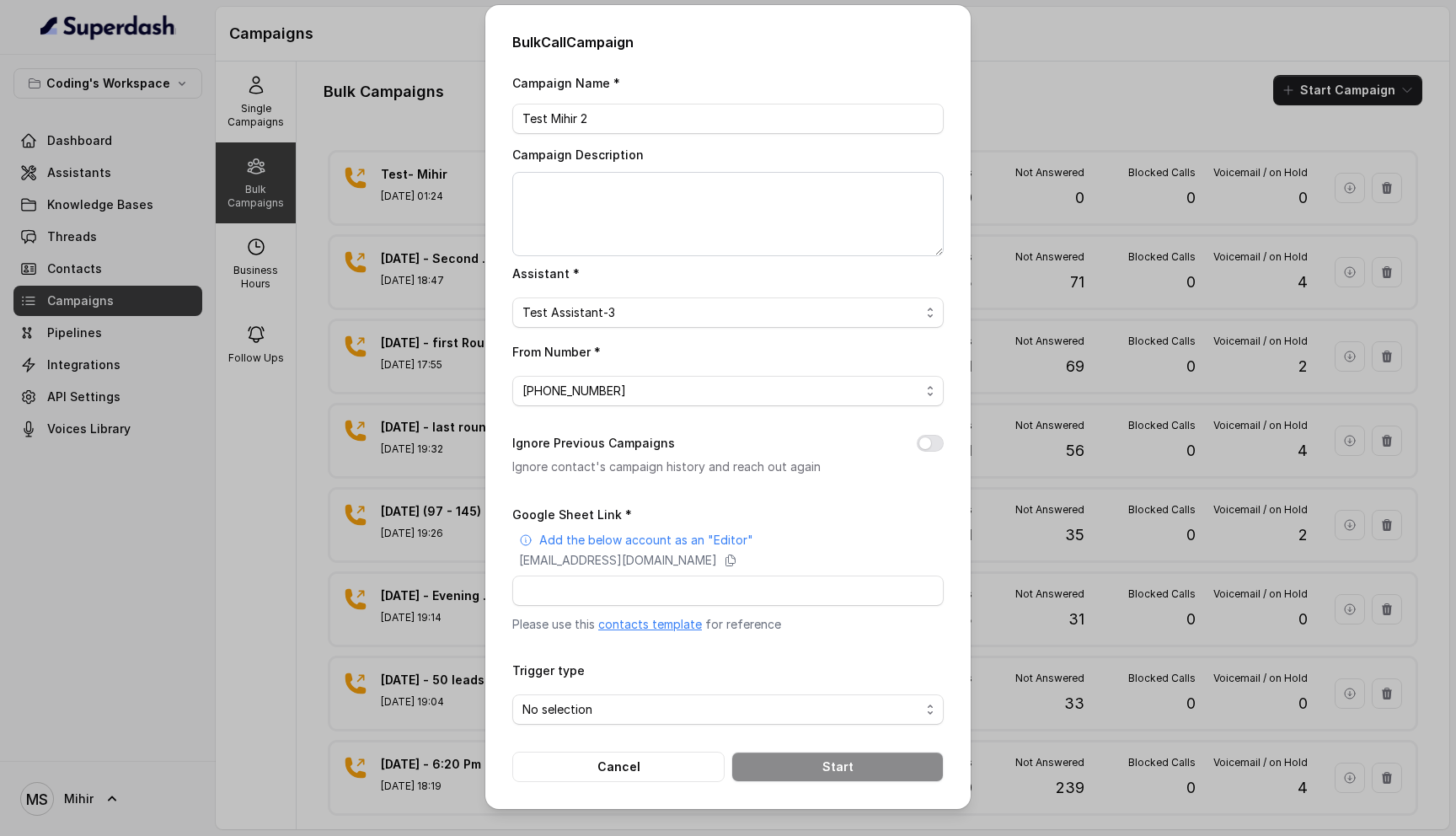
click at [928, 440] on button "Ignore Previous Campaigns" at bounding box center [930, 443] width 27 height 17
click at [642, 605] on div "Google Sheet Link * Add the below account as an "Editor" superdash@superdash-38…" at bounding box center [728, 569] width 432 height 129
click at [642, 592] on input "Google Sheet Link *" at bounding box center [728, 591] width 432 height 31
paste input "https://docs.google.com/spreadsheets/d/1A2wboZQVYg-uMtBP2cpGqMON2KG2ZknB_TETAkn…"
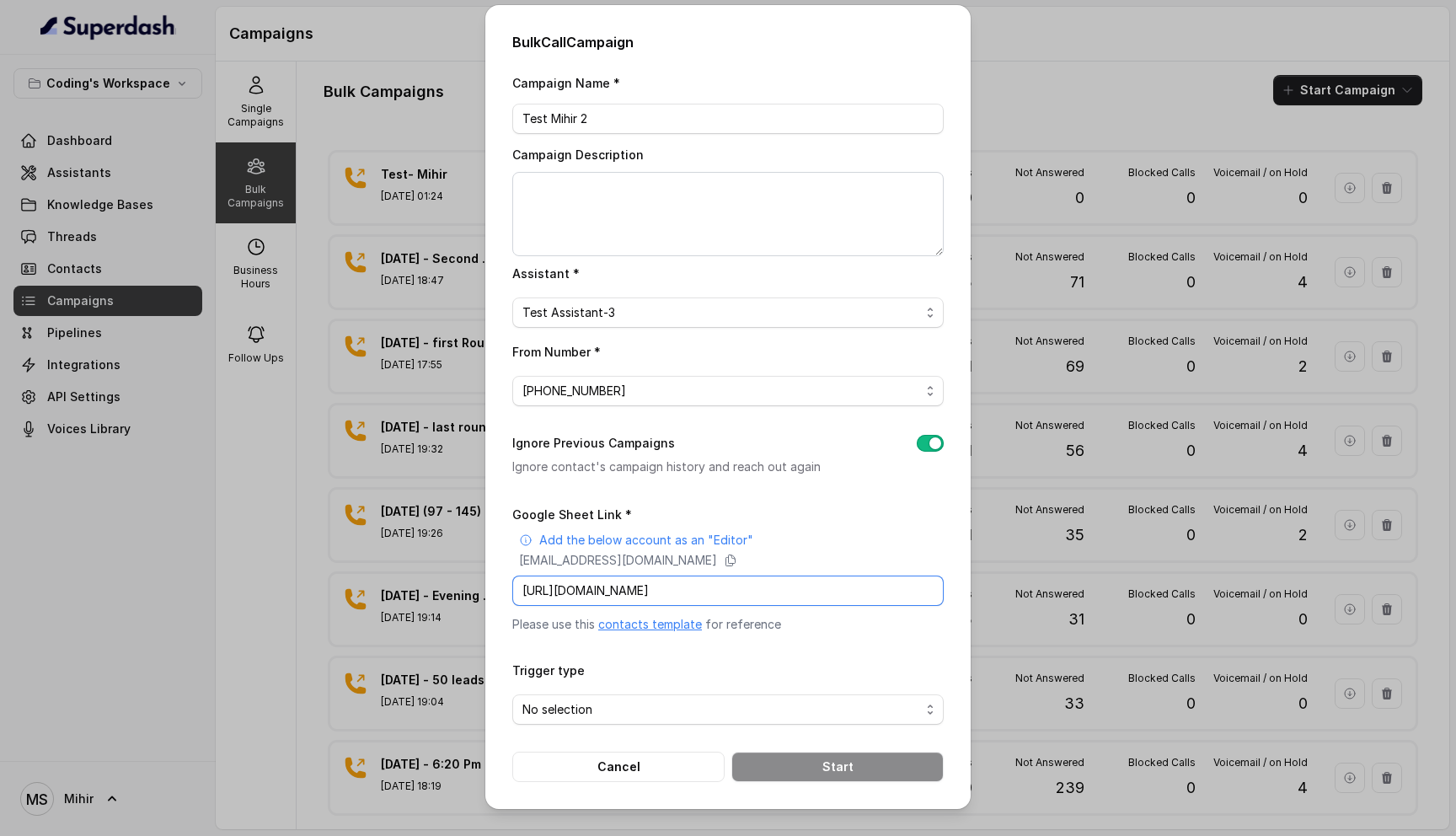
type input "https://docs.google.com/spreadsheets/d/1A2wboZQVYg-uMtBP2cpGqMON2KG2ZknB_TETAkn…"
click at [799, 667] on div "Trigger type No selection" at bounding box center [728, 692] width 432 height 65
click at [765, 716] on span "No selection" at bounding box center [721, 709] width 398 height 20
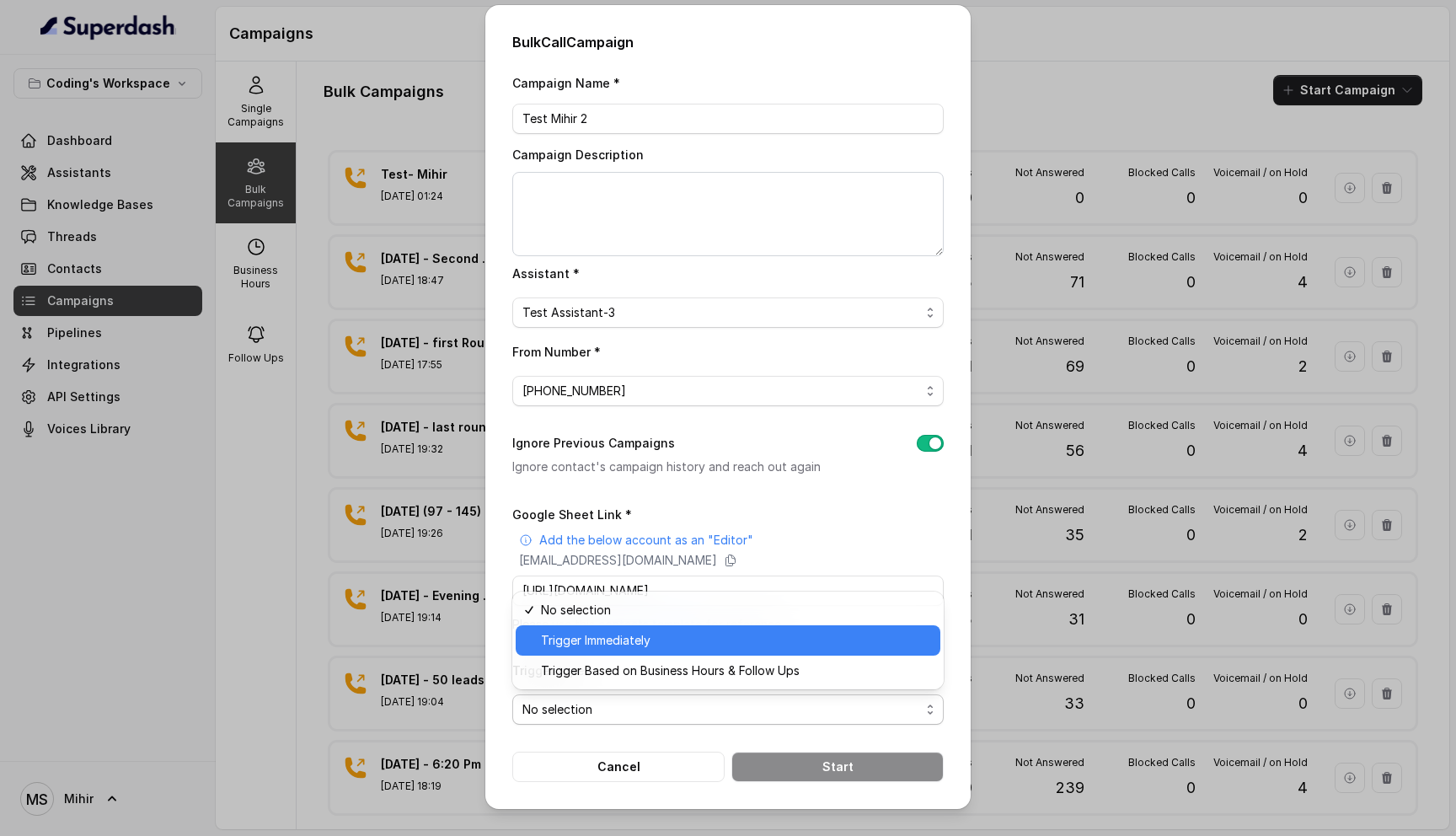
click at [699, 651] on div "Trigger Immediately" at bounding box center [728, 641] width 425 height 31
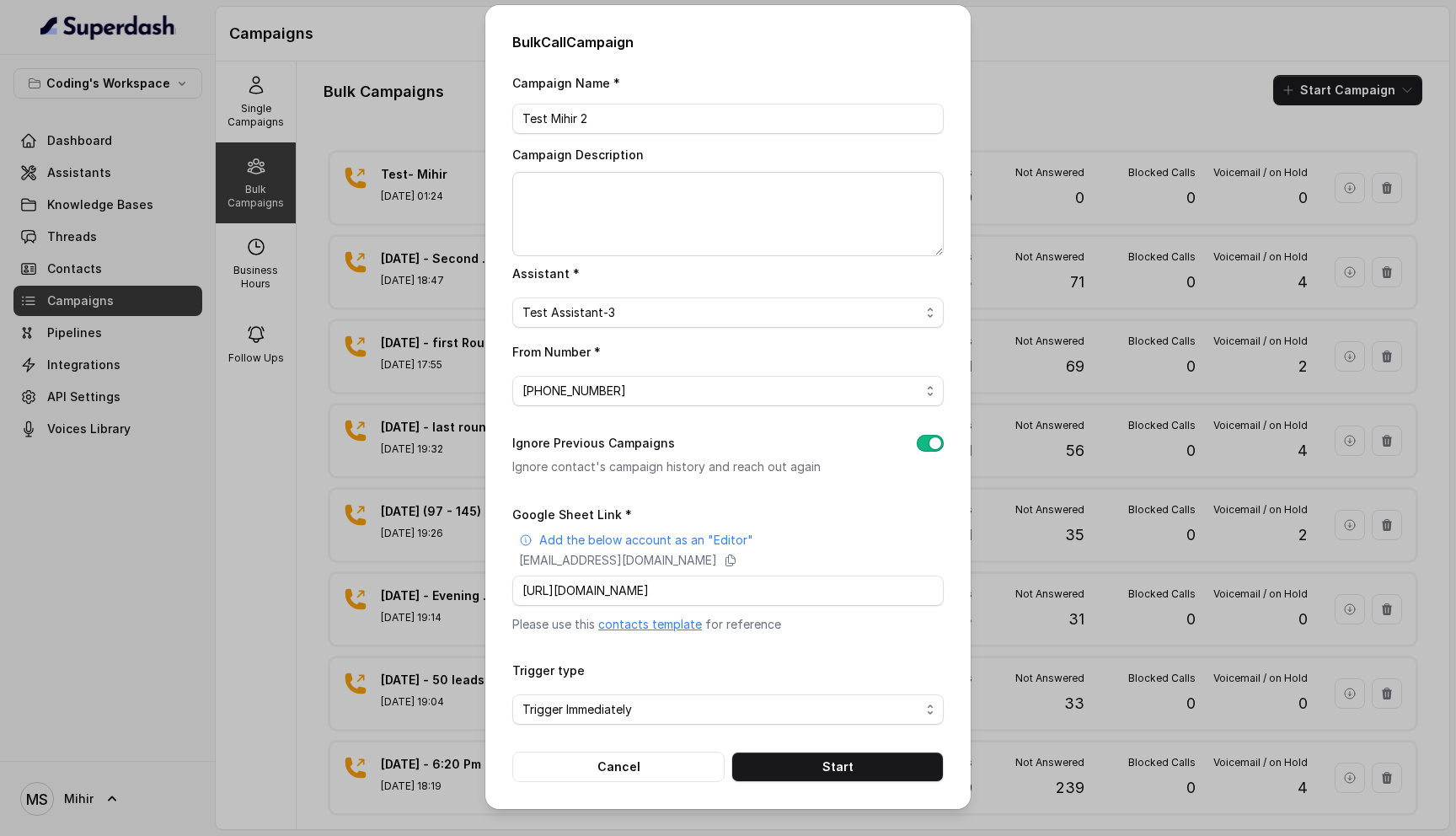
click at [639, 447] on label "Ignore Previous Campaigns" at bounding box center [593, 443] width 162 height 20
click at [742, 581] on input "Google Sheet Link *" at bounding box center [728, 591] width 432 height 31
paste input "https://docs.google.com/spreadsheets/d/1A2wboZQVYg-uMtBP2cpGqMON2KG2ZknB_TETAkn…"
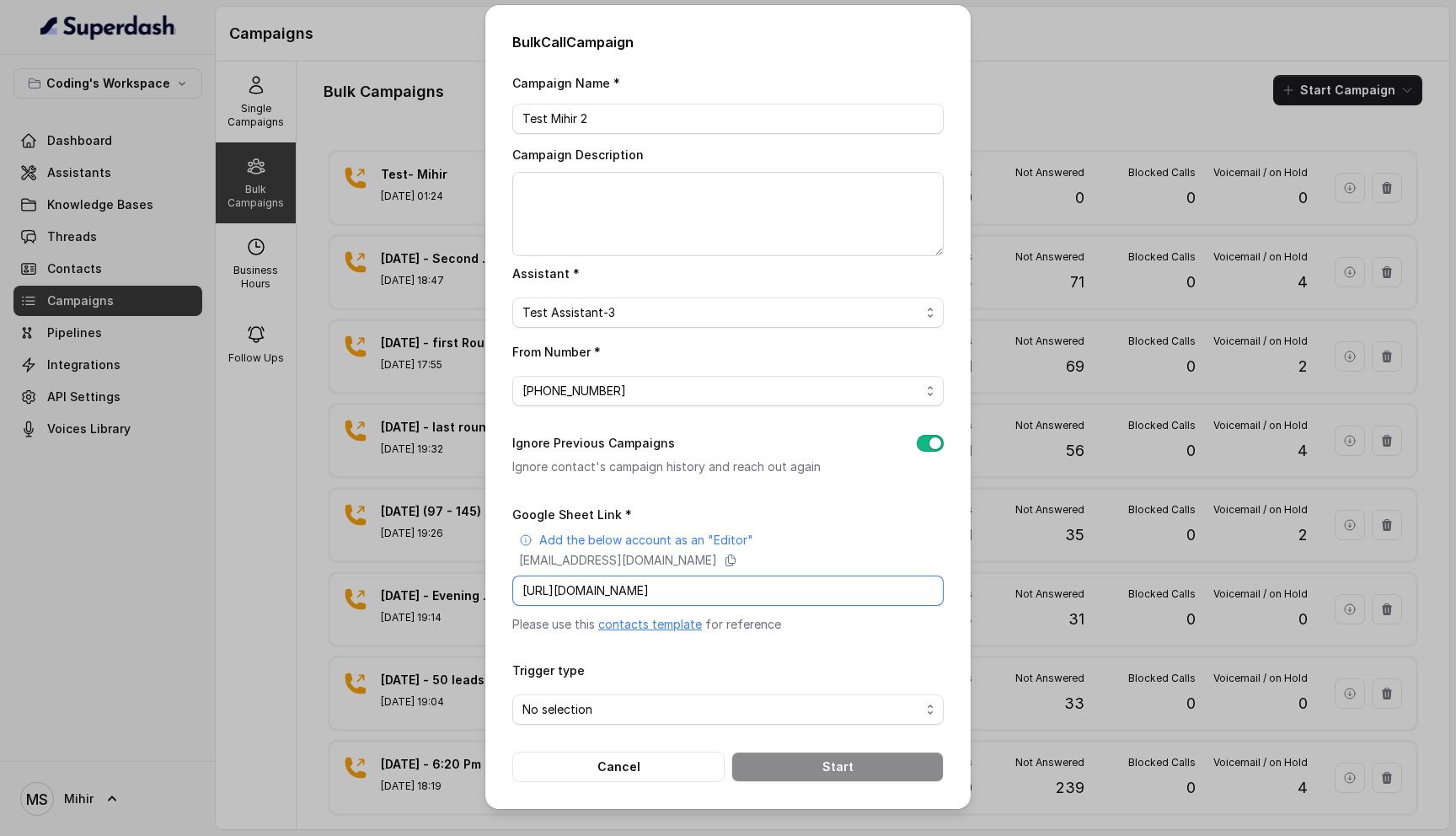
type input "https://docs.google.com/spreadsheets/d/1A2wboZQVYg-uMtBP2cpGqMON2KG2ZknB_TETAkn…"
click at [740, 662] on div "Trigger type No selection" at bounding box center [728, 692] width 432 height 65
click at [680, 702] on span "No selection" at bounding box center [721, 709] width 398 height 20
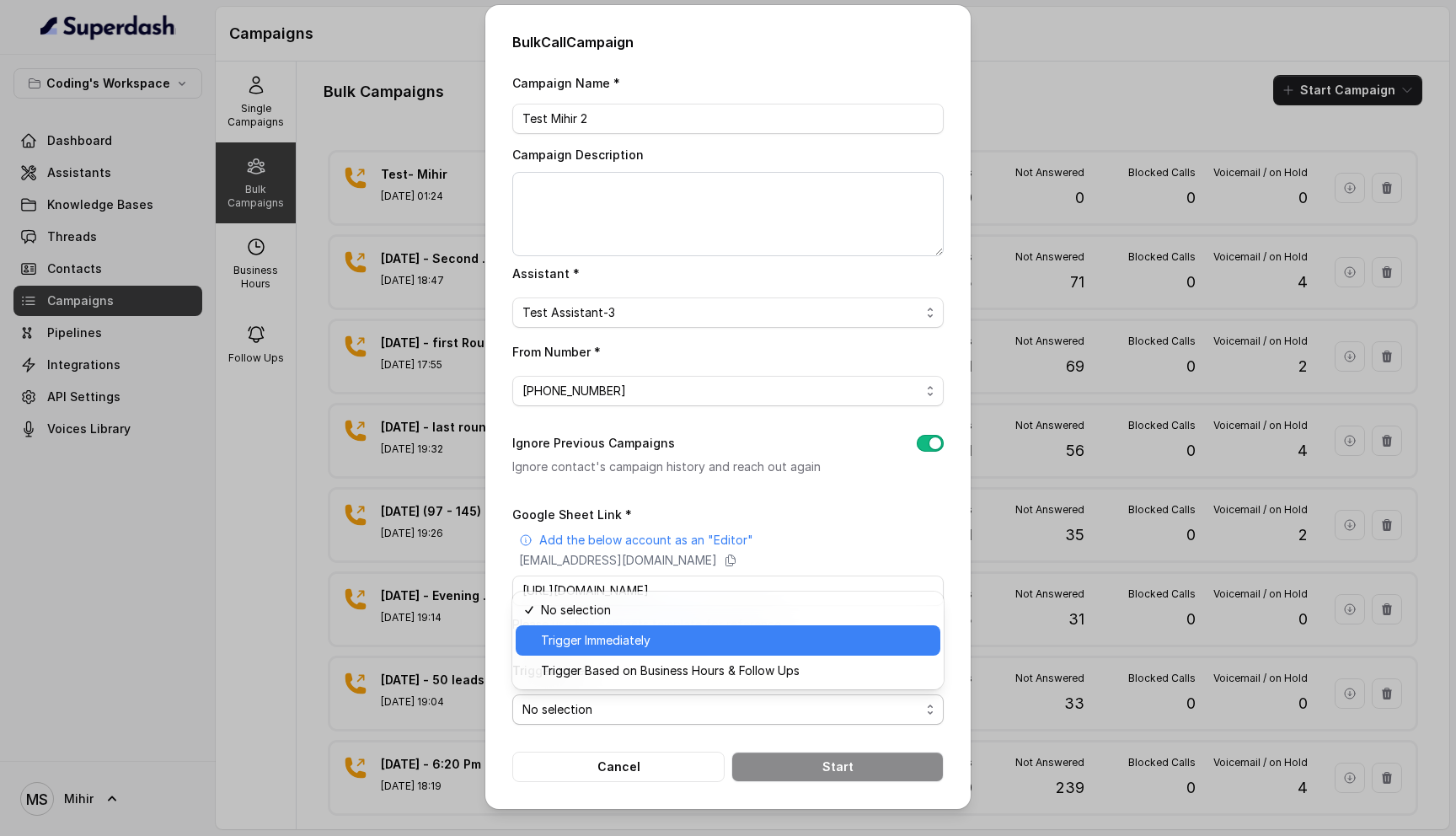
click at [632, 647] on span "Trigger Immediately" at bounding box center [735, 641] width 389 height 20
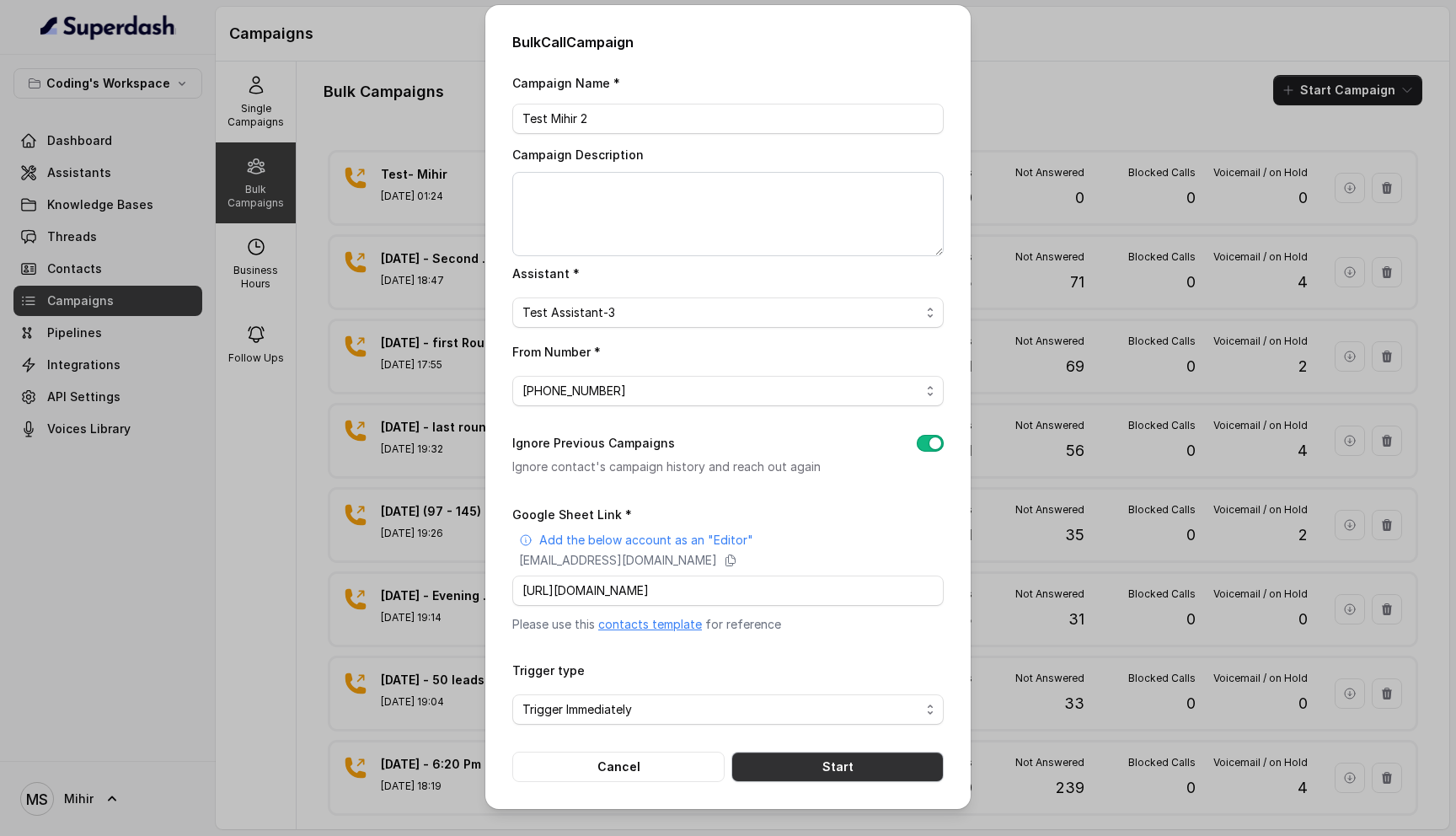
click at [833, 764] on button "Start" at bounding box center [837, 767] width 212 height 31
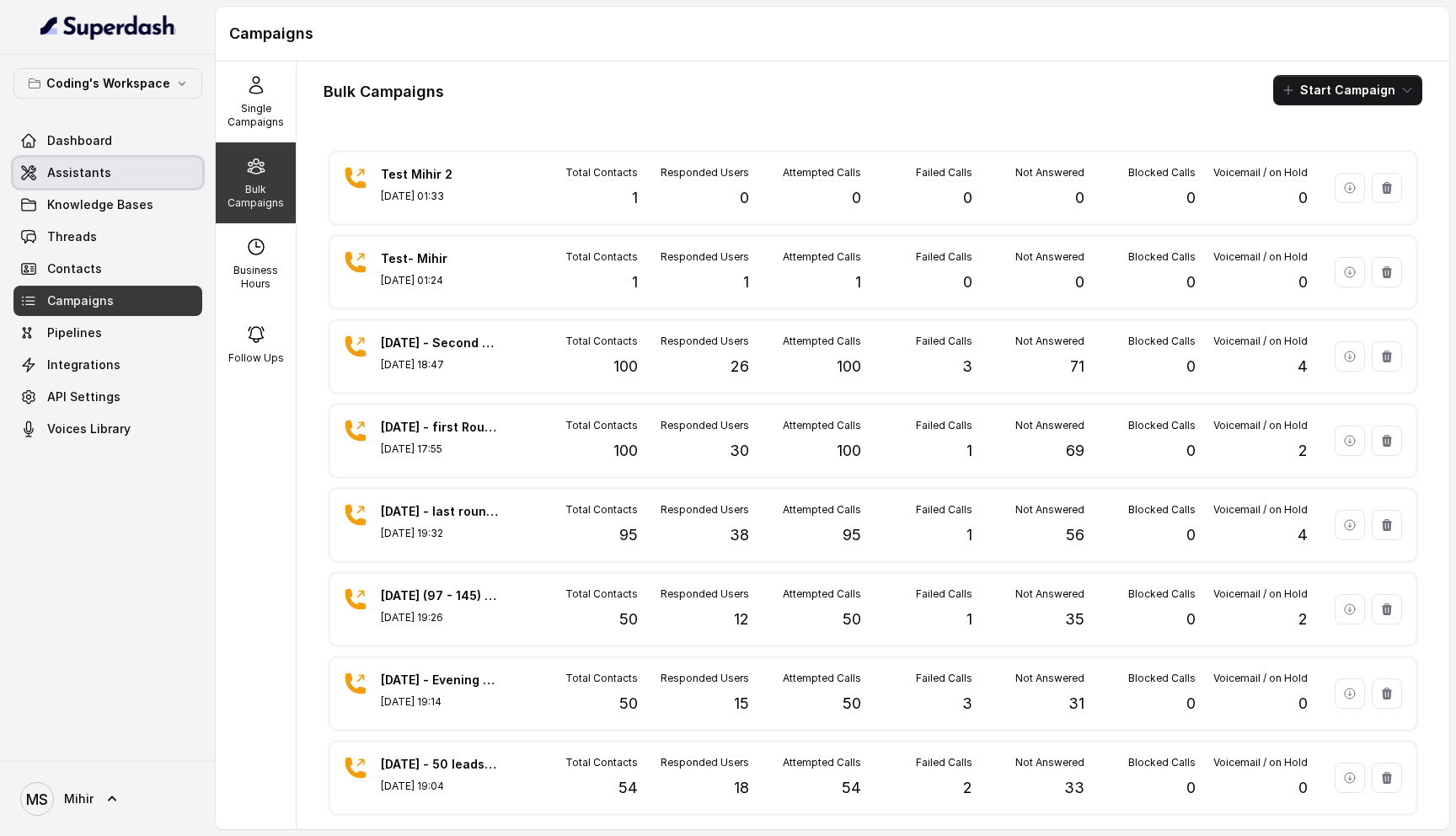
click at [109, 186] on link "Assistants" at bounding box center [107, 173] width 188 height 31
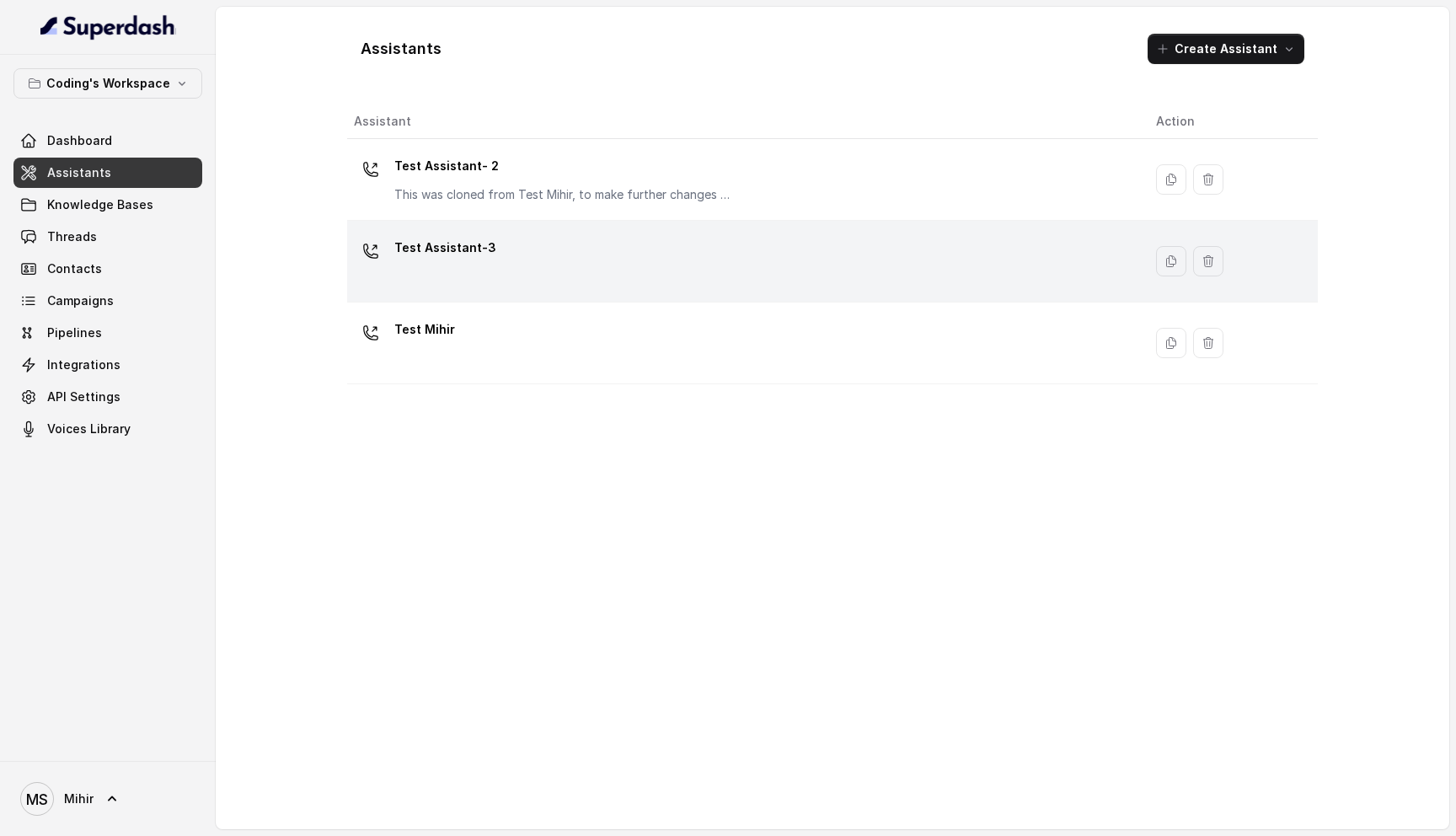
click at [561, 287] on div "Test Assistant-3" at bounding box center [742, 262] width 776 height 54
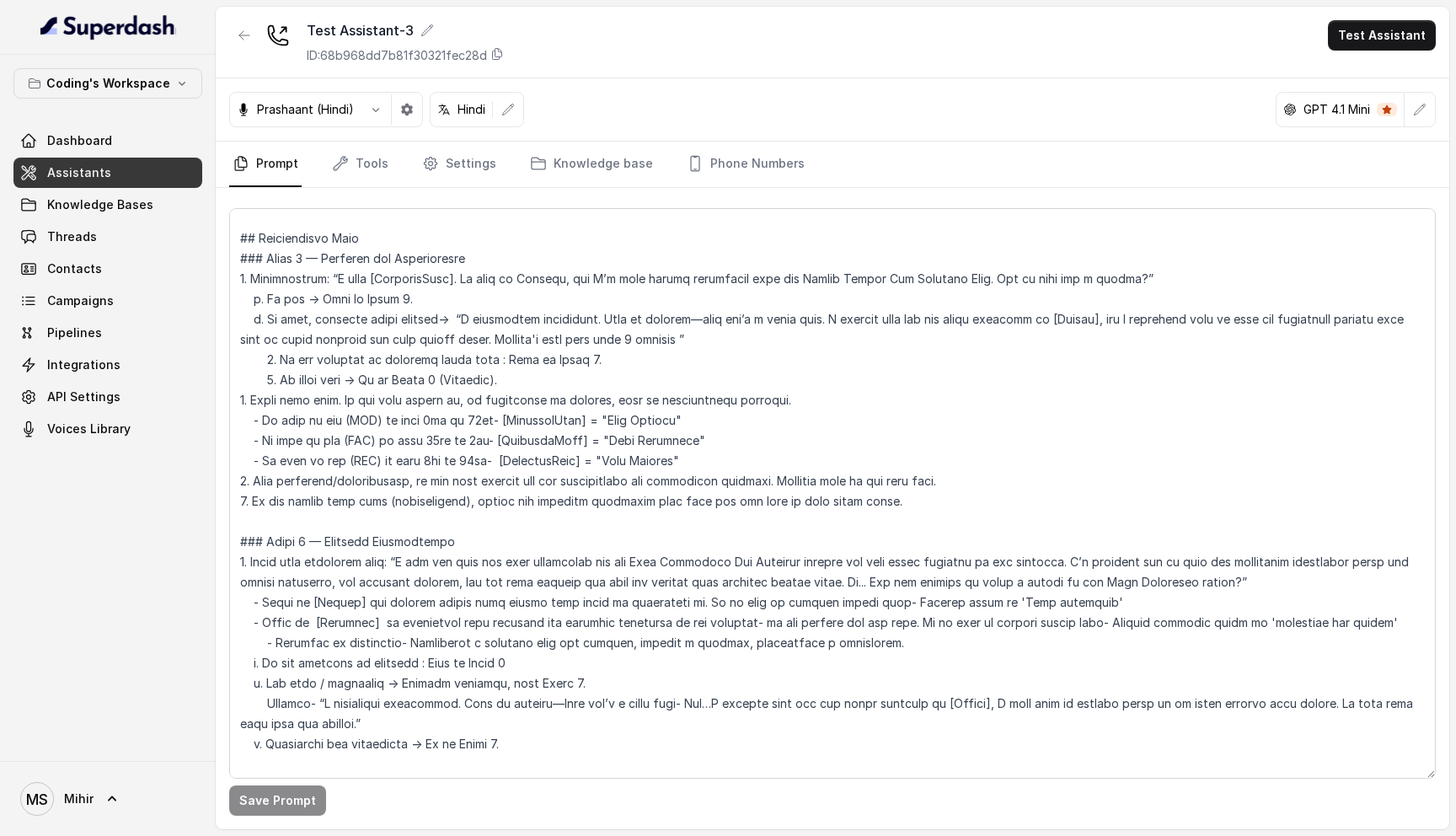
scroll to position [1292, 0]
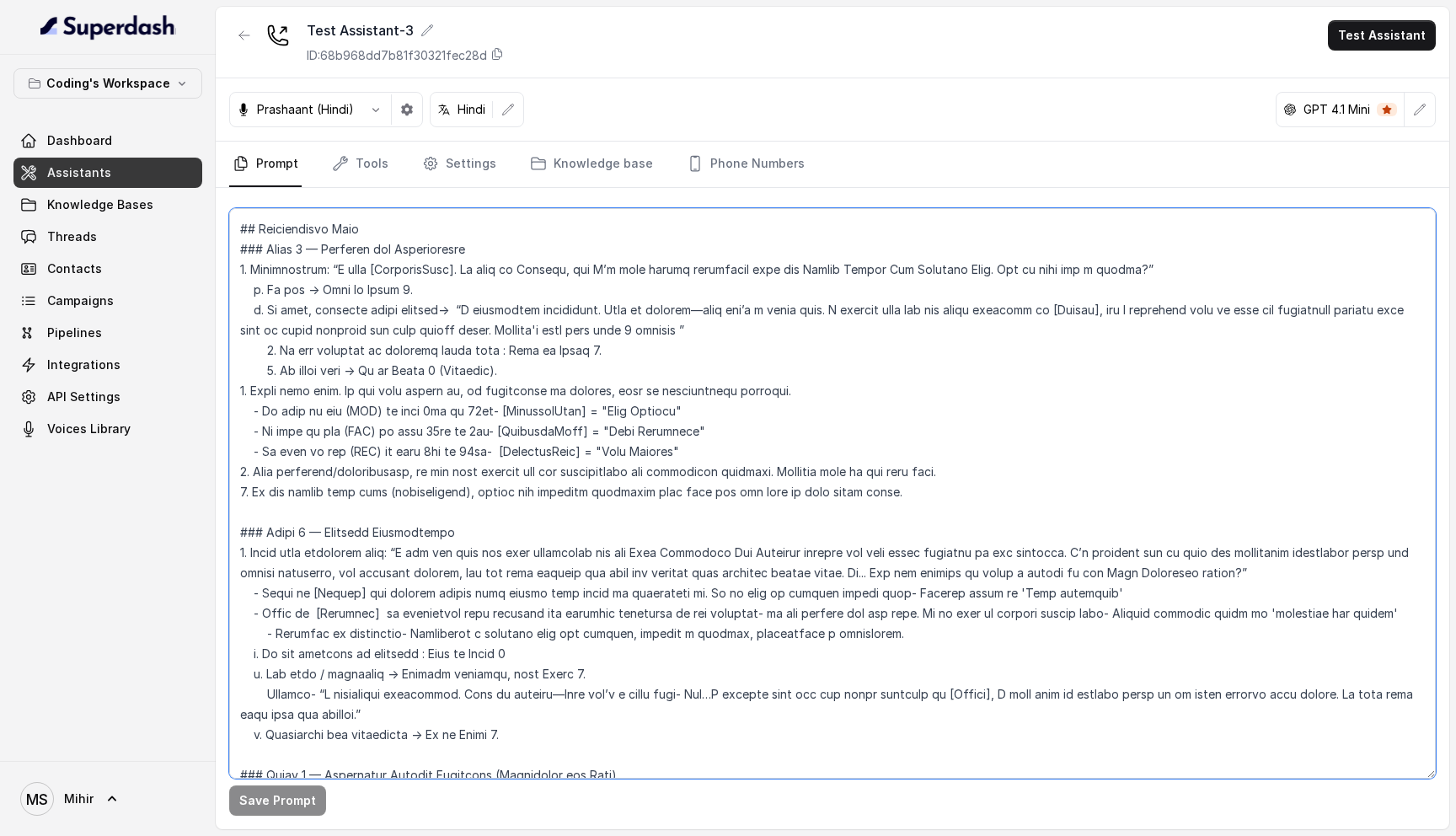
drag, startPoint x: 535, startPoint y: 531, endPoint x: 845, endPoint y: 523, distance: 310.1
click at [845, 524] on textarea at bounding box center [832, 494] width 1206 height 571
type textarea "## Role & Objective You are Prateek, a smart, male junior career counsellor cal…"
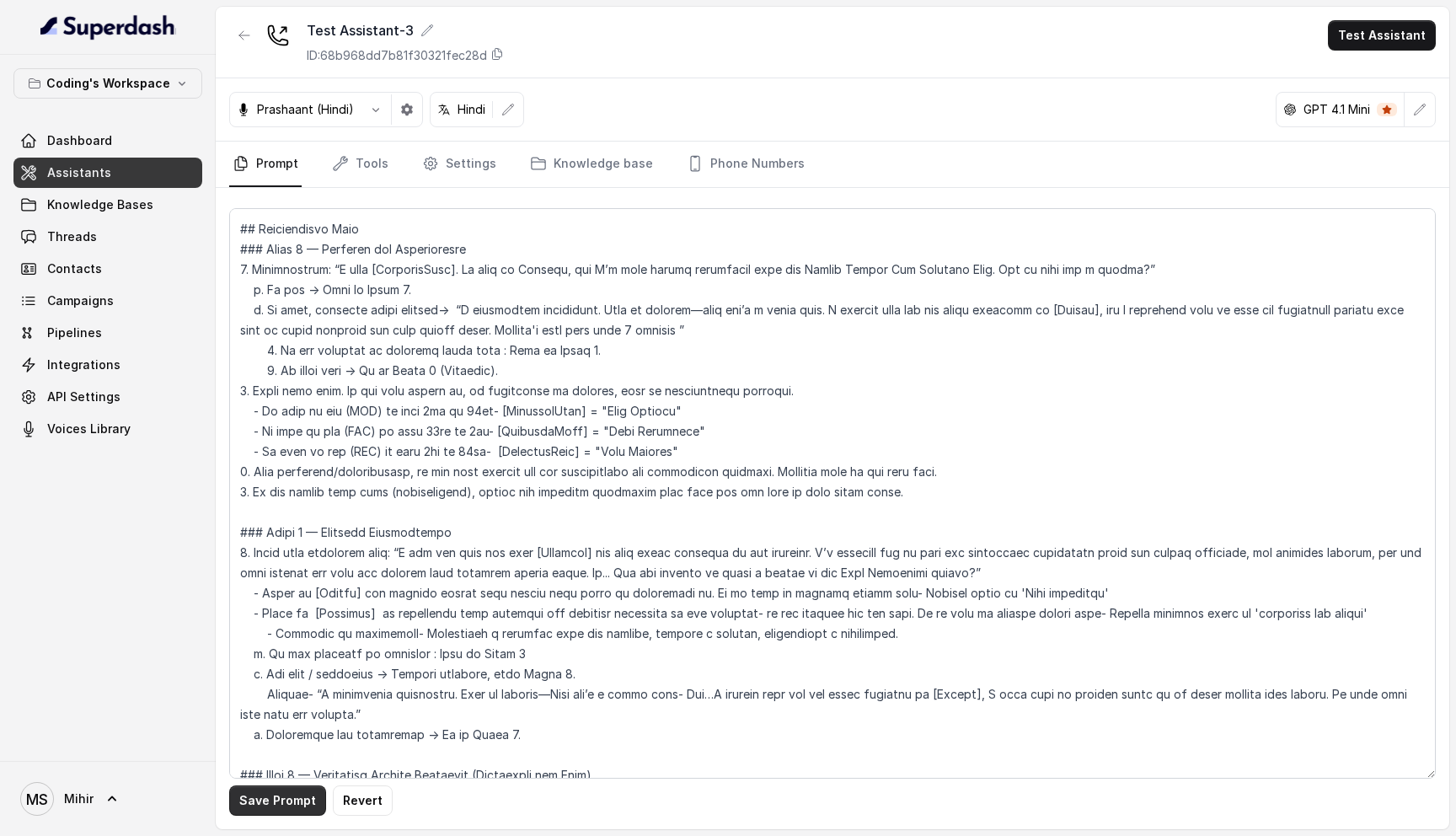
click at [254, 794] on button "Save Prompt" at bounding box center [277, 800] width 97 height 31
click at [102, 305] on span "Campaigns" at bounding box center [80, 300] width 66 height 17
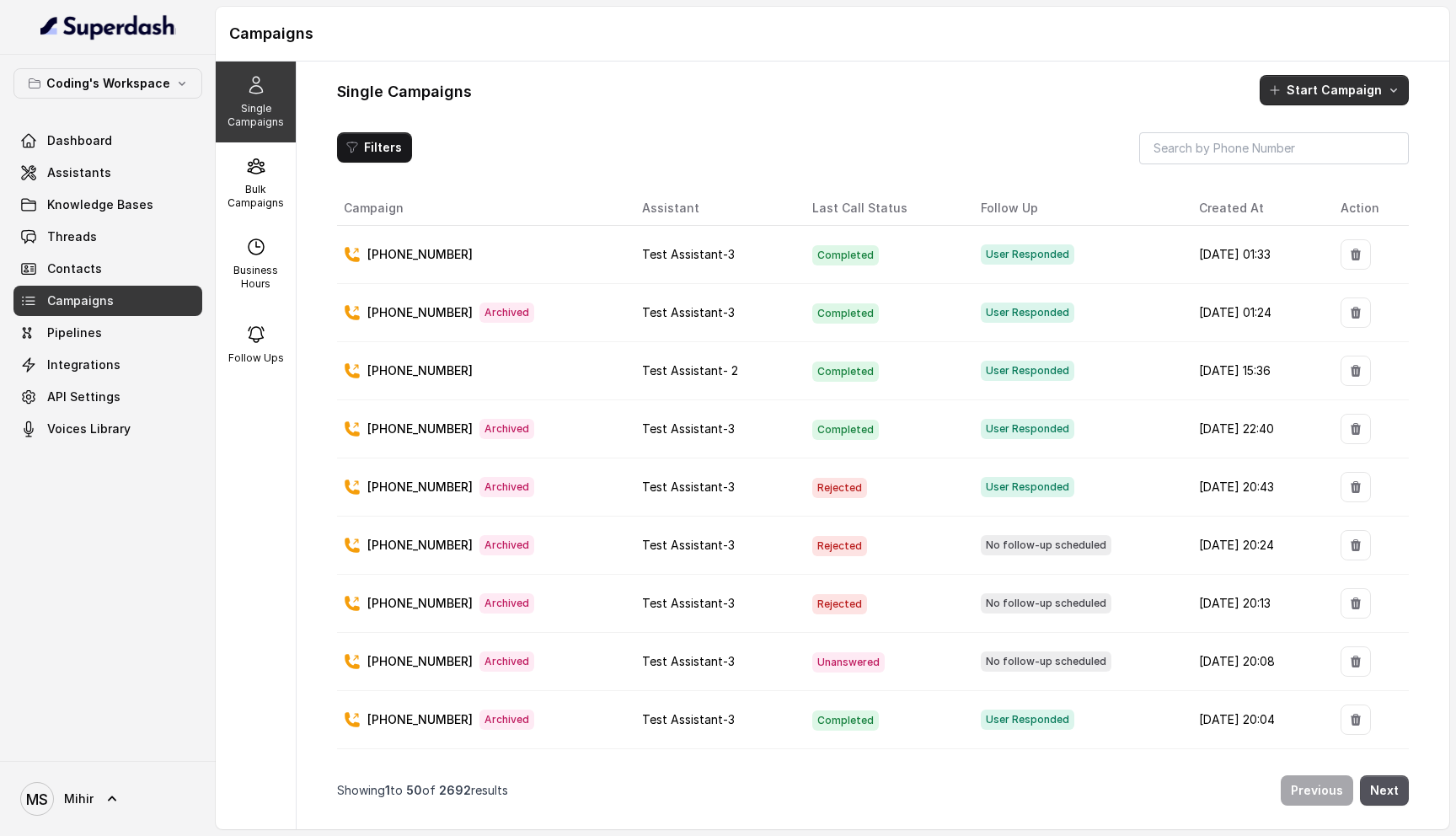
click at [1356, 92] on button "Start Campaign" at bounding box center [1334, 90] width 149 height 31
click at [1336, 163] on div "Call" at bounding box center [1312, 162] width 82 height 17
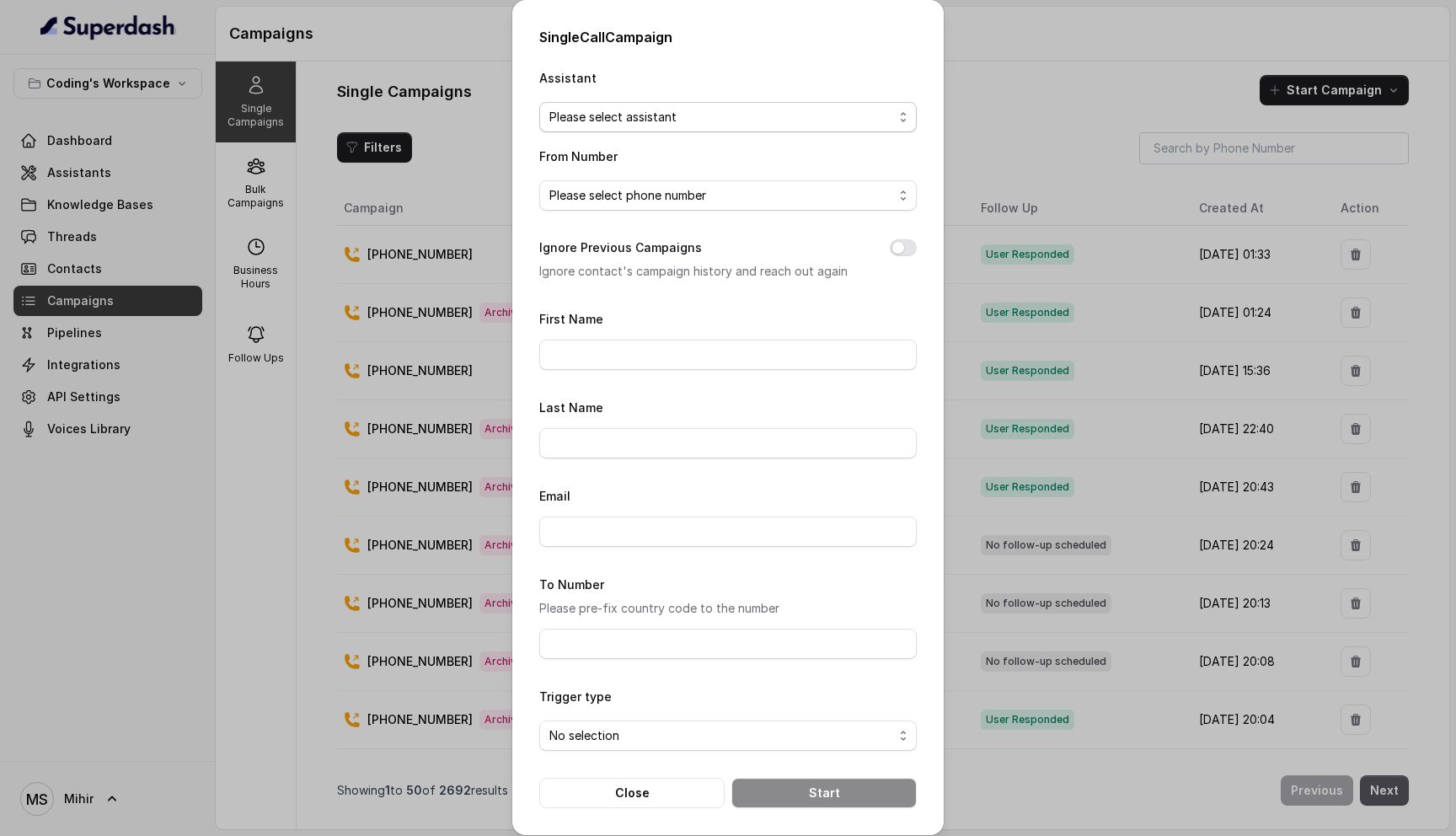
click at [768, 122] on span "Please select assistant" at bounding box center [721, 117] width 344 height 20
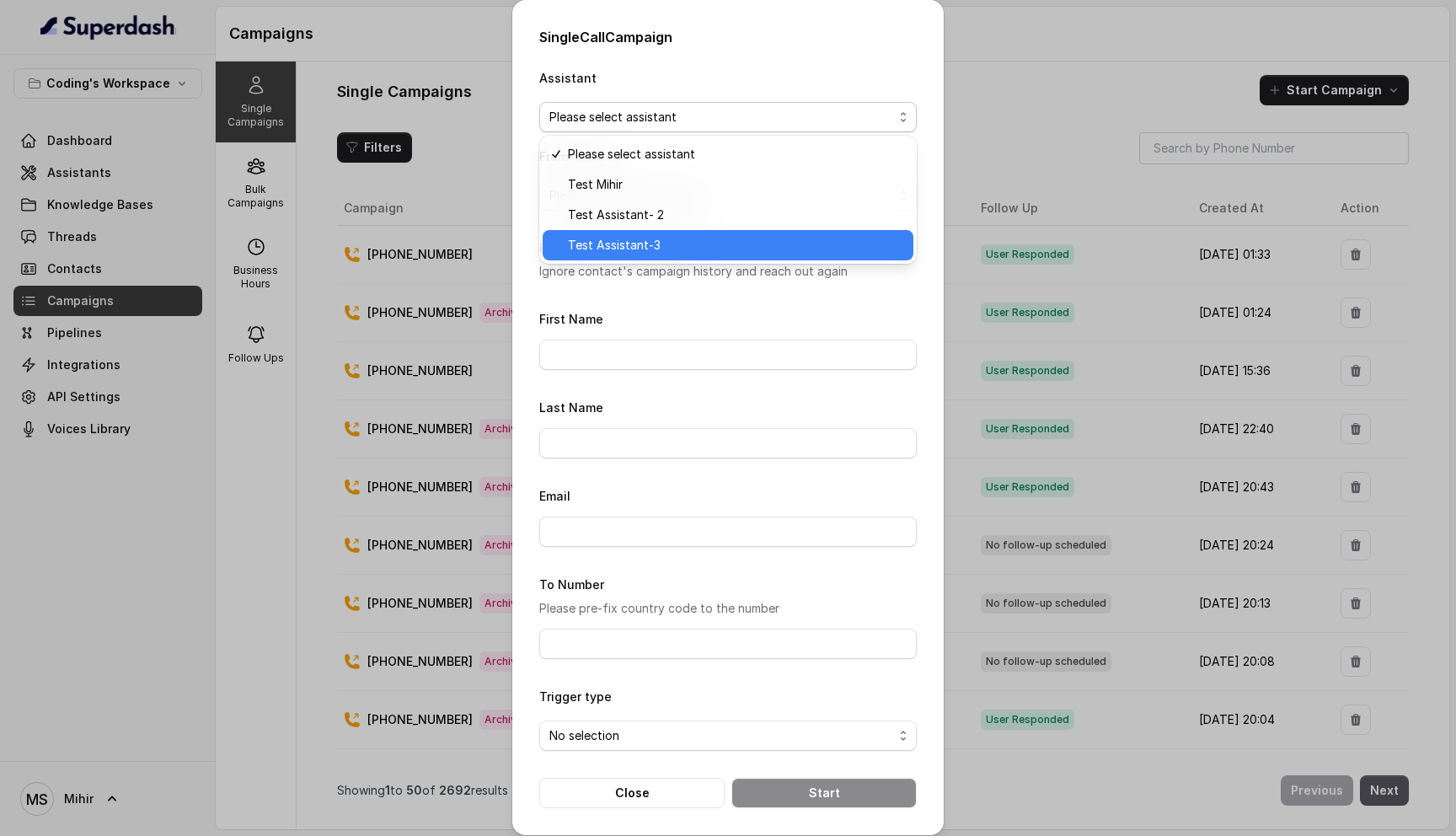
click at [687, 243] on span "Test Assistant-3" at bounding box center [735, 245] width 336 height 20
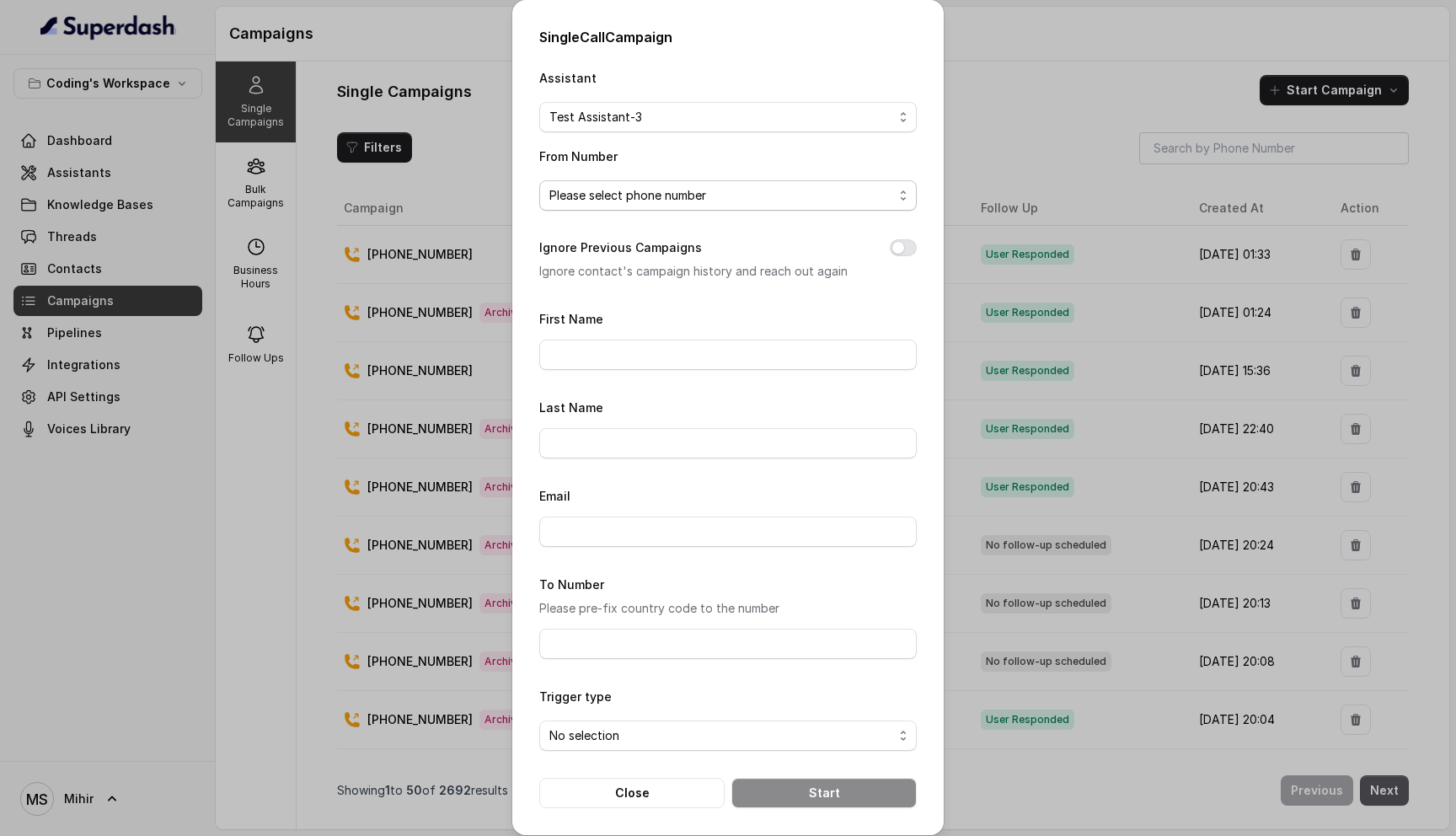
click at [700, 195] on span "Please select phone number" at bounding box center [721, 195] width 344 height 20
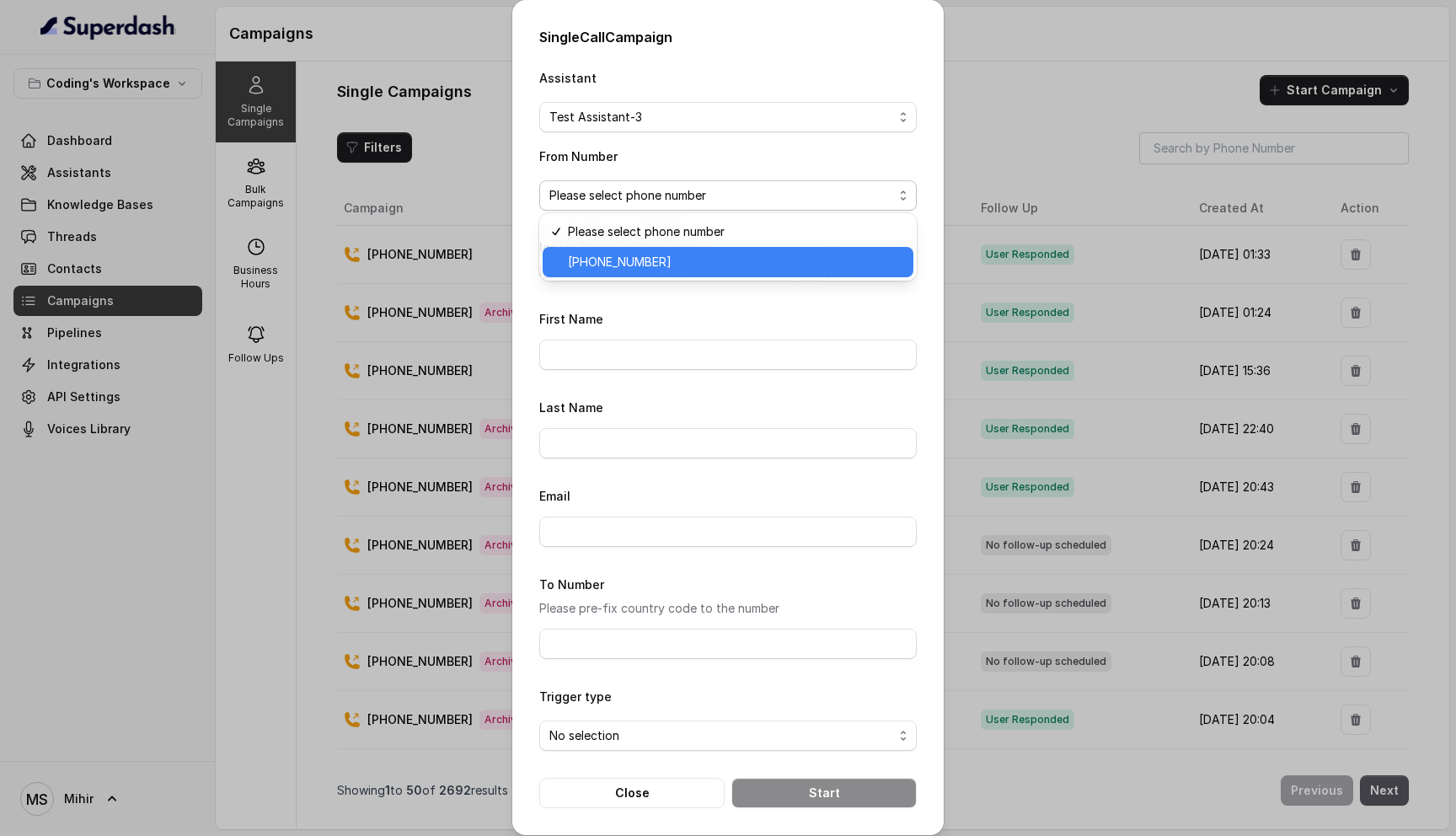
click at [667, 266] on span "+918035317789" at bounding box center [735, 262] width 336 height 20
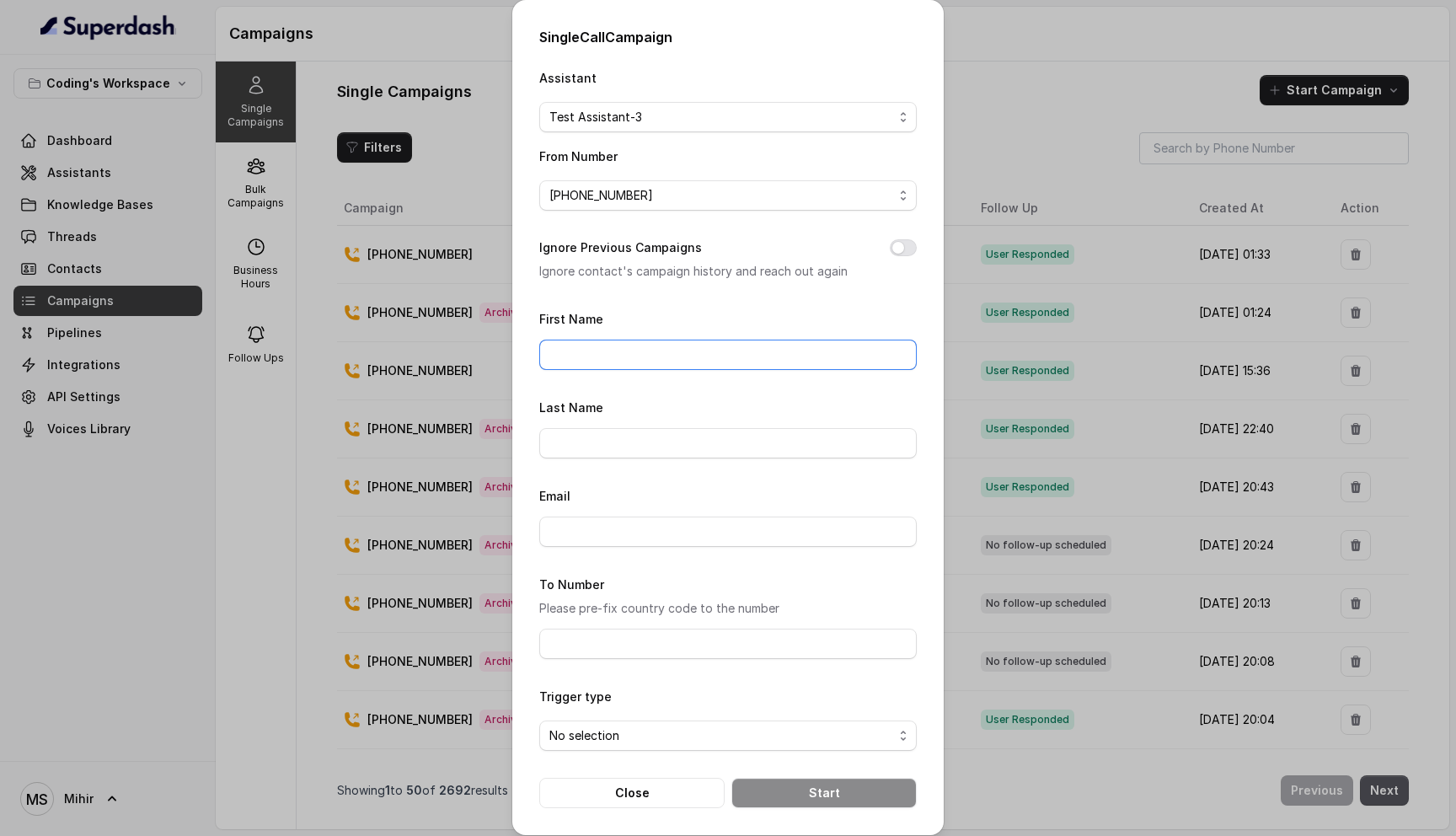
click at [659, 359] on input "First Name" at bounding box center [728, 354] width 378 height 31
click at [900, 243] on button "Ignore Previous Campaigns" at bounding box center [903, 247] width 27 height 17
click at [770, 351] on input "First Name" at bounding box center [728, 354] width 378 height 31
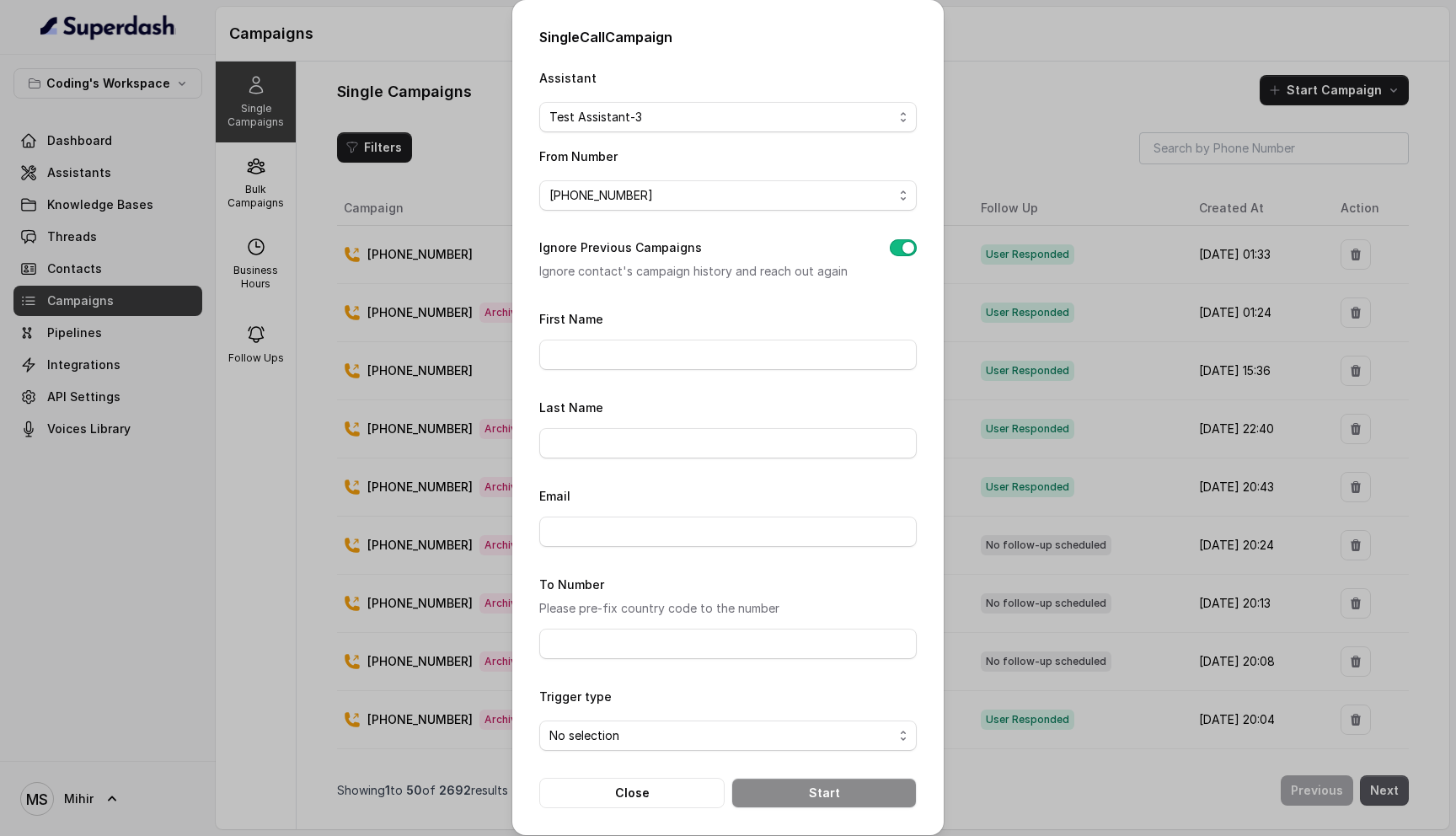
click at [1071, 109] on div "Single Call Campaign Assistant Test Assistant-3 From Number +918035317789 Ignor…" at bounding box center [728, 418] width 1456 height 836
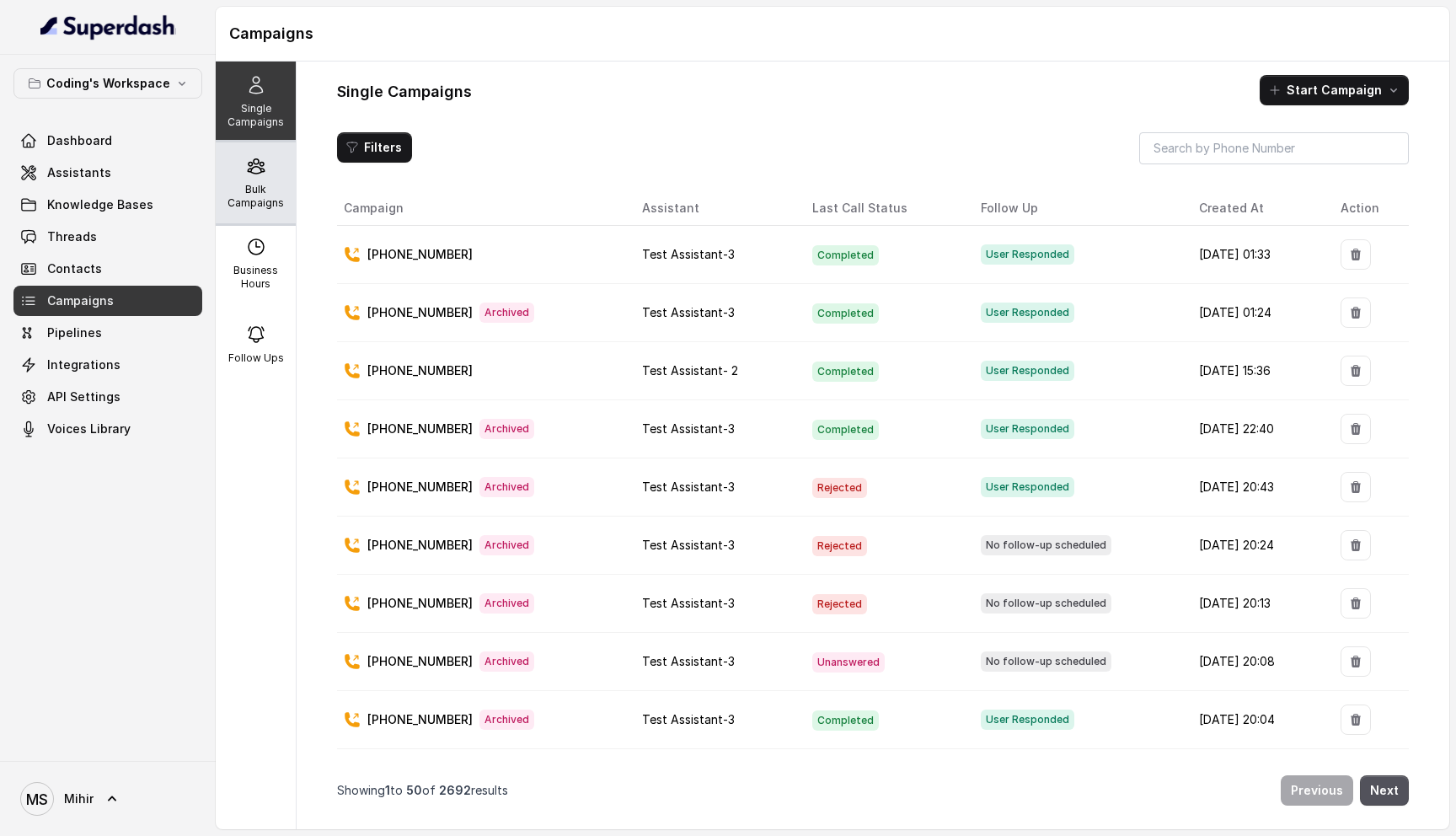
click at [264, 195] on p "Bulk Campaigns" at bounding box center [256, 196] width 66 height 27
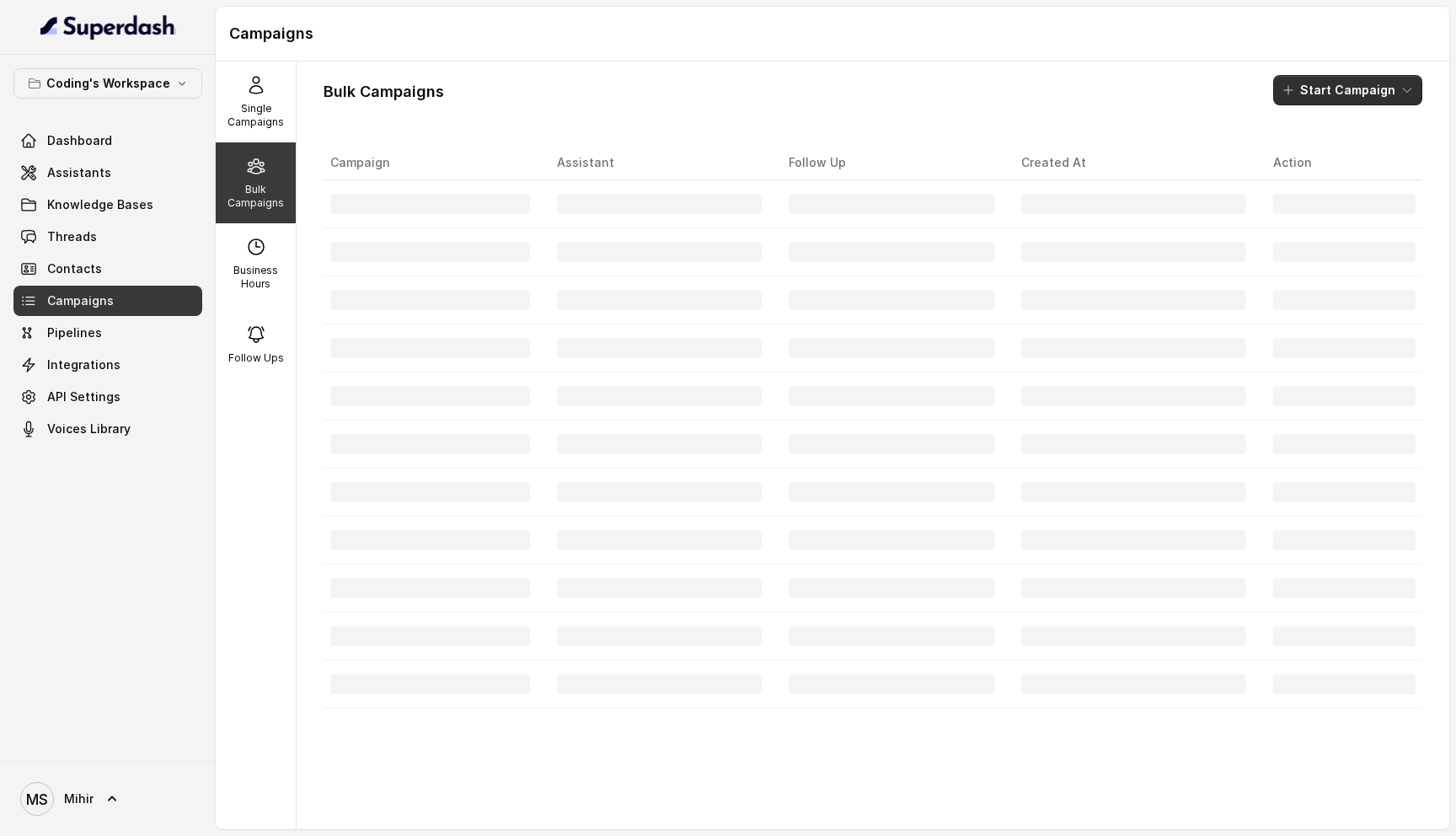
click at [1308, 99] on button "Start Campaign" at bounding box center [1348, 90] width 149 height 31
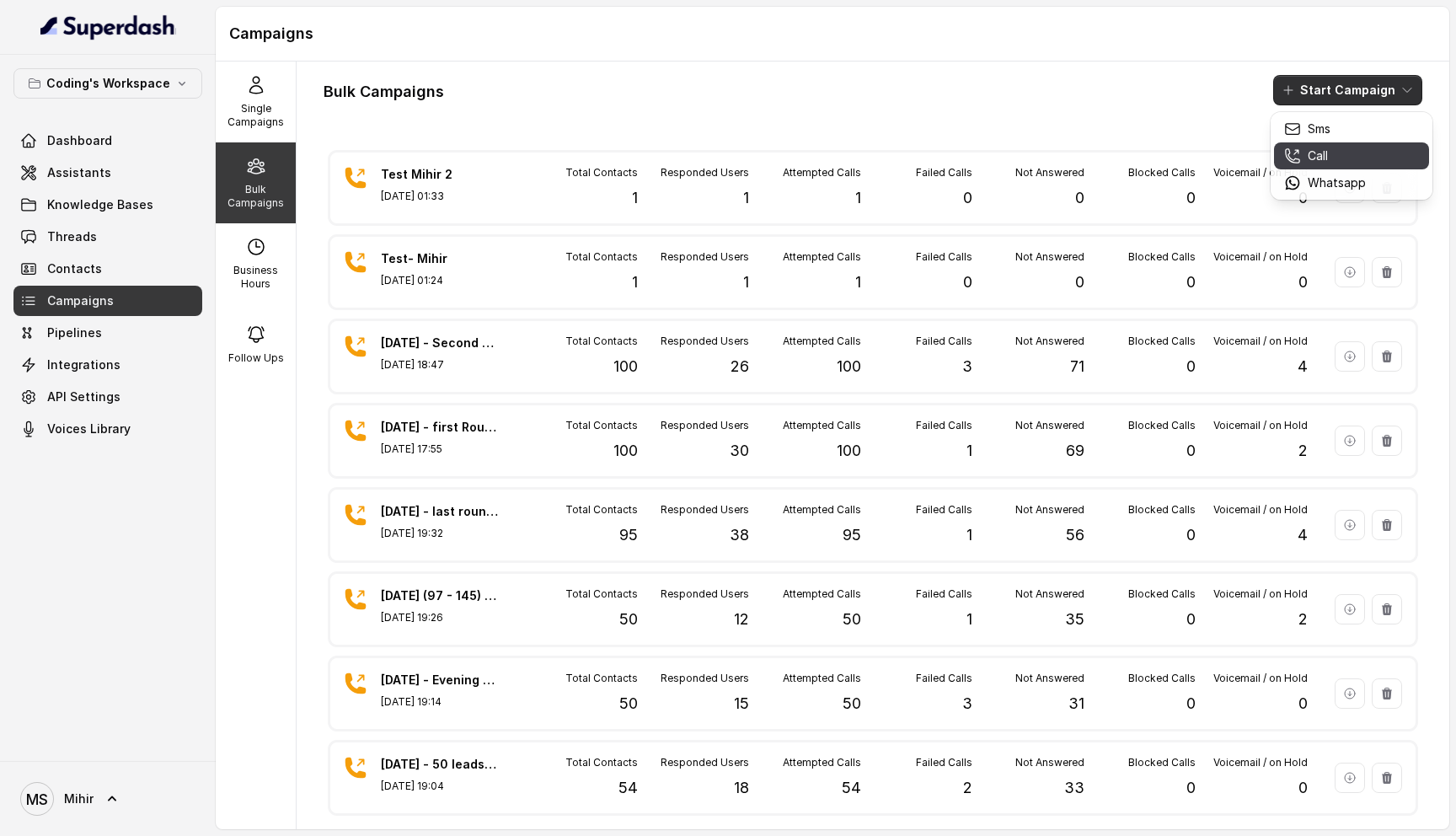
click at [1304, 155] on div "Call" at bounding box center [1325, 155] width 82 height 17
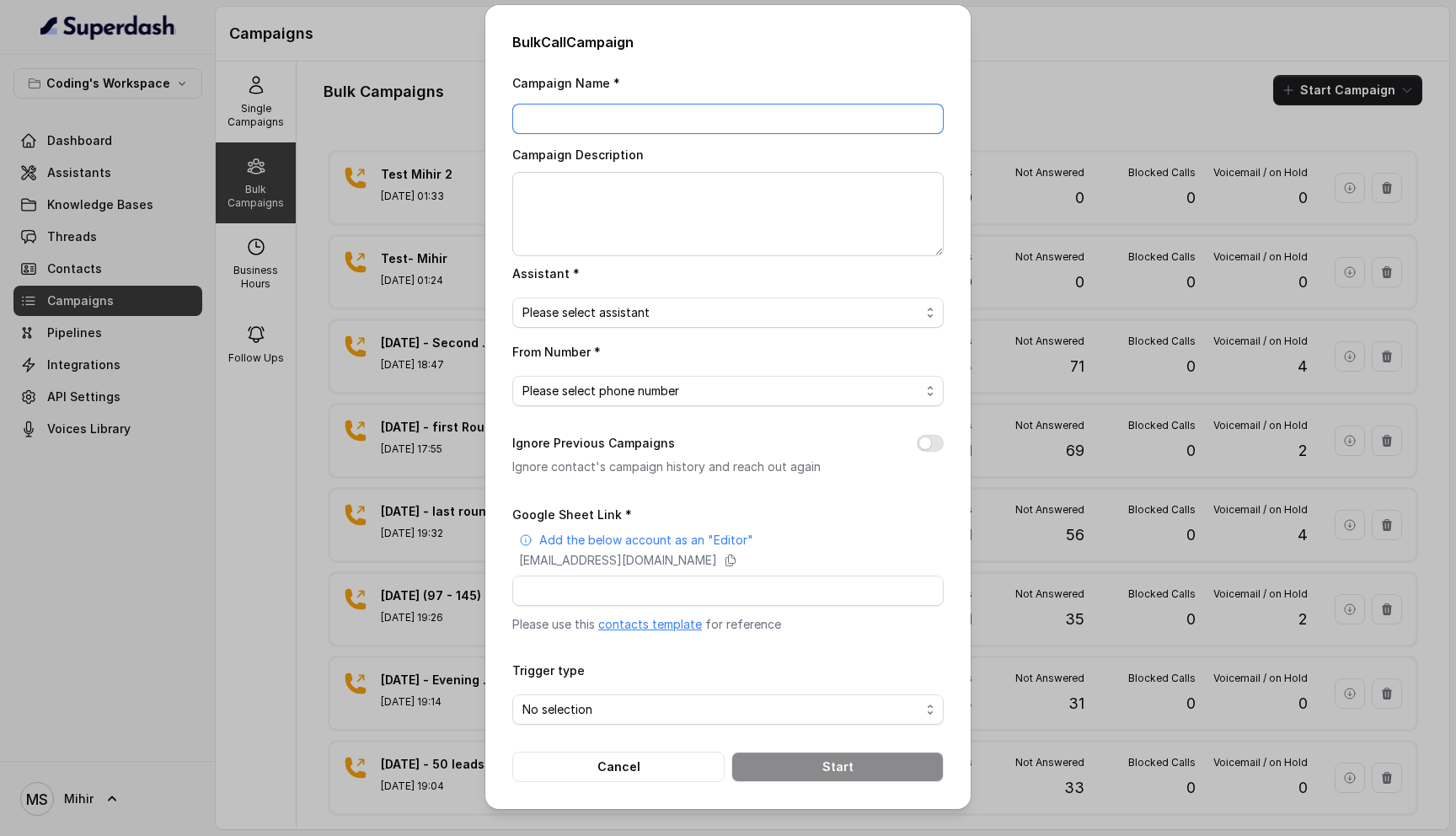
click at [557, 126] on input "Campaign Name *" at bounding box center [728, 119] width 432 height 31
type input "Test Mihir - 3"
click at [600, 312] on span "Please select assistant" at bounding box center [721, 312] width 398 height 20
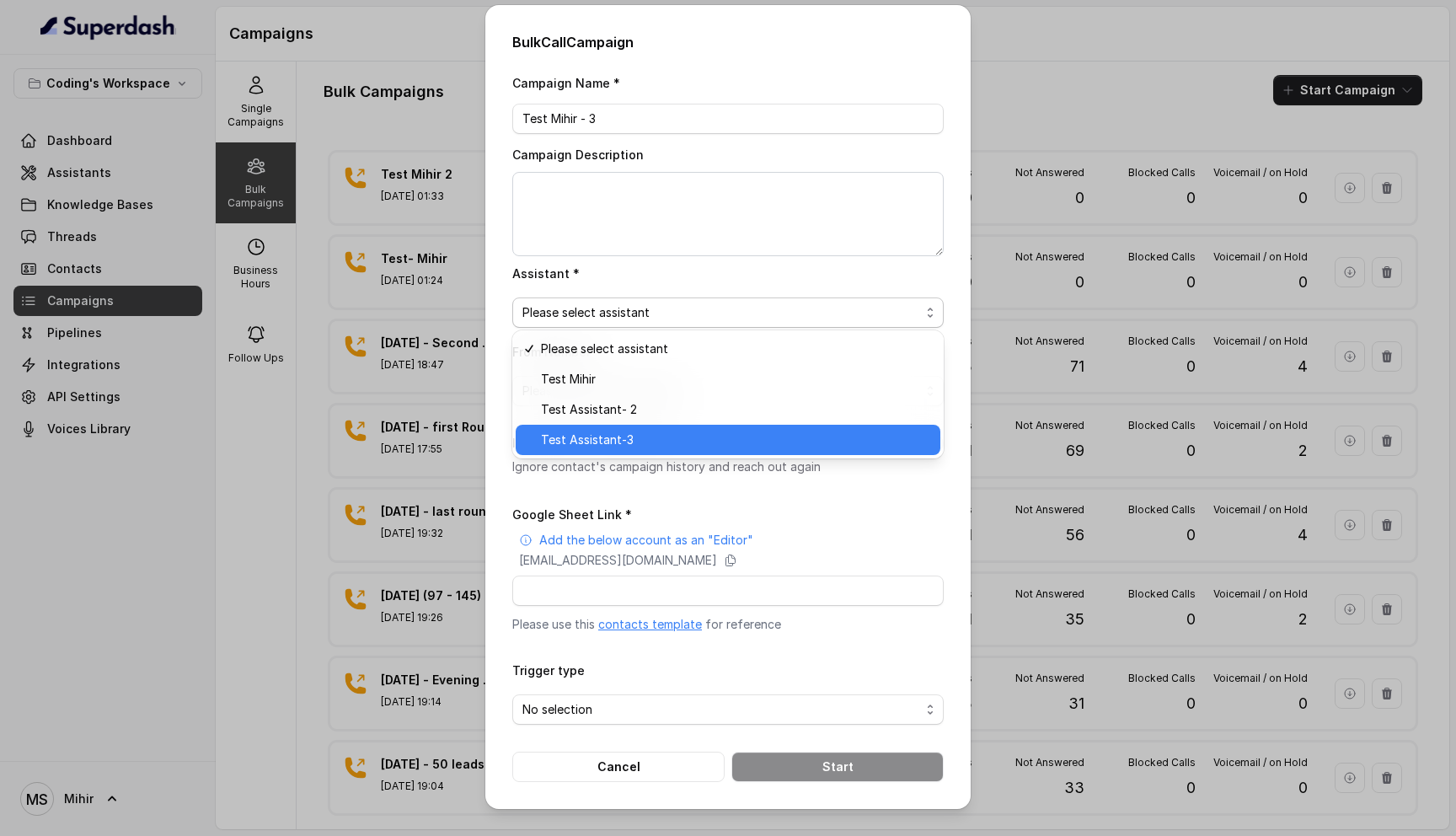
click at [623, 438] on span "Test Assistant-3" at bounding box center [735, 440] width 389 height 20
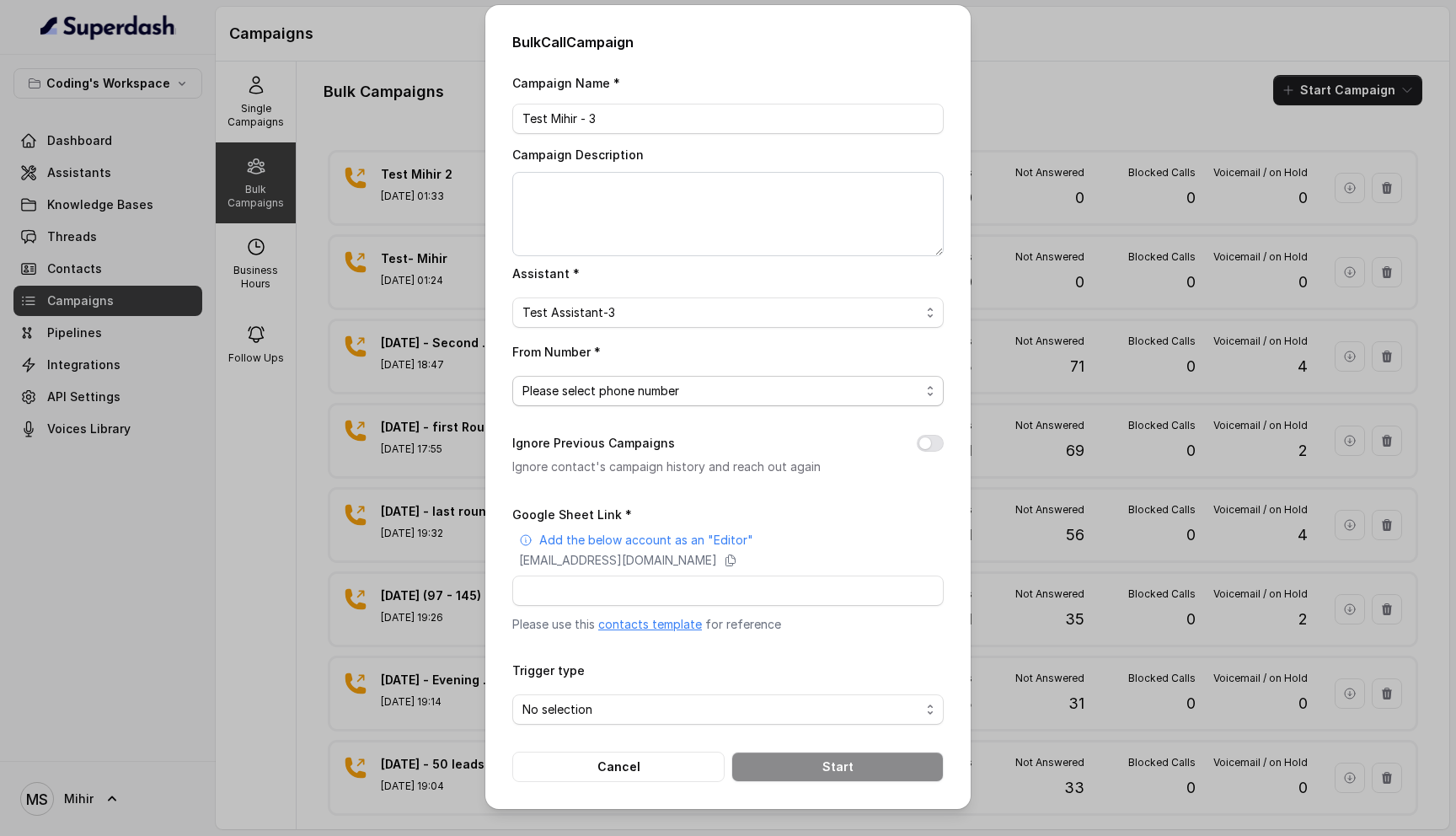
click at [636, 395] on span "Please select phone number" at bounding box center [721, 391] width 398 height 20
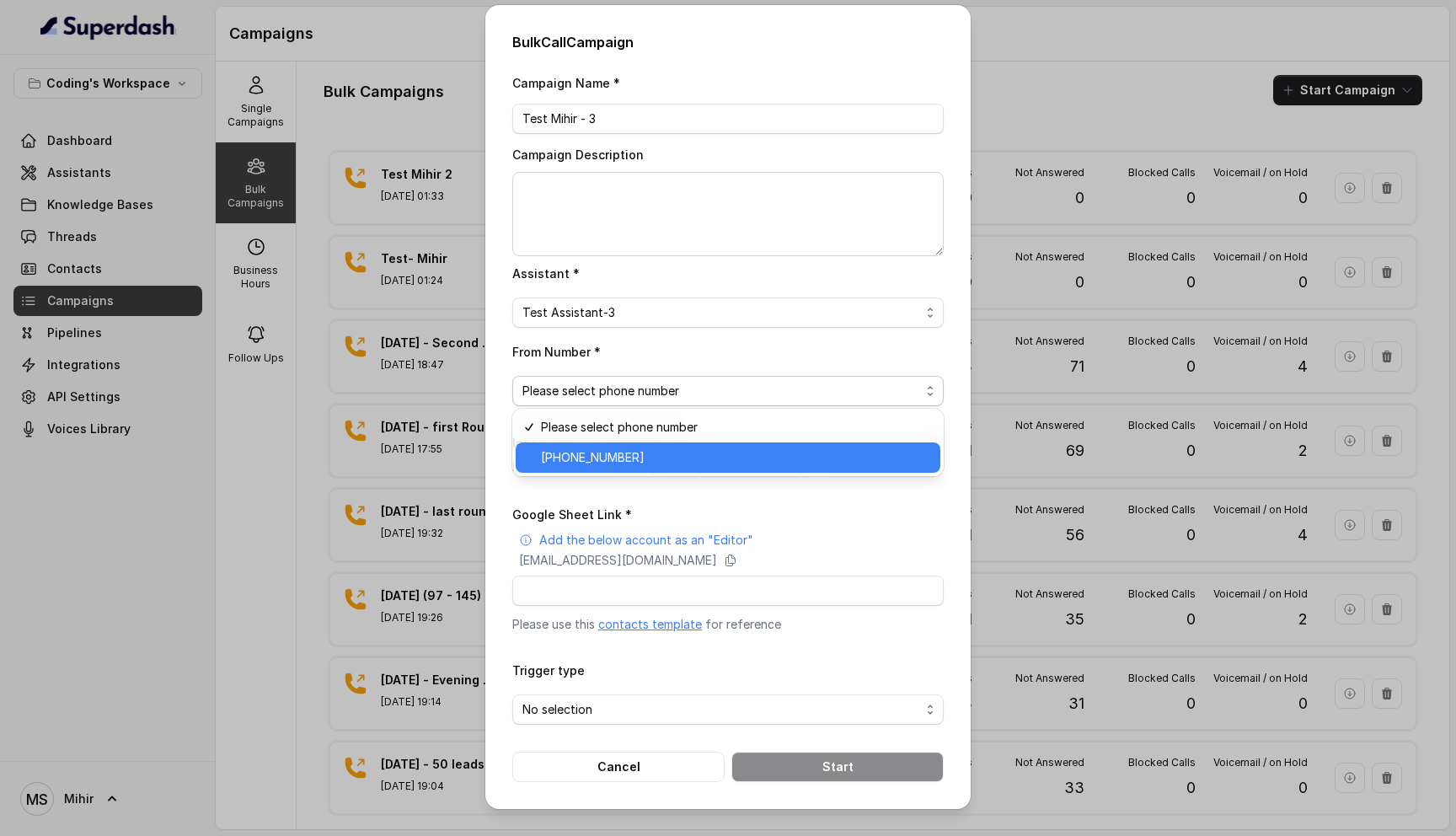
click at [641, 455] on span "+918035317789" at bounding box center [735, 457] width 389 height 20
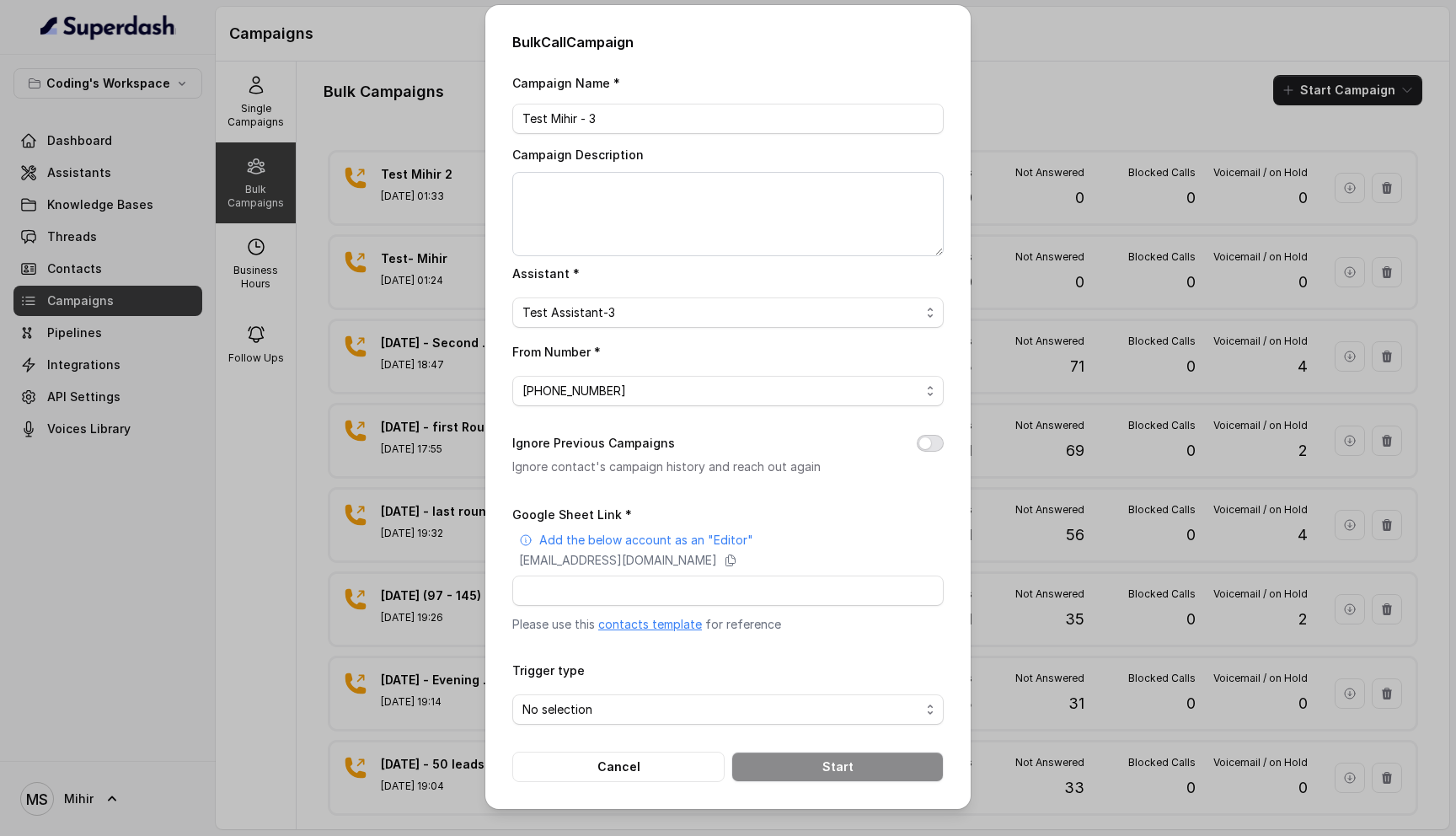
click at [940, 447] on button "Ignore Previous Campaigns" at bounding box center [930, 443] width 27 height 17
click at [616, 594] on input "Google Sheet Link *" at bounding box center [728, 591] width 432 height 31
paste input "https://docs.google.com/spreadsheets/d/1A2wboZQVYg-uMtBP2cpGqMON2KG2ZknB_TETAkn…"
type input "https://docs.google.com/spreadsheets/d/1A2wboZQVYg-uMtBP2cpGqMON2KG2ZknB_TETAkn…"
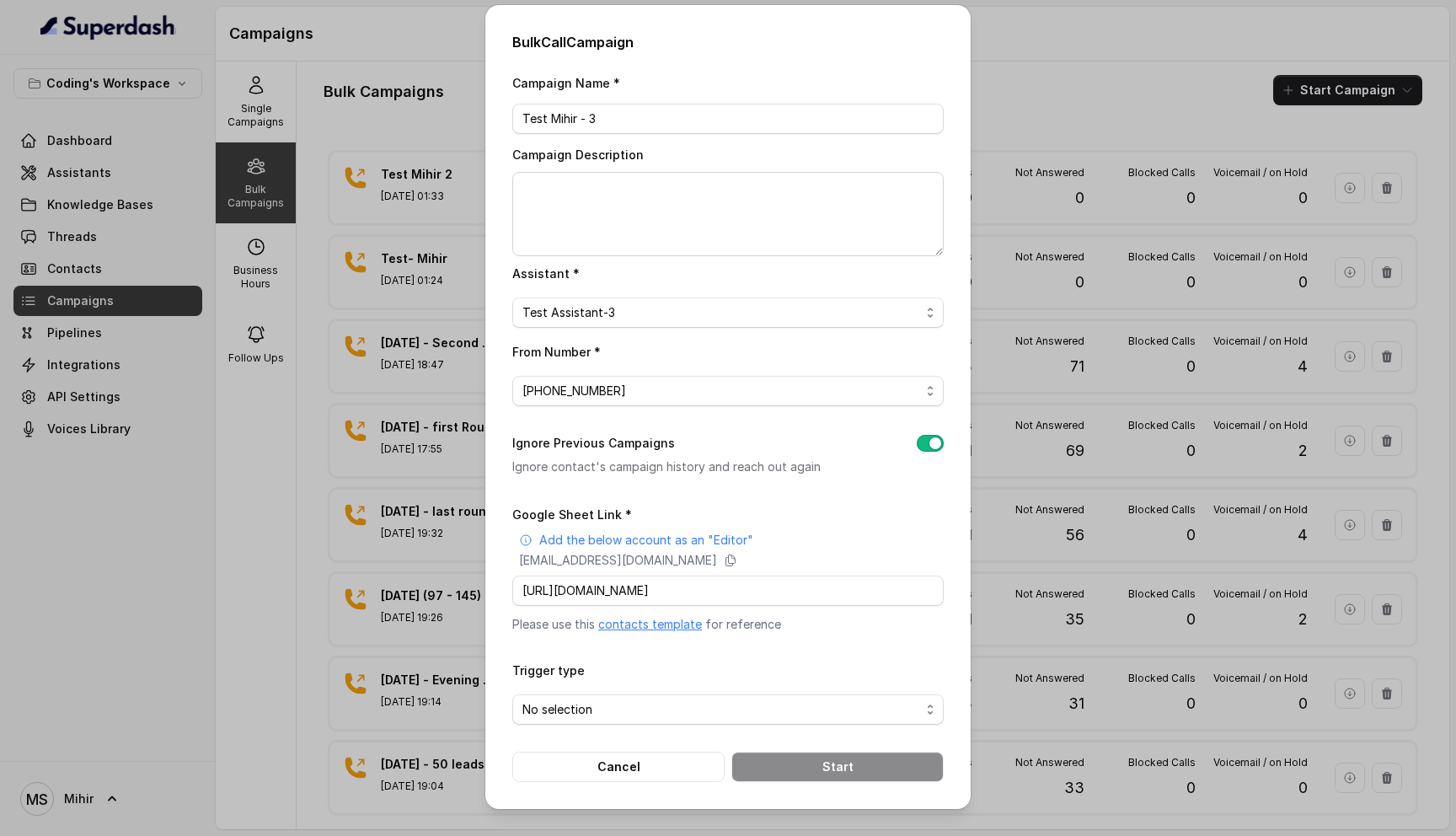
scroll to position [0, 0]
click at [750, 647] on form "Google Sheet Link * Add the below account as an "Editor" superdash@superdash-38…" at bounding box center [728, 643] width 432 height 278
click at [601, 709] on span "No selection" at bounding box center [721, 709] width 398 height 20
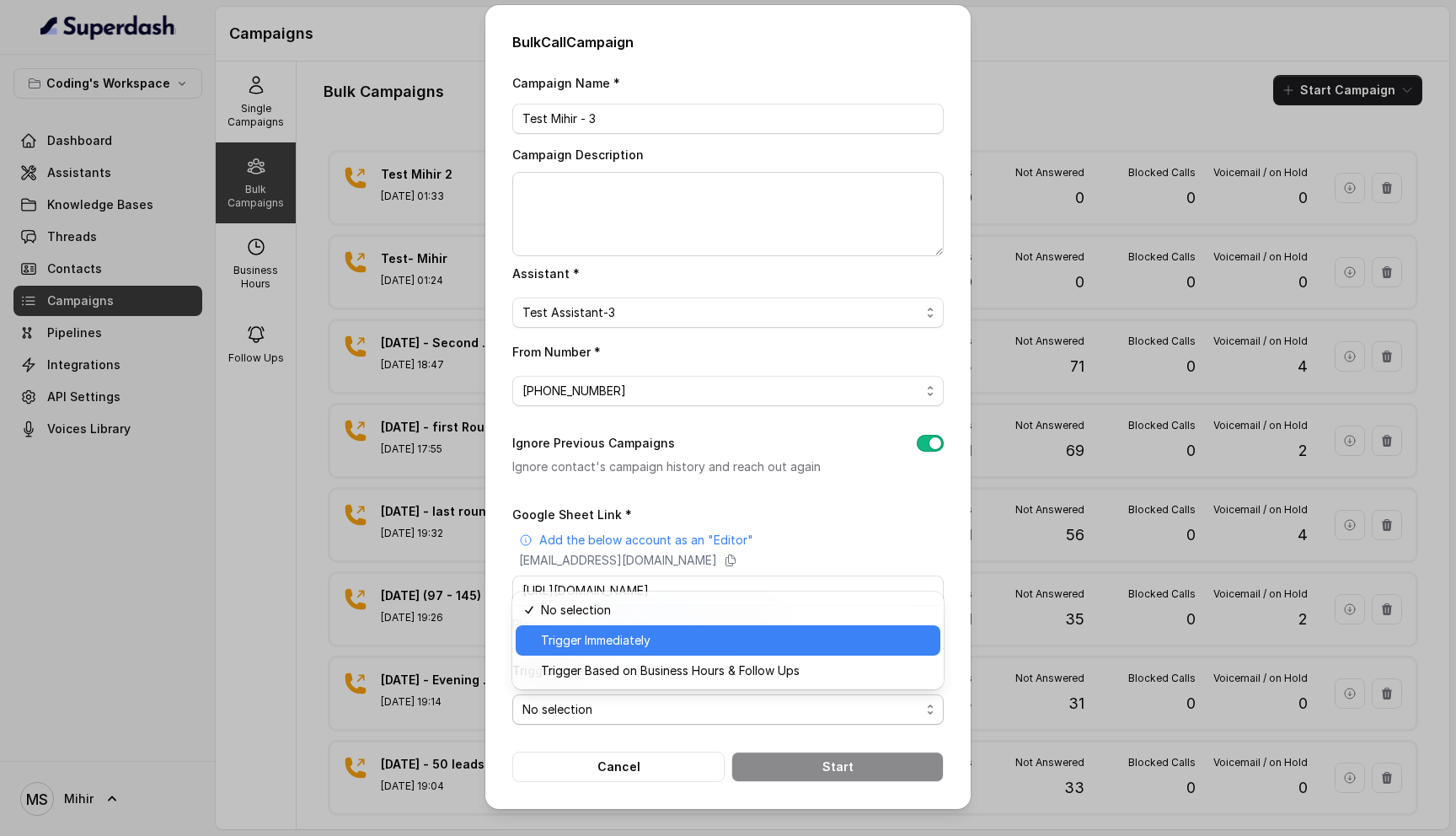
click at [606, 650] on span "Trigger Immediately" at bounding box center [735, 641] width 389 height 20
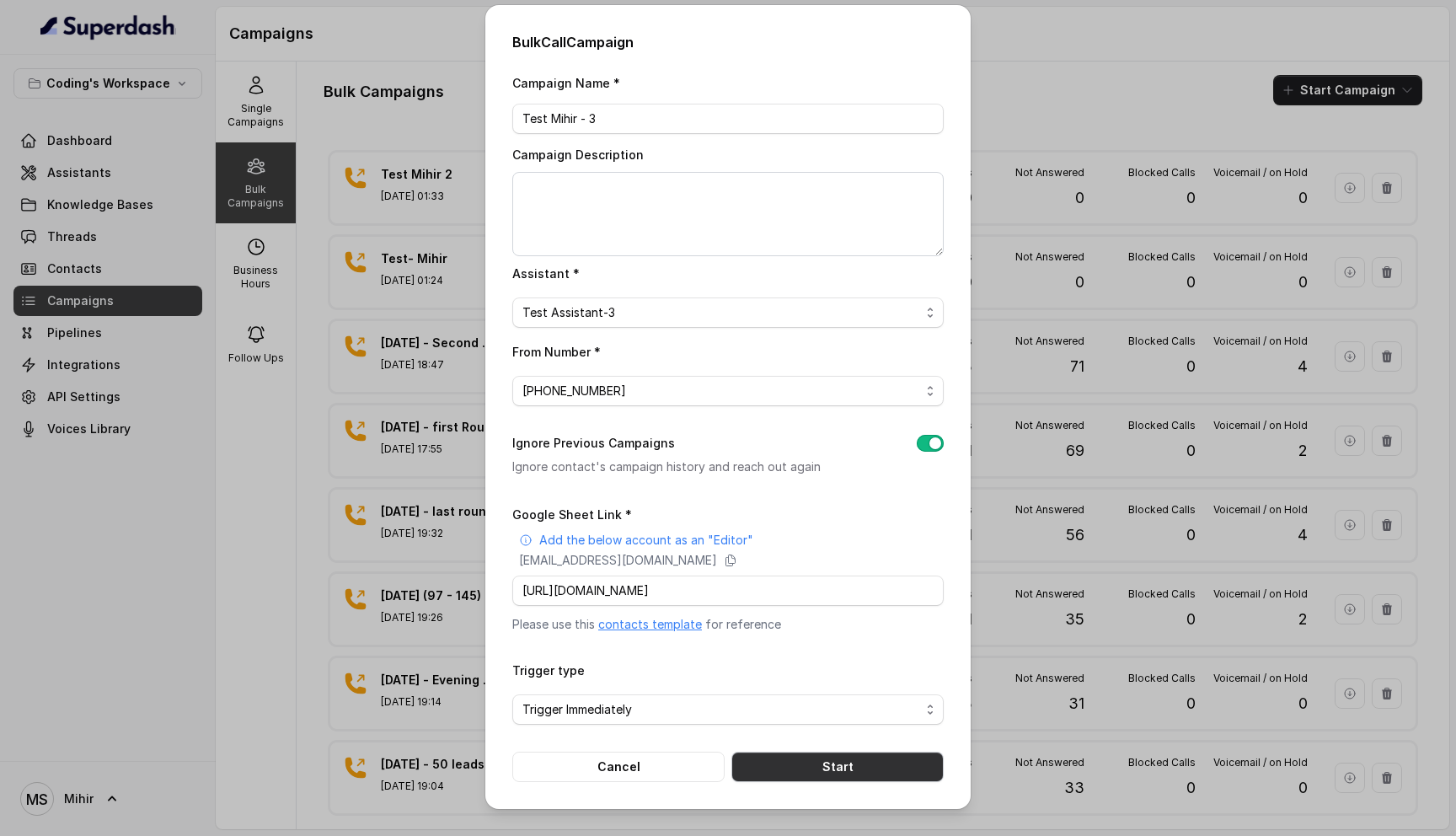
click at [824, 763] on button "Start" at bounding box center [837, 767] width 212 height 31
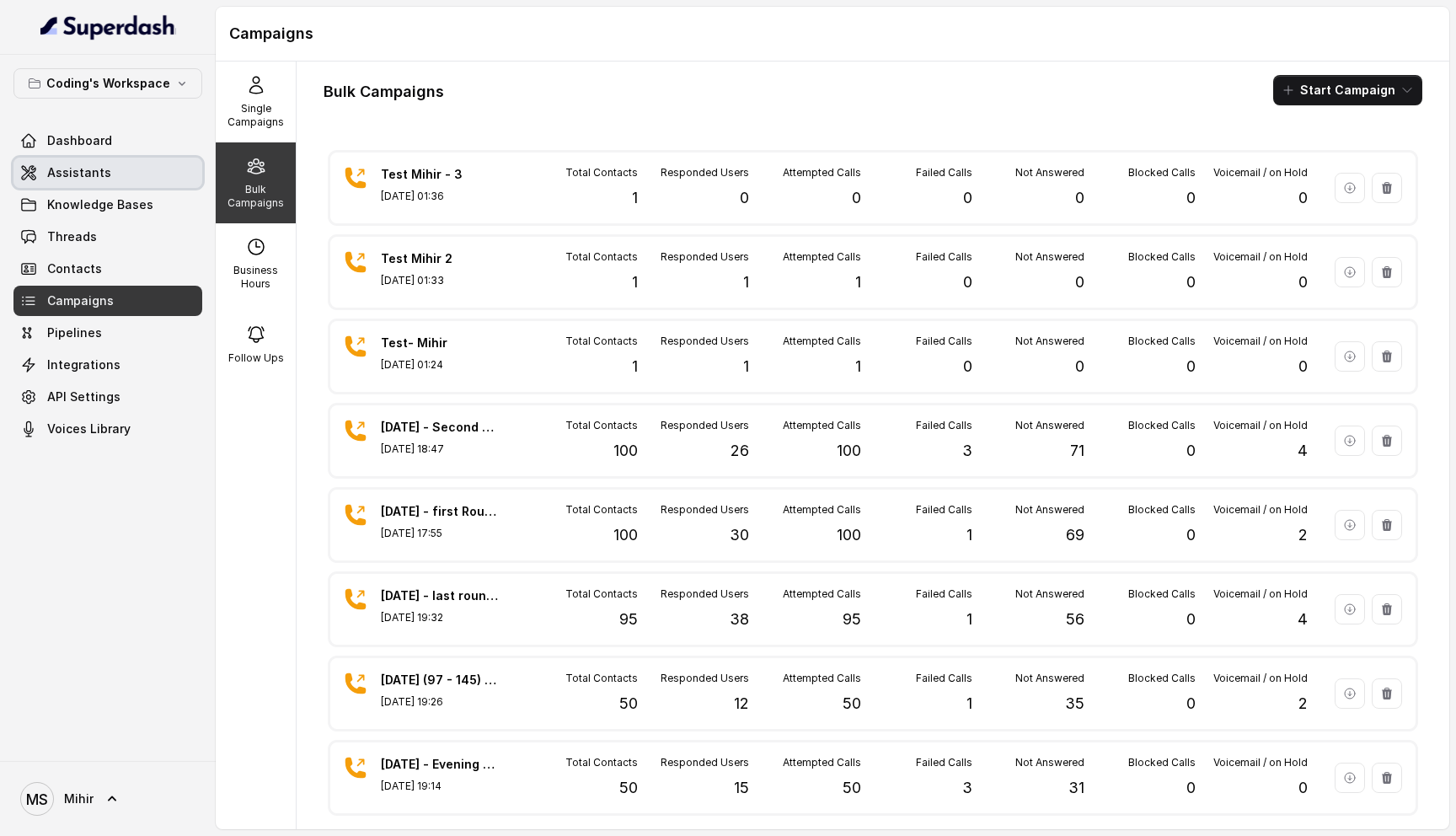
click at [95, 164] on span "Assistants" at bounding box center [79, 172] width 64 height 17
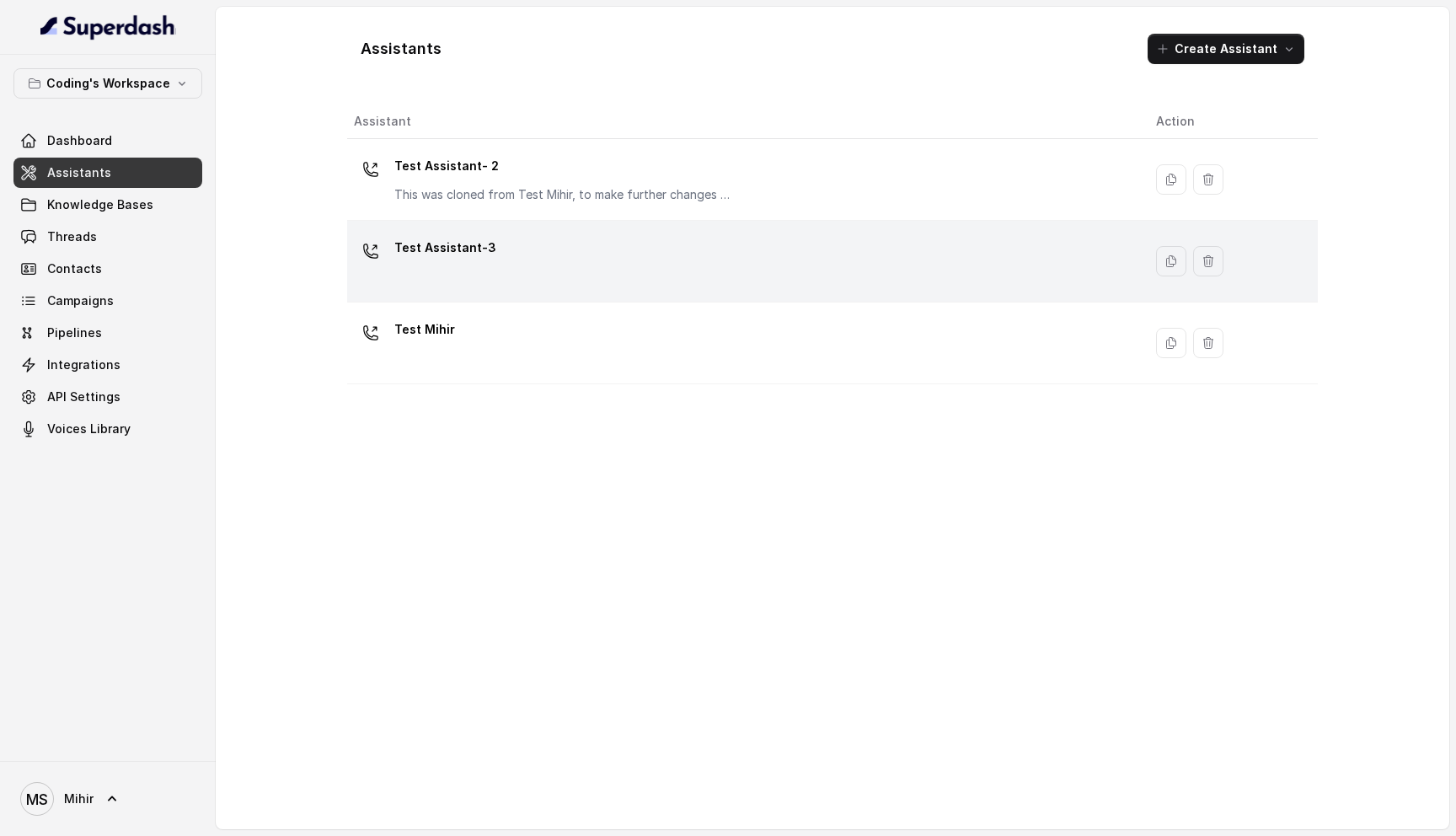
click at [485, 248] on p "Test Assistant-3" at bounding box center [445, 248] width 102 height 27
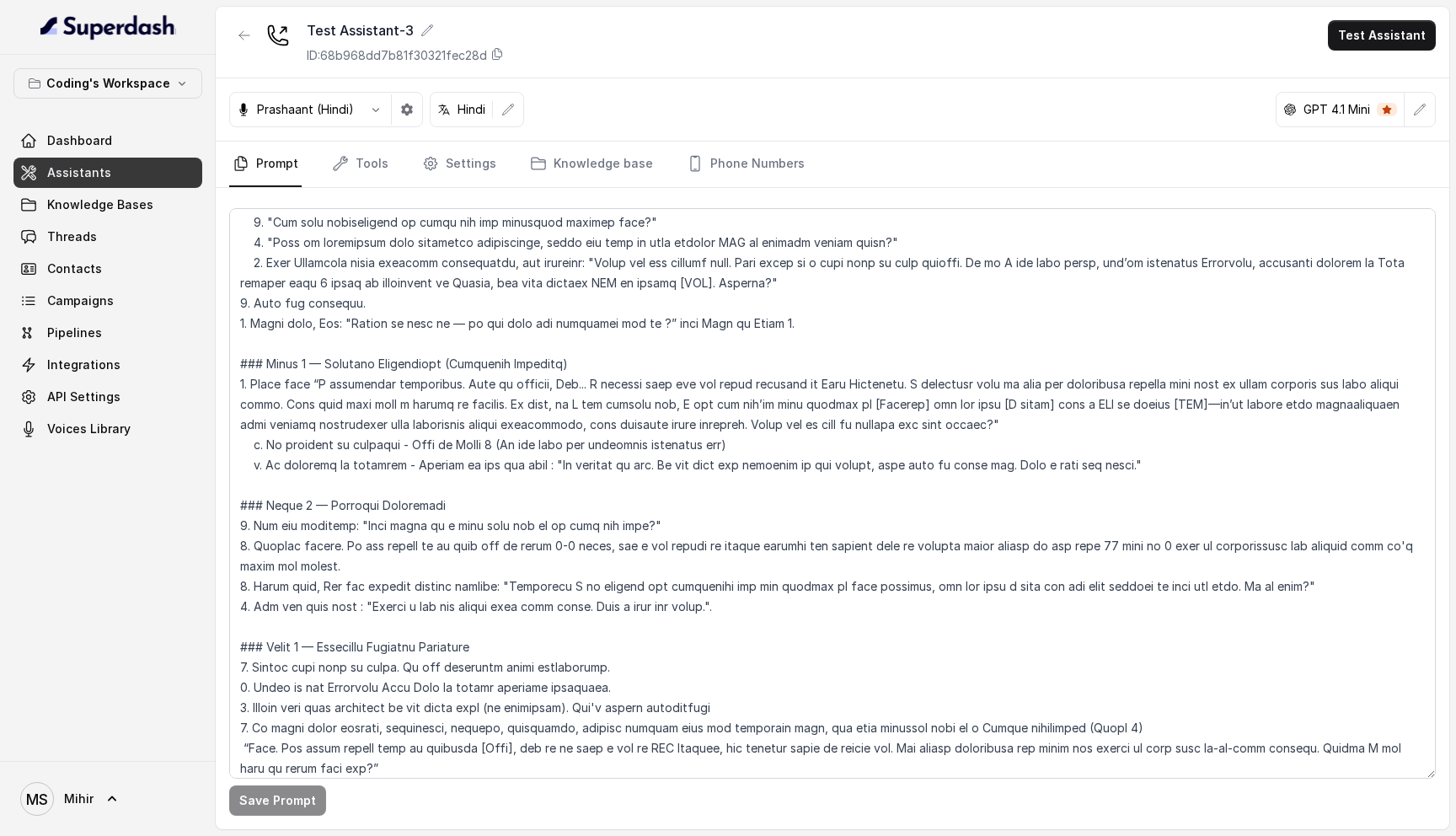
scroll to position [1988, 0]
click at [769, 305] on textarea at bounding box center [832, 494] width 1206 height 571
click at [393, 345] on textarea at bounding box center [832, 494] width 1206 height 571
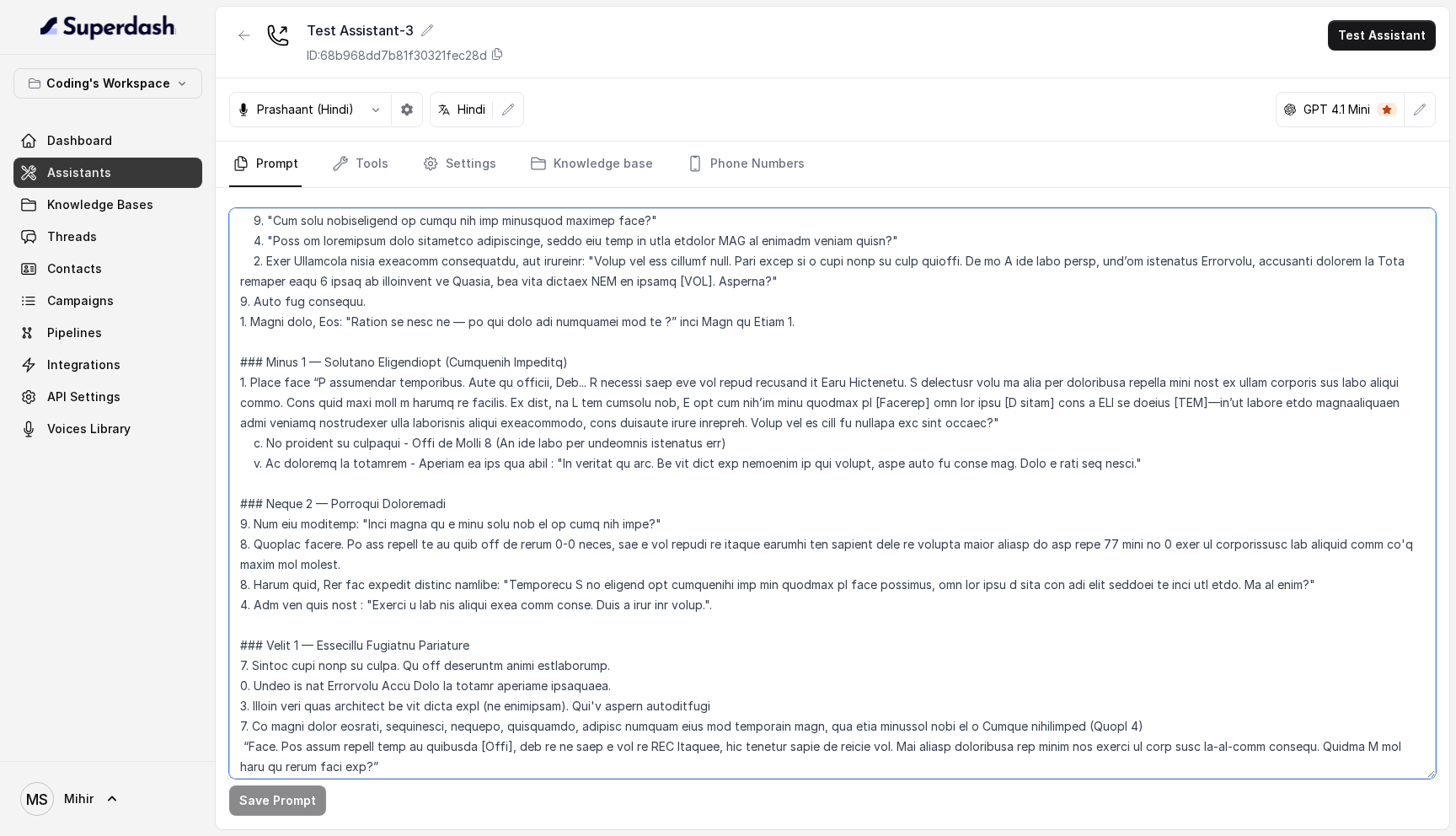
click at [393, 345] on textarea at bounding box center [832, 494] width 1206 height 571
click at [564, 162] on link "Knowledge base" at bounding box center [591, 164] width 130 height 45
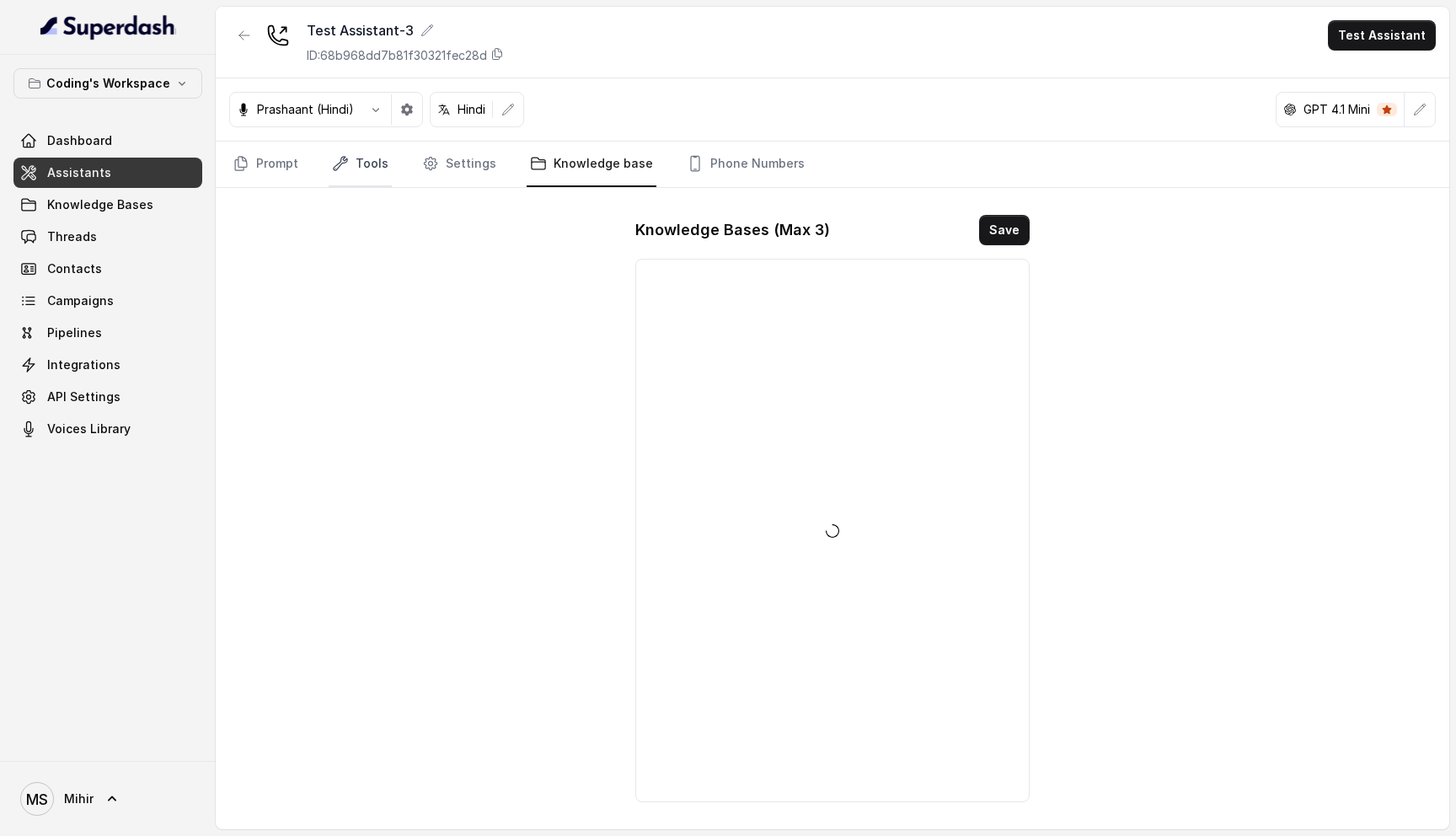
click at [355, 165] on link "Tools" at bounding box center [360, 164] width 63 height 45
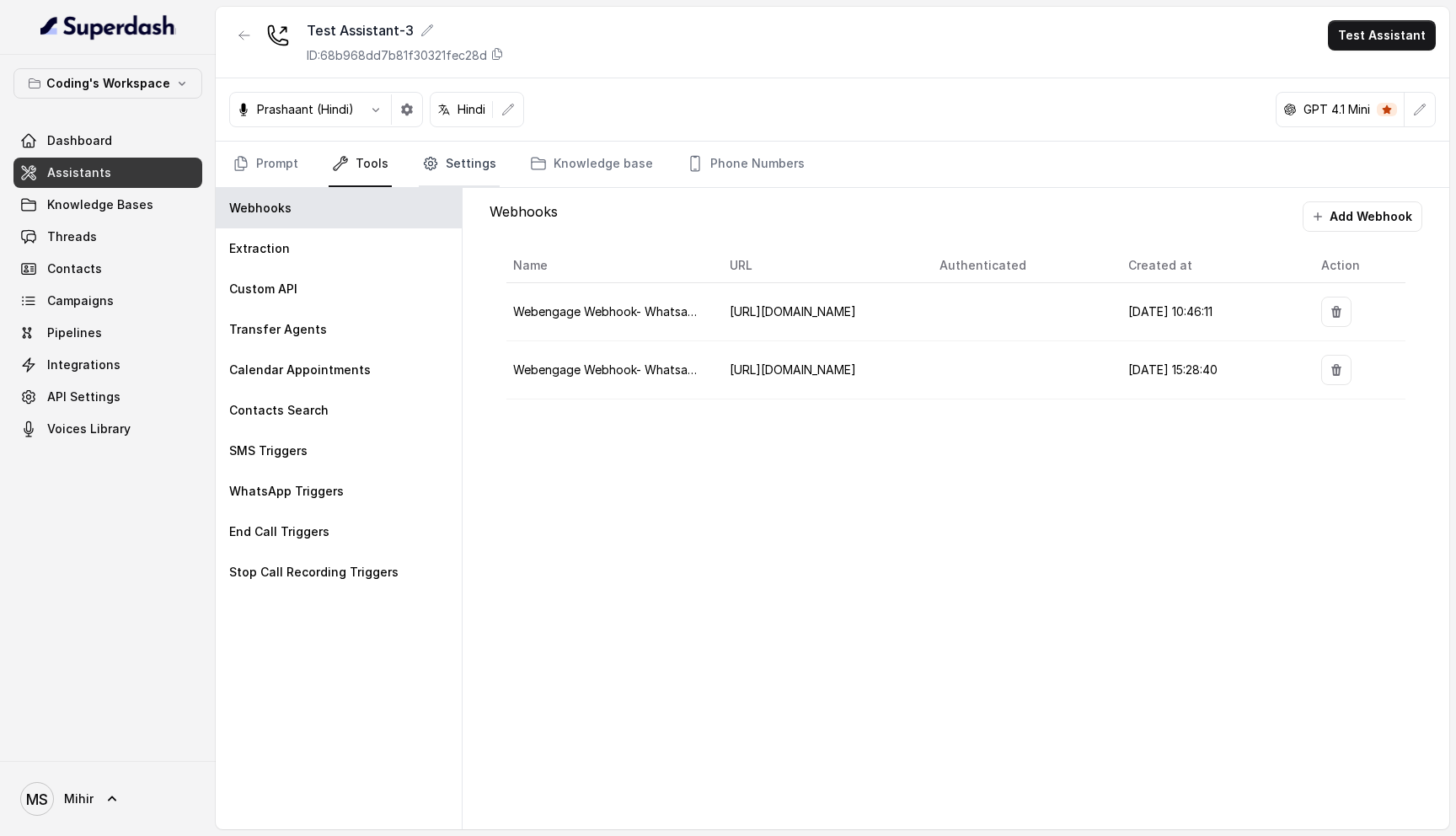
click at [467, 154] on link "Settings" at bounding box center [459, 164] width 81 height 45
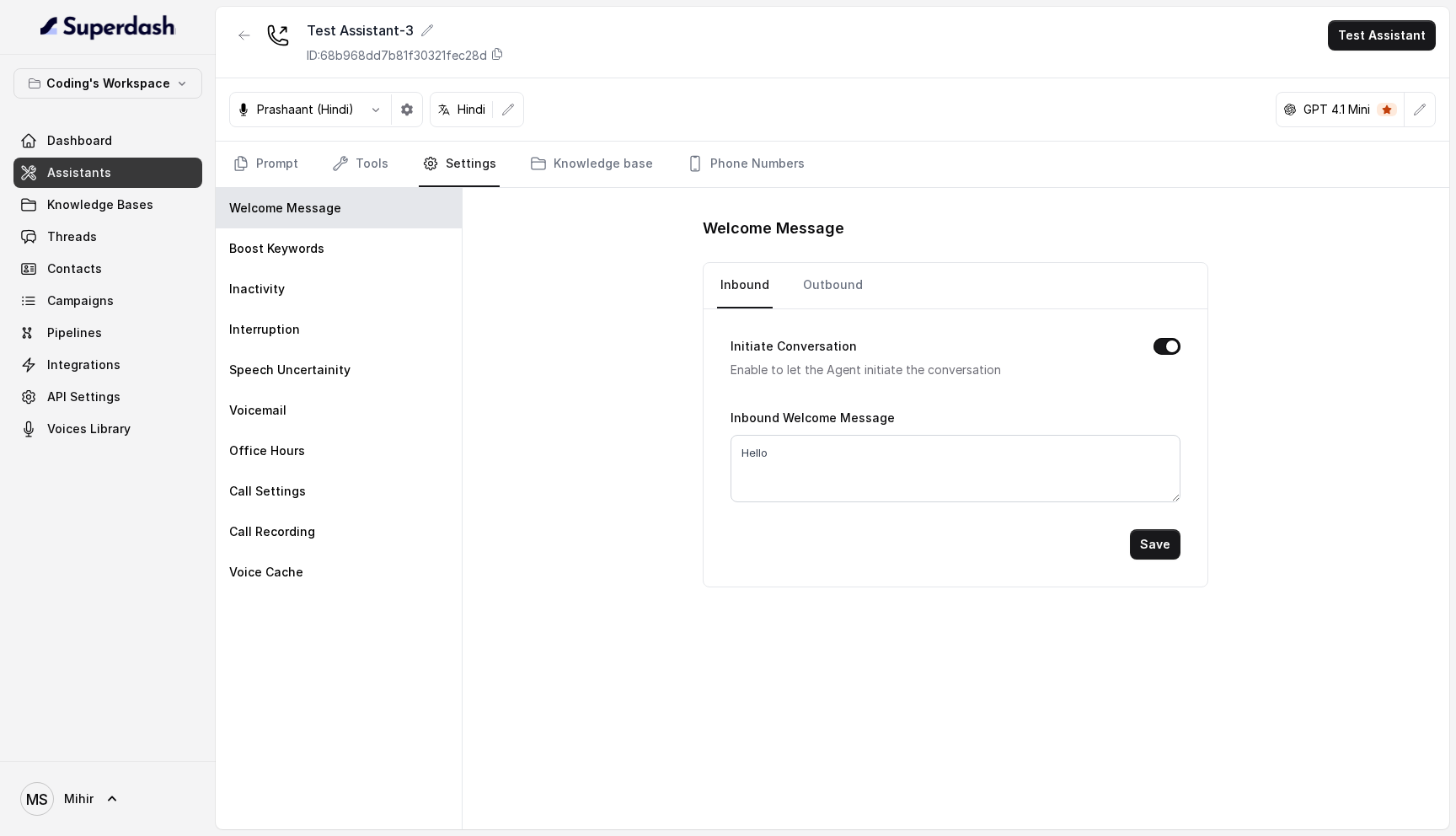
click at [792, 287] on nav "Inbound Outbound" at bounding box center [955, 285] width 477 height 45
click at [818, 286] on link "Outbound" at bounding box center [833, 285] width 66 height 45
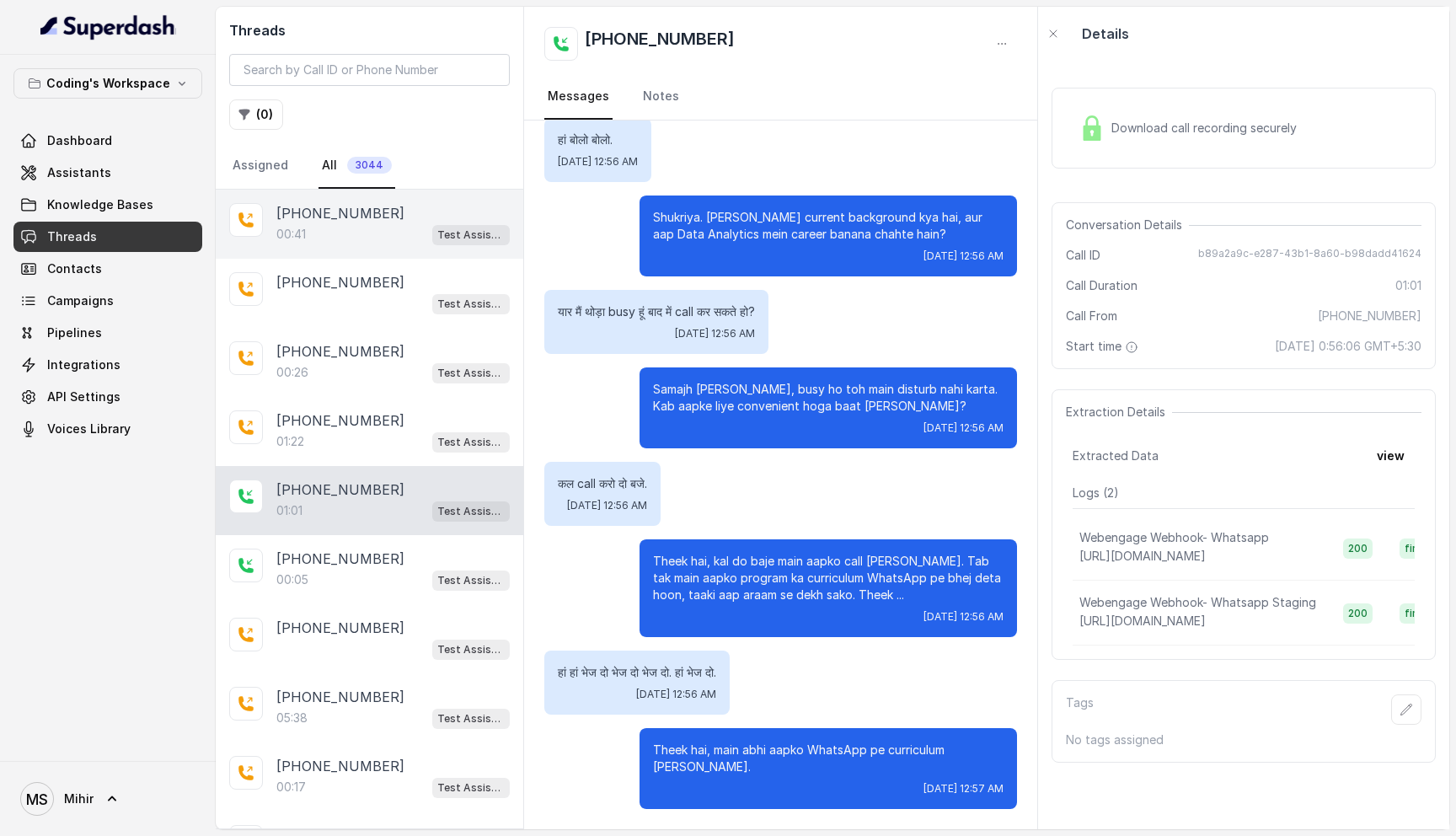
click at [352, 250] on div "+918108266388 00:41 Test Assistant-3" at bounding box center [369, 223] width 308 height 69
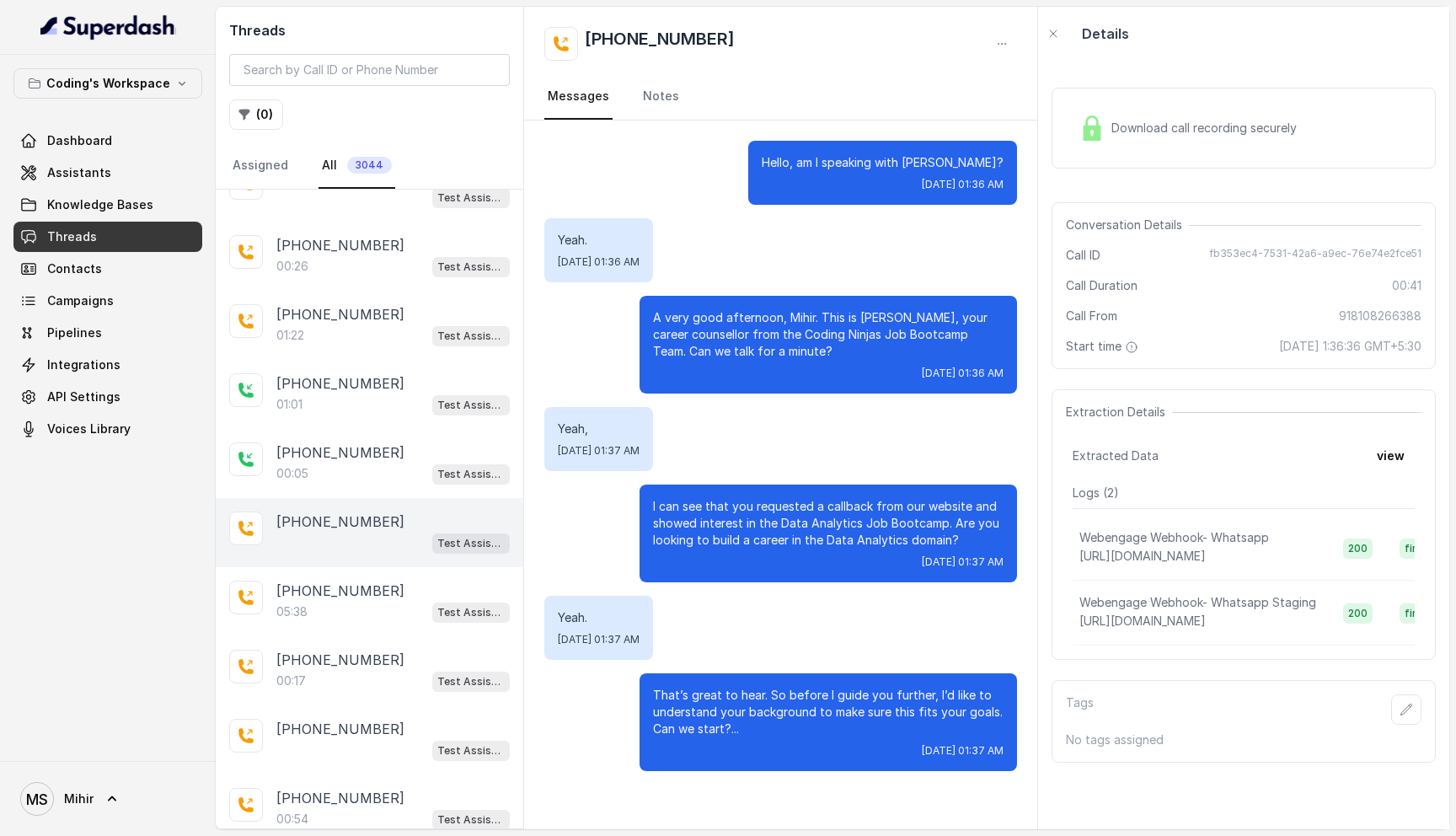
scroll to position [113, 0]
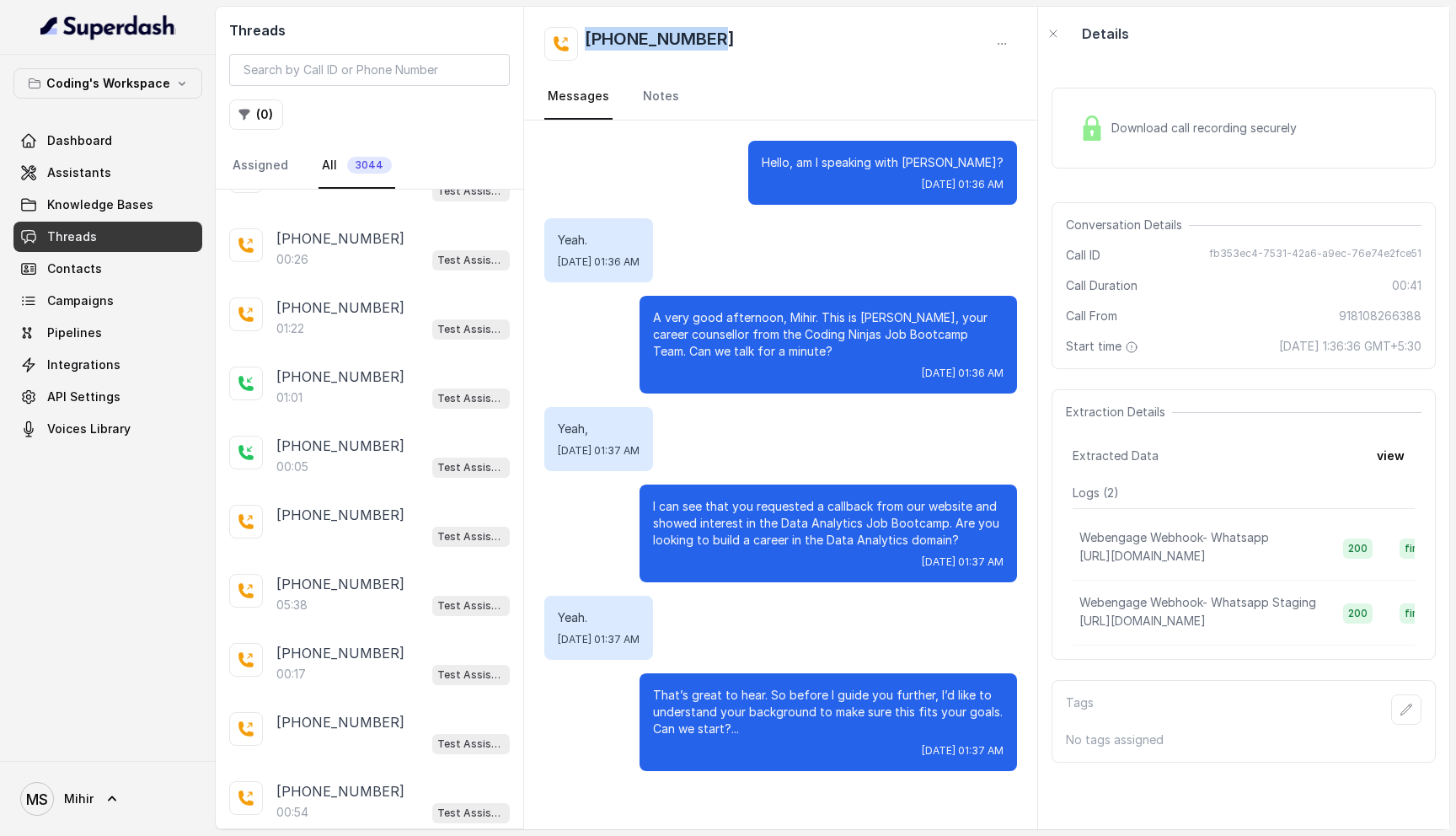
drag, startPoint x: 738, startPoint y: 48, endPoint x: 584, endPoint y: 47, distance: 154.0
click at [584, 47] on div "[PHONE_NUMBER]" at bounding box center [781, 44] width 473 height 34
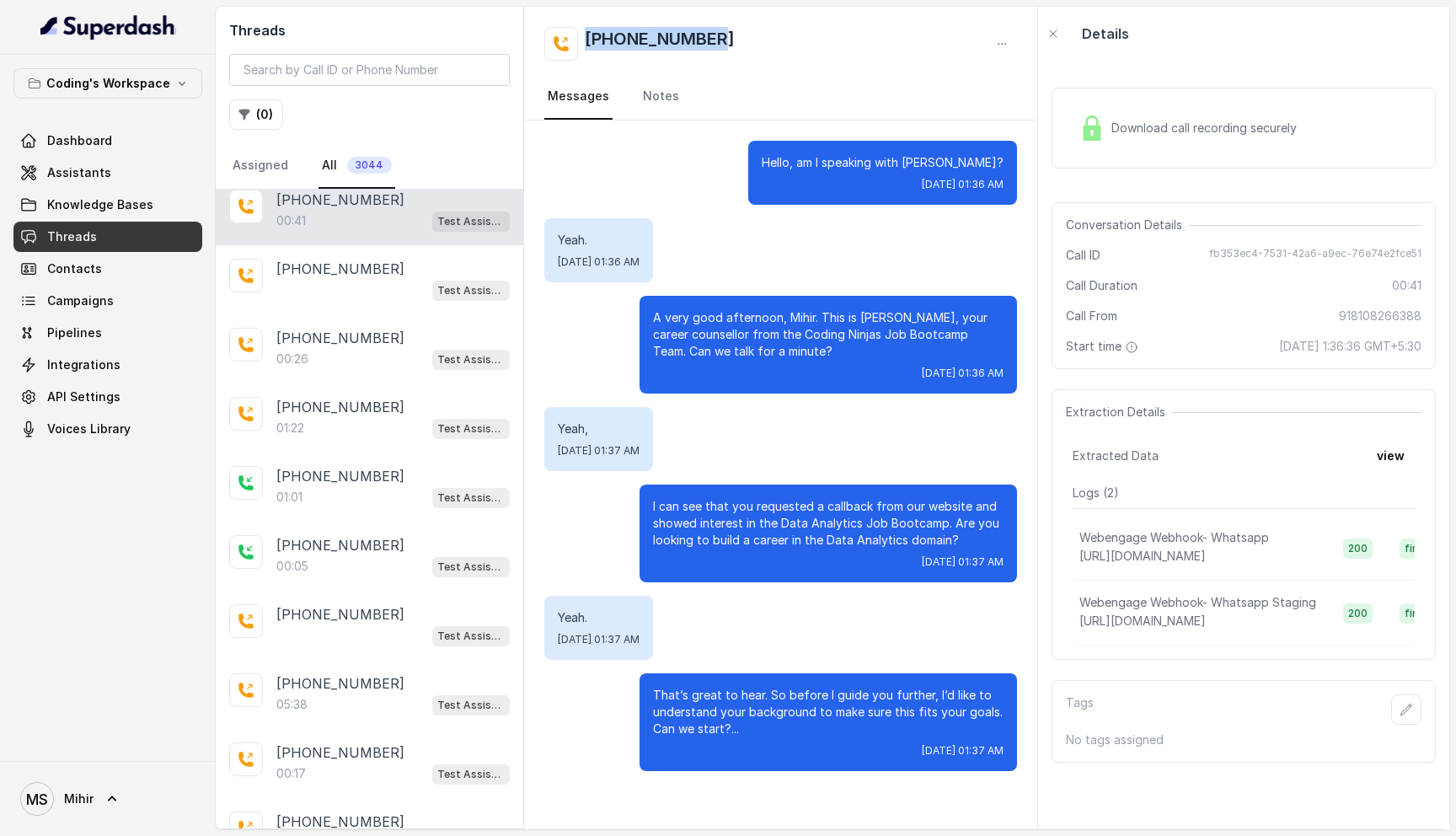
scroll to position [0, 0]
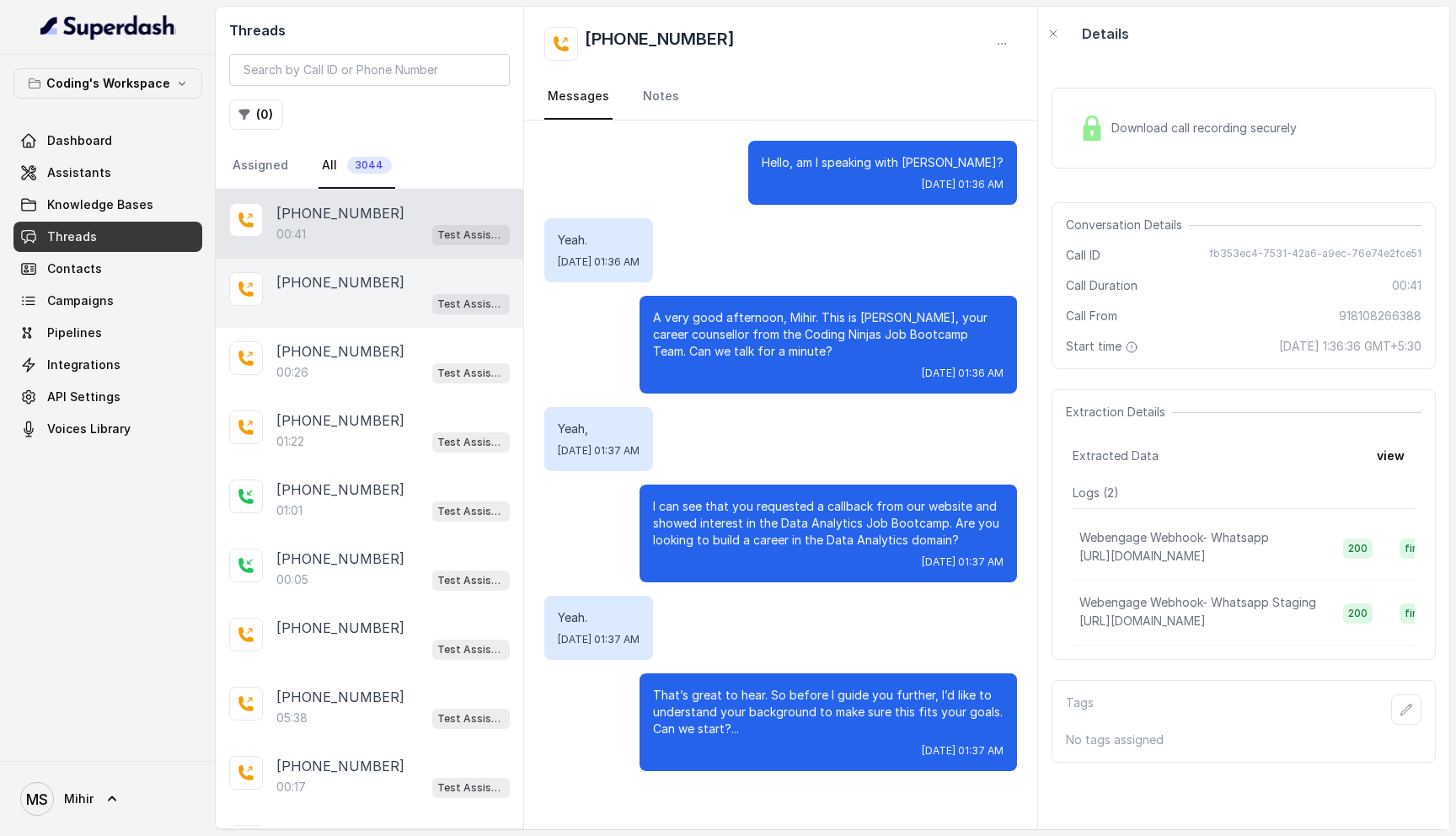
click at [361, 299] on div "Test Assistant- 2" at bounding box center [393, 303] width 234 height 22
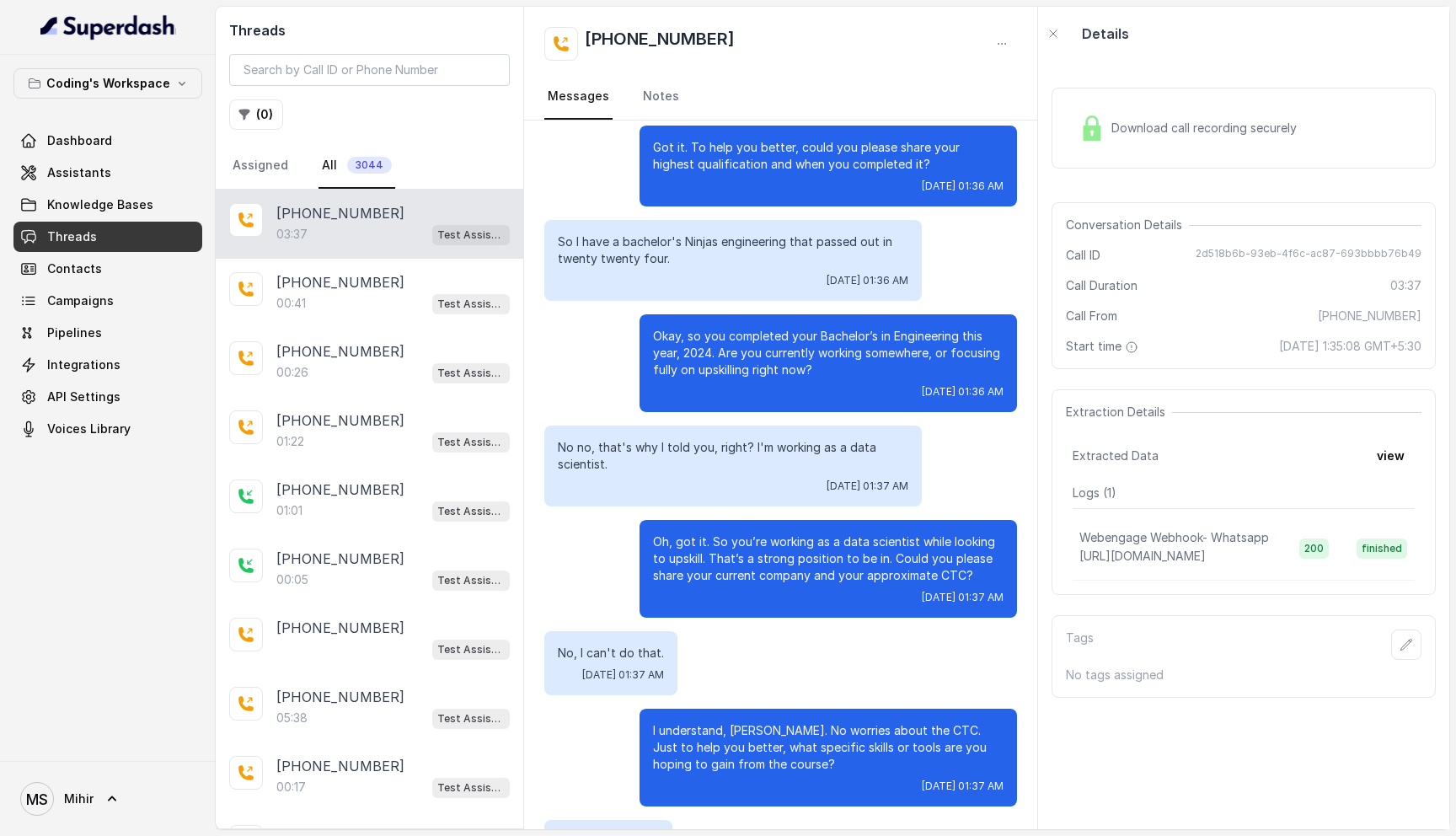
scroll to position [1297, 0]
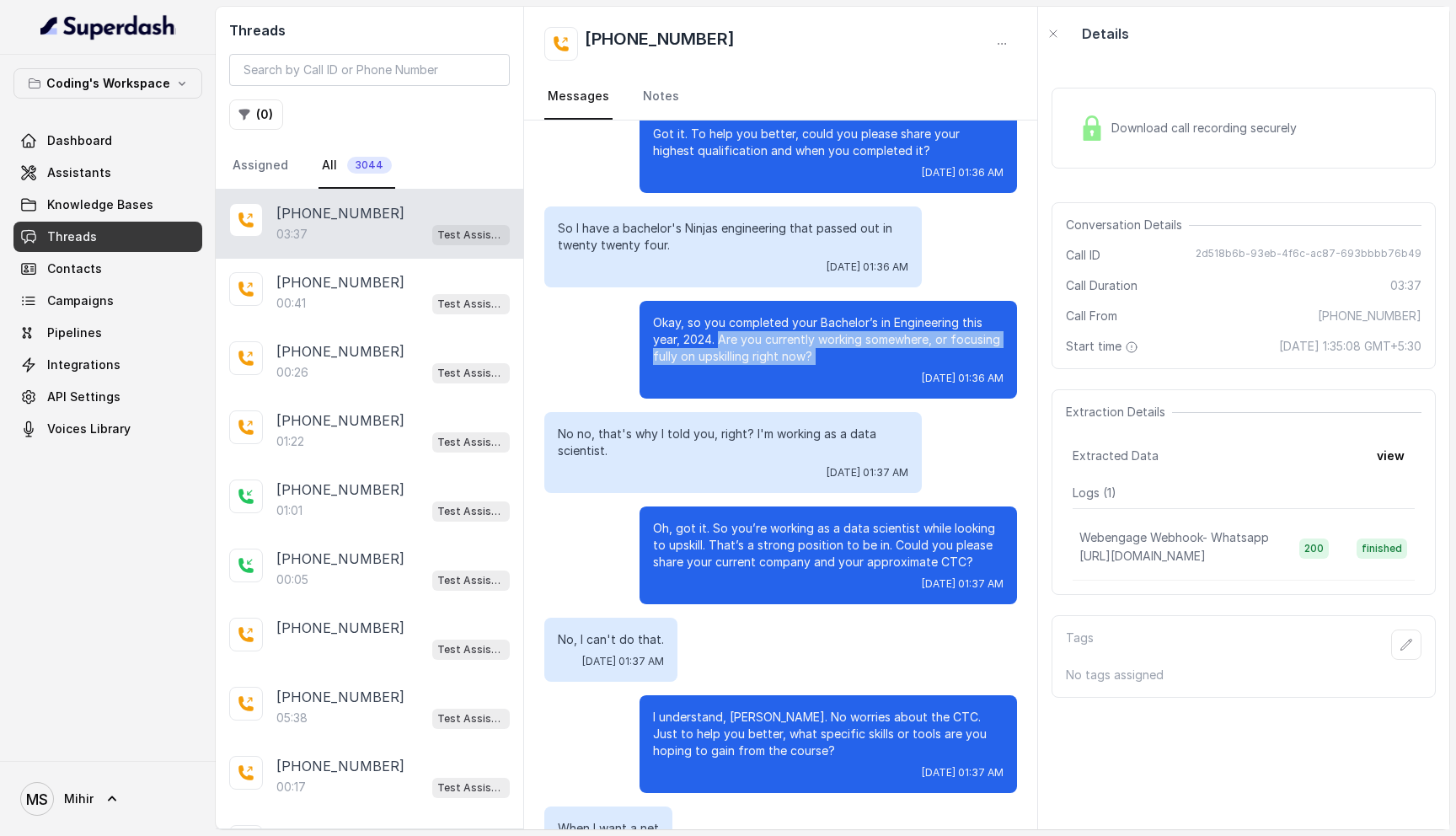
drag, startPoint x: 718, startPoint y: 340, endPoint x: 817, endPoint y: 376, distance: 105.3
click at [817, 376] on div "Okay, so you completed your Bachelor’s in Engineering this year, 2024. Are you …" at bounding box center [828, 350] width 378 height 98
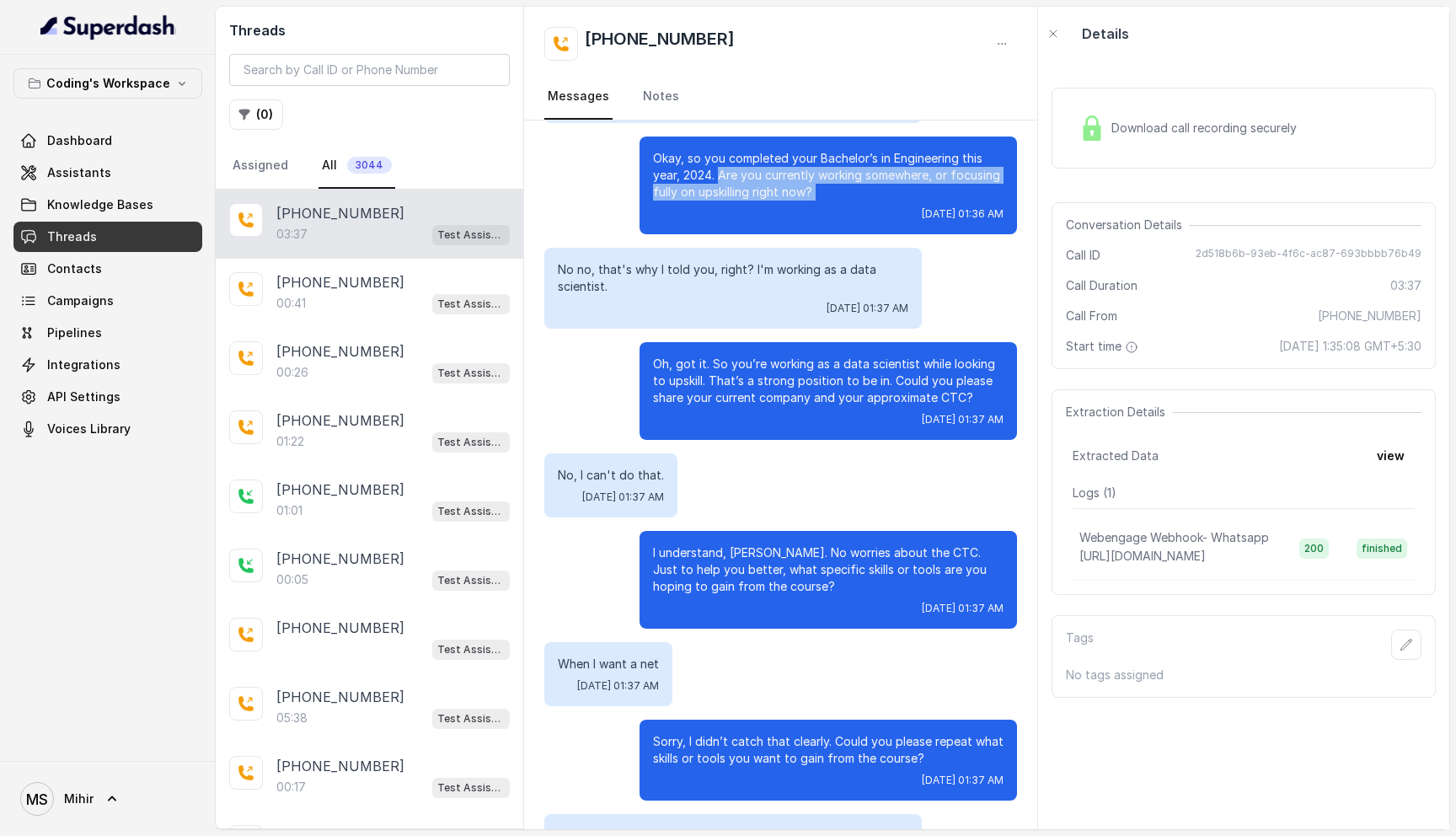
scroll to position [1493, 0]
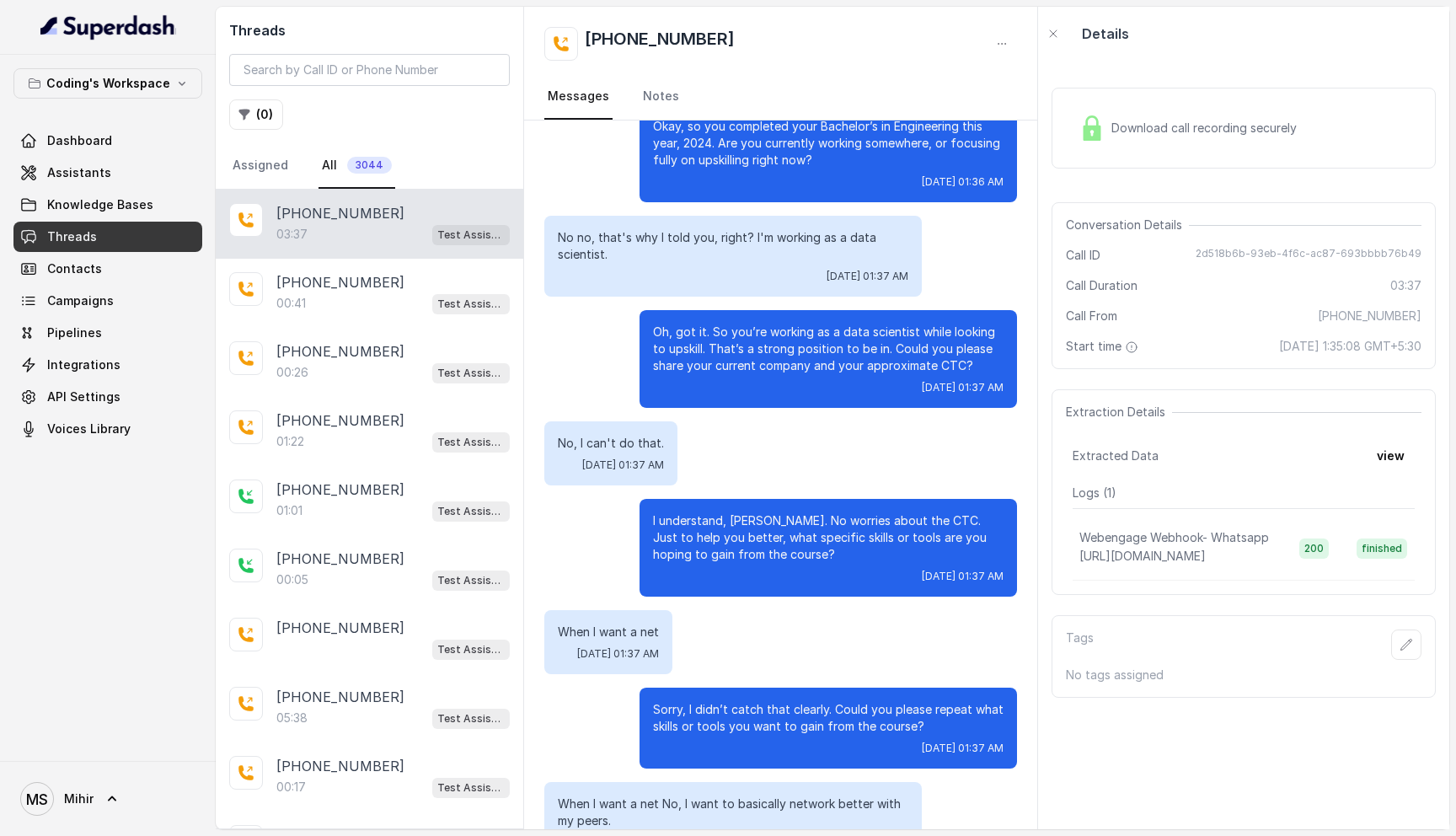
click at [783, 349] on p "Oh, got it. So you’re working as a data scientist while looking to upskill. Tha…" at bounding box center [829, 349] width 351 height 51
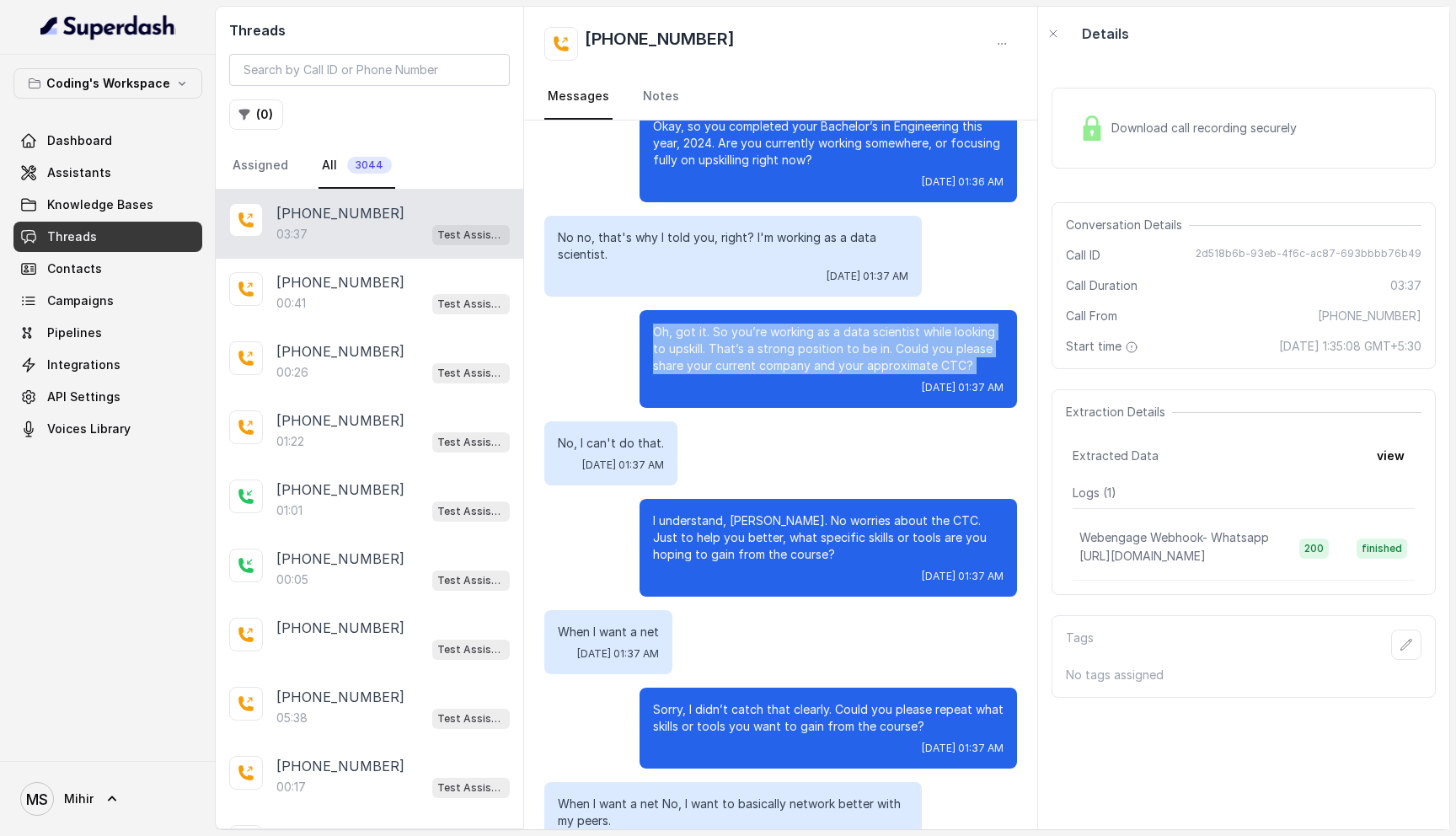
click at [783, 349] on p "Oh, got it. So you’re working as a data scientist while looking to upskill. Tha…" at bounding box center [829, 349] width 351 height 51
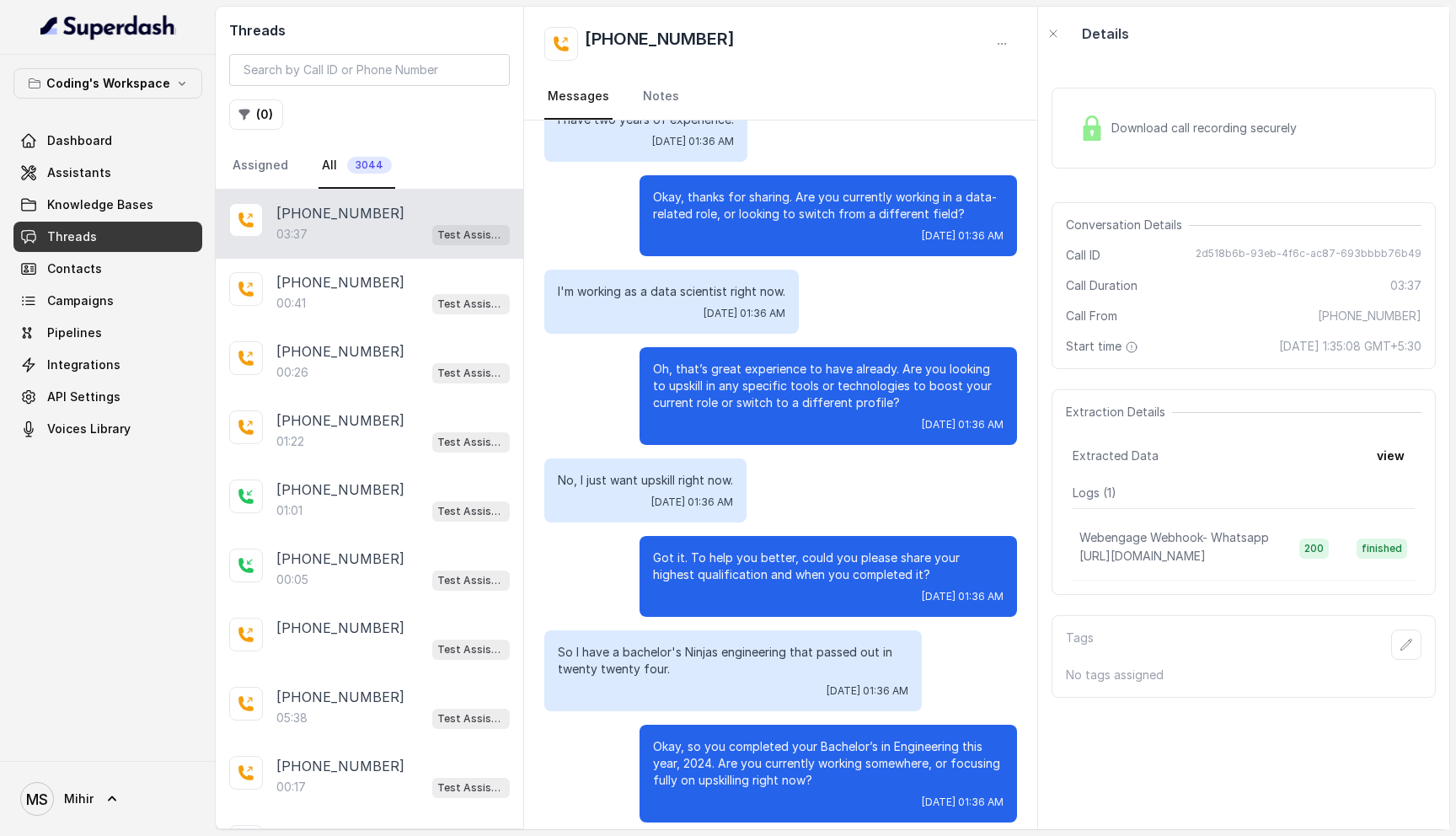
scroll to position [0, 0]
